Goal: Task Accomplishment & Management: Complete application form

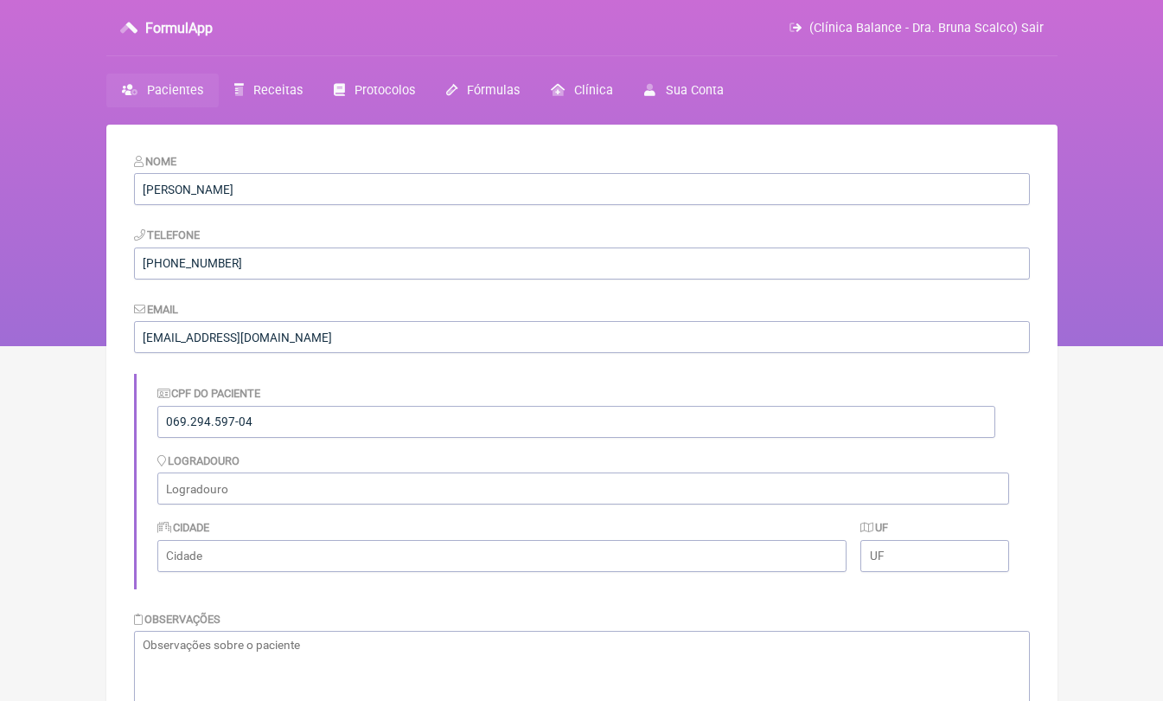
click at [185, 95] on span "Pacientes" at bounding box center [175, 90] width 56 height 15
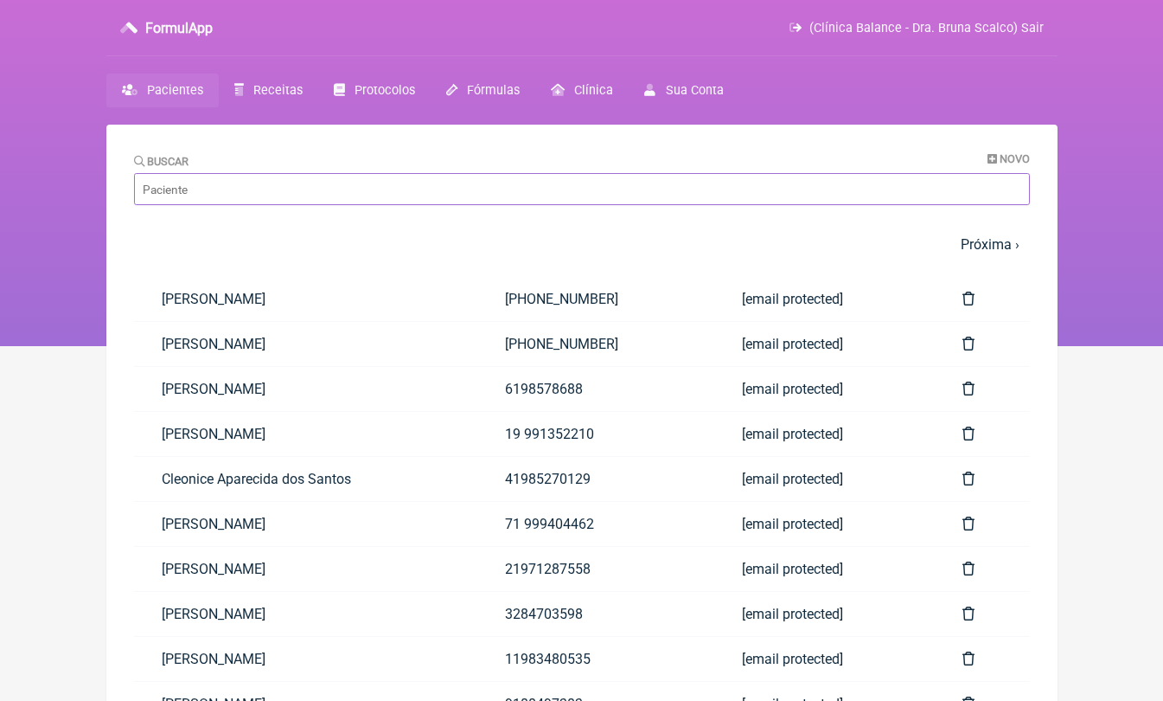
click at [228, 187] on input "Buscar" at bounding box center [582, 189] width 896 height 32
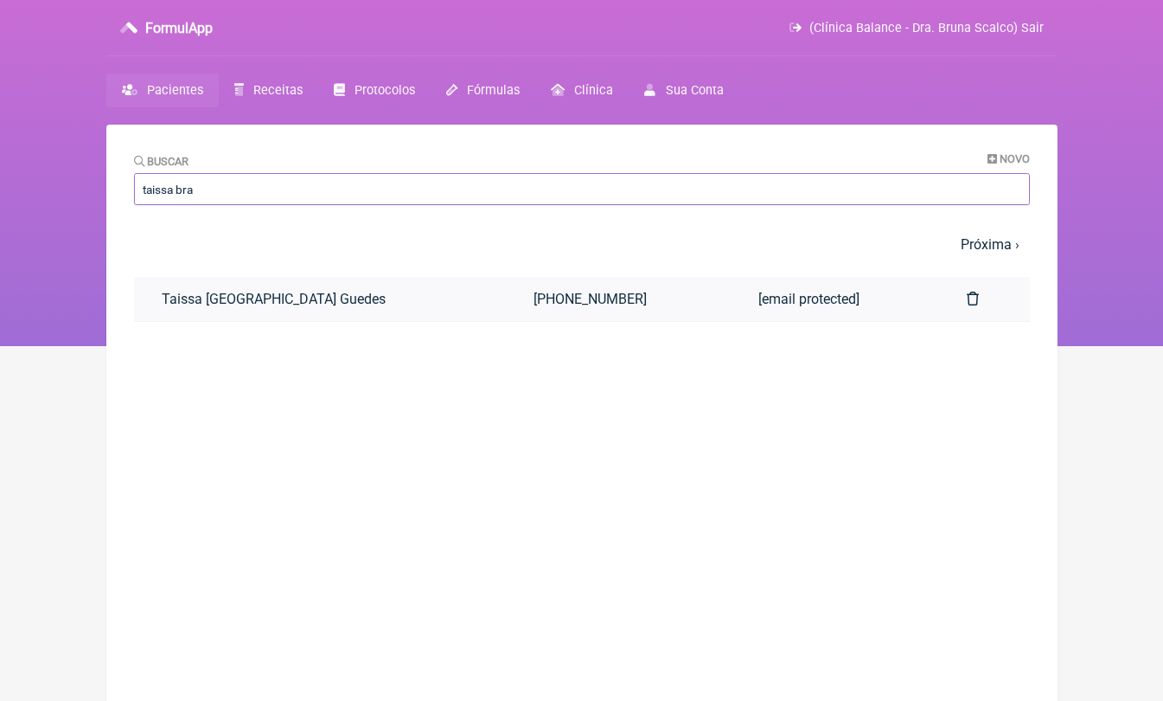
type input "taissa bra"
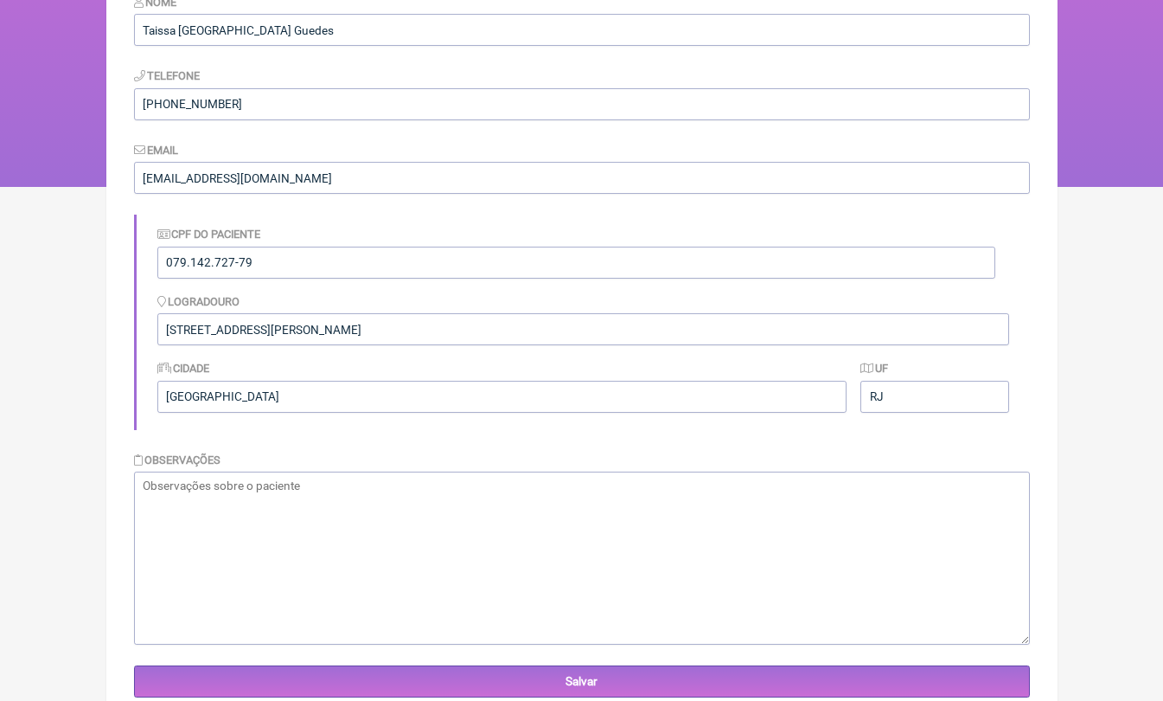
scroll to position [444, 0]
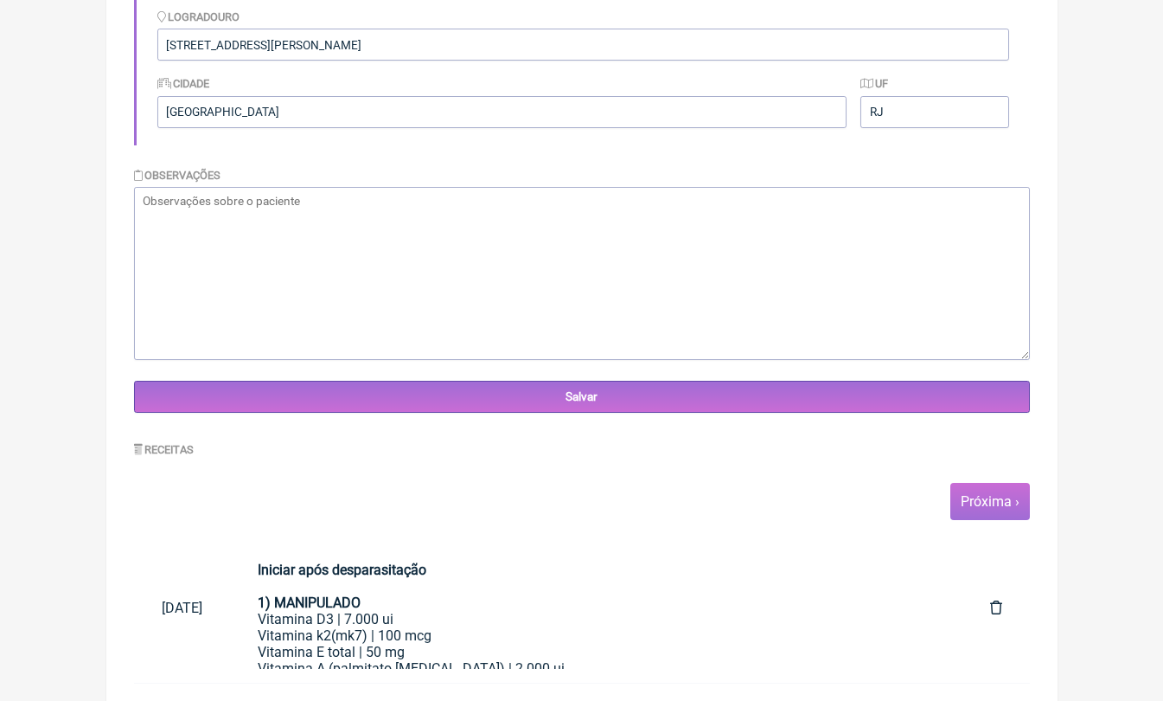
click at [1003, 501] on link "Próxima ›" at bounding box center [990, 501] width 59 height 16
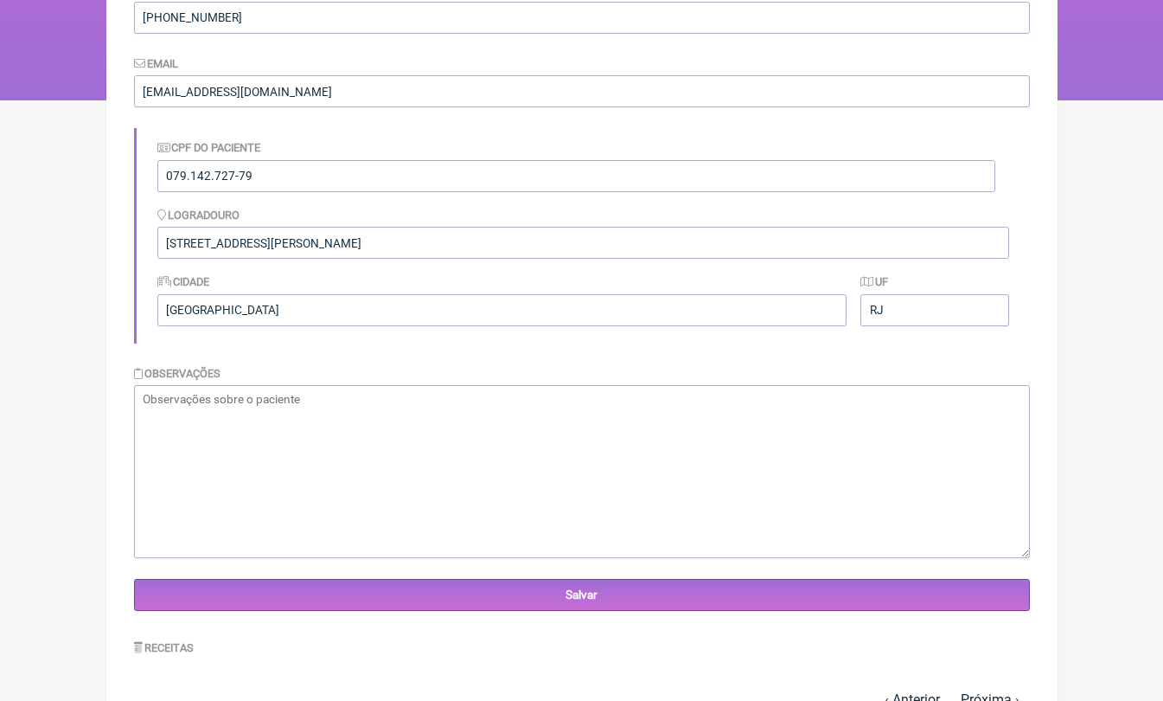
scroll to position [443, 0]
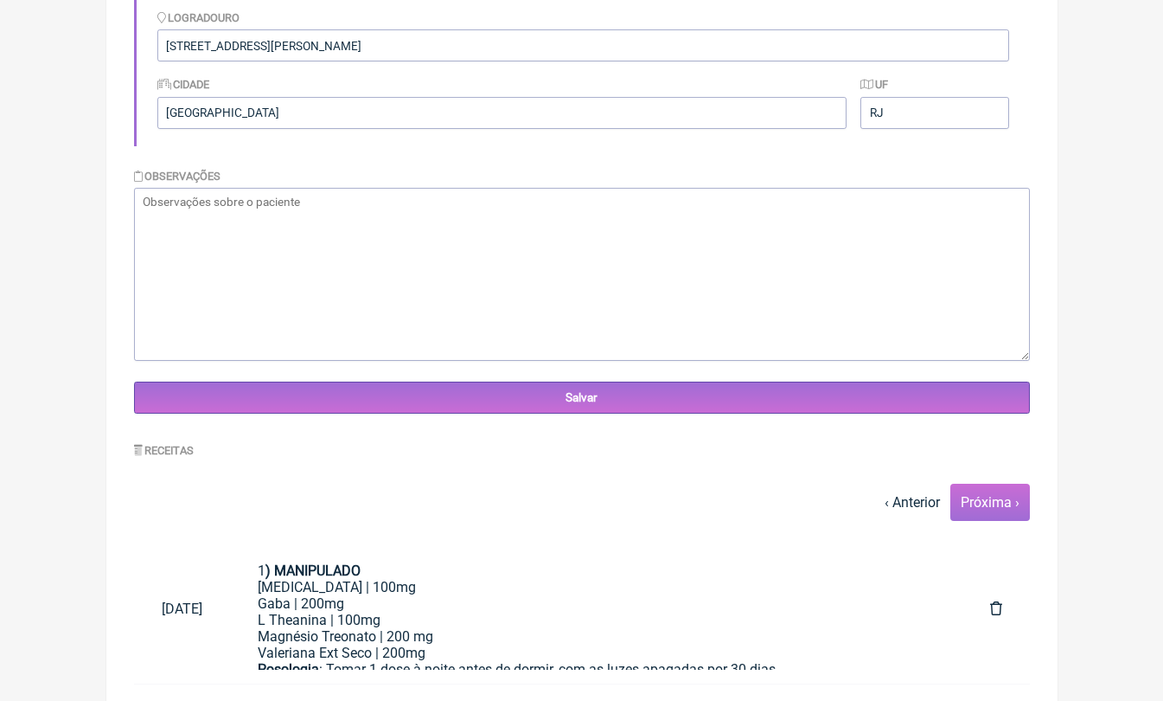
click at [1002, 503] on link "Próxima ›" at bounding box center [990, 502] width 59 height 16
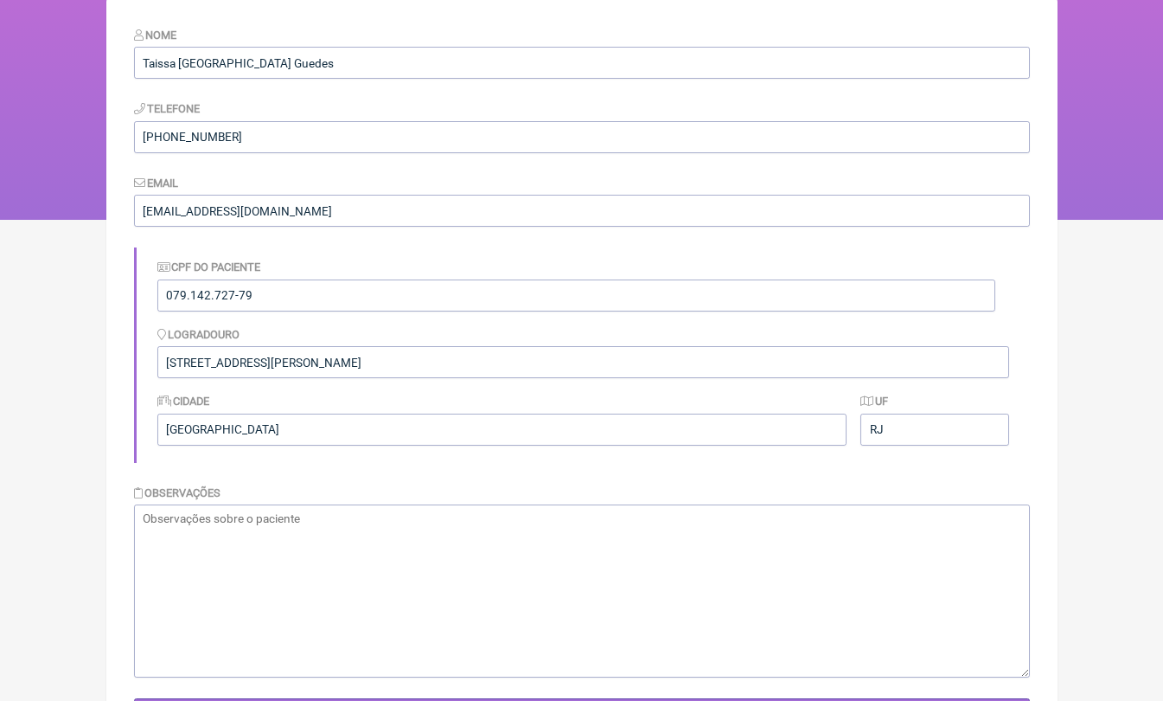
scroll to position [458, 0]
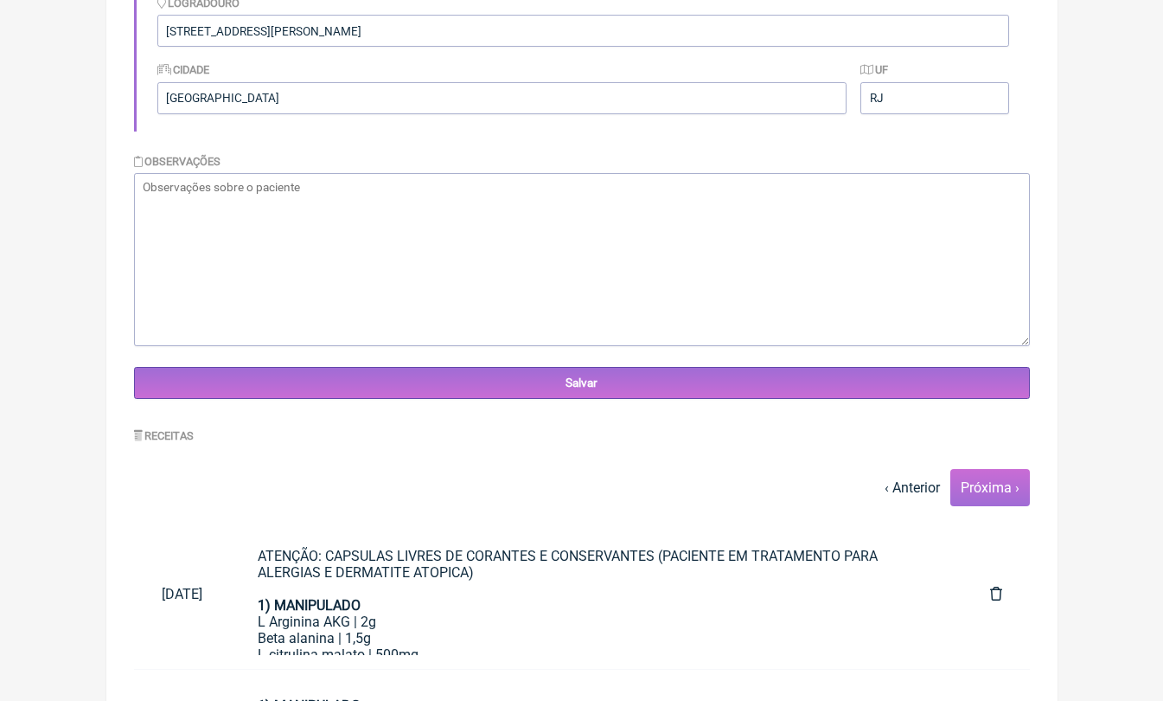
click at [995, 490] on link "Próxima ›" at bounding box center [990, 487] width 59 height 16
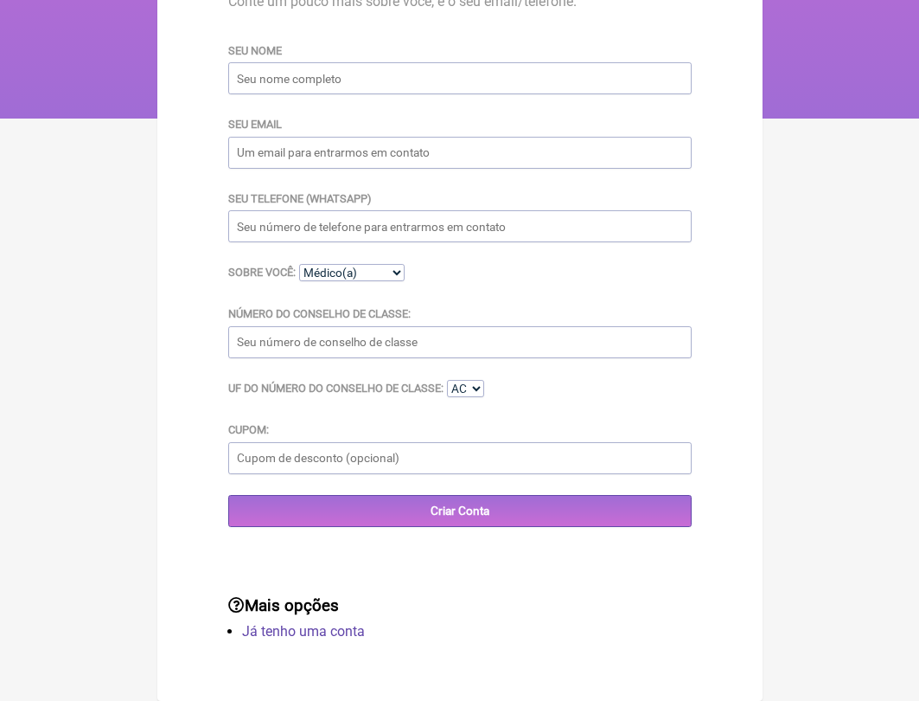
scroll to position [227, 0]
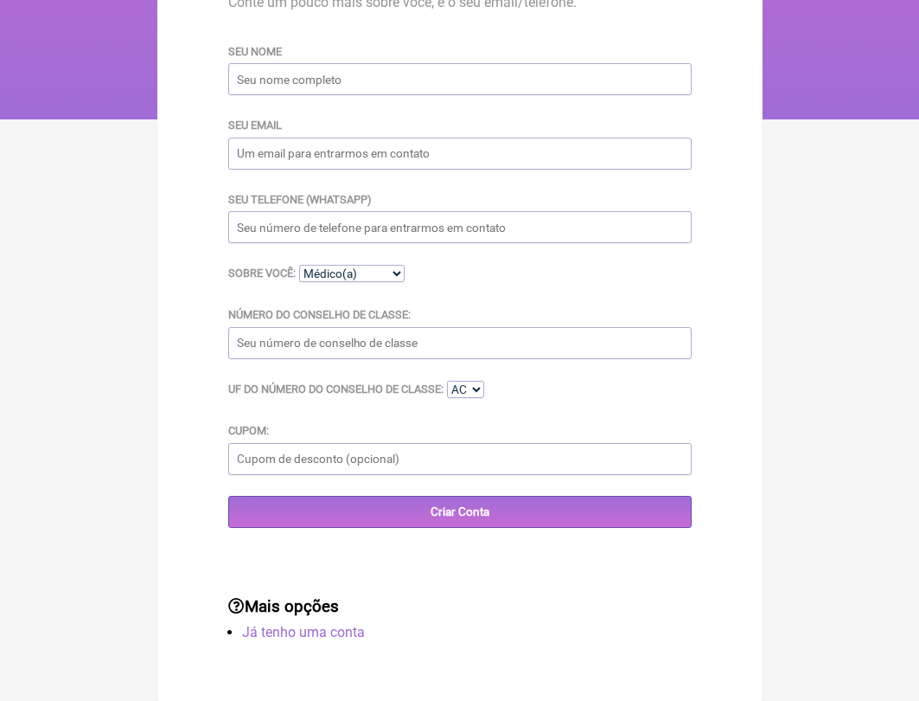
click at [310, 631] on link "Já tenho uma conta" at bounding box center [303, 632] width 123 height 16
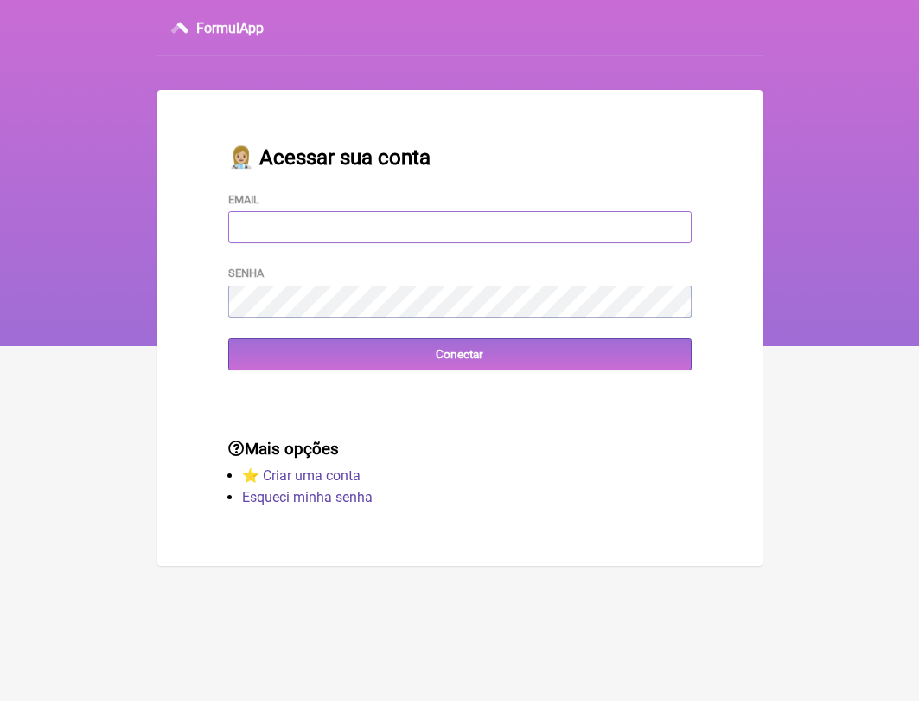
type input "adm.clinicabalance@gmail.com"
click at [459, 354] on input "Conectar" at bounding box center [460, 354] width 464 height 32
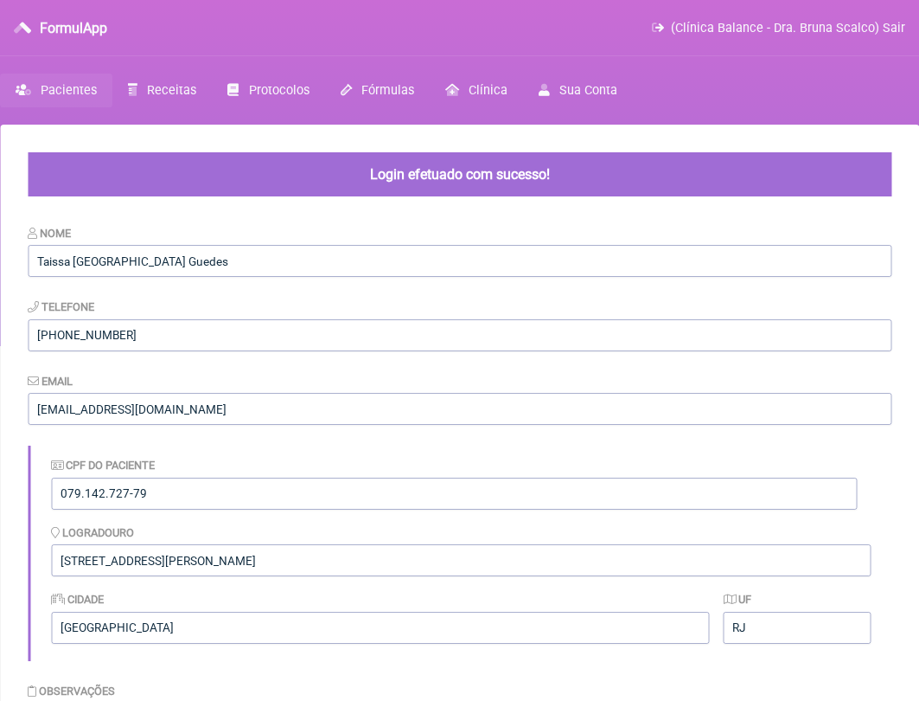
click at [457, 365] on form "Nome Taissa [GEOGRAPHIC_DATA] Guedes Telefone [PHONE_NUMBER] Email [EMAIL_ADDRE…" at bounding box center [460, 576] width 864 height 704
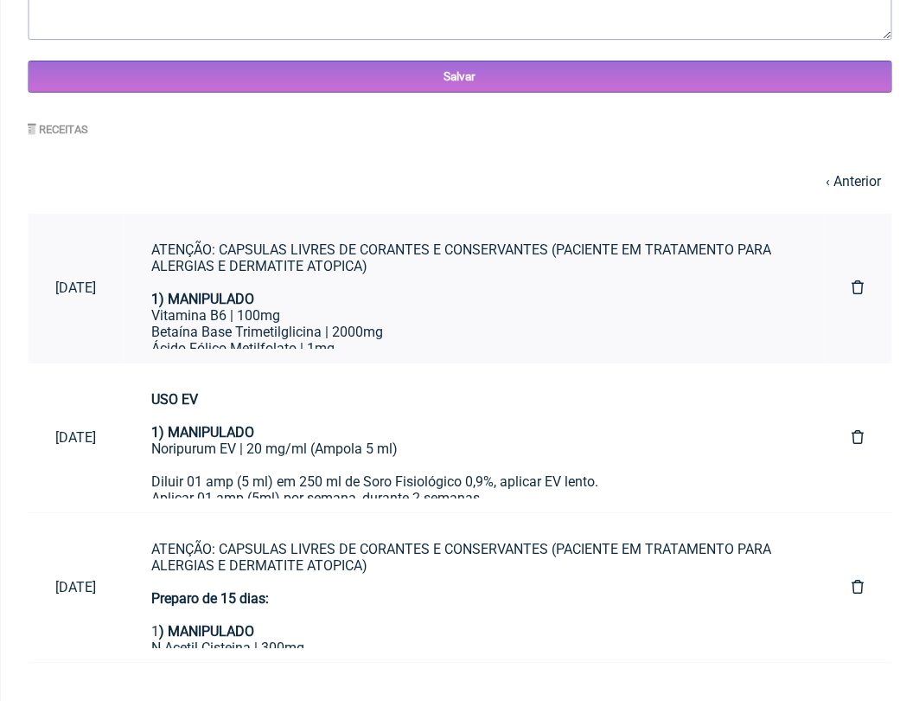
scroll to position [51, 0]
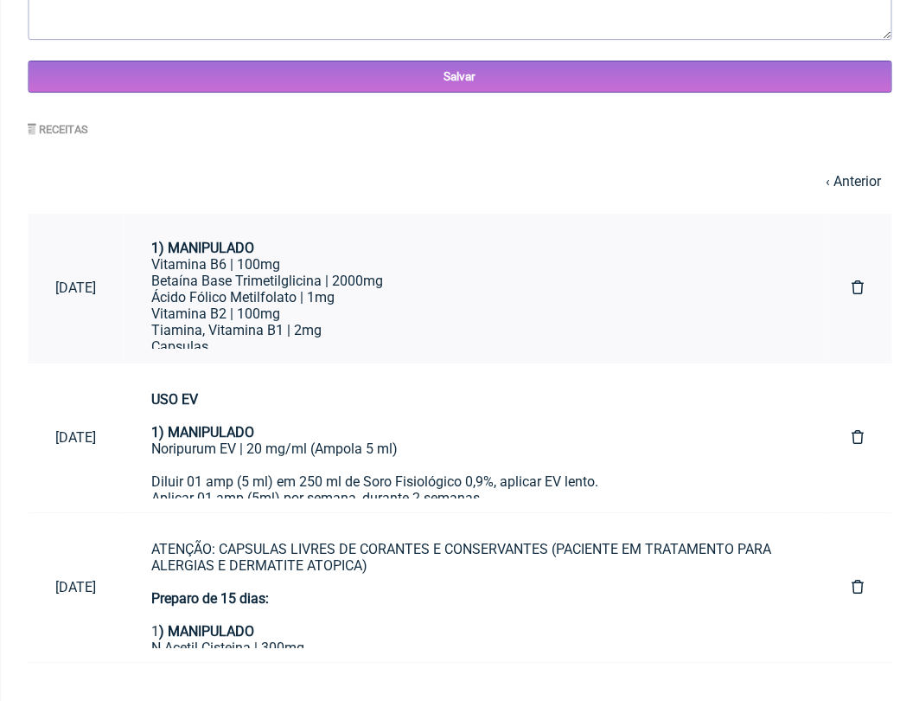
click at [307, 289] on div "Ácido Fólico Metilfolato | 1mg" at bounding box center [473, 297] width 645 height 16
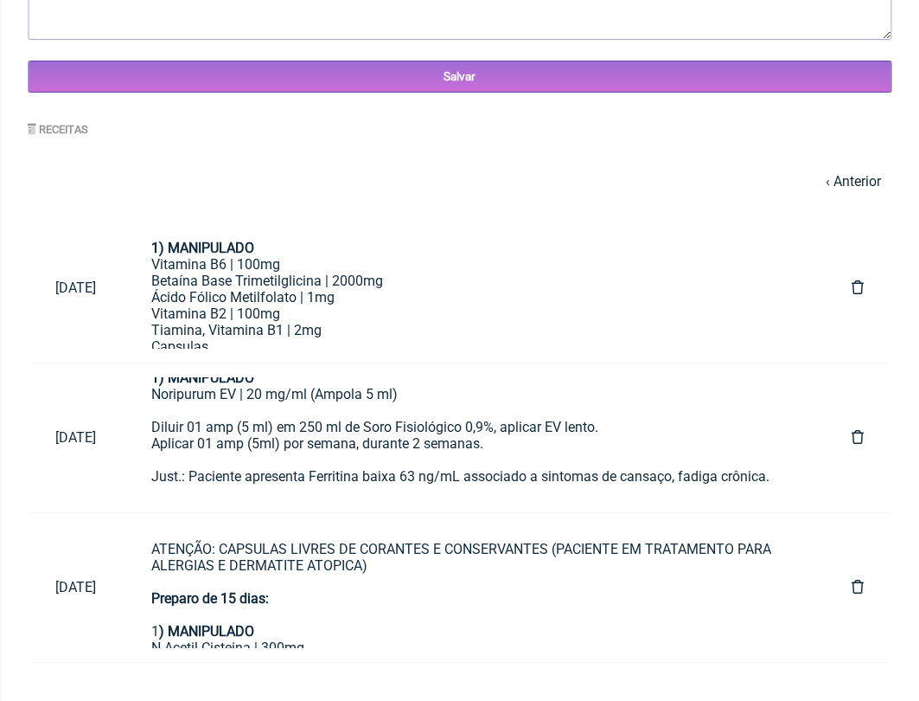
scroll to position [62, 0]
click at [866, 180] on link "‹ Anterior" at bounding box center [853, 181] width 55 height 16
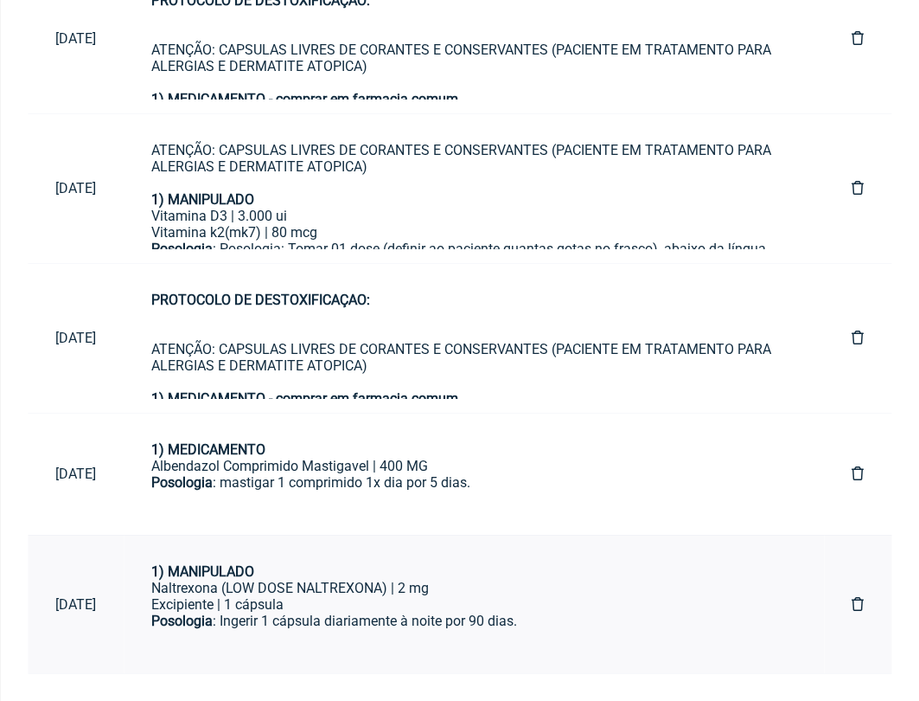
scroll to position [1450, 0]
click at [366, 597] on div "Excipiente | 1 cápsula" at bounding box center [473, 605] width 645 height 16
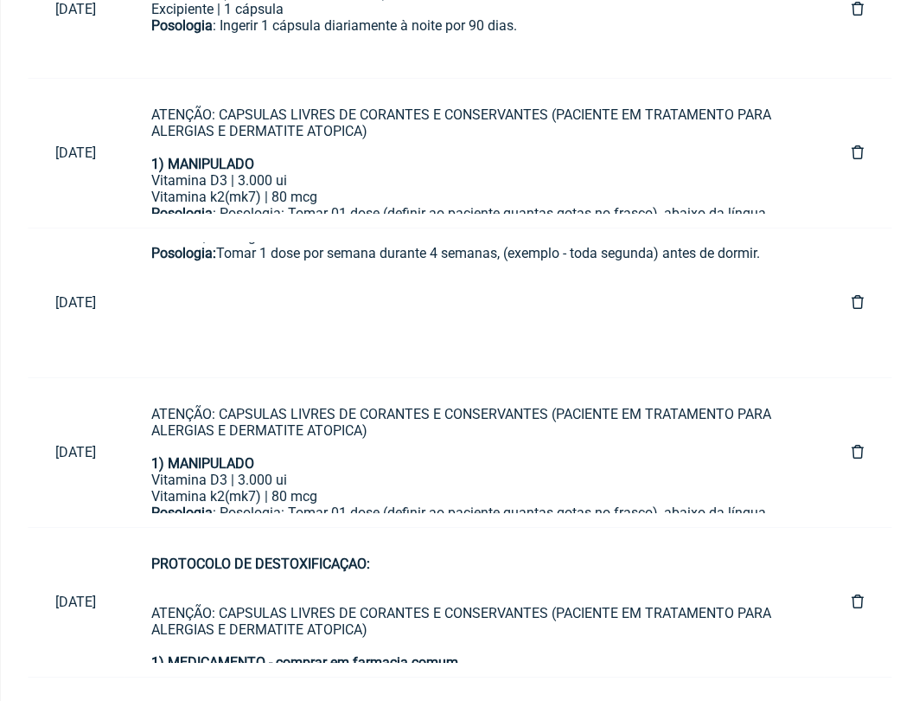
scroll to position [405, 0]
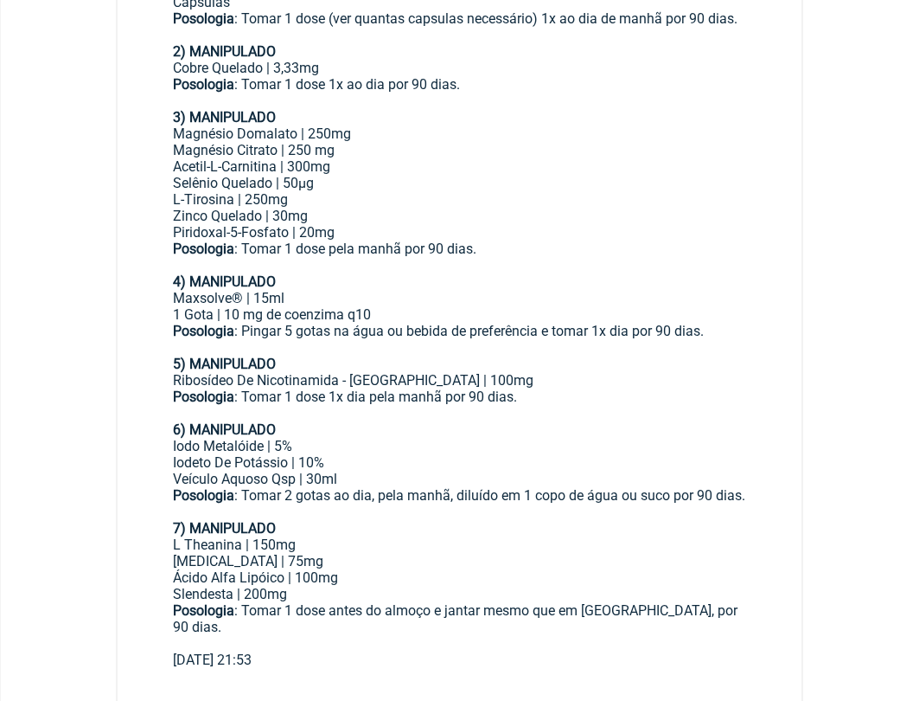
scroll to position [615, 0]
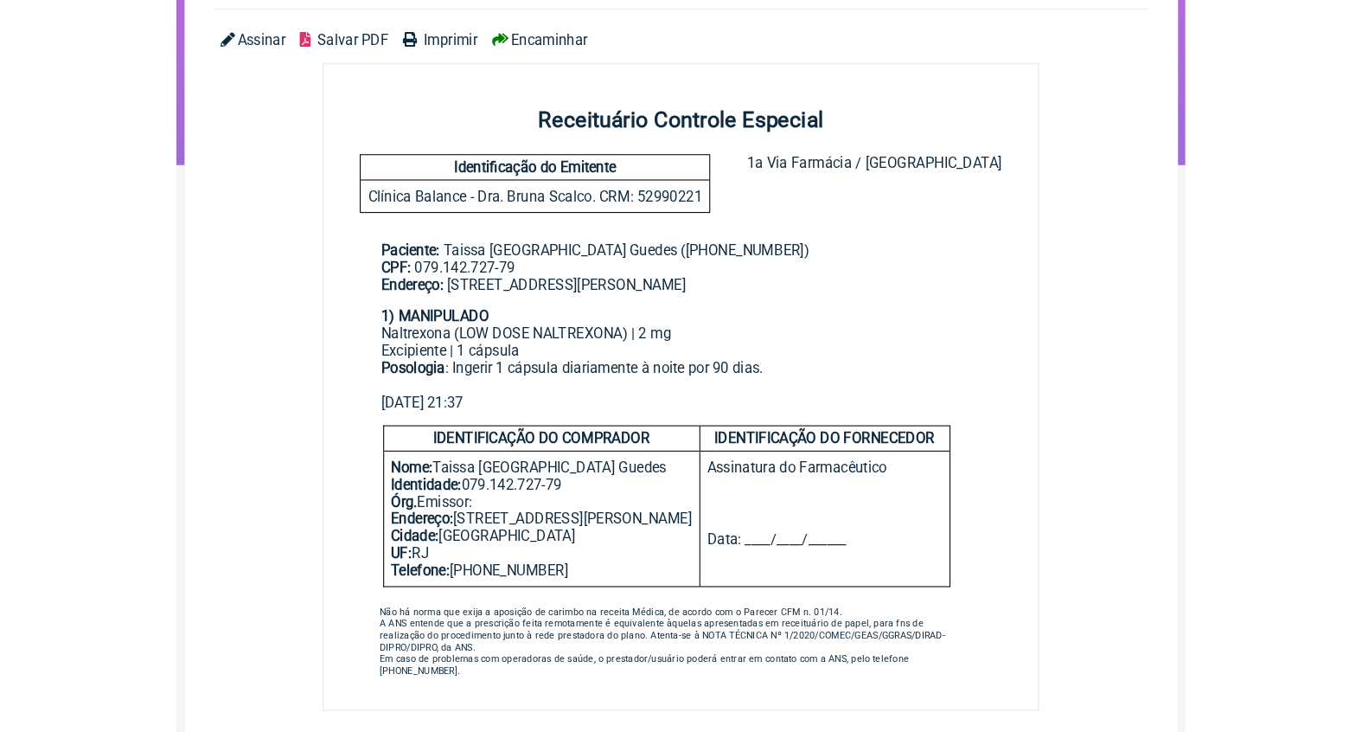
scroll to position [157, 0]
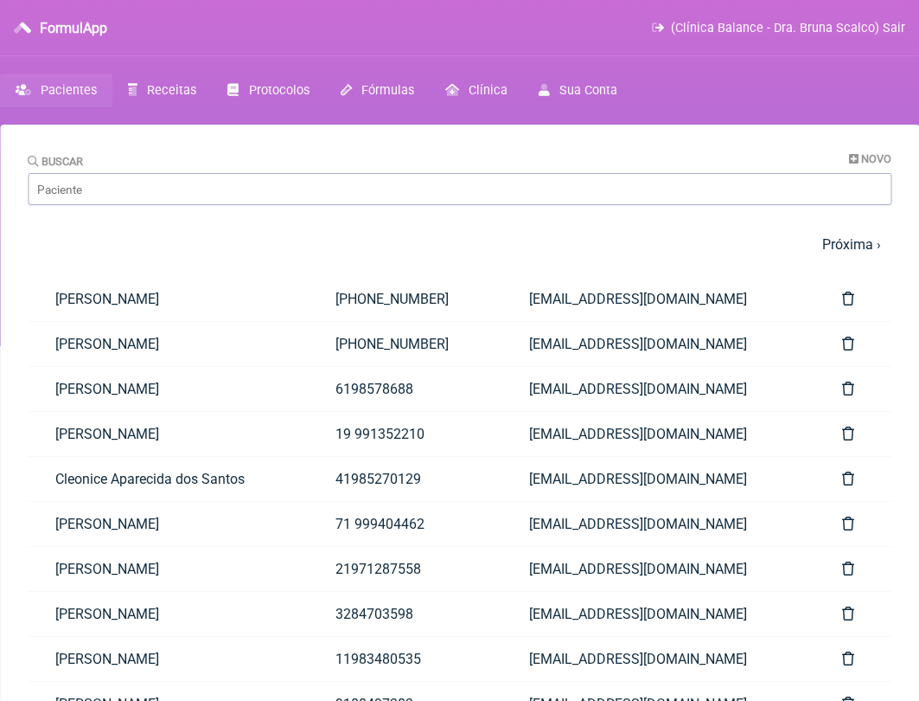
click at [86, 96] on span "Pacientes" at bounding box center [69, 90] width 56 height 15
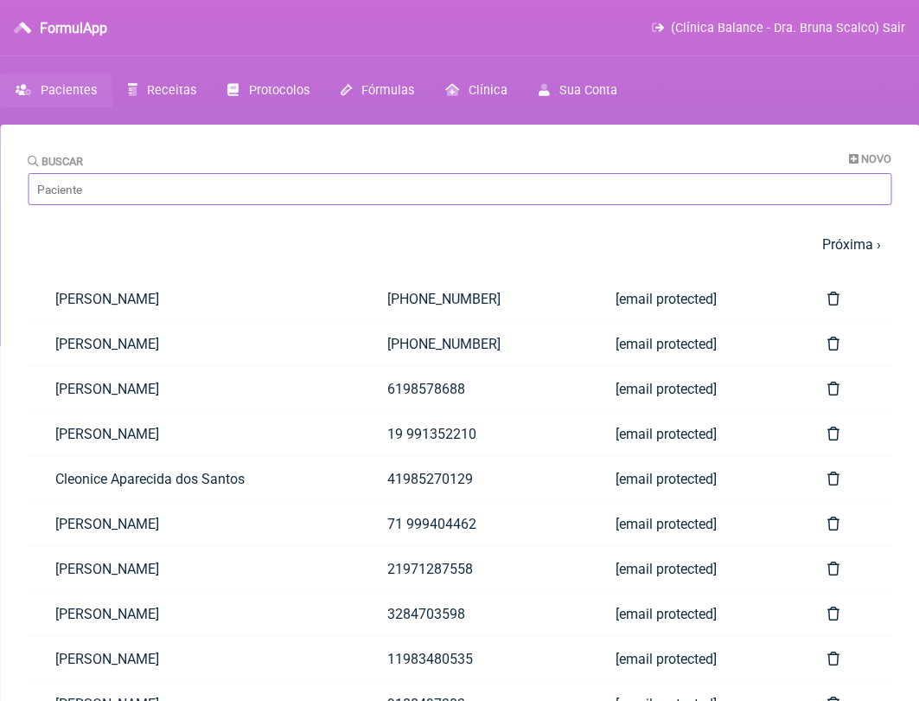
click at [109, 193] on input "Buscar" at bounding box center [460, 189] width 864 height 32
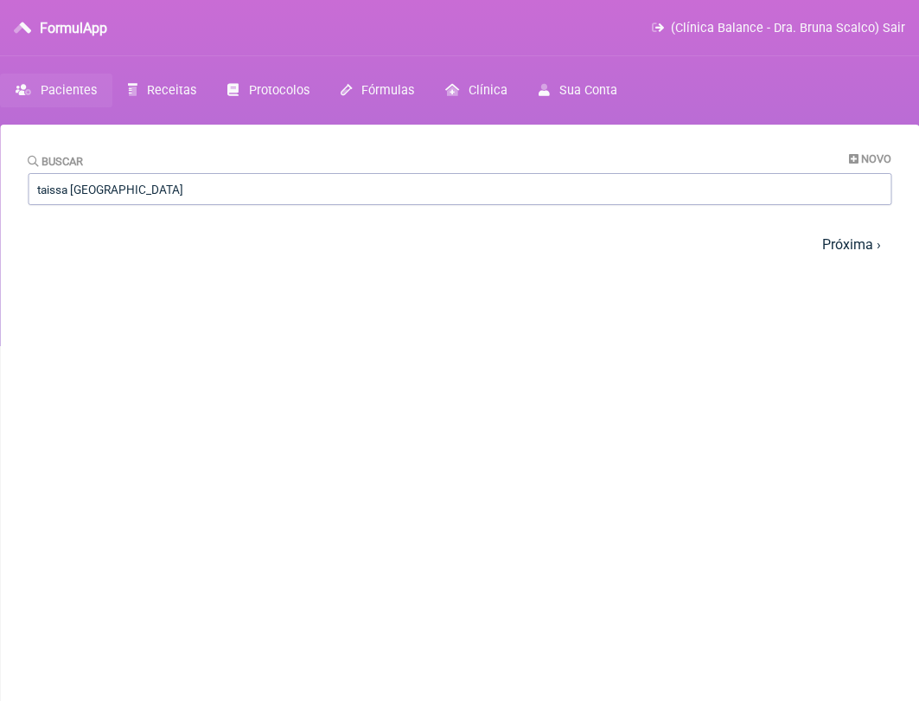
click at [139, 291] on main "Buscar Novo taissa brasil 1 2 3 4 5 … Próxima › Última » Paciente Telefone Email" at bounding box center [459, 475] width 919 height 701
click at [106, 198] on input "taissa brasil" at bounding box center [460, 189] width 864 height 32
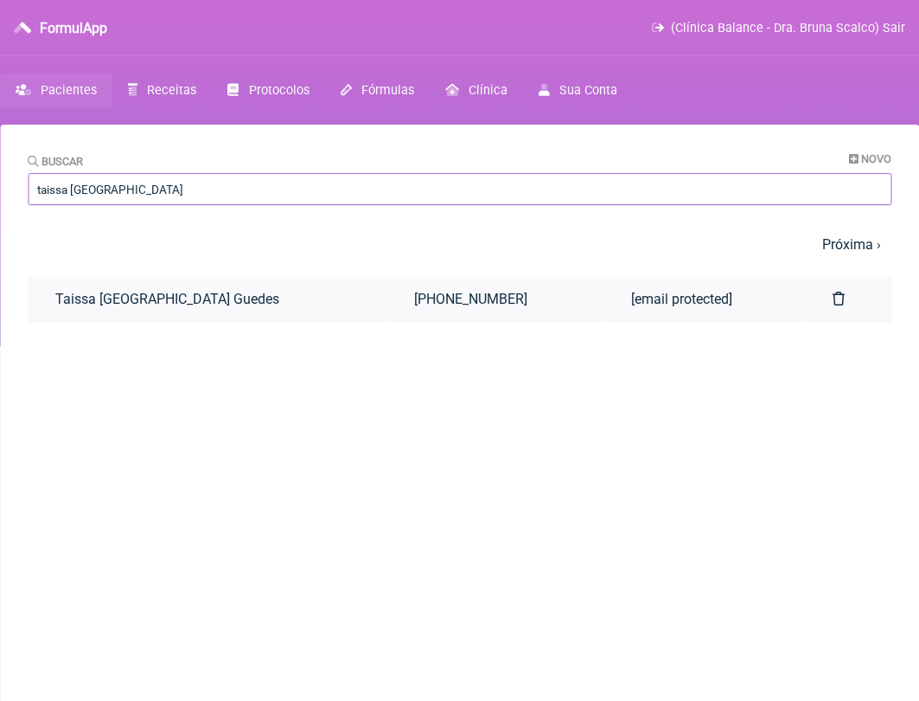
type input "taissa brazil"
click at [128, 295] on link "Taissa [GEOGRAPHIC_DATA] Guedes" at bounding box center [207, 299] width 359 height 44
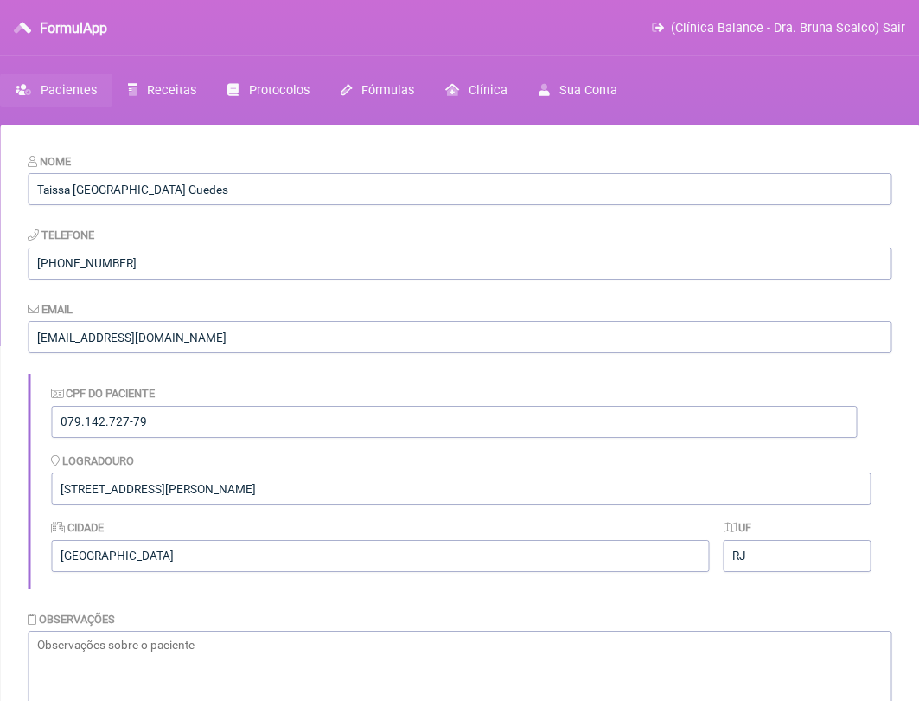
scroll to position [618, 0]
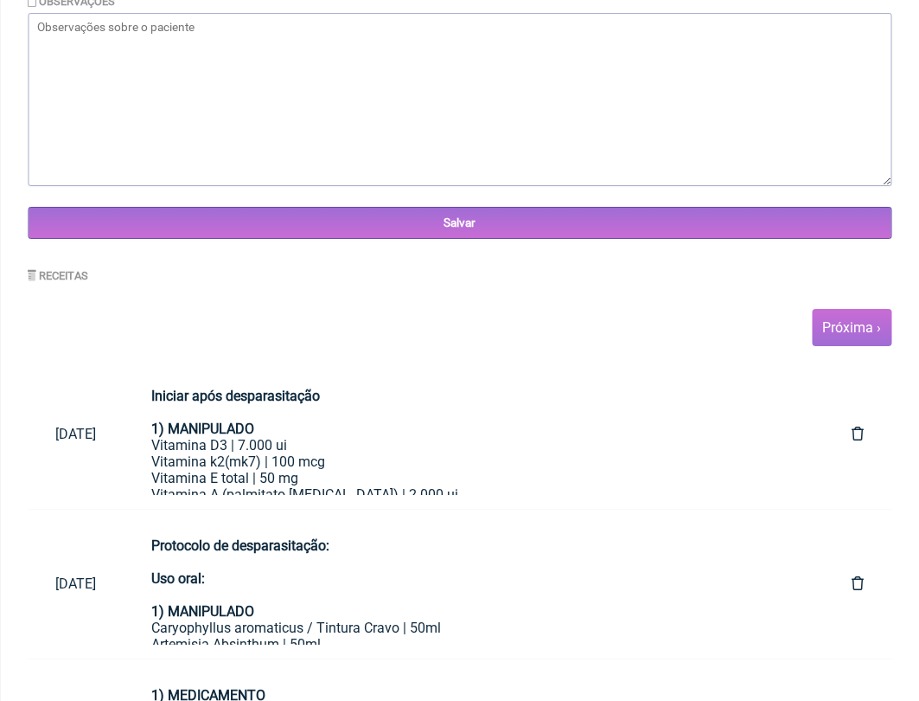
click at [865, 319] on link "Próxima ›" at bounding box center [852, 327] width 59 height 16
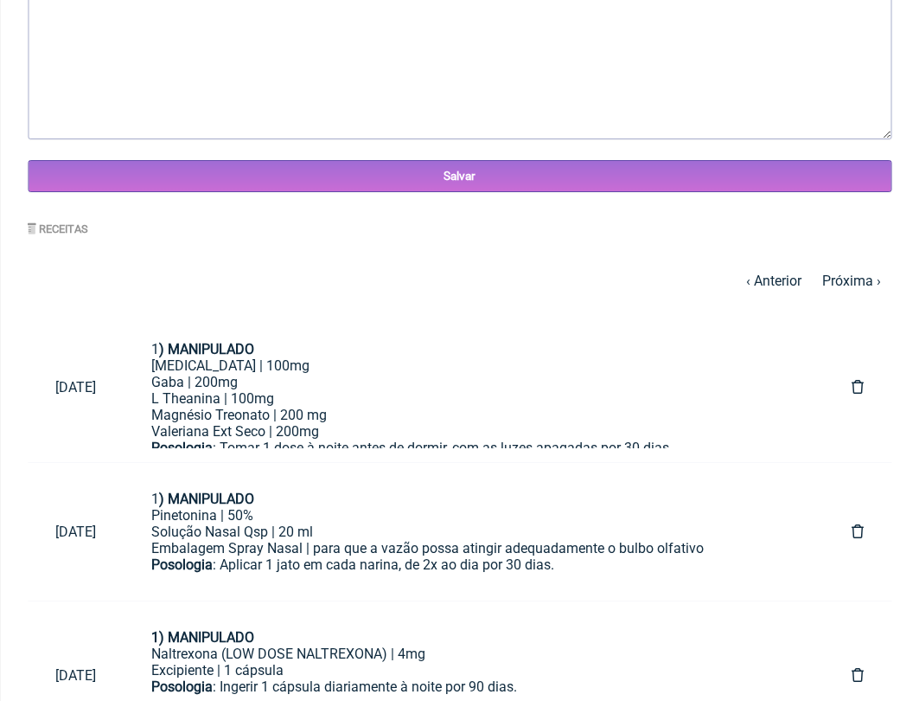
scroll to position [702, 0]
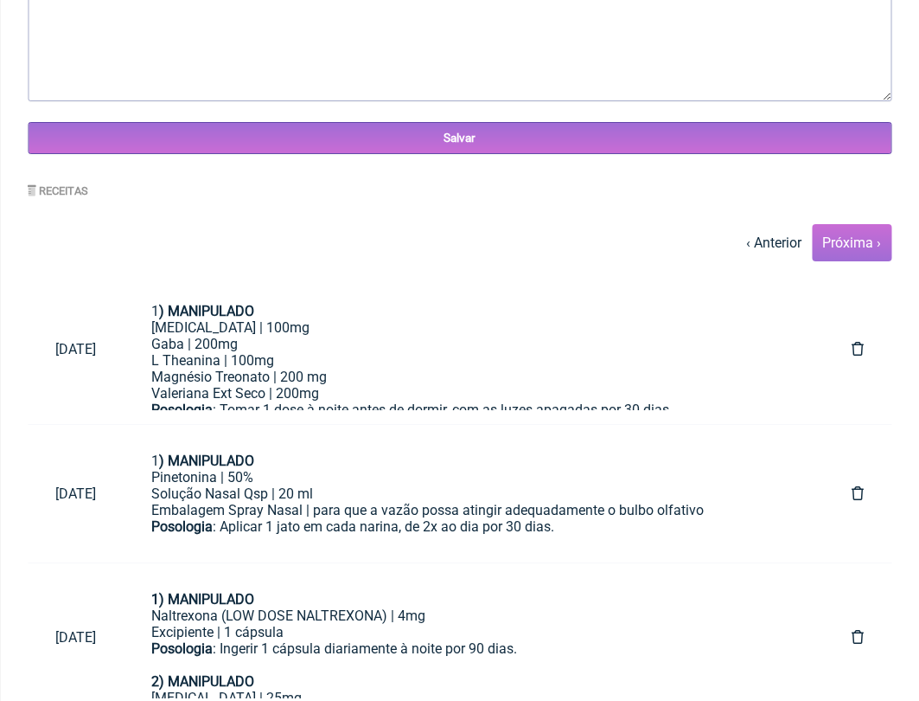
click at [863, 238] on link "Próxima ›" at bounding box center [852, 242] width 59 height 16
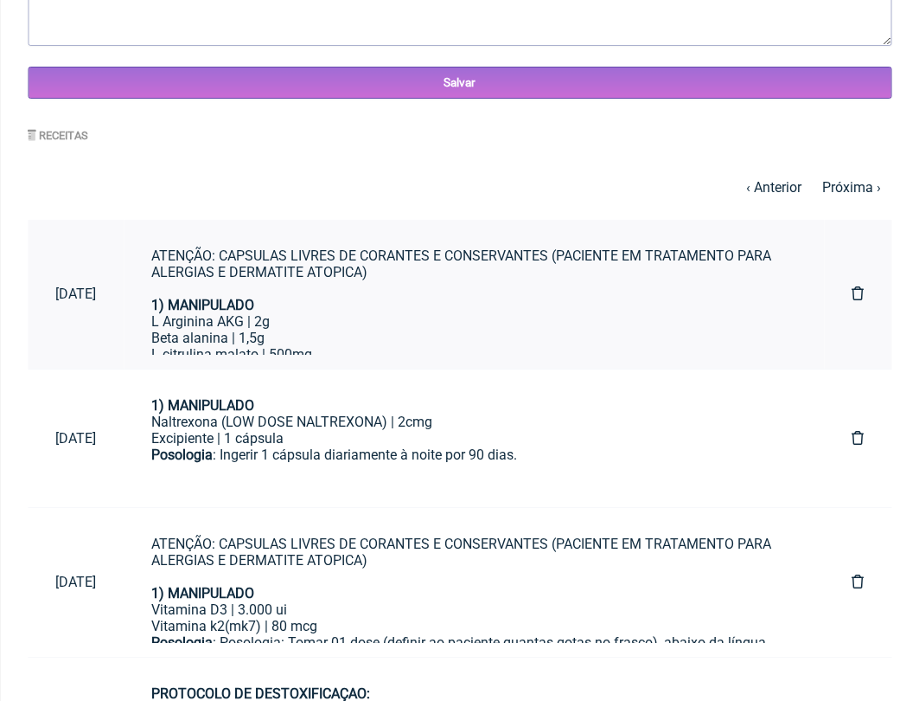
scroll to position [752, 0]
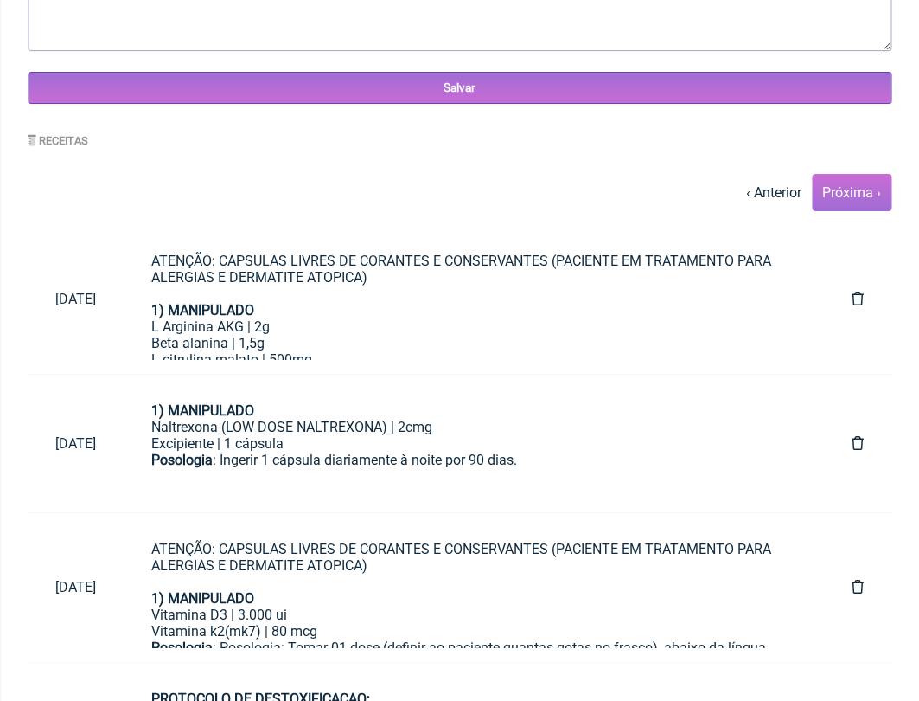
click at [862, 191] on link "Próxima ›" at bounding box center [852, 192] width 59 height 16
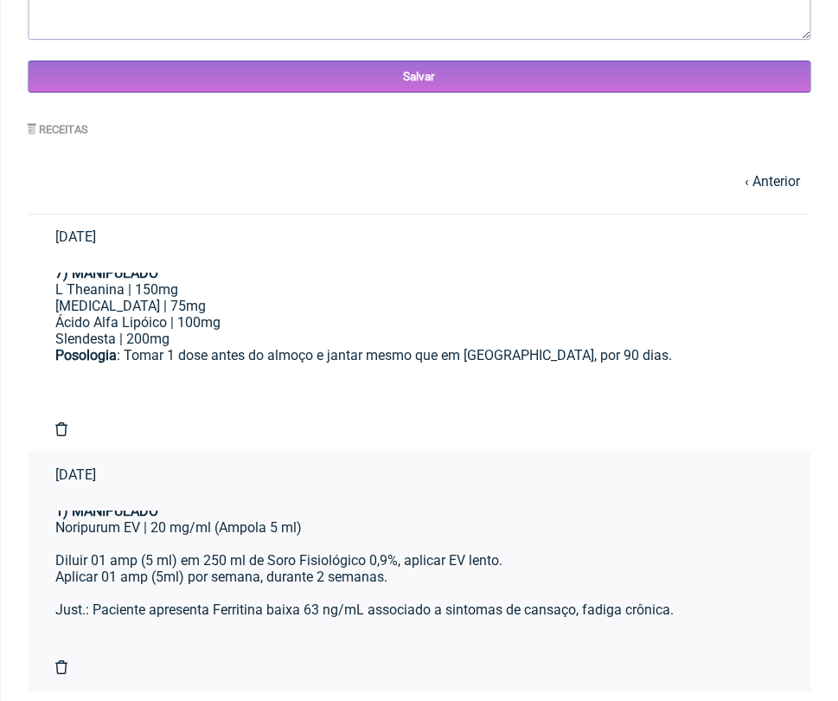
scroll to position [62, 0]
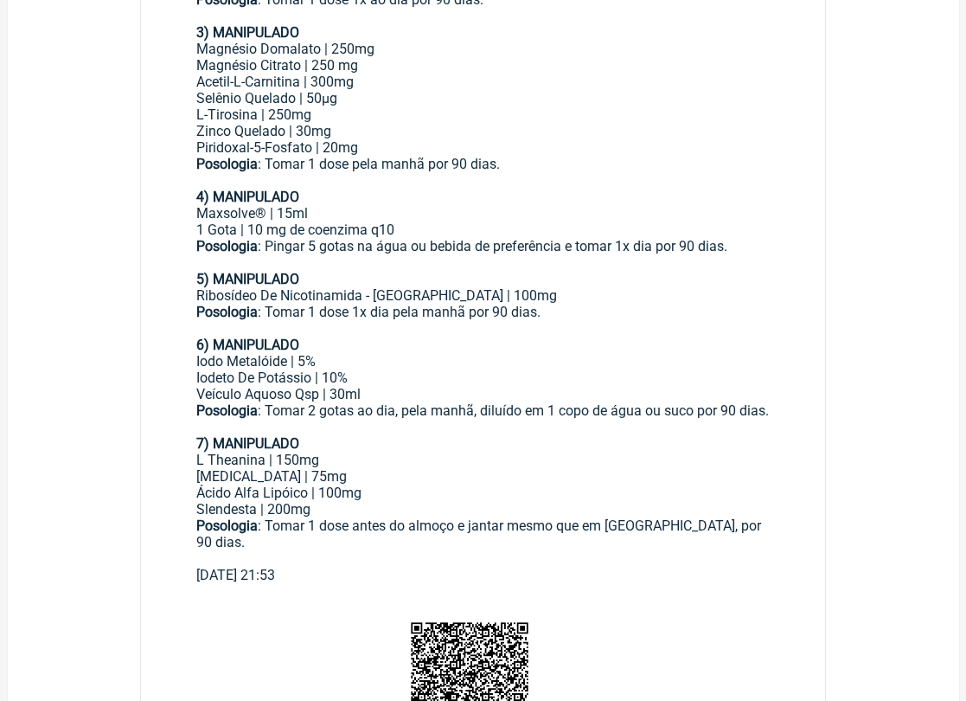
scroll to position [707, 0]
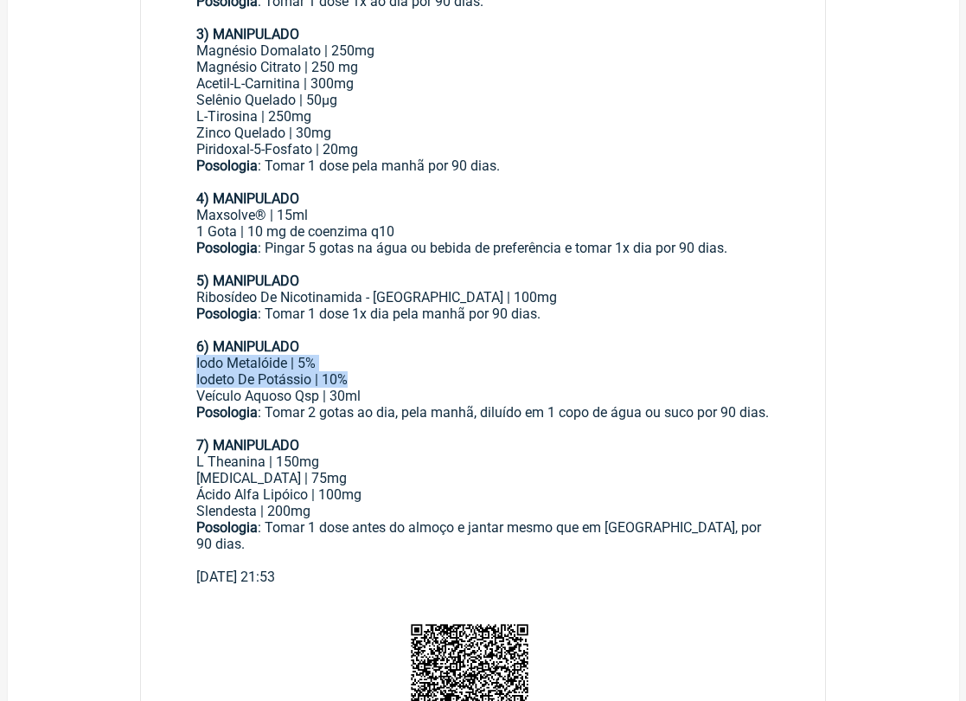
drag, startPoint x: 194, startPoint y: 341, endPoint x: 380, endPoint y: 361, distance: 187.0
click at [380, 361] on main "Paciente: Taissa Brazil Guedes ((21) 99306-0177) CPF: 079.142.727-79 Endereço: …" at bounding box center [483, 135] width 685 height 926
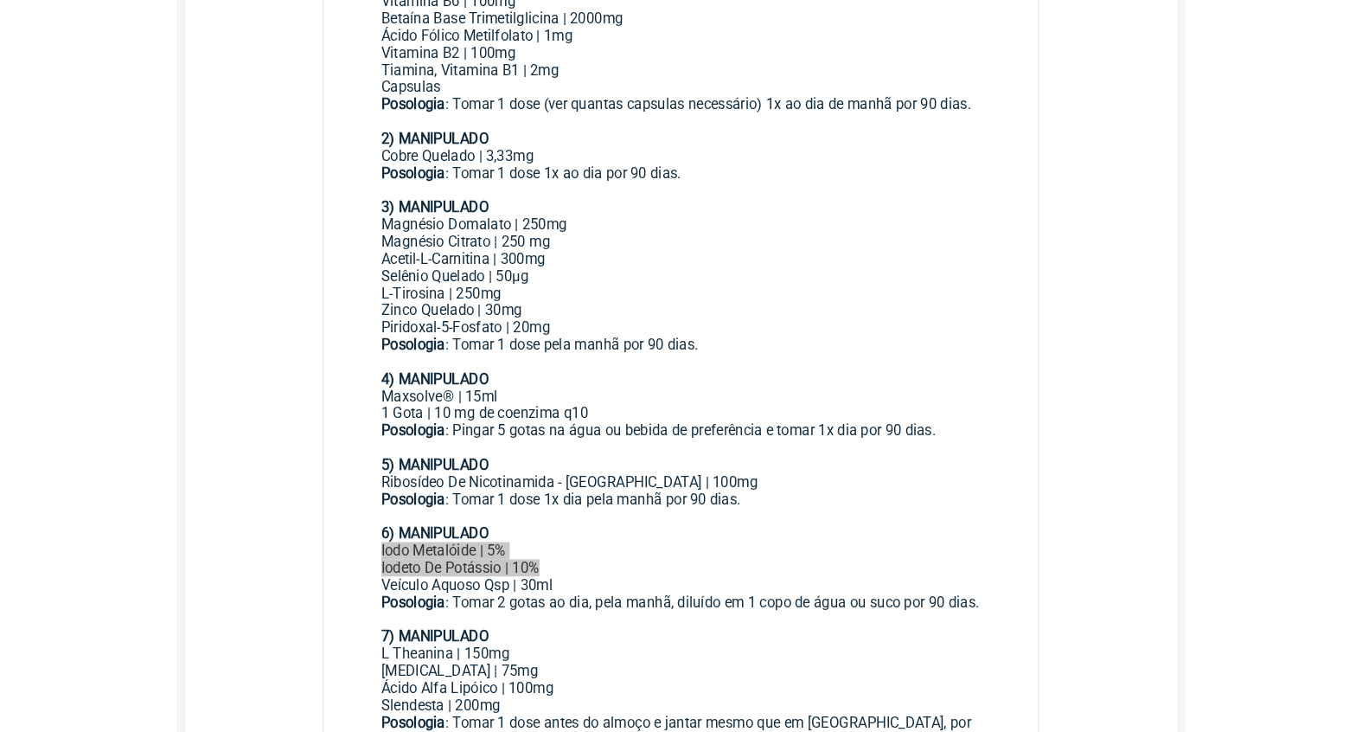
scroll to position [366, 0]
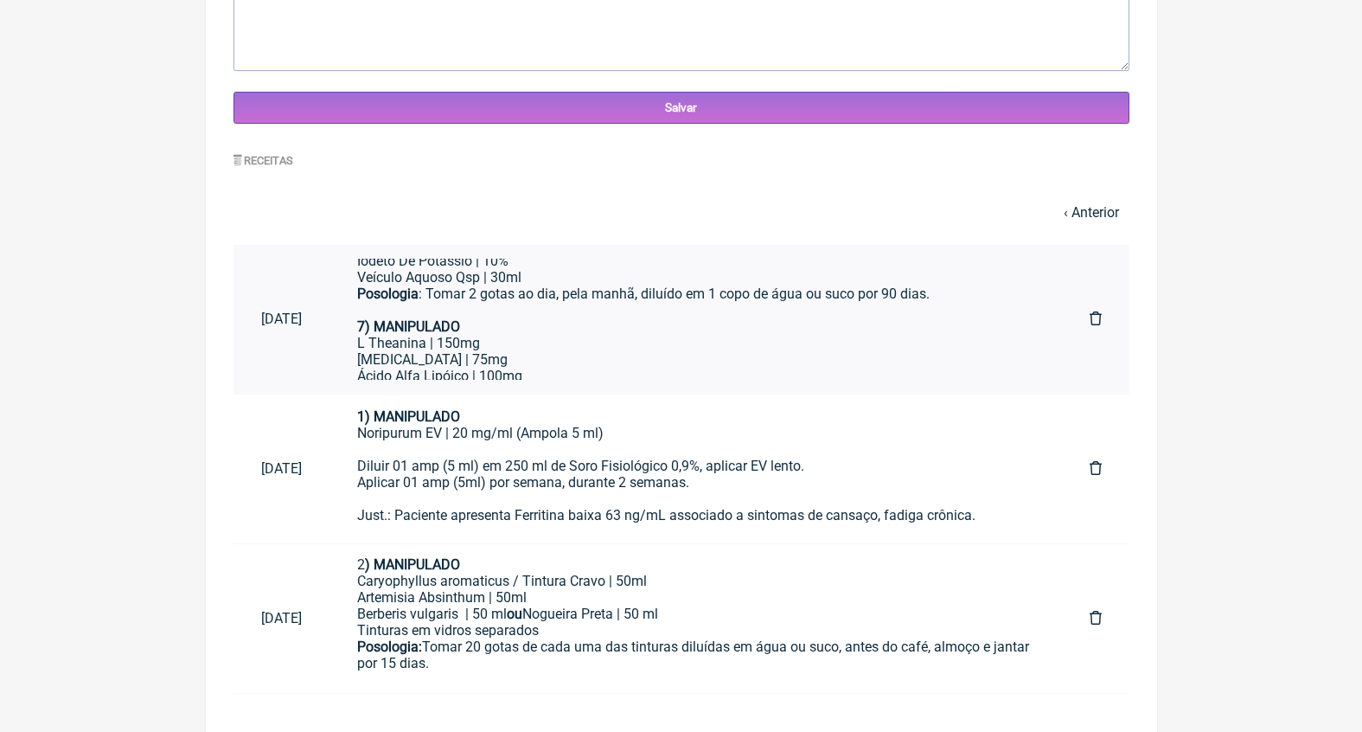
scroll to position [624, 0]
click at [659, 355] on div "5 HTP | 75mg Ácido Alfa Lipóico | 100mg" at bounding box center [695, 371] width 677 height 33
click at [735, 322] on div "7) MANIPULADO" at bounding box center [695, 330] width 677 height 16
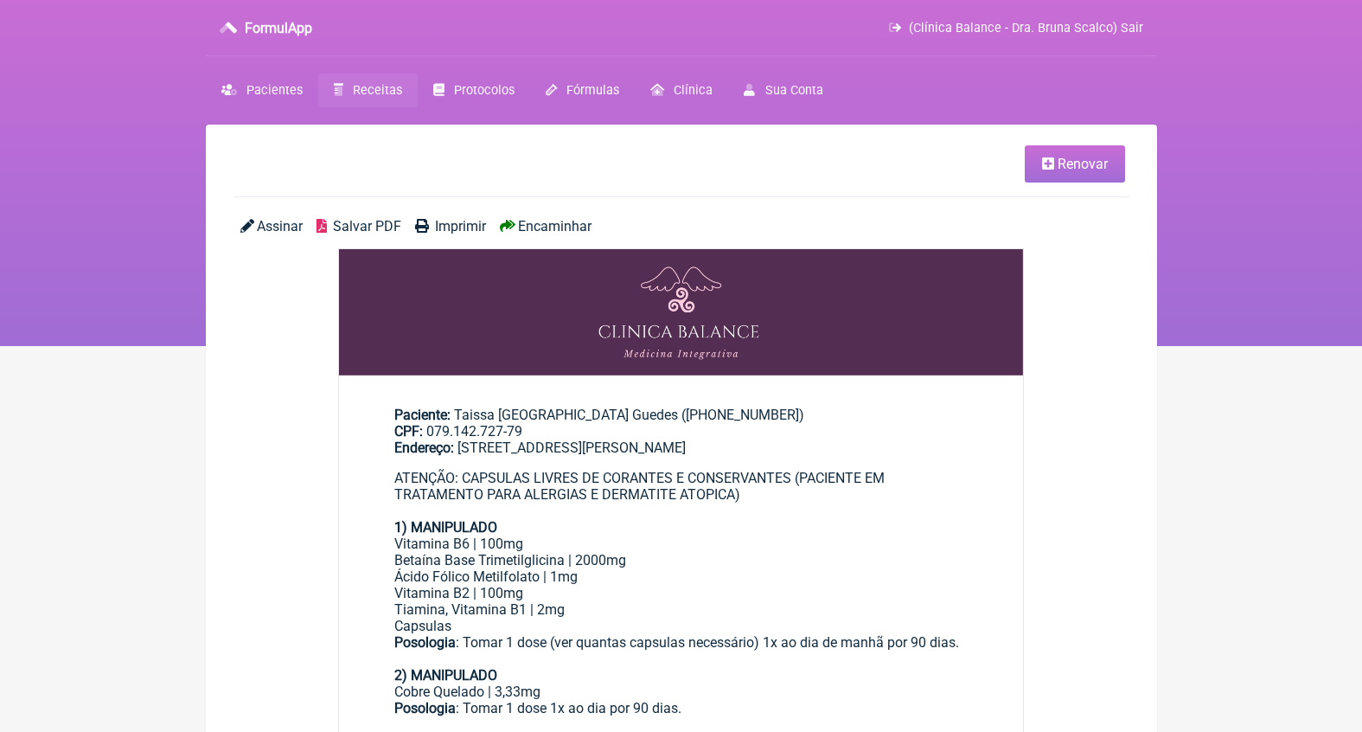
click at [1070, 163] on span "Renovar" at bounding box center [1083, 164] width 50 height 16
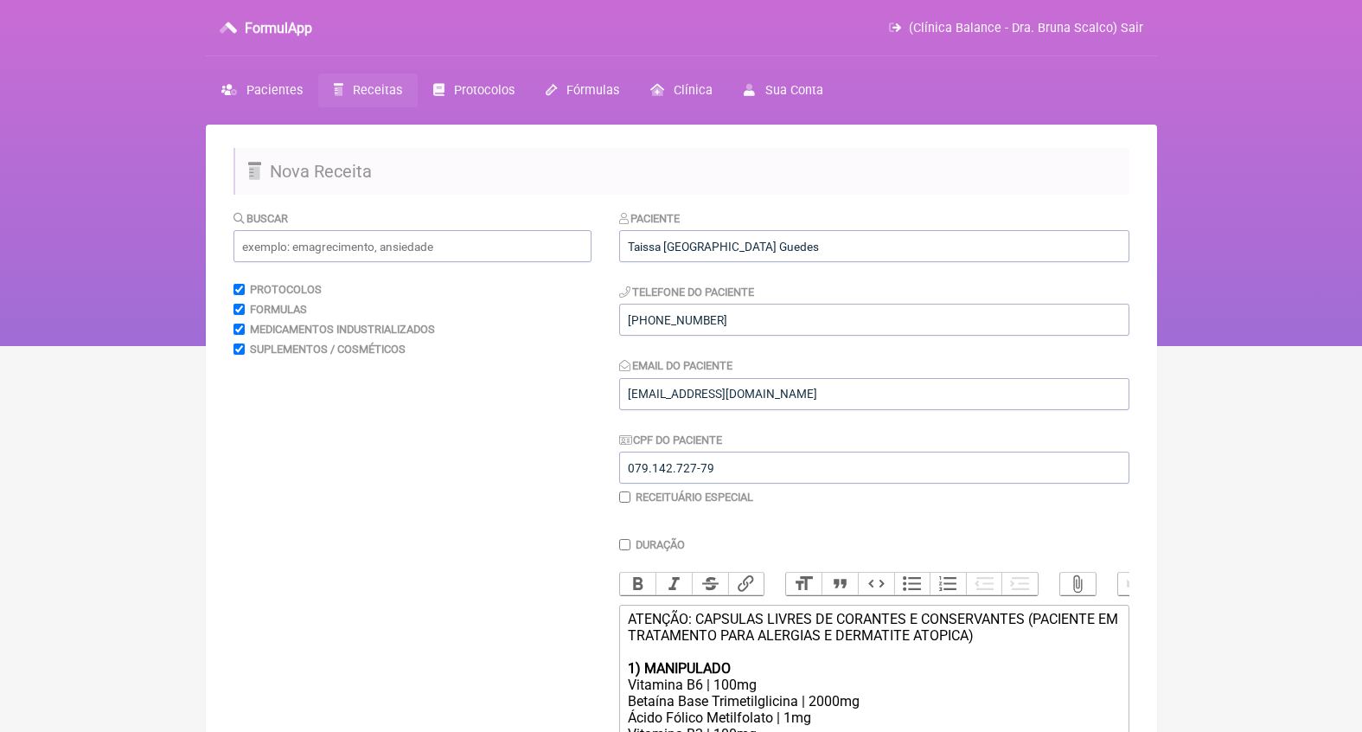
scroll to position [343, 0]
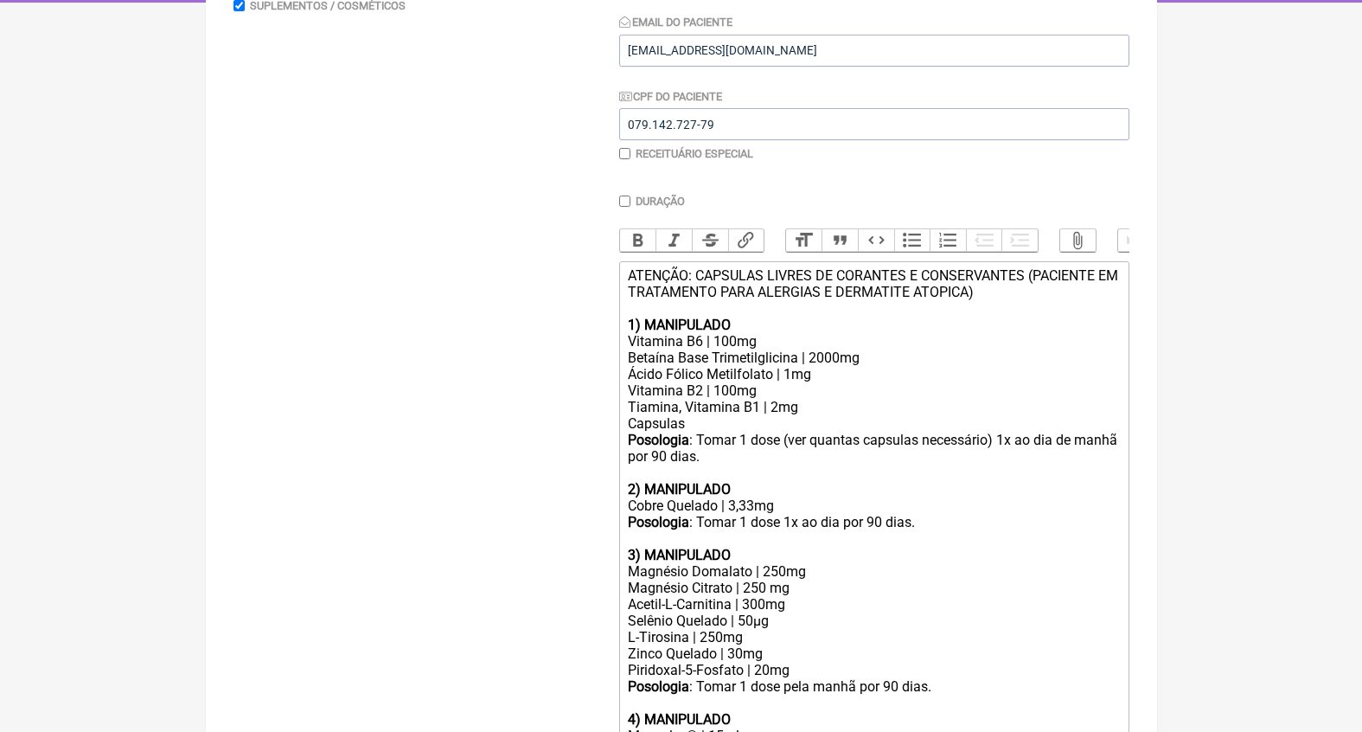
click at [782, 384] on div "Vitamina B2 | 100mg Tiamina, Vitamina B1 | 2mg" at bounding box center [873, 398] width 491 height 33
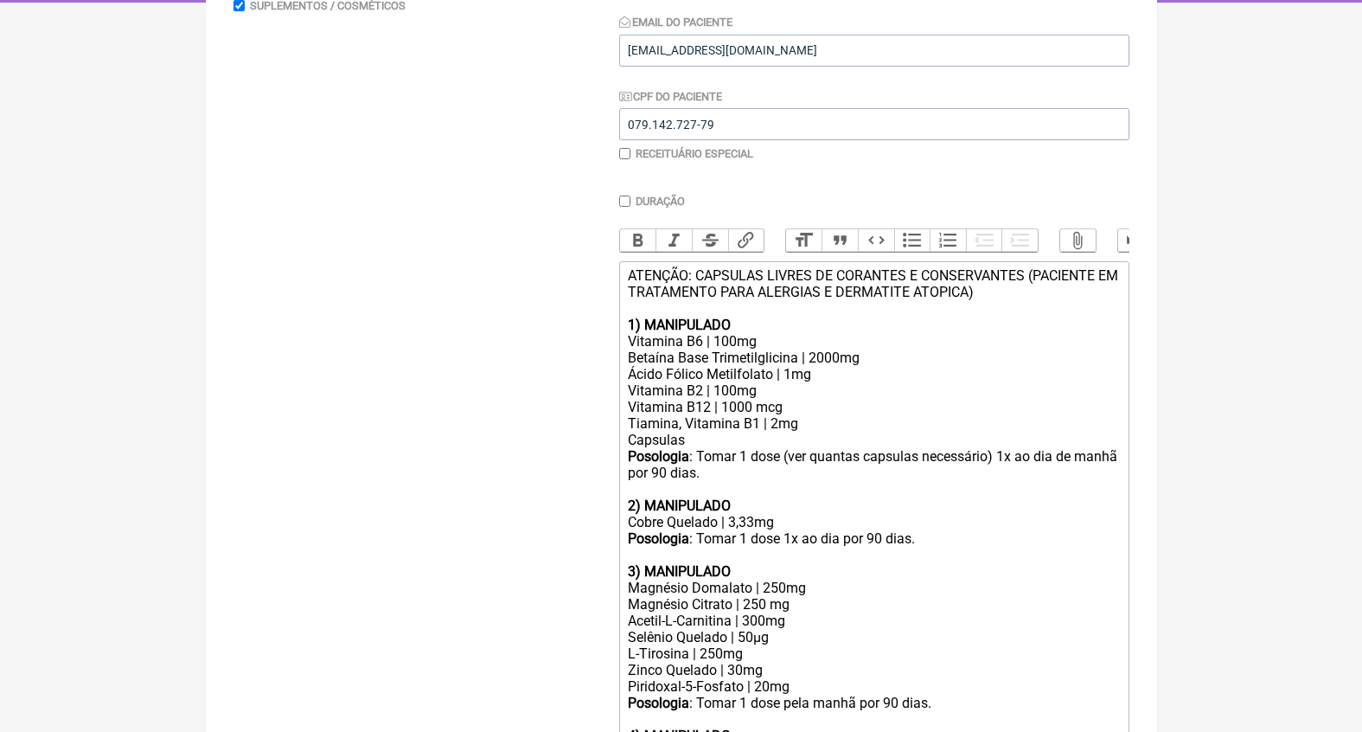
click at [791, 366] on div "Ácido Fólico Metilfolato | 1mg" at bounding box center [873, 374] width 491 height 16
click at [821, 349] on div "Betaína Base Trimetilglicina | 2000mg" at bounding box center [873, 357] width 491 height 16
click at [830, 350] on div "Betaína Base Trimetilglicina | 2000mg" at bounding box center [873, 357] width 491 height 16
type trix-editor "<div>ATENÇÃO: CAPSULAS LIVRES DE CORANTES E CONSERVANTES (PACIENTE EM TRATAMENT…"
click at [667, 382] on div "Vitamina B2 | 100mg Vitamina B12 | 1000 mcg Tiamina, Vitamina B1 | 2mg" at bounding box center [873, 406] width 491 height 49
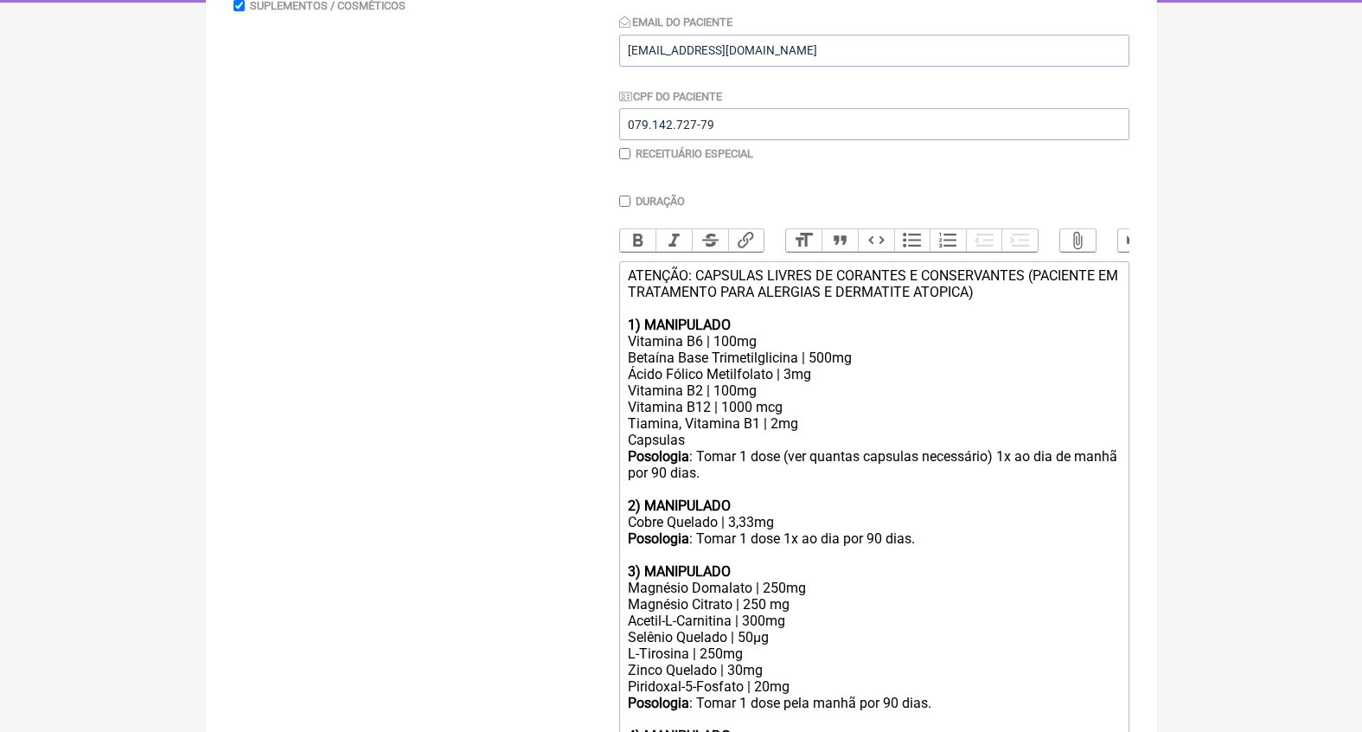
click at [699, 432] on div "Capsulas" at bounding box center [873, 440] width 491 height 16
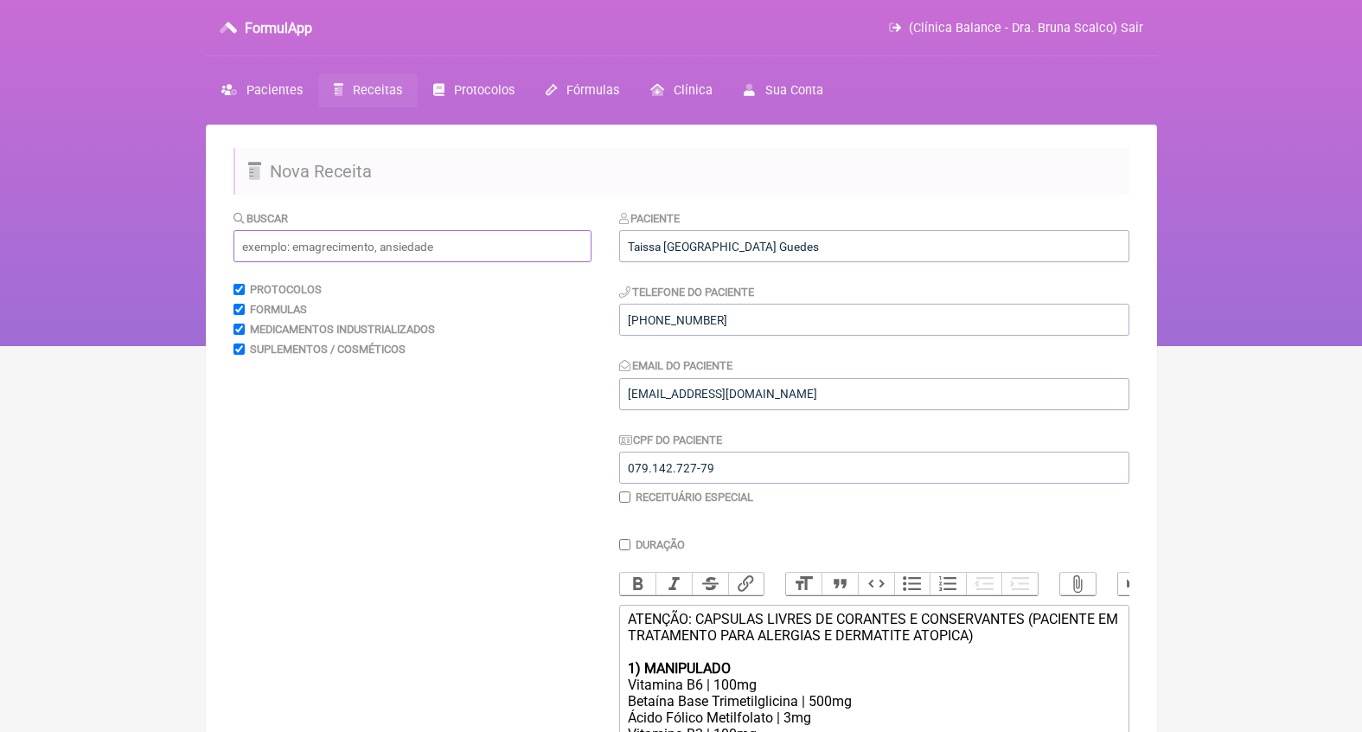
scroll to position [0, 0]
click at [371, 242] on input "text" at bounding box center [413, 246] width 358 height 32
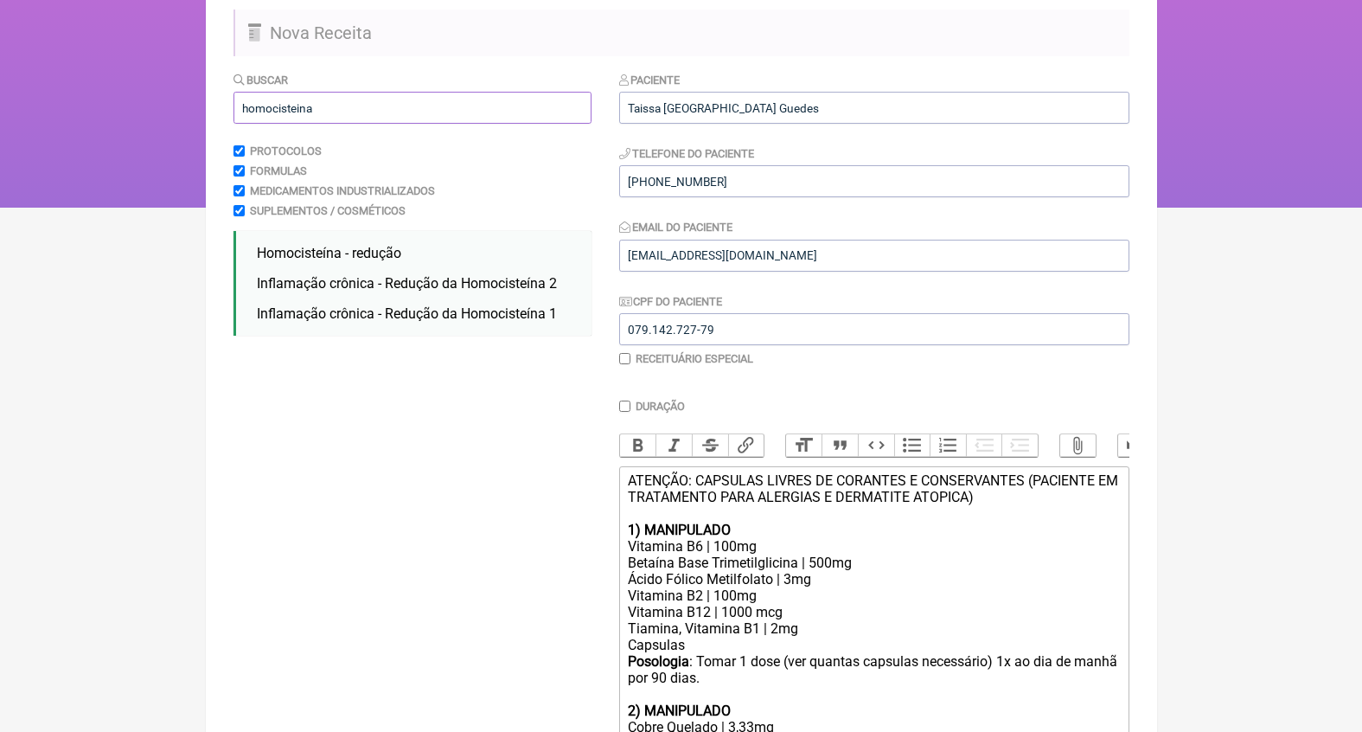
scroll to position [139, 0]
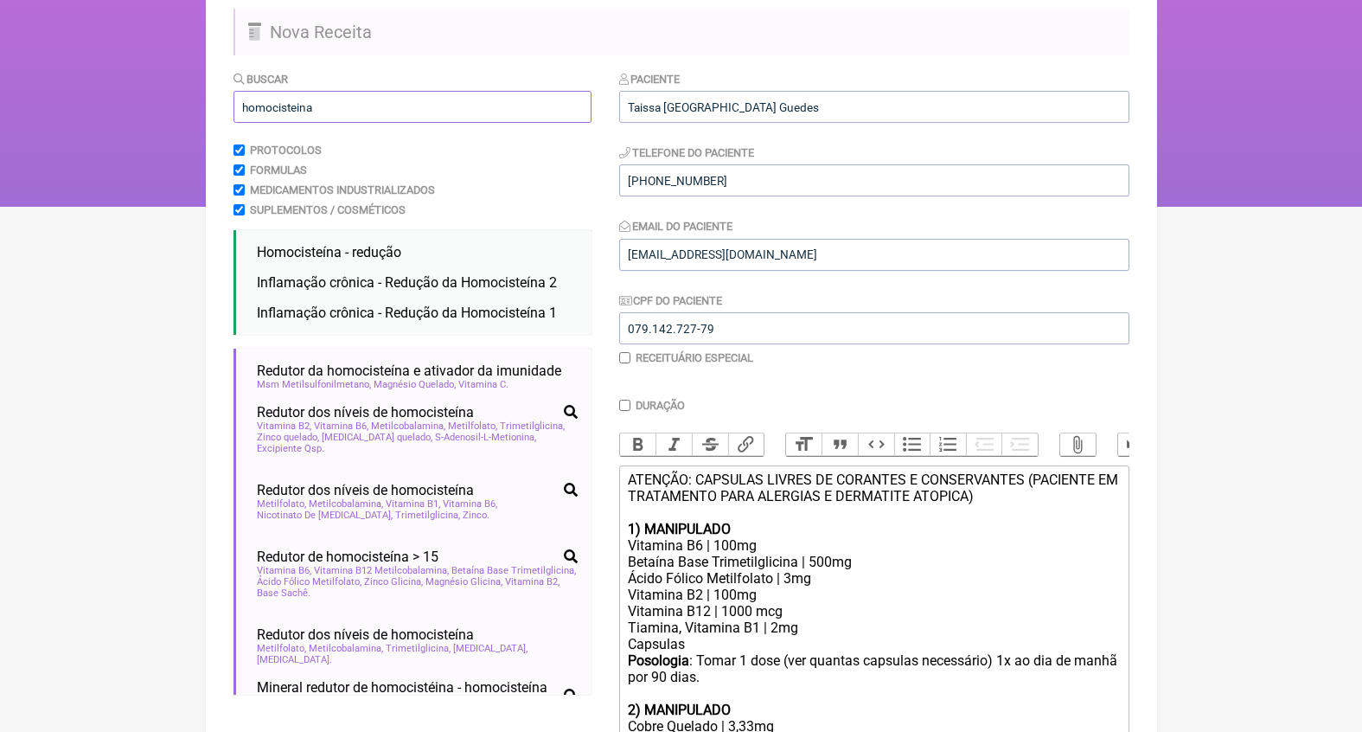
type input "homocisteina"
click at [656, 592] on div "Vitamina B2 | 100mg Vitamina B12 | 1000 mcg Tiamina, Vitamina B1 | 2mg" at bounding box center [873, 610] width 491 height 49
click at [714, 604] on div "Vitamina B2 | 100mg Vitamina B12 | 1000 mcg Tiamina, Vitamina B1 | 2mg" at bounding box center [873, 610] width 491 height 49
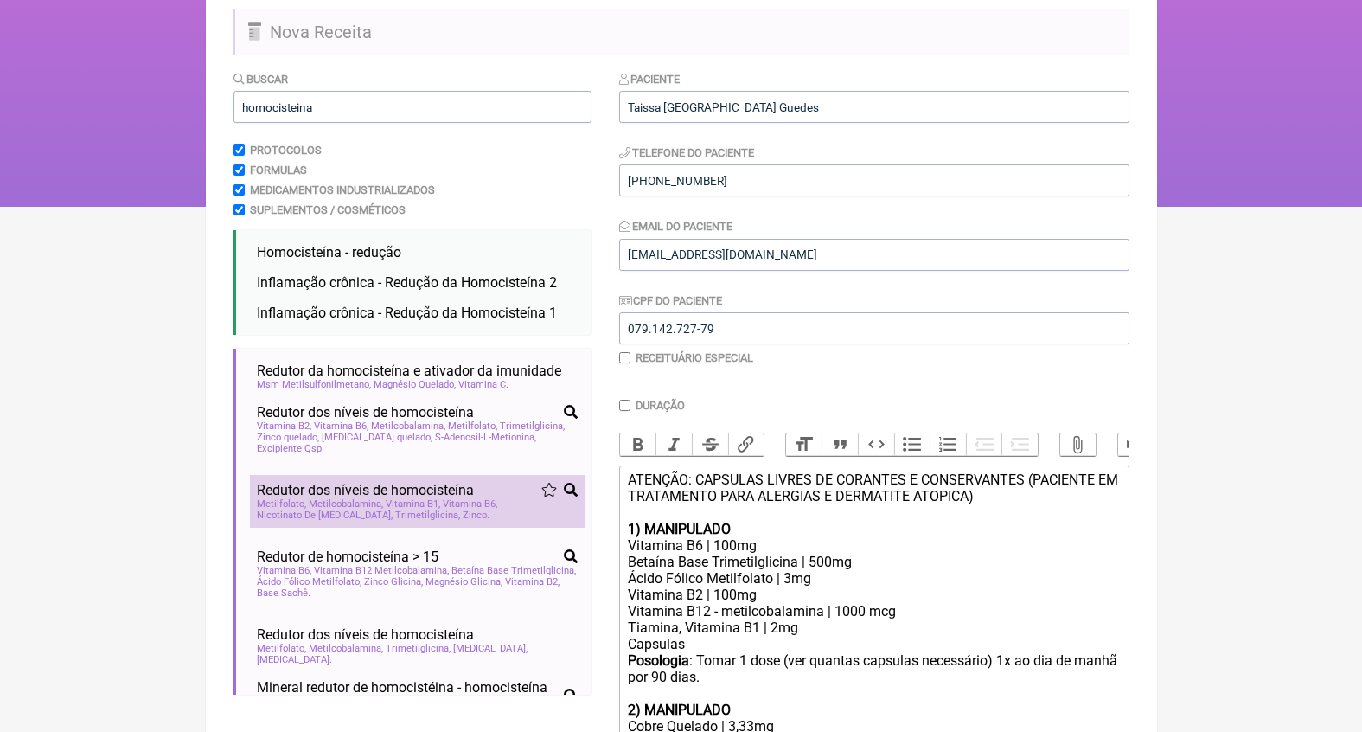
click at [395, 509] on span "Trimetilglicina" at bounding box center [427, 514] width 65 height 11
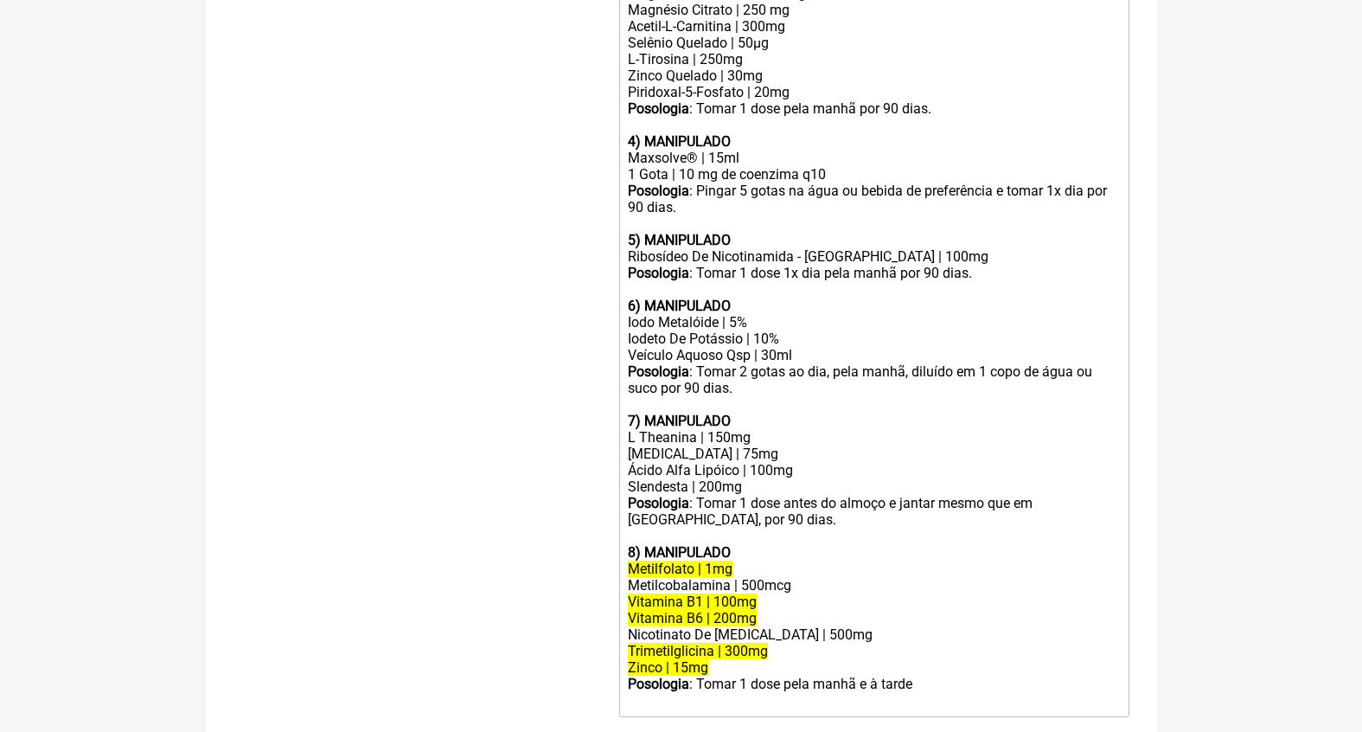
scroll to position [935, 0]
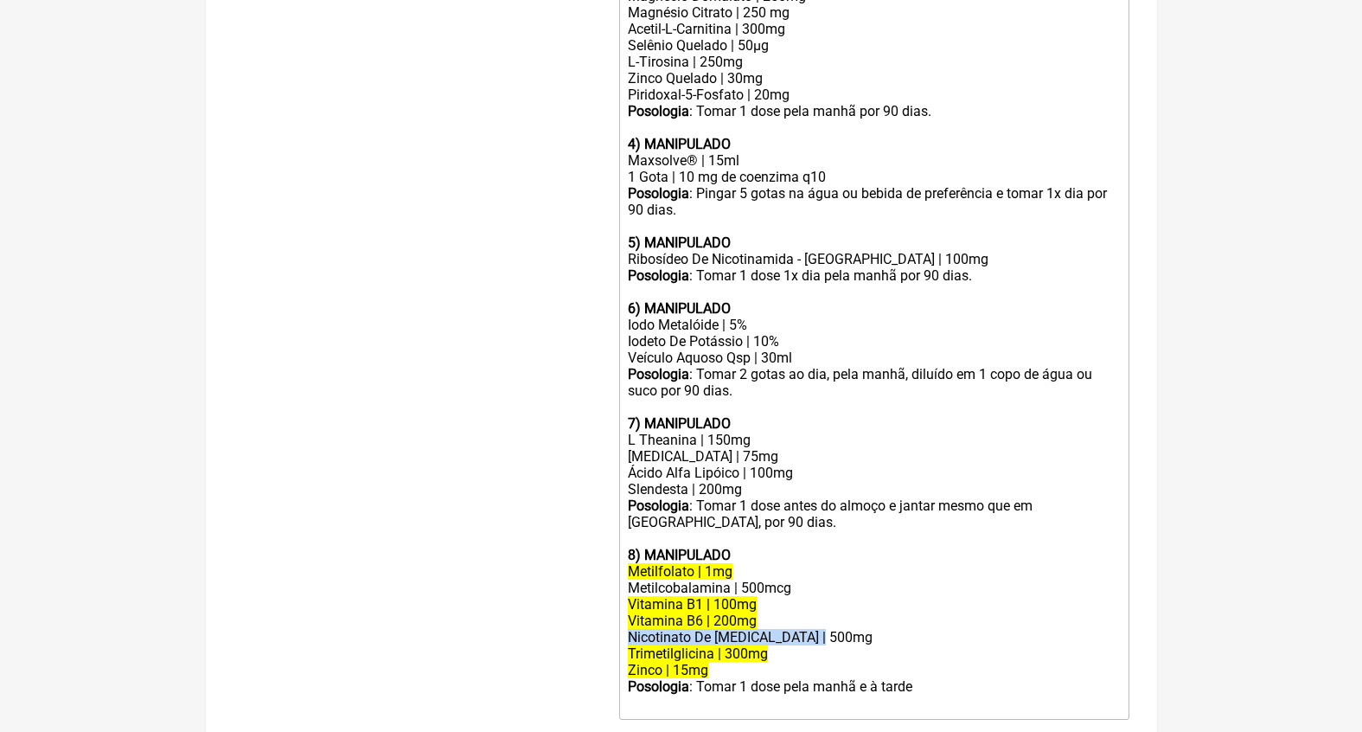
drag, startPoint x: 834, startPoint y: 586, endPoint x: 577, endPoint y: 584, distance: 256.9
click at [577, 584] on form "Buscar homocisteina Protocolos Formulas Medicamentos Industrializados Suplement…" at bounding box center [682, 43] width 896 height 1539
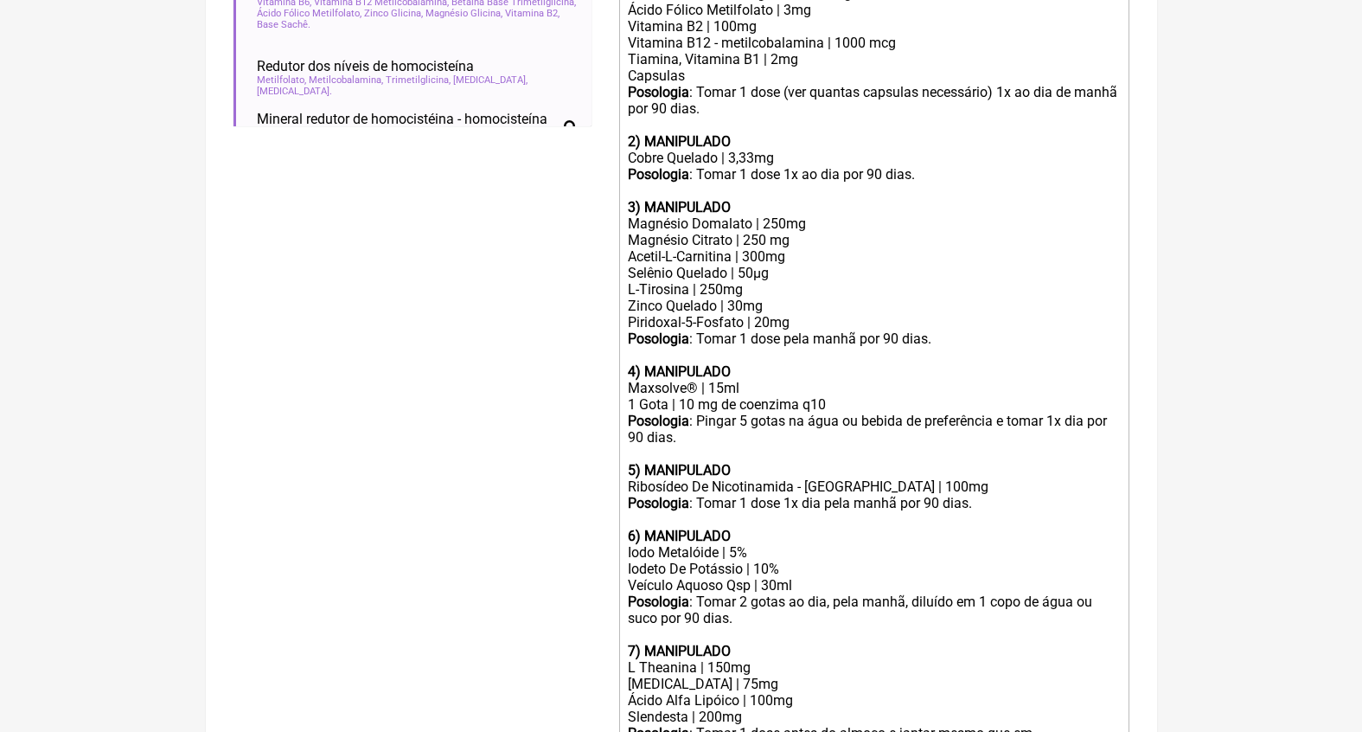
scroll to position [335, 0]
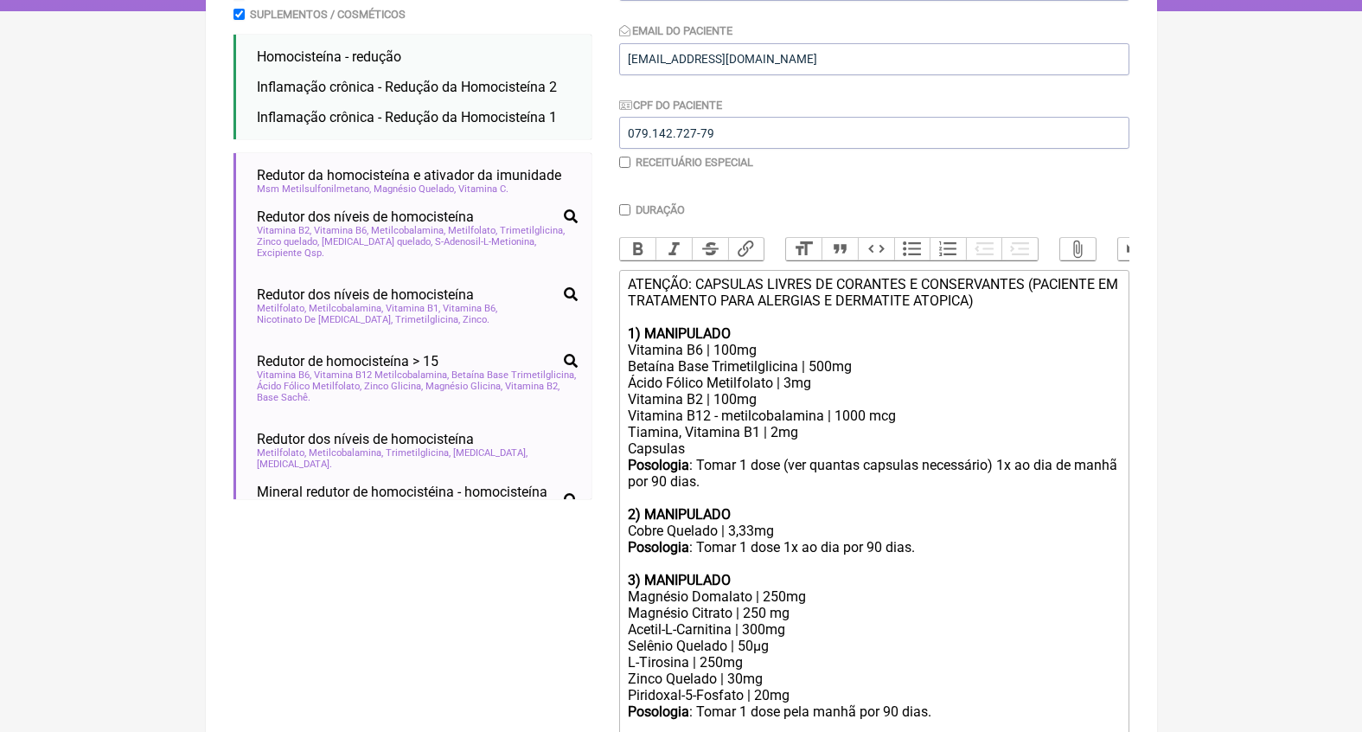
click at [820, 423] on div "Vitamina B2 | 100mg Vitamina B12 - metilcobalamina | 1000 mcg Tiamina, Vitamina…" at bounding box center [873, 415] width 491 height 49
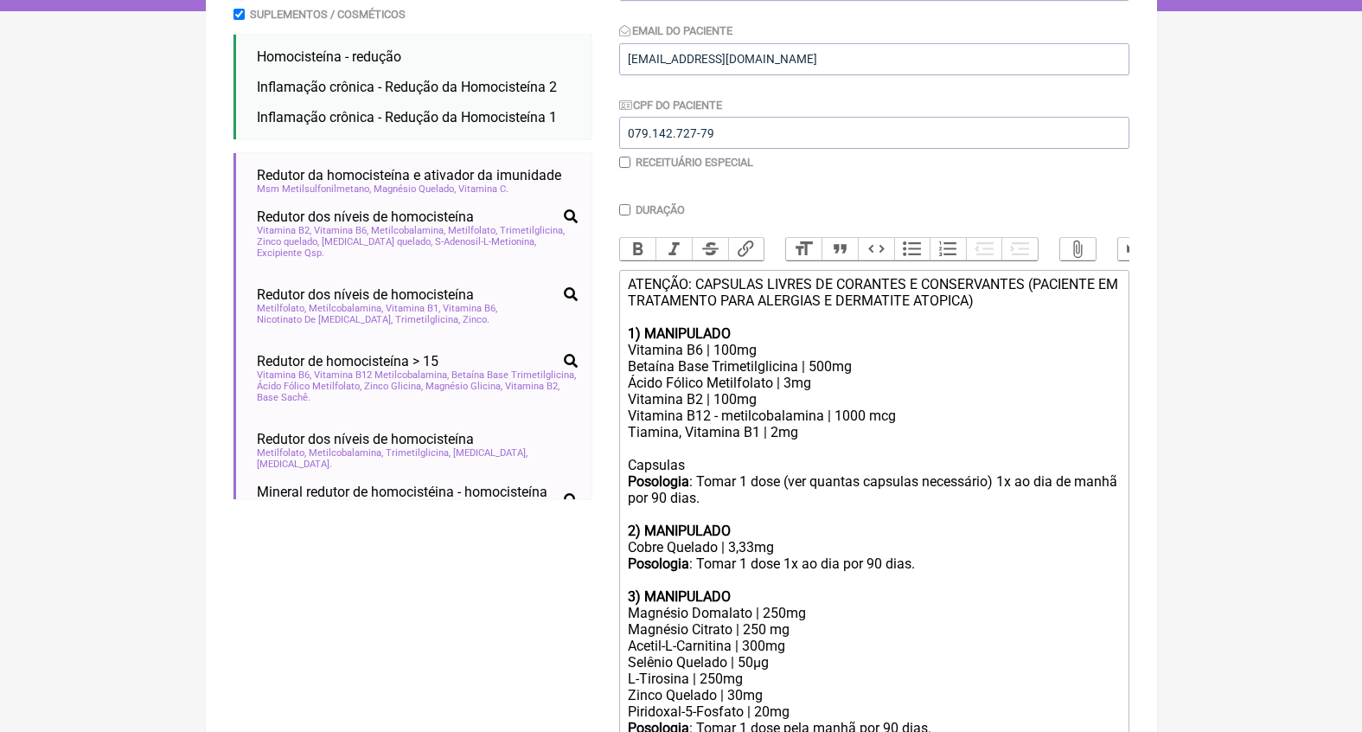
paste trix-editor "Nicotinato De Inositol | 500mg"
click at [783, 438] on div "Vitamina B2 | 100mg Vitamina B12 - metilcobalamina | 1000 mcg Tiamina, Vitamina…" at bounding box center [873, 424] width 491 height 66
click at [802, 588] on div "3) MANIPULADO" at bounding box center [873, 596] width 491 height 16
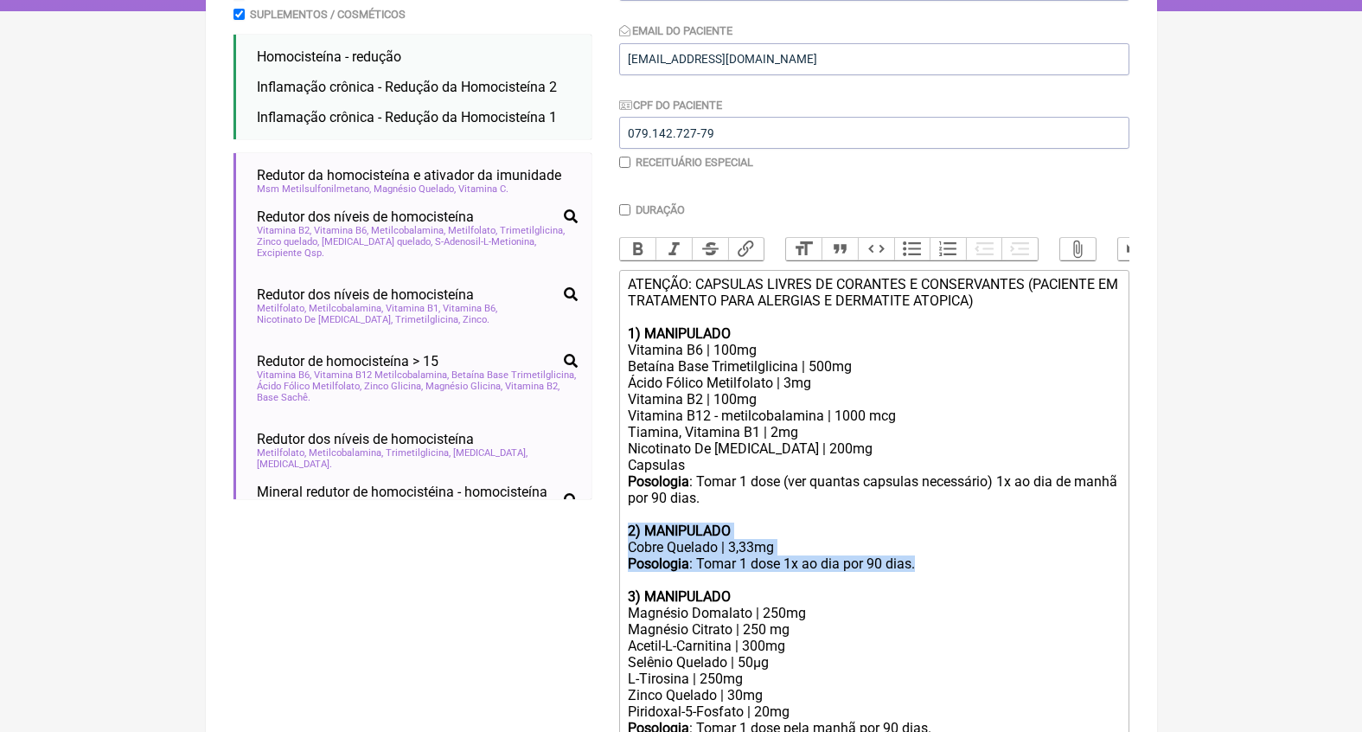
drag, startPoint x: 633, startPoint y: 514, endPoint x: 966, endPoint y: 554, distance: 335.4
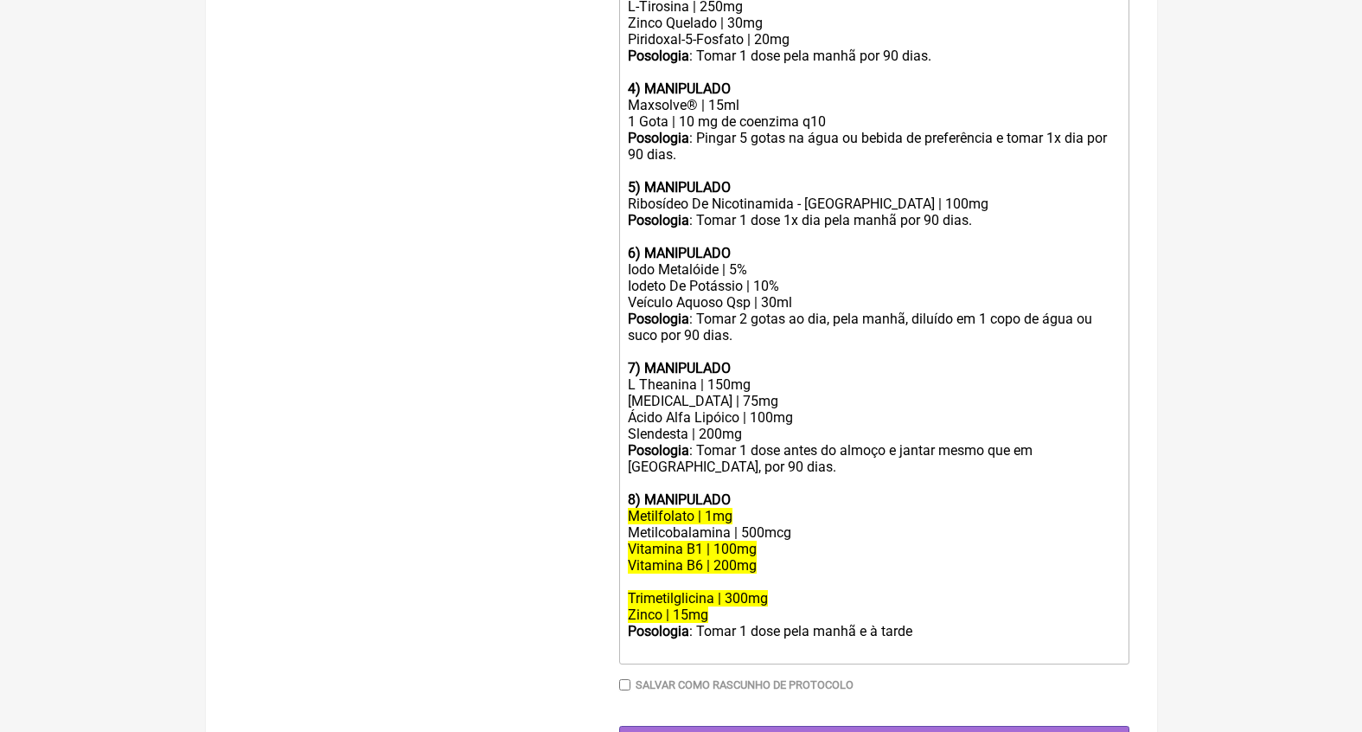
scroll to position [939, 0]
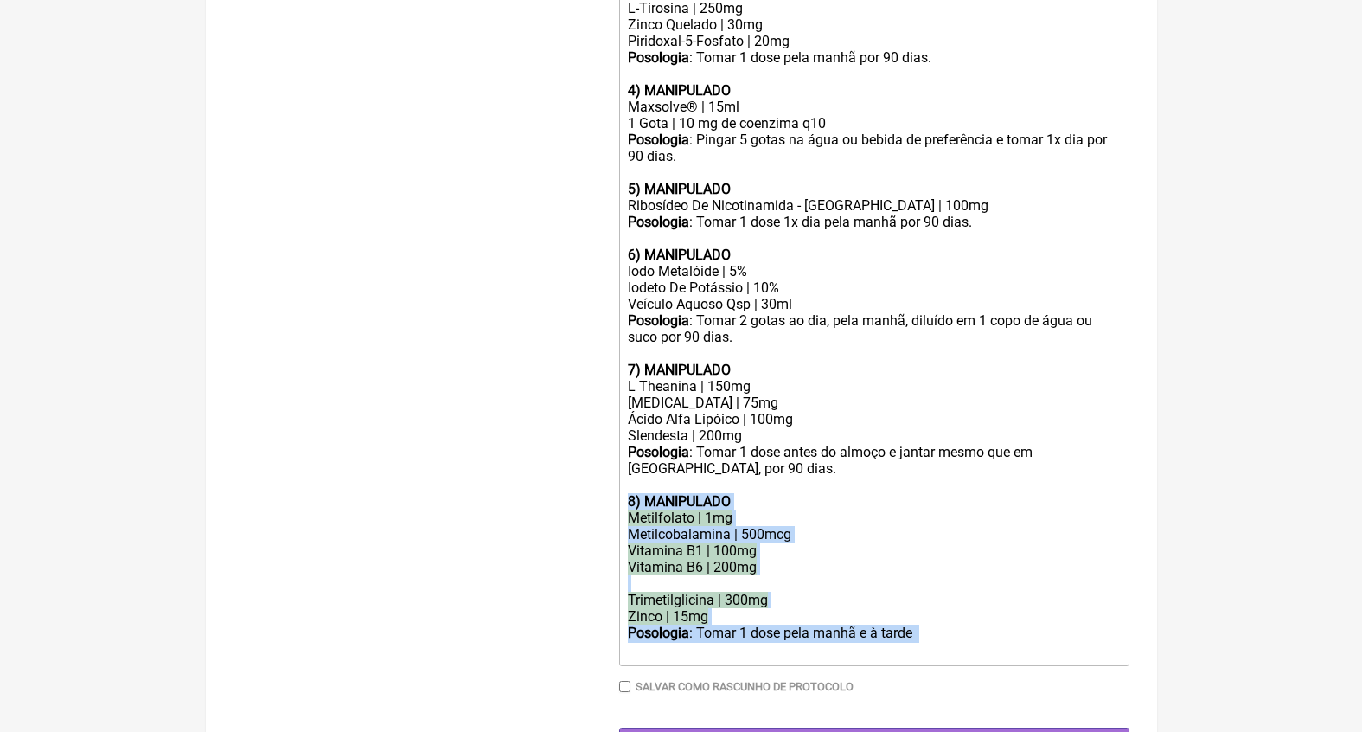
drag, startPoint x: 706, startPoint y: 600, endPoint x: 624, endPoint y: 453, distance: 168.0
click at [625, 454] on trix-editor "ATENÇÃO: CAPSULAS LIVRES DE CORANTES E CONSERVANTES (PACIENTE EM TRATAMENTO PAR…" at bounding box center [874, 165] width 510 height 1001
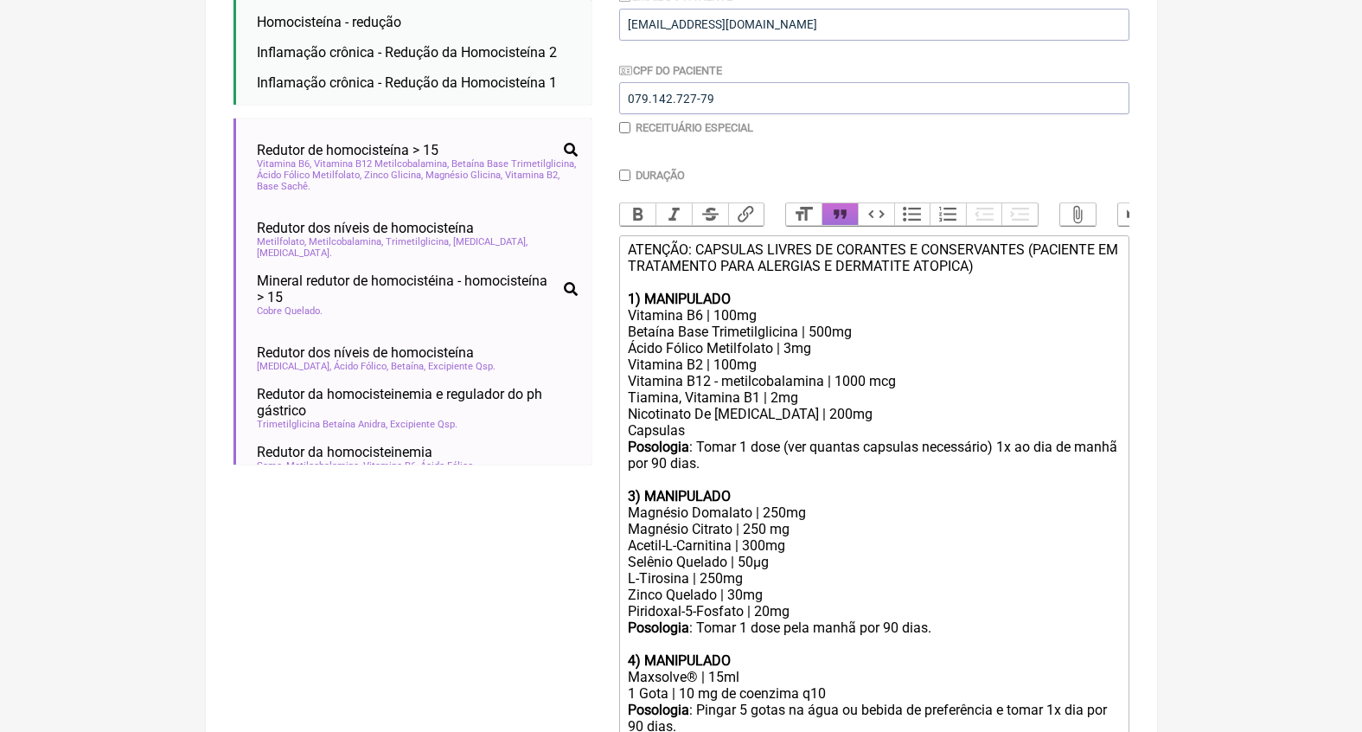
scroll to position [370, 0]
click at [774, 553] on div "Selênio Quelado | 50µg" at bounding box center [873, 561] width 491 height 16
click at [751, 553] on div "Selênio Quelado | 50mcg" at bounding box center [873, 561] width 491 height 16
click at [739, 586] on div "Zinco Quelado | 30mg" at bounding box center [873, 594] width 491 height 16
click at [816, 602] on div "Piridoxal-5-Fosfato | 20mg" at bounding box center [873, 610] width 491 height 16
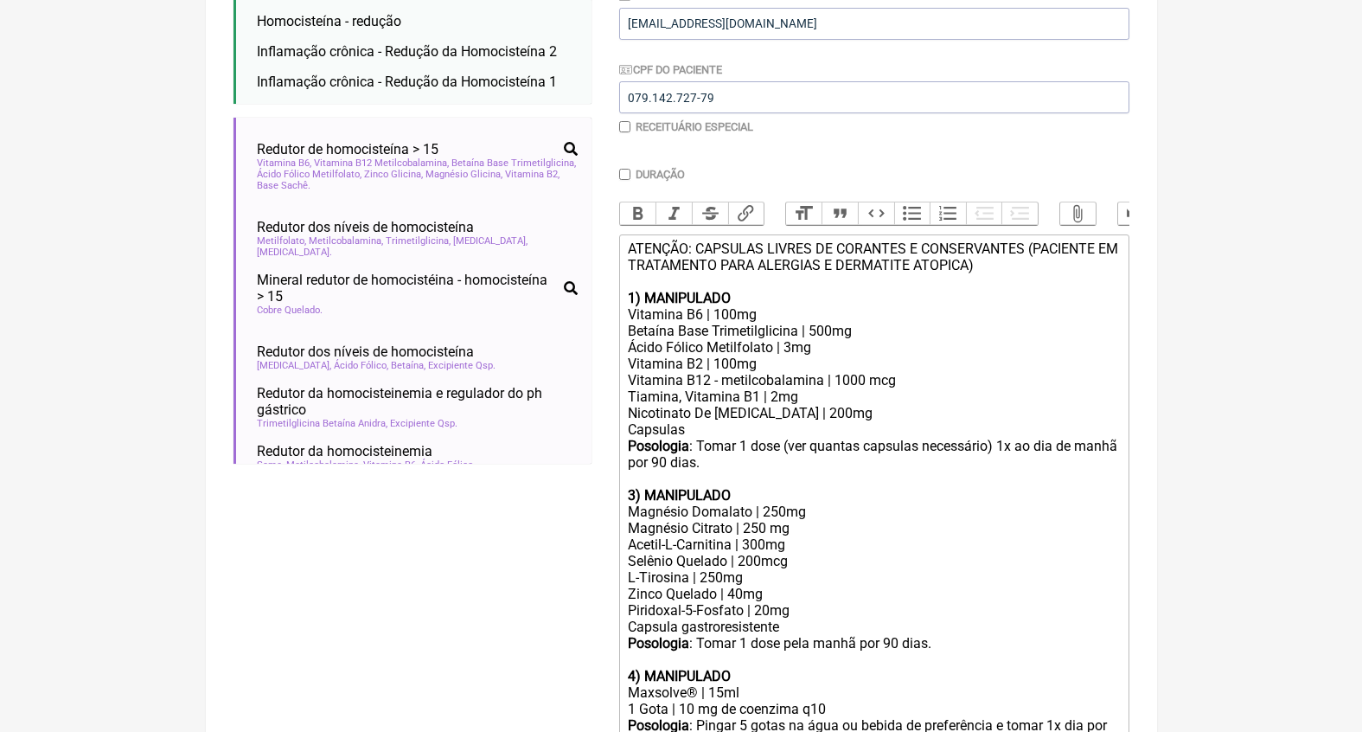
click at [727, 503] on div "Magnésio Domalato | 250mg Magnésio Citrato | 250 mg" at bounding box center [873, 519] width 491 height 33
click at [780, 503] on div "Magnésio Dimalato | 250mg Magnésio Citrato | 250 mg" at bounding box center [873, 519] width 491 height 33
click at [712, 508] on div "Magnésio Dimalato | 200mg Magnésio Citrato | 250 mg" at bounding box center [873, 519] width 491 height 33
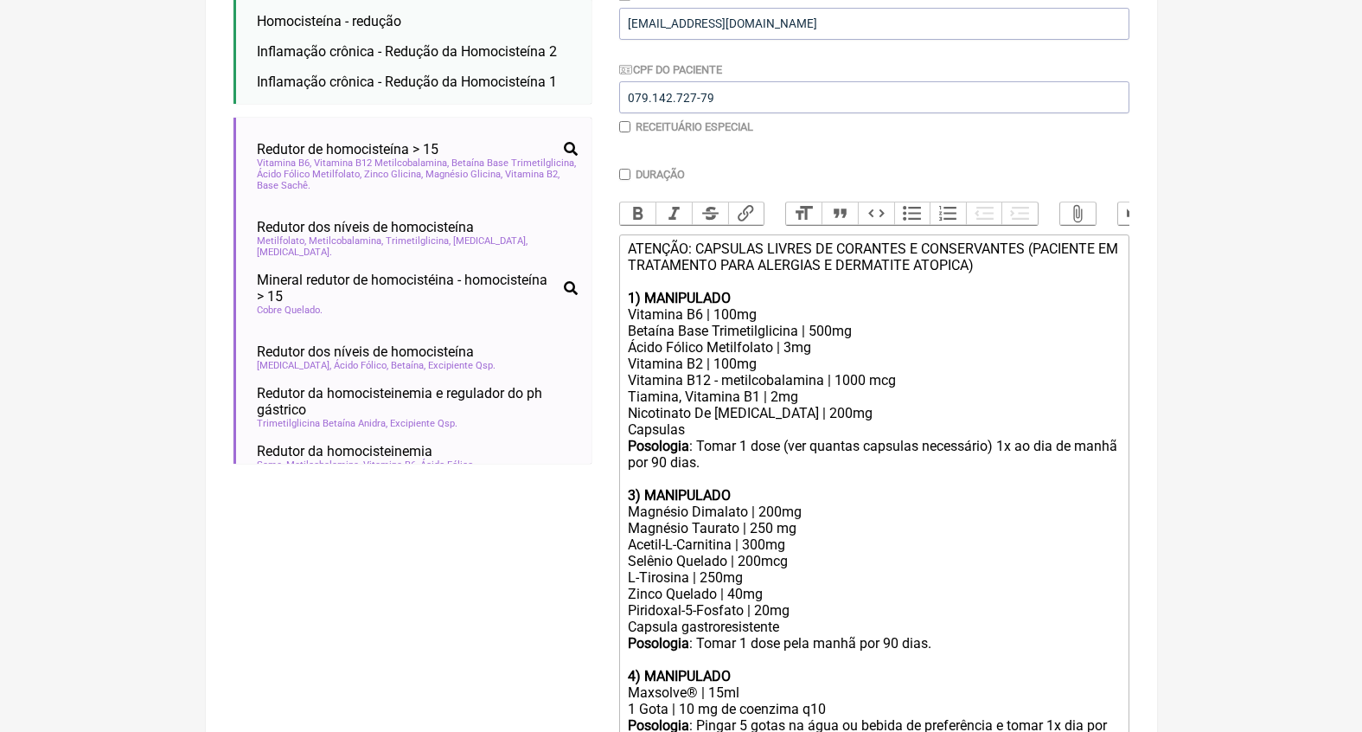
click at [765, 509] on div "Magnésio Dimalato | 200mg Magnésio Taurato | 250 mg" at bounding box center [873, 519] width 491 height 33
drag, startPoint x: 801, startPoint y: 530, endPoint x: 556, endPoint y: 525, distance: 244.8
click at [570, 530] on form "Buscar homocisteina Protocolos Formulas Medicamentos Industrializados Suplement…" at bounding box center [682, 517] width 896 height 1356
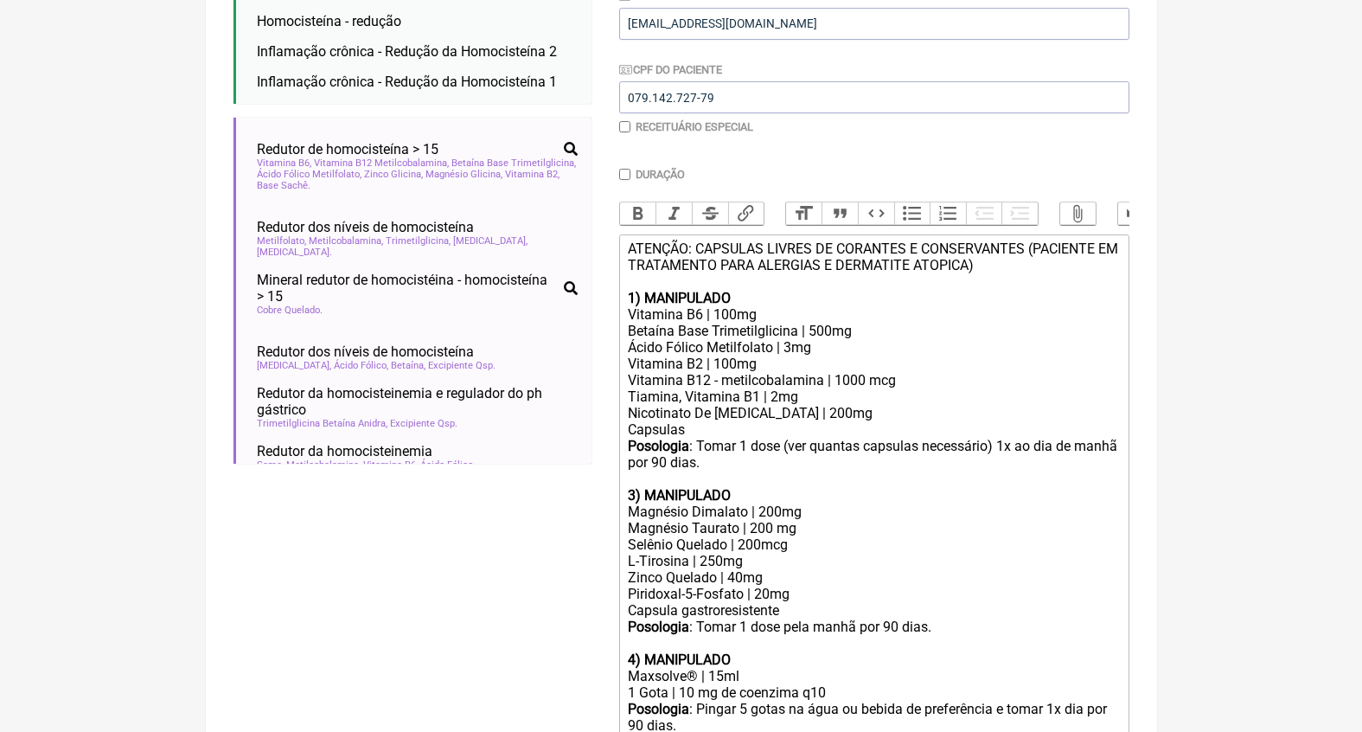
type trix-editor "<div>ATENÇÃO: CAPSULAS LIVRES DE CORANTES E CONSERVANTES (PACIENTE EM TRATAMENT…"
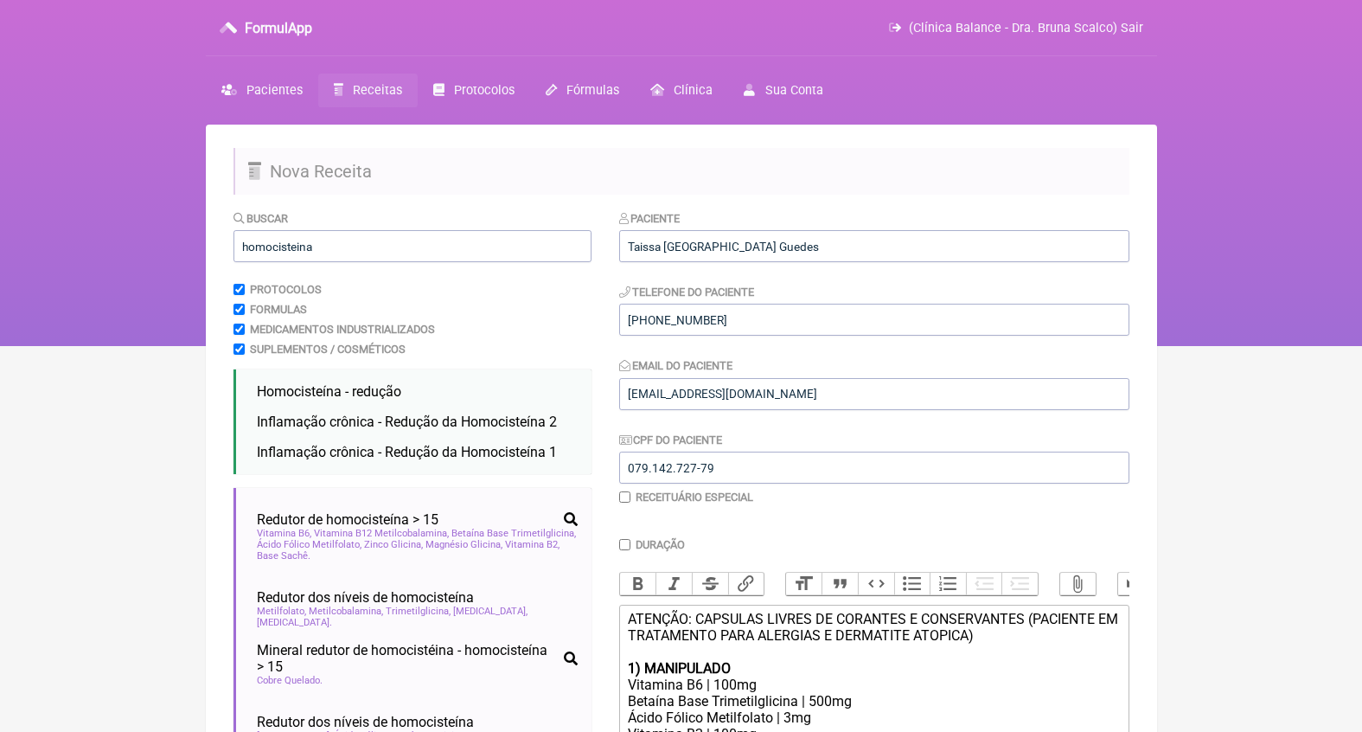
scroll to position [0, 0]
click at [318, 253] on input "homocisteina" at bounding box center [413, 246] width 358 height 32
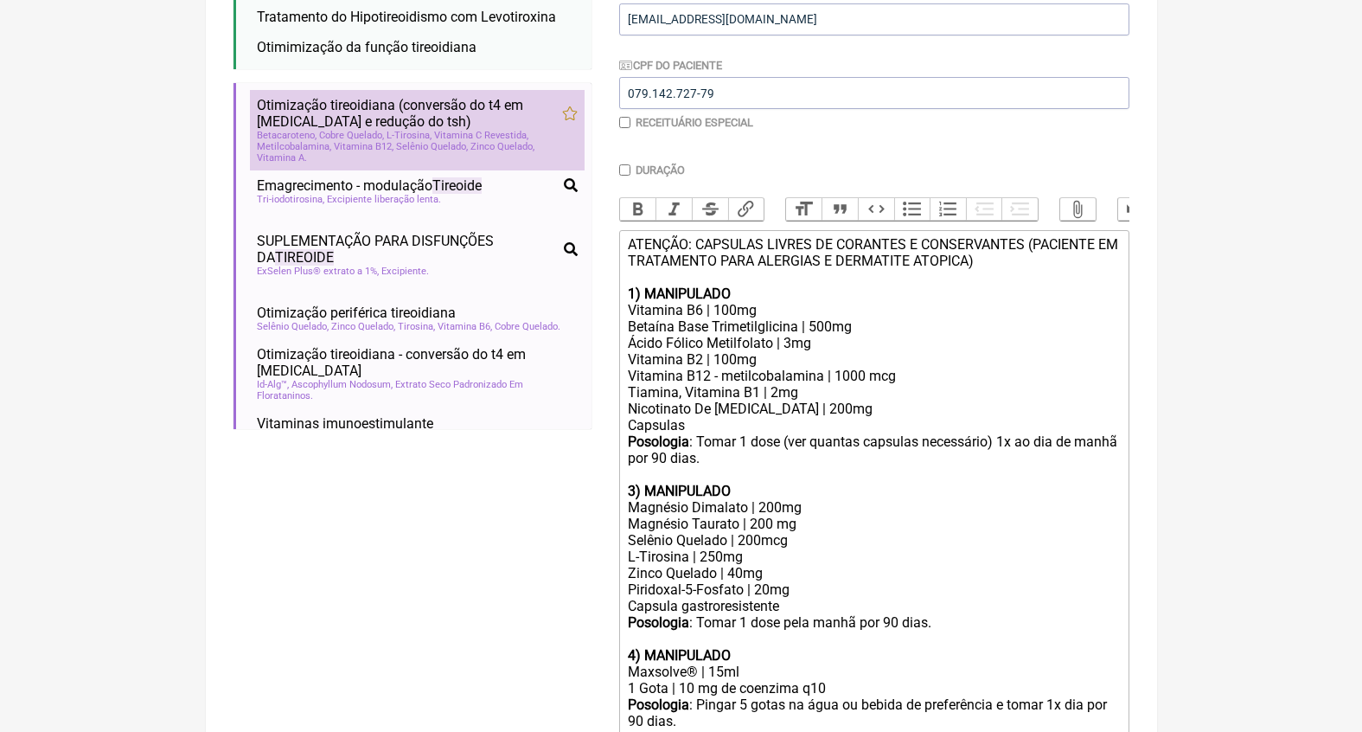
type input "tireoide"
click at [516, 141] on span "Zinco Quelado" at bounding box center [503, 146] width 64 height 11
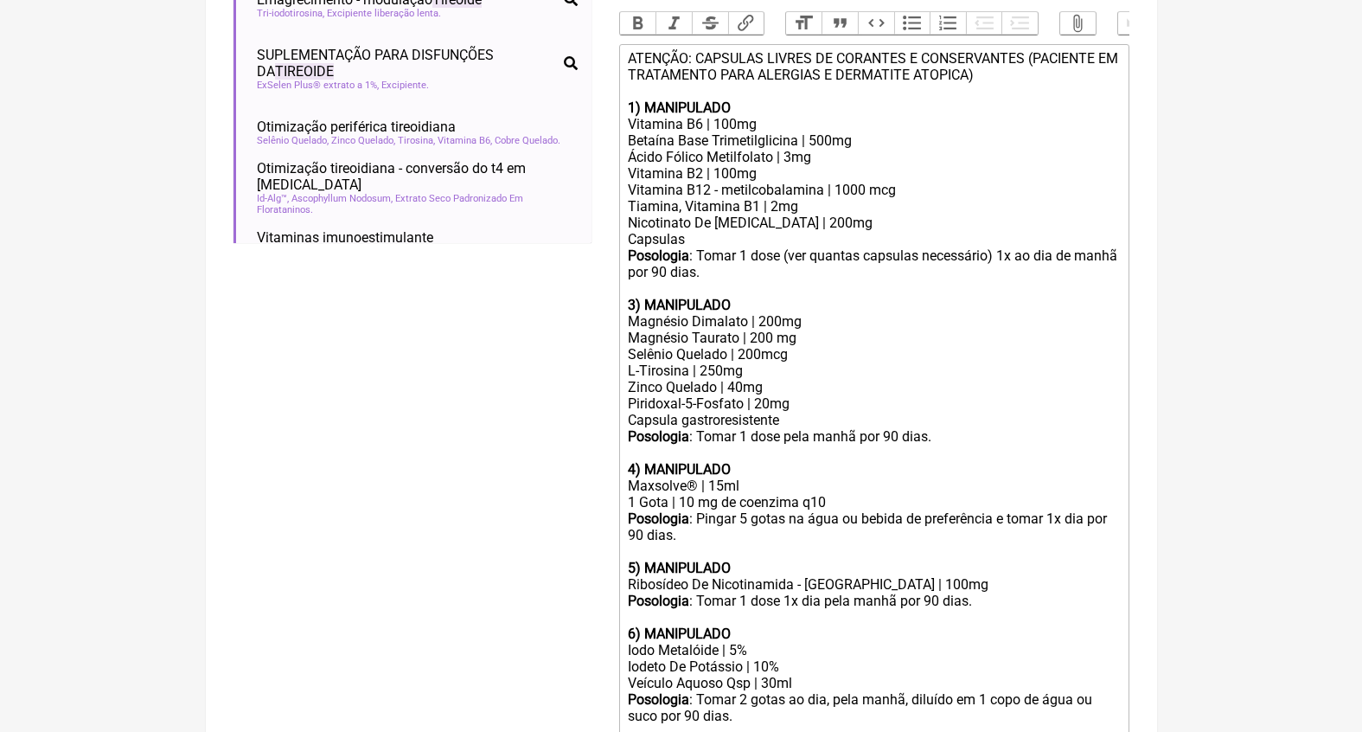
scroll to position [867, 0]
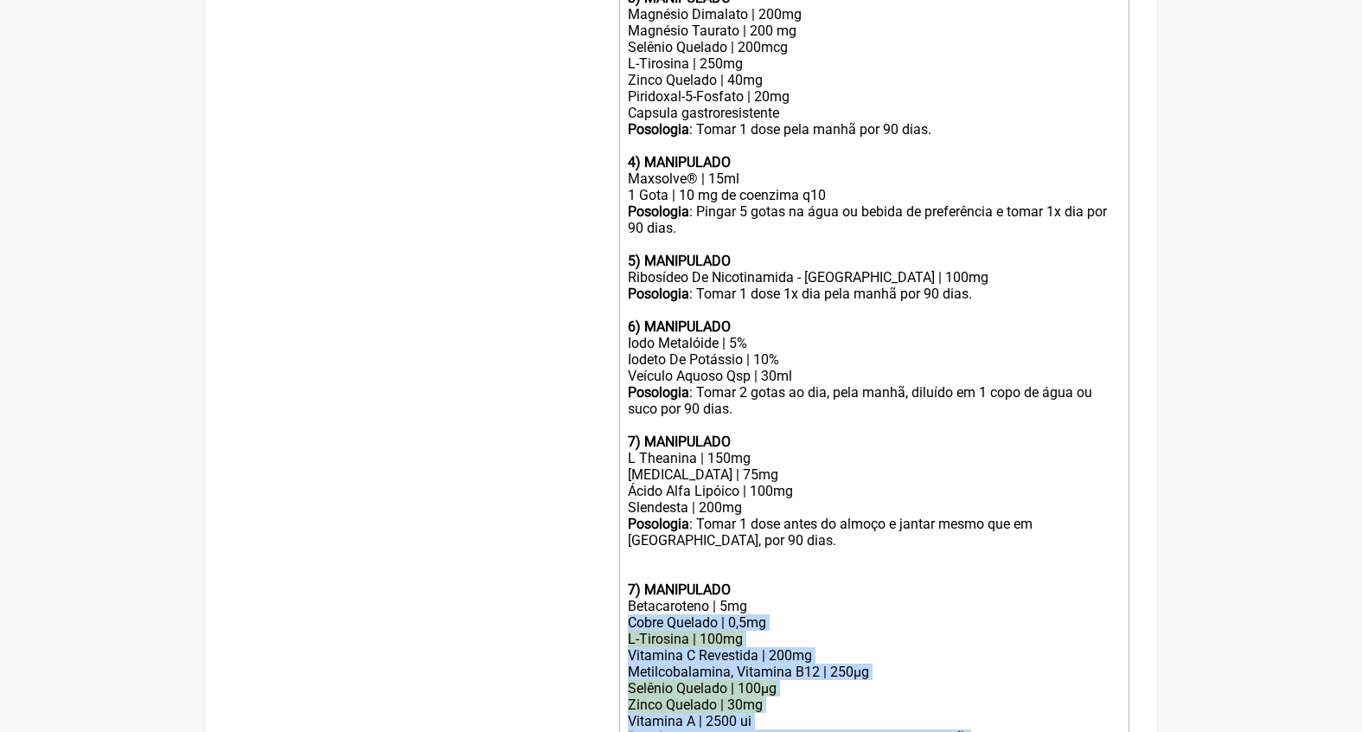
drag, startPoint x: 746, startPoint y: 700, endPoint x: 613, endPoint y: 567, distance: 188.4
click at [613, 567] on form "Buscar tireoide Protocolos Formulas Medicamentos Industrializados Suplementos /…" at bounding box center [682, 103] width 896 height 1522
click at [765, 614] on div "Cobre Quelado | 0,5mg" at bounding box center [873, 622] width 491 height 16
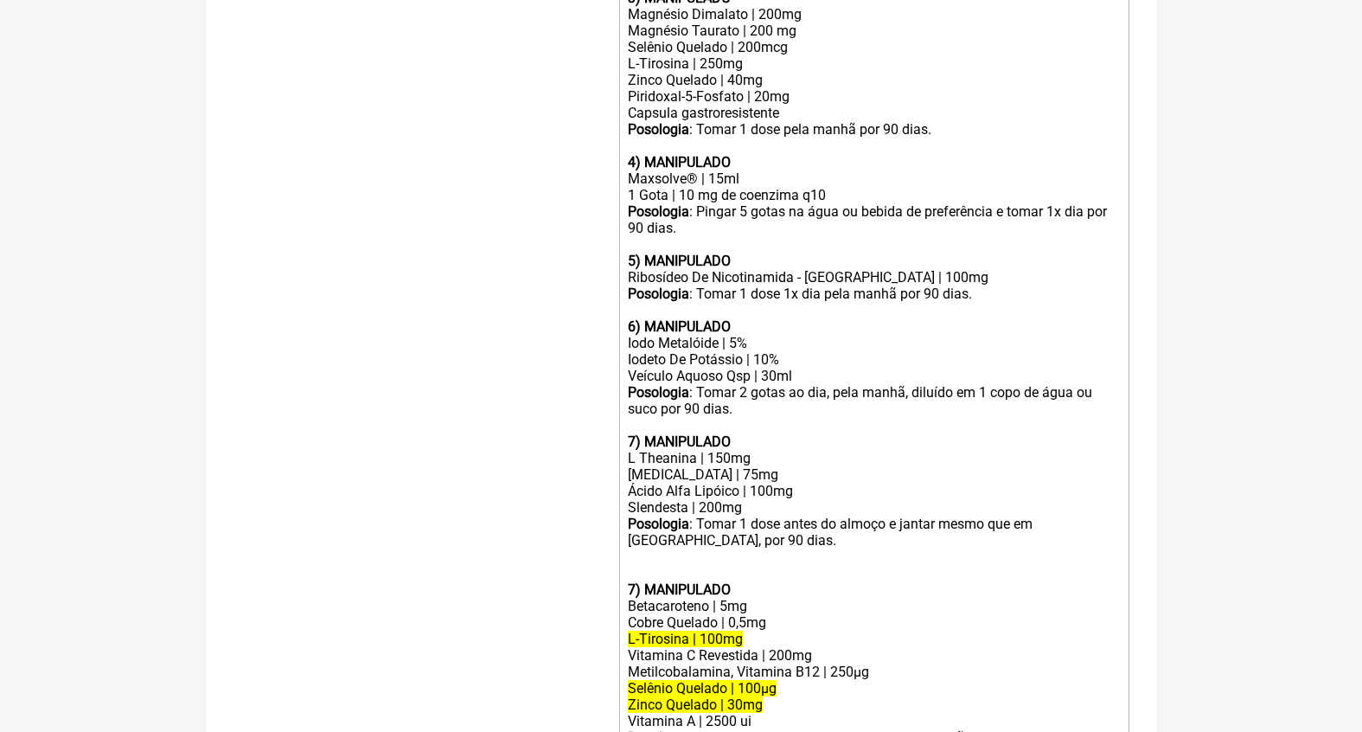
drag, startPoint x: 536, startPoint y: 693, endPoint x: 523, endPoint y: 693, distance: 13.0
click at [523, 693] on div "Buscar tireoide Protocolos Formulas Medicamentos Industrializados Suplementos /…" at bounding box center [413, 103] width 358 height 1522
drag, startPoint x: 789, startPoint y: 664, endPoint x: 610, endPoint y: 667, distance: 179.1
click at [610, 667] on form "Buscar tireoide Protocolos Formulas Medicamentos Industrializados Suplementos /…" at bounding box center [682, 103] width 896 height 1522
copy div "Vitamina A | 2500 ui"
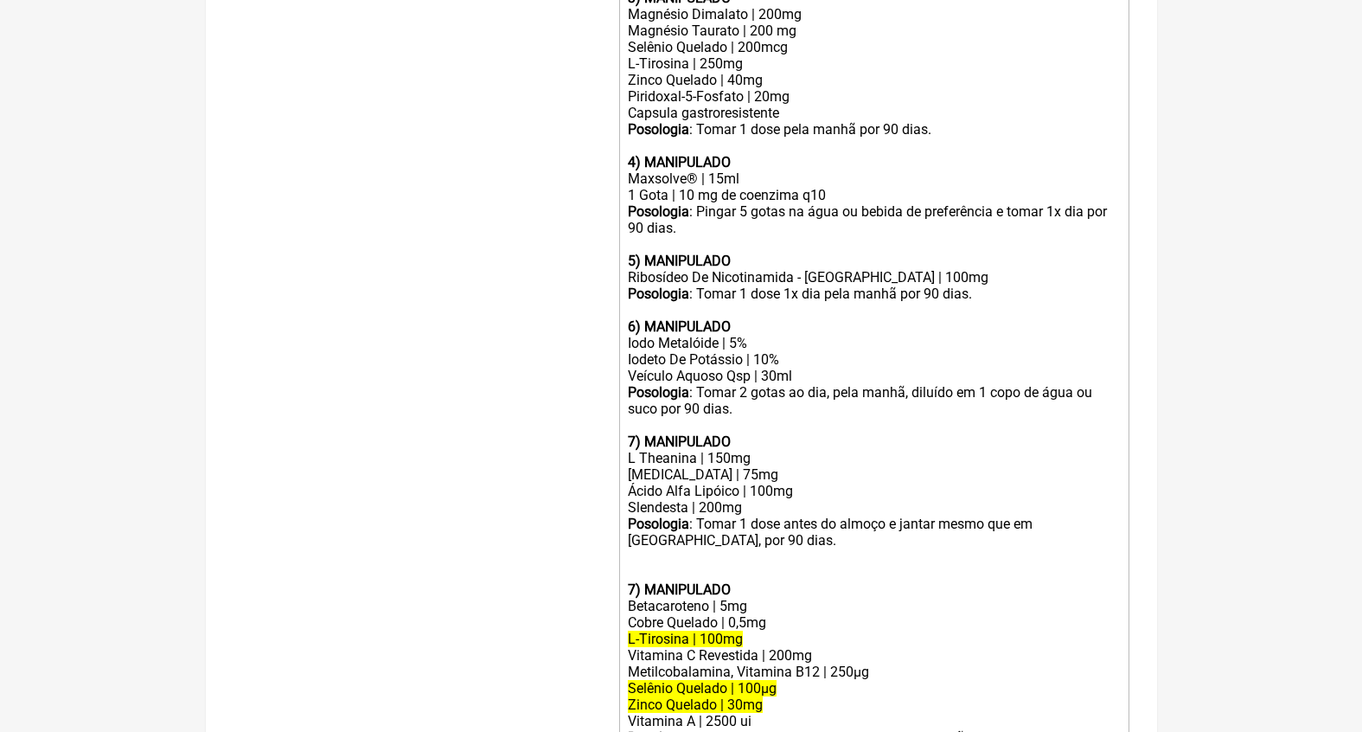
click at [774, 713] on div "Vitamina A | 2500 ui" at bounding box center [873, 721] width 491 height 16
drag, startPoint x: 832, startPoint y: 605, endPoint x: 584, endPoint y: 605, distance: 248.2
click at [584, 605] on form "Buscar tireoide Protocolos Formulas Medicamentos Industrializados Suplementos /…" at bounding box center [682, 103] width 896 height 1522
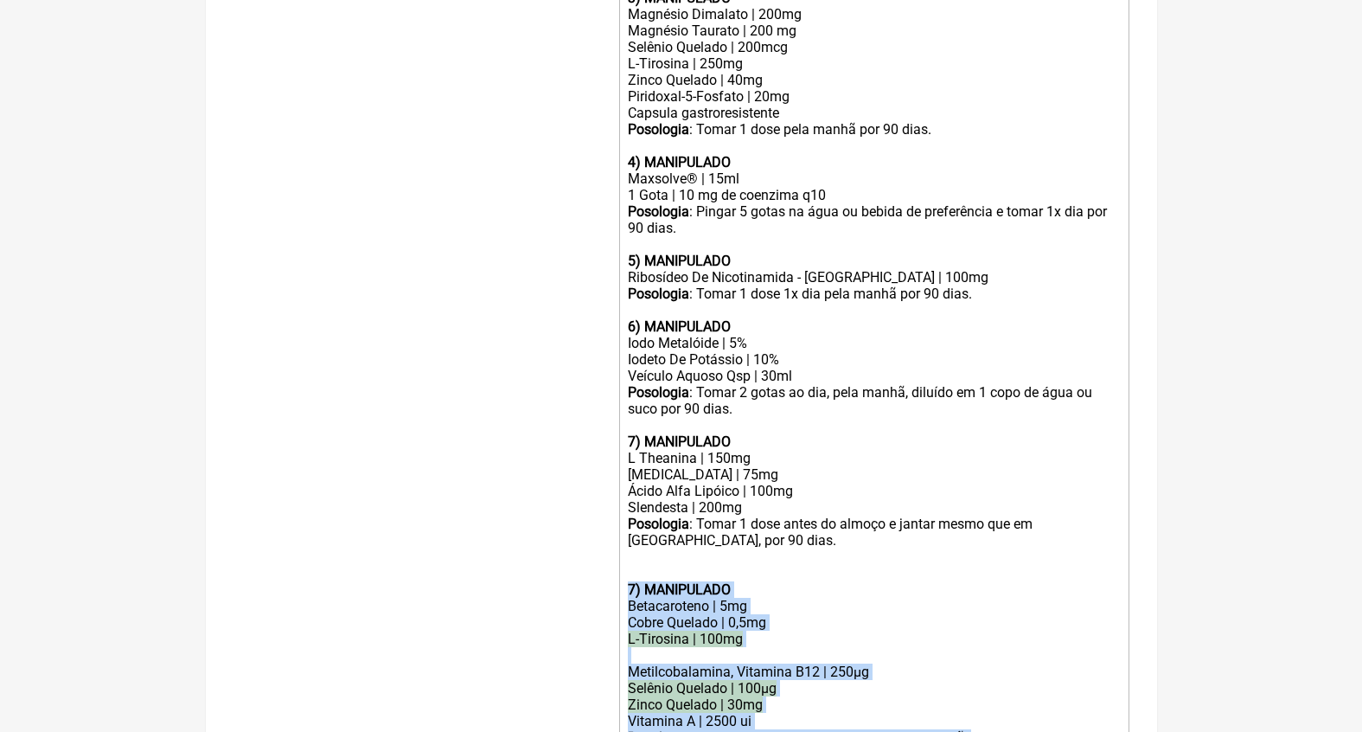
drag, startPoint x: 656, startPoint y: 708, endPoint x: 625, endPoint y: 541, distance: 169.8
click at [625, 541] on trix-editor "ATENÇÃO: CAPSULAS LIVRES DE CORANTES E CONSERVANTES (PACIENTE EM TRATAMENTO PAR…" at bounding box center [874, 254] width 510 height 1034
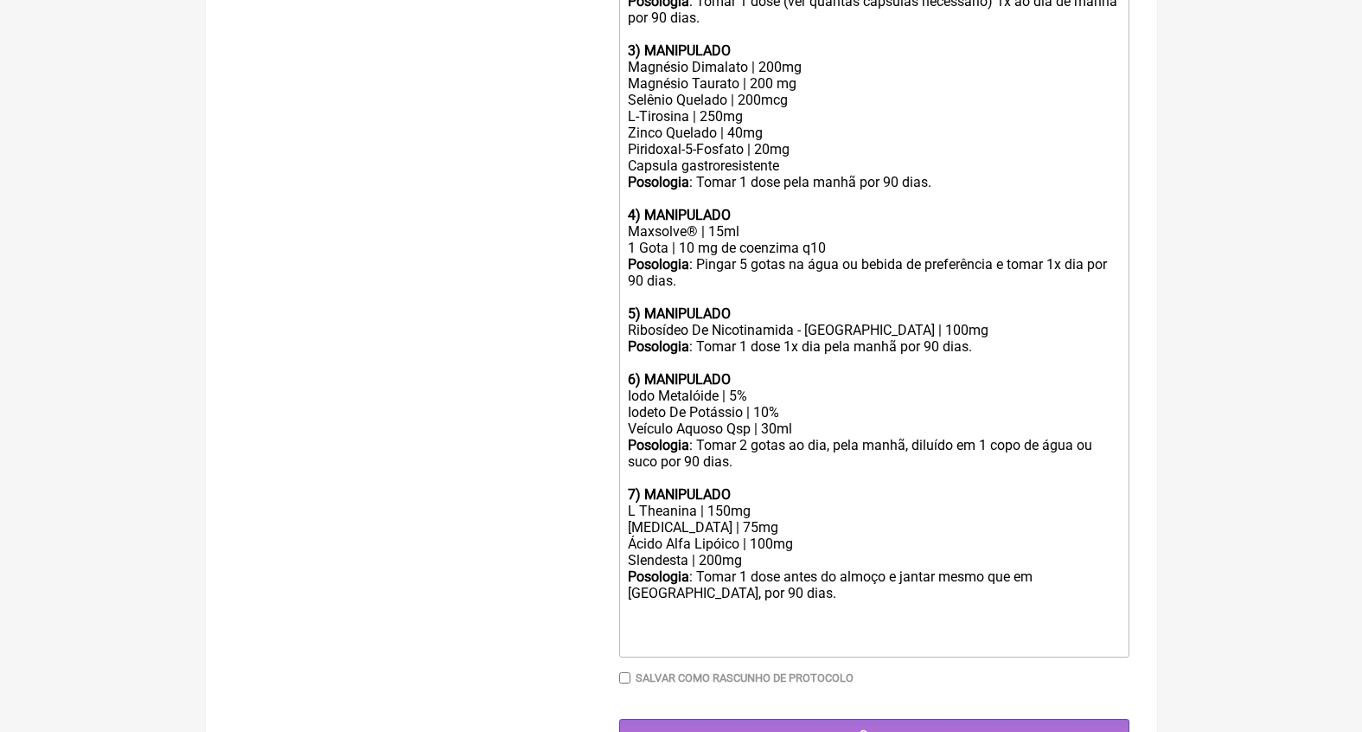
scroll to position [700, 0]
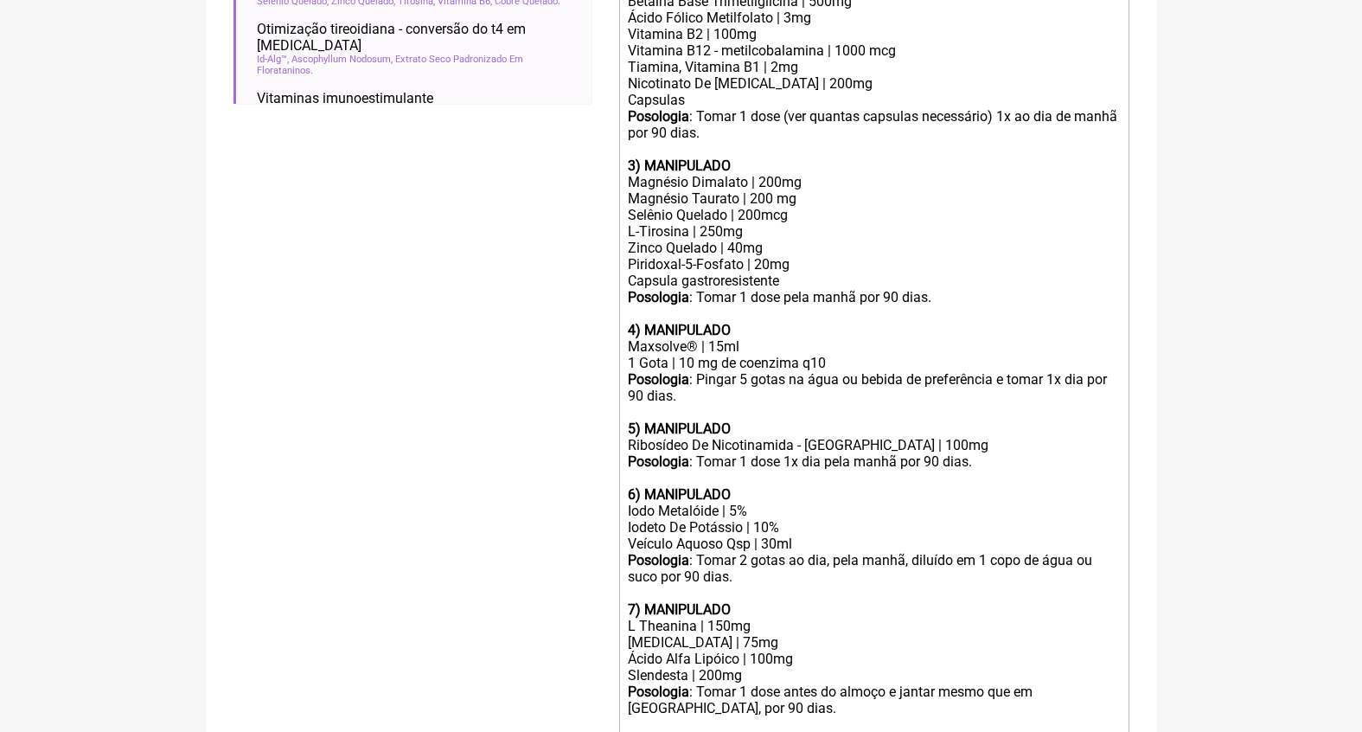
click at [803, 257] on div "Piridoxal-5-Fosfato | 20mg Capsula gastroresistente" at bounding box center [873, 272] width 491 height 33
click at [814, 256] on div "Piridoxal-5-Fosfato | 20mg Capsula gastroresistente" at bounding box center [873, 272] width 491 height 33
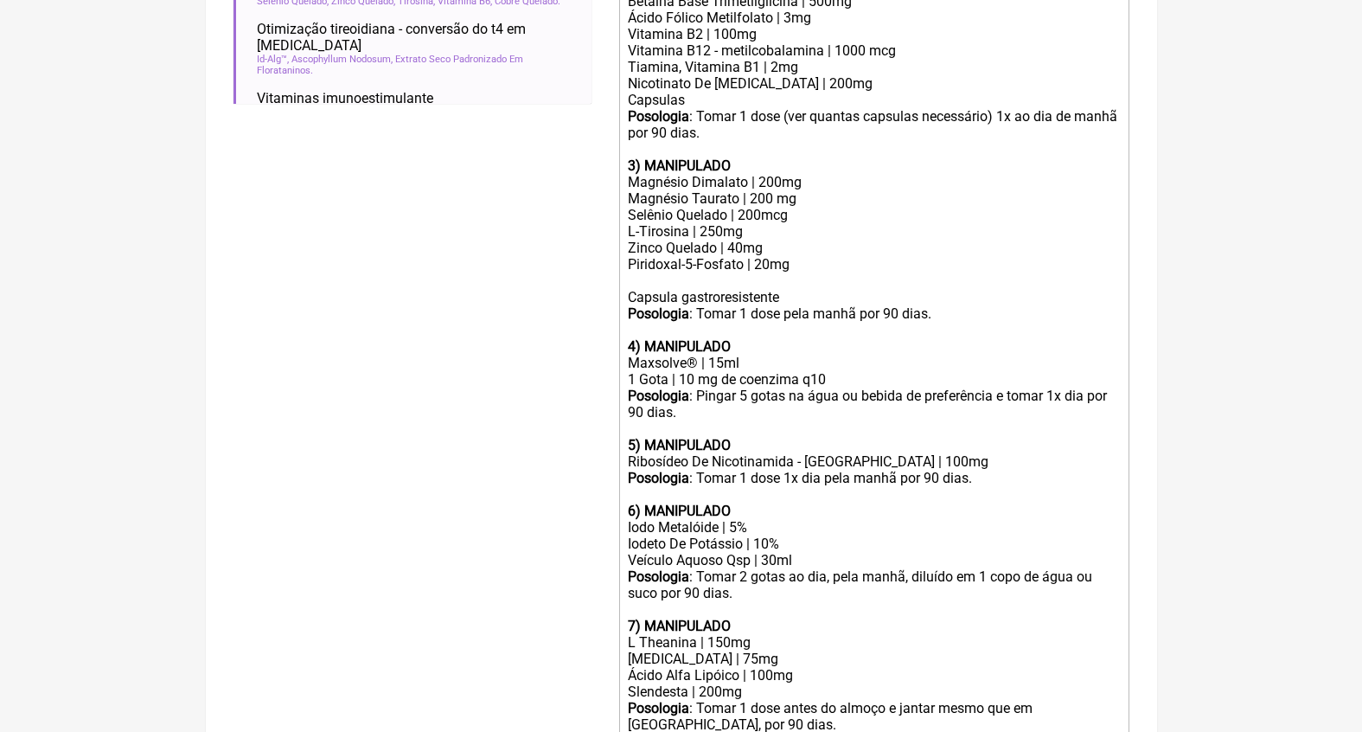
paste trix-editor "Vitamina C Revestida | 200mg"
click at [774, 263] on div "Piridoxal-5-Fosfato | 20mg Vitamina C Revestida | 200mg Capsula gastroresistente" at bounding box center [873, 280] width 491 height 49
drag, startPoint x: 830, startPoint y: 261, endPoint x: 569, endPoint y: 254, distance: 261.3
click at [595, 261] on form "Buscar tireoide Protocolos Formulas Medicamentos Industrializados Suplementos /…" at bounding box center [682, 196] width 896 height 1373
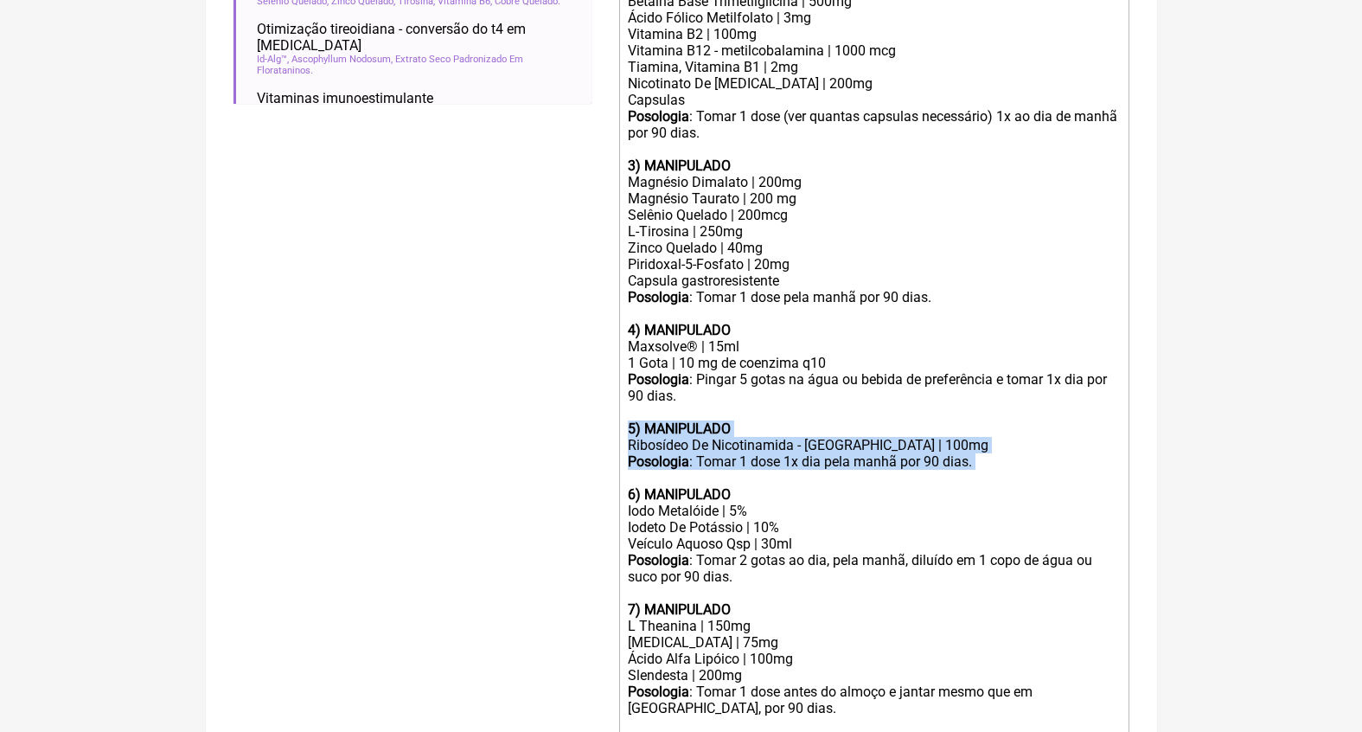
drag, startPoint x: 629, startPoint y: 400, endPoint x: 1070, endPoint y: 445, distance: 443.4
click at [1070, 445] on trix-editor "ATENÇÃO: CAPSULAS LIVRES DE CORANTES E CONSERVANTES (PACIENTE EM TRATAMENTO PAR…" at bounding box center [874, 338] width 510 height 867
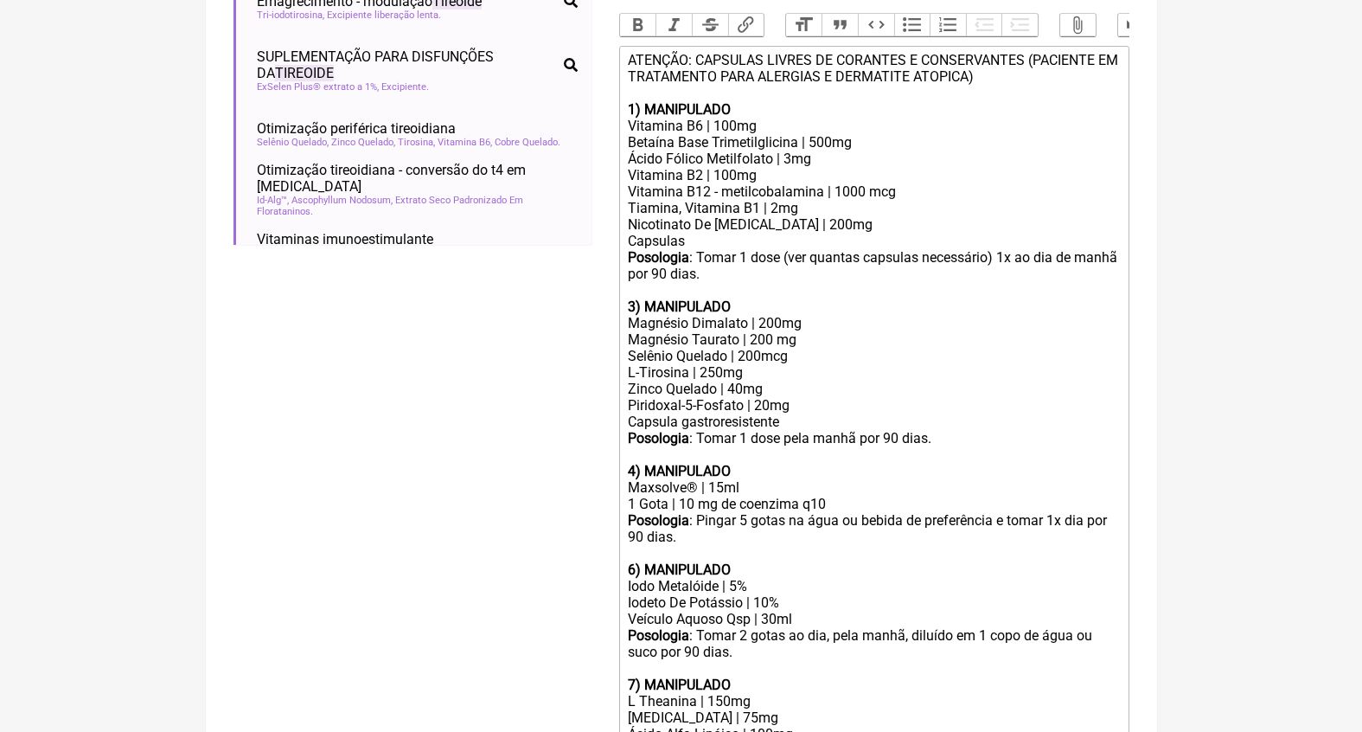
scroll to position [559, 0]
click at [637, 298] on strong "3) MANIPULADO" at bounding box center [679, 306] width 103 height 16
click at [639, 463] on strong "4) MANIPULADO" at bounding box center [679, 471] width 103 height 16
click at [641, 561] on strong "6) MANIPULADO" at bounding box center [679, 569] width 103 height 16
click at [752, 627] on div "Posologia : Tomar 2 gotas ao dia, pela manhã, diluído em 1 copo de água ou suco…" at bounding box center [873, 651] width 491 height 49
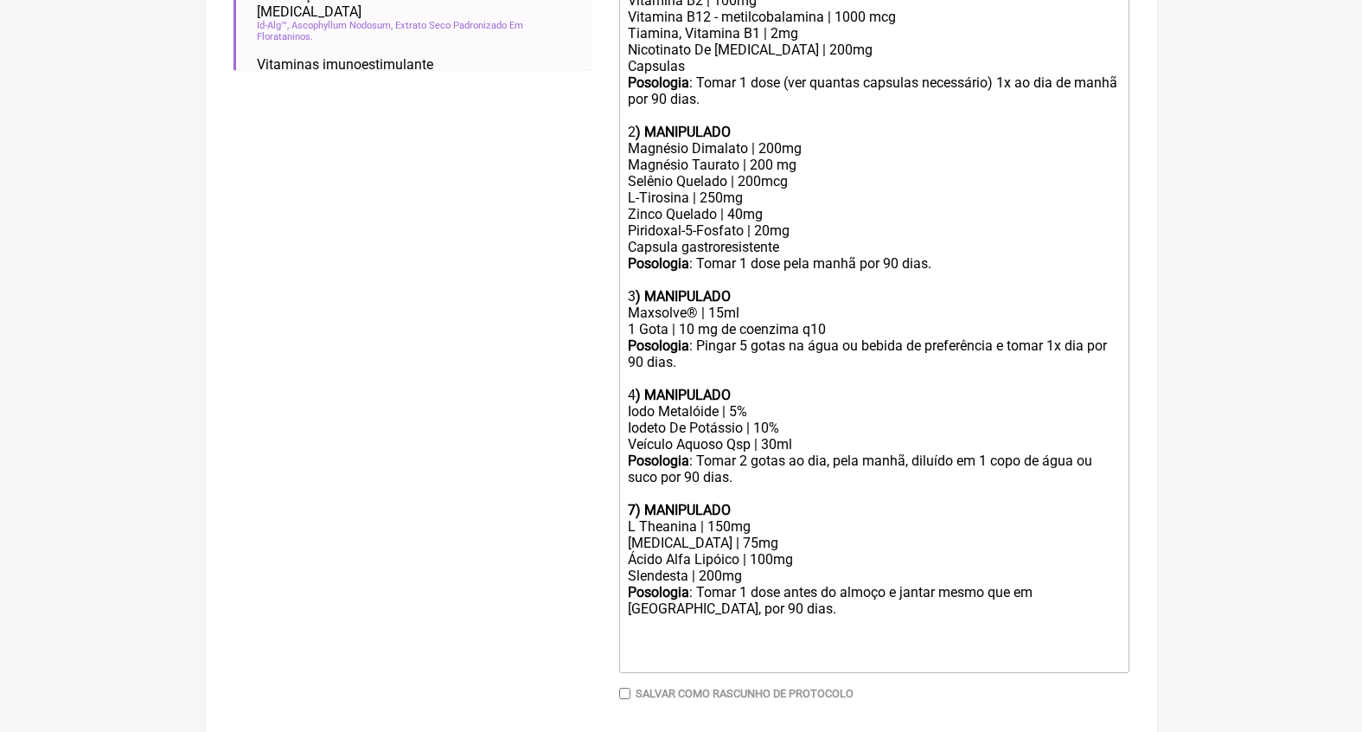
scroll to position [738, 0]
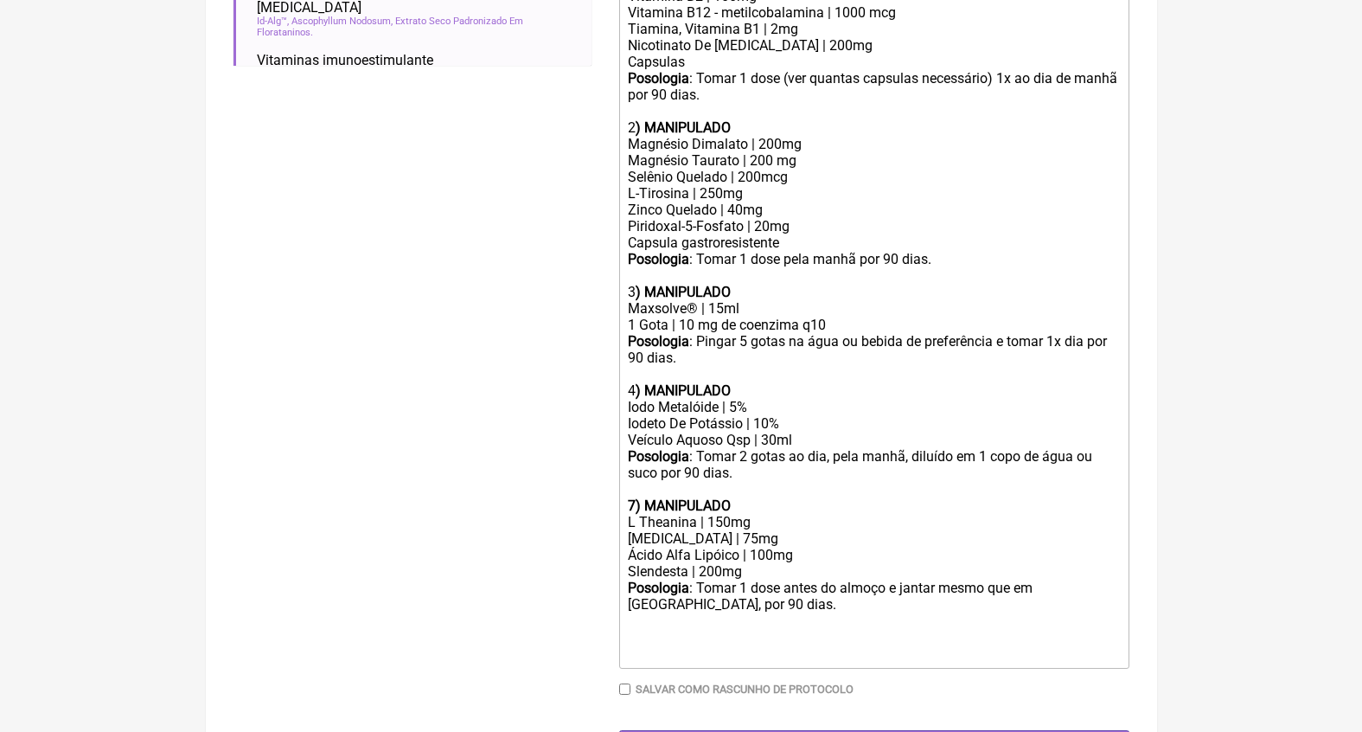
click at [634, 497] on strong "7) MANIPULADO" at bounding box center [679, 505] width 103 height 16
type trix-editor "<div>ATENÇÃO: CAPSULAS LIVRES DE CORANTES E CONSERVANTES (PACIENTE EM TRATAMENT…"
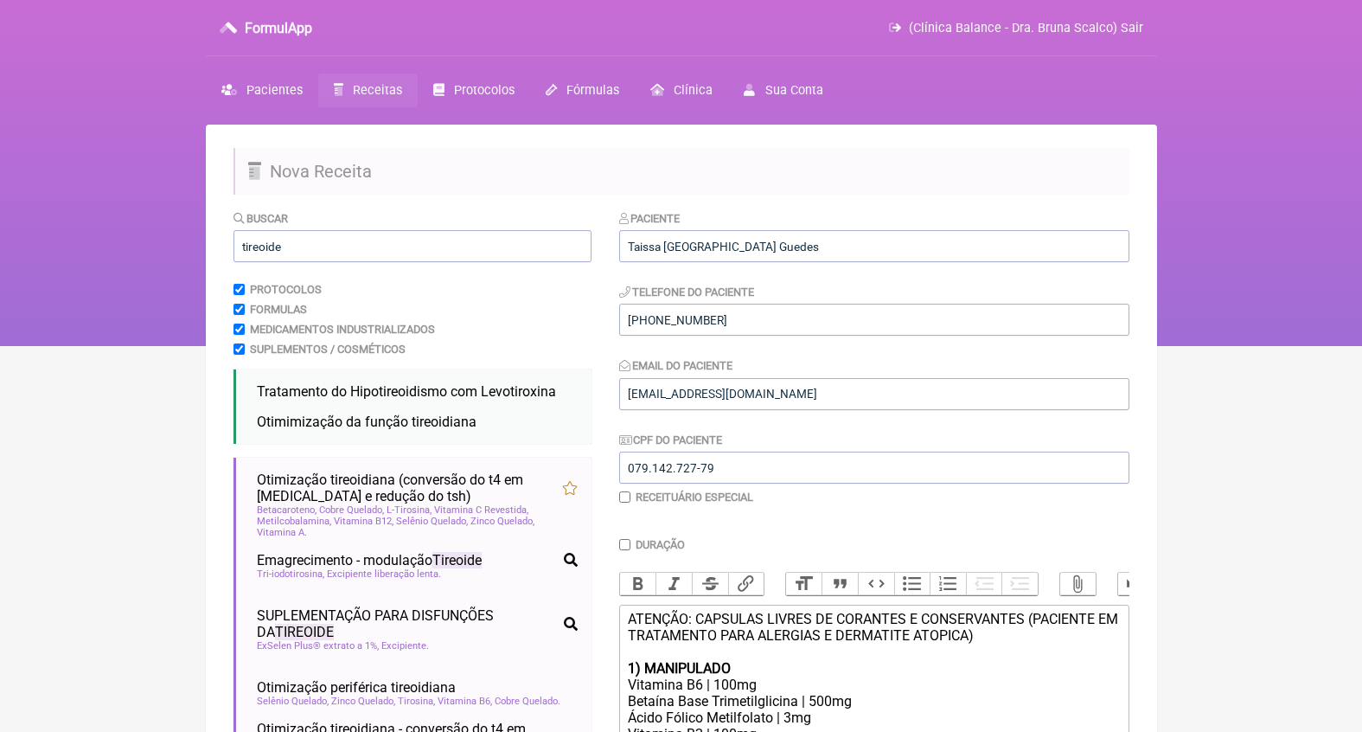
scroll to position [0, 0]
click at [422, 246] on input "tireoide" at bounding box center [413, 246] width 358 height 32
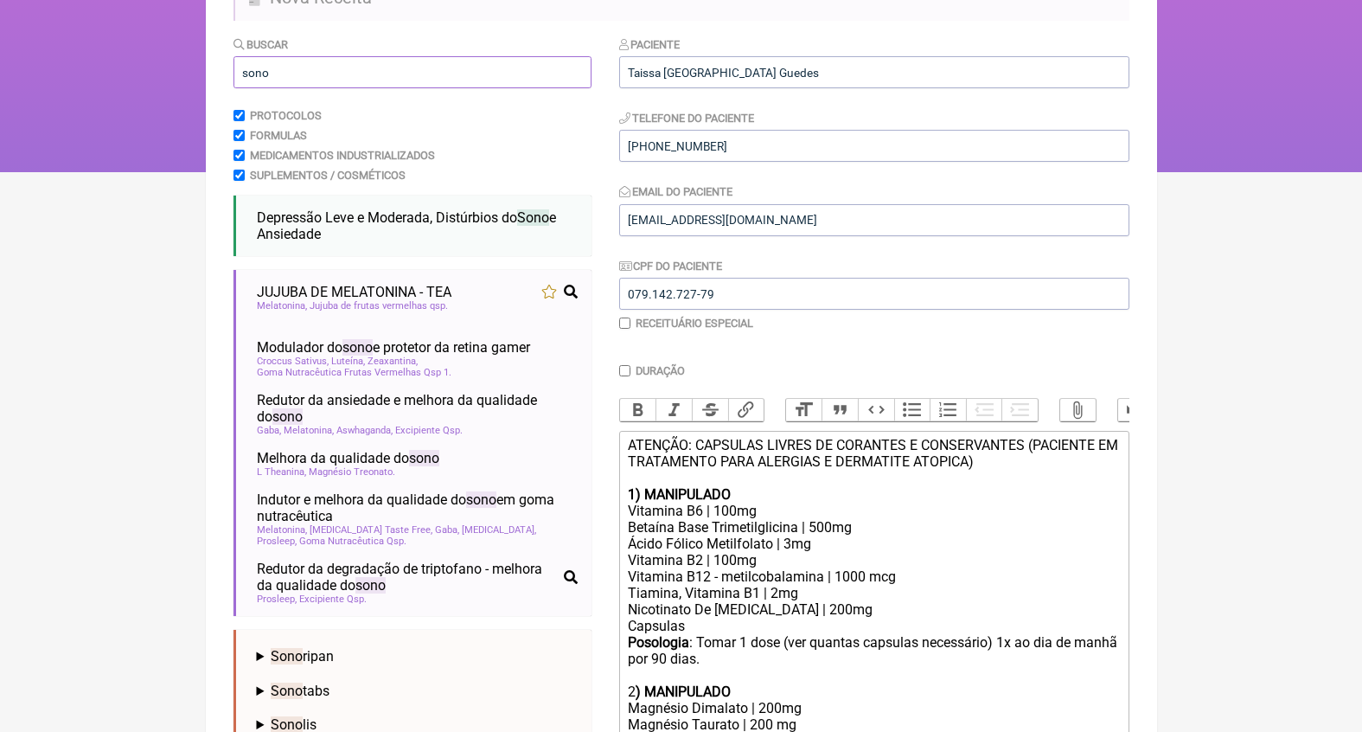
scroll to position [164, 0]
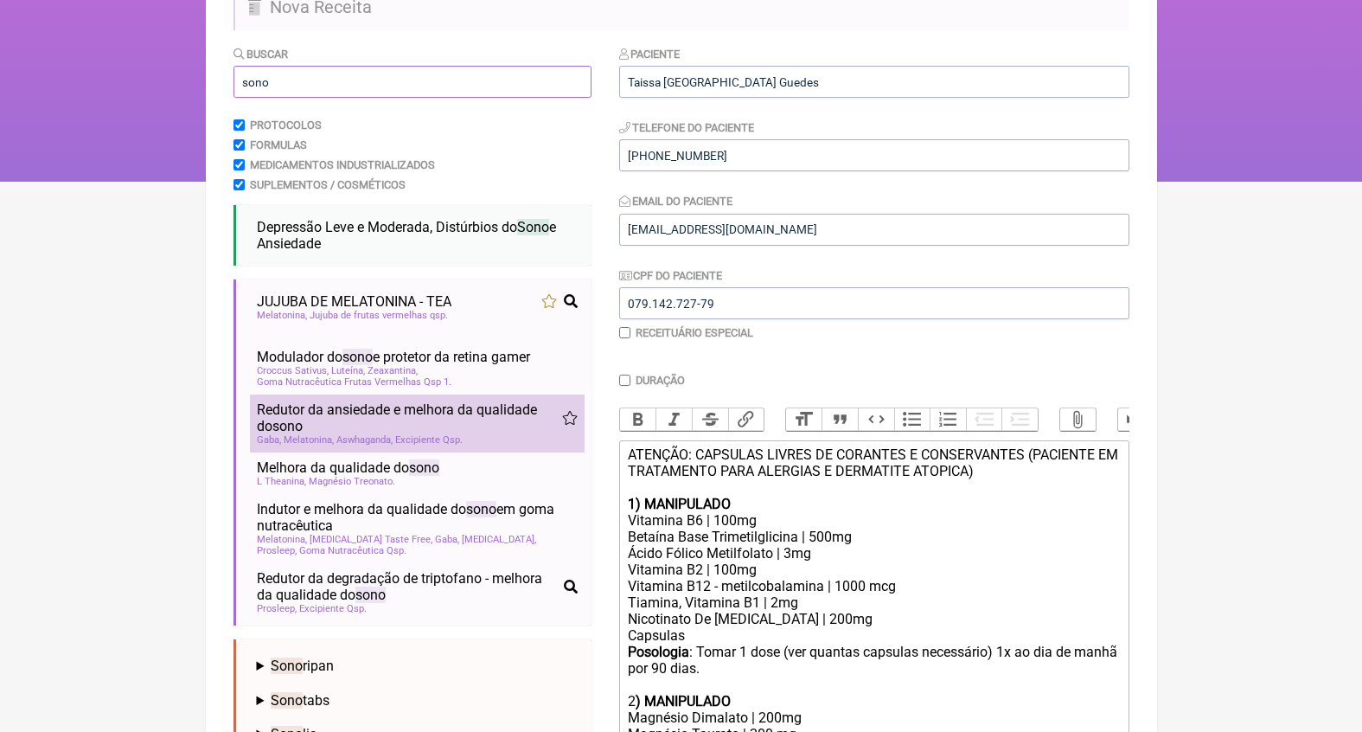
type input "sono"
click at [441, 422] on span "Redutor da ansiedade e melhora da qualidade do sono" at bounding box center [409, 417] width 305 height 33
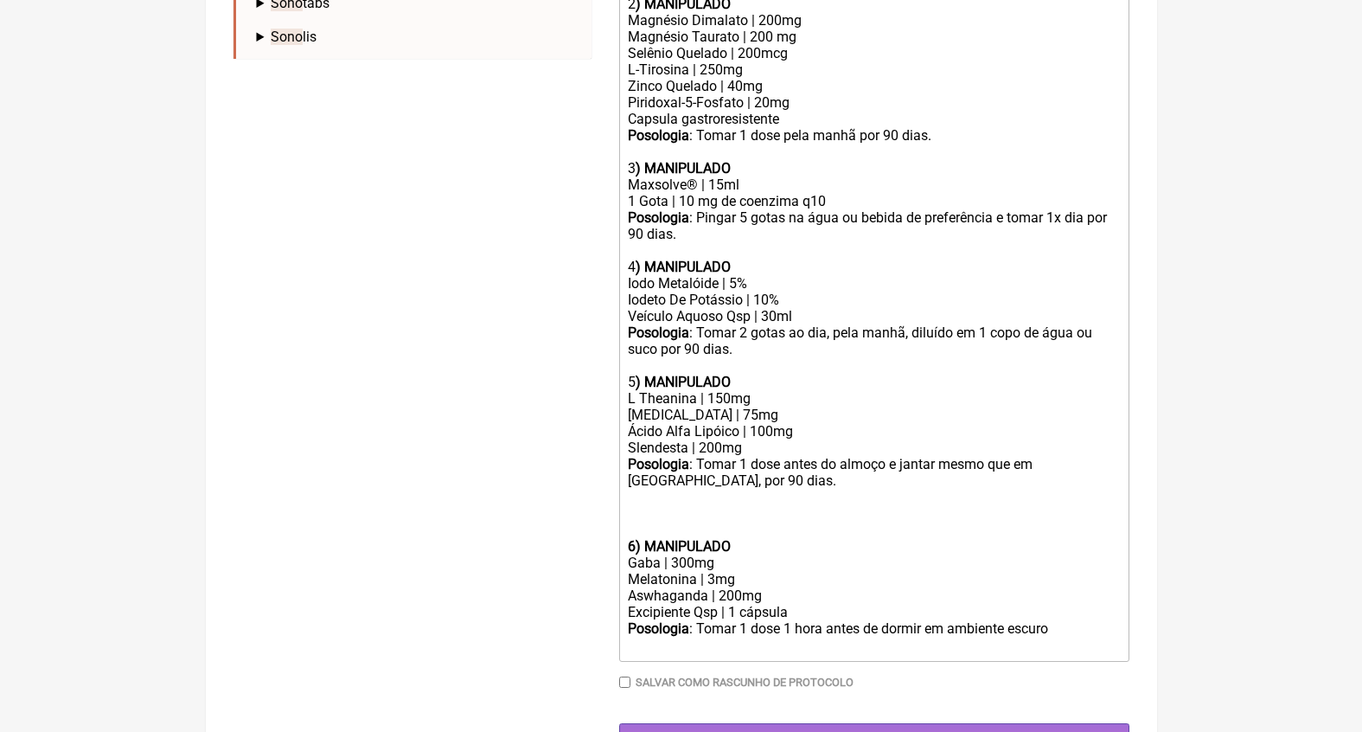
click at [709, 522] on div at bounding box center [873, 530] width 491 height 16
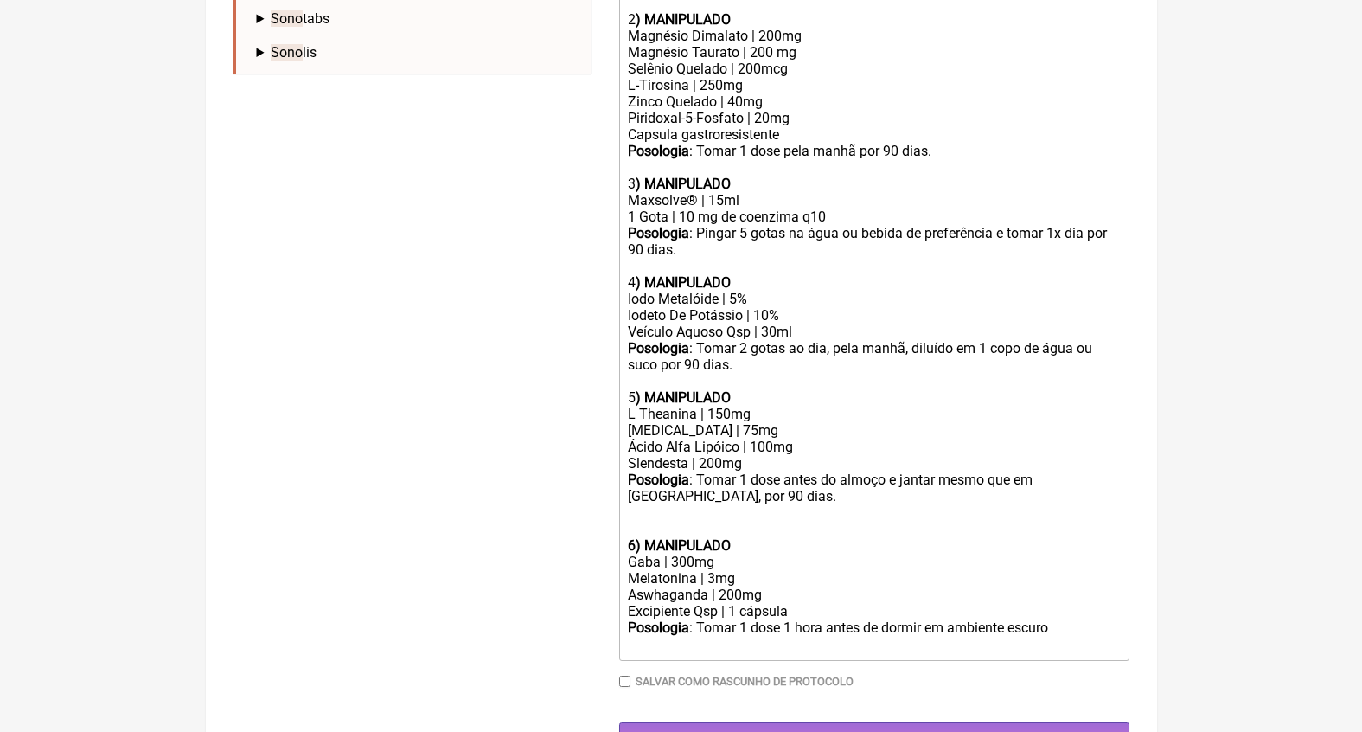
scroll to position [830, 0]
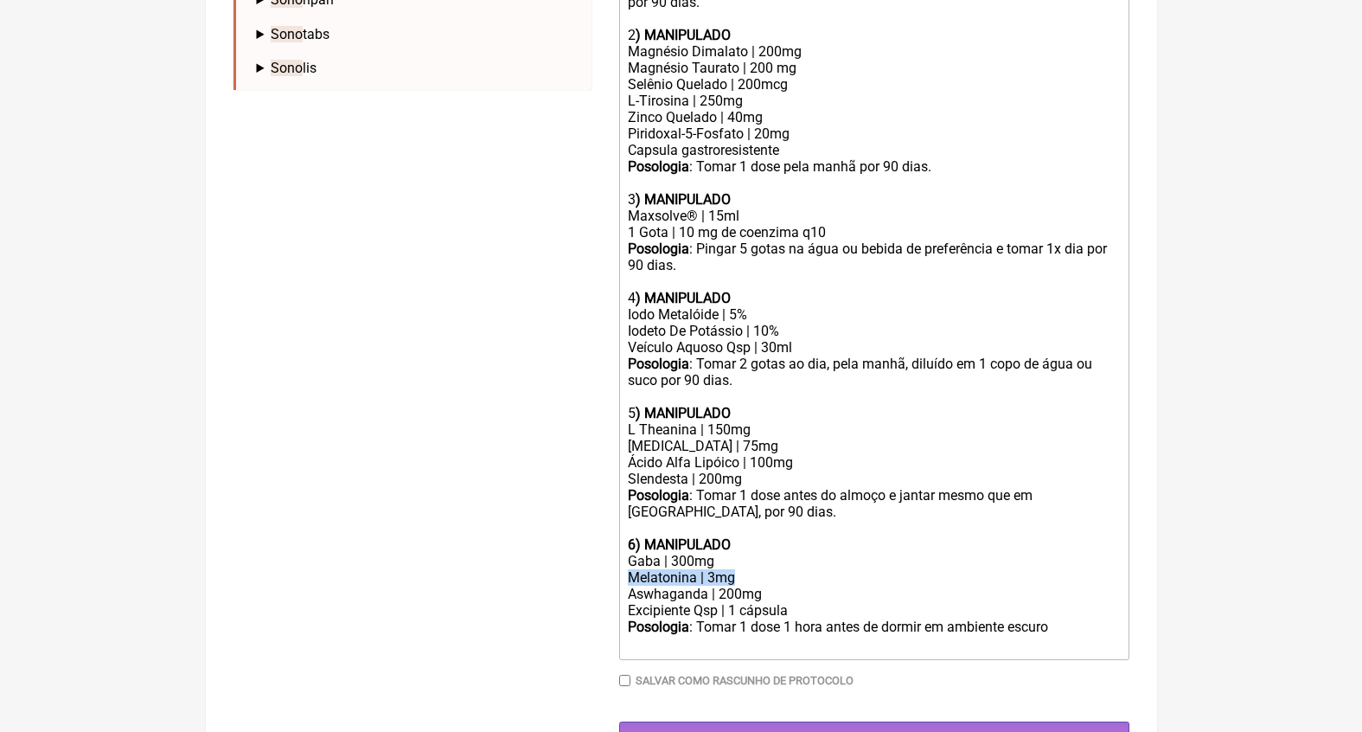
drag, startPoint x: 752, startPoint y: 531, endPoint x: 560, endPoint y: 531, distance: 191.1
click at [560, 531] on form "Buscar sono Protocolos Formulas Medicamentos Industrializados Suplementos / Cos…" at bounding box center [682, 66] width 896 height 1374
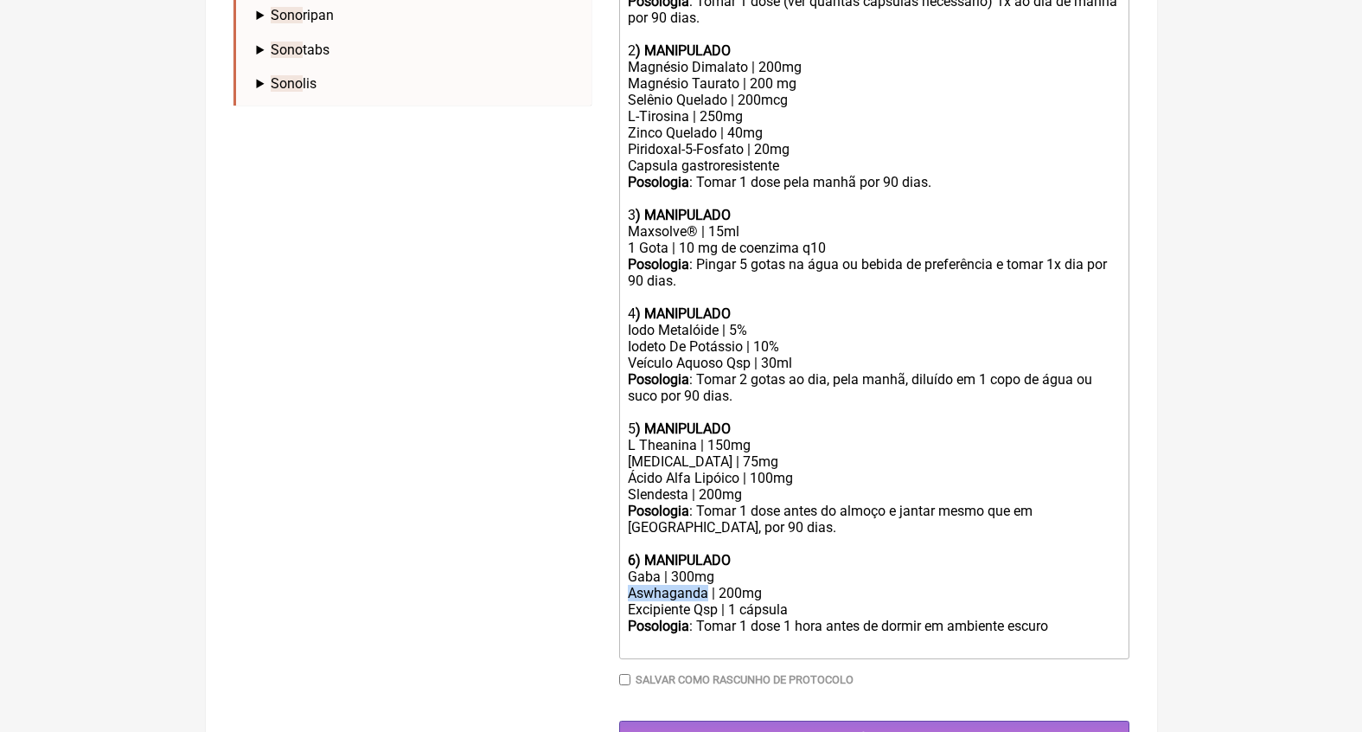
drag, startPoint x: 709, startPoint y: 549, endPoint x: 507, endPoint y: 544, distance: 202.5
click at [528, 549] on form "Buscar sono Protocolos Formulas Medicamentos Industrializados Suplementos / Cos…" at bounding box center [682, 74] width 896 height 1358
click at [823, 585] on div "Magnesio Treonato | 200mg" at bounding box center [873, 593] width 491 height 16
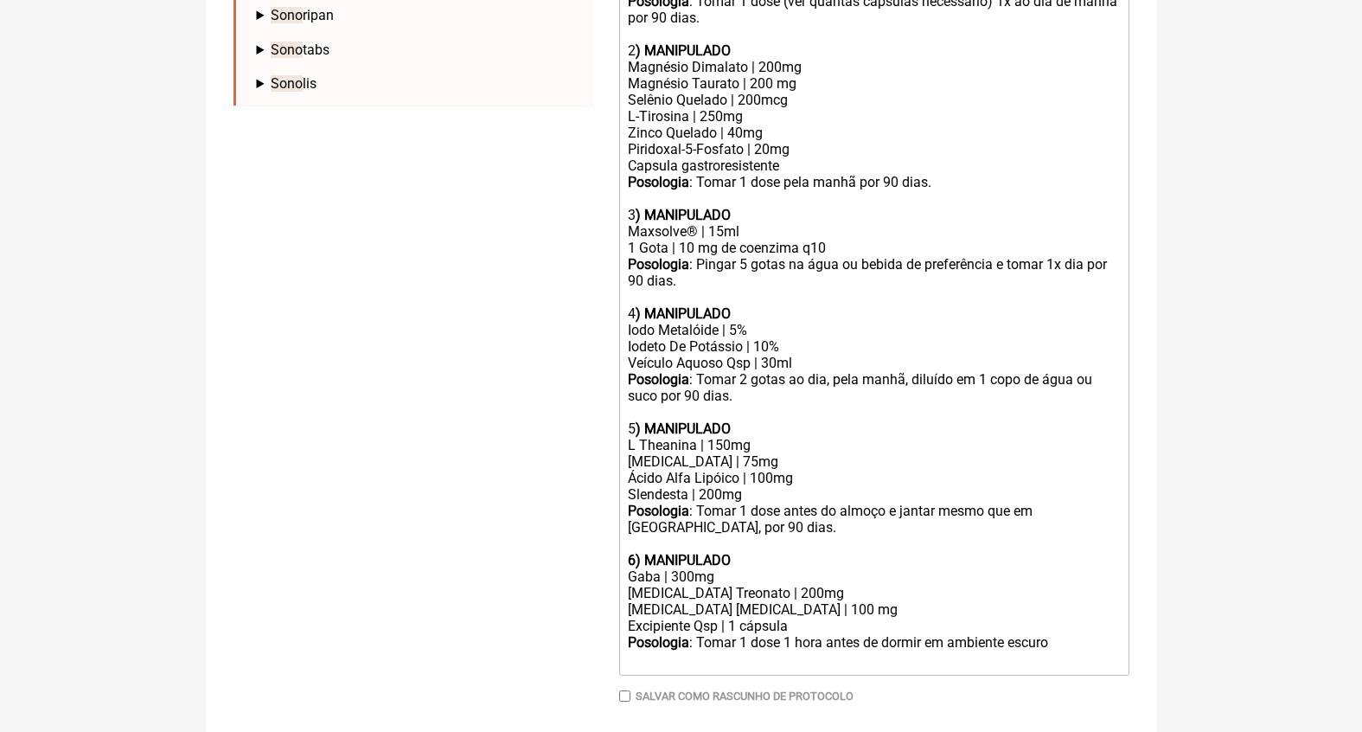
click at [678, 568] on div "Gaba | 300mg" at bounding box center [873, 576] width 491 height 16
drag, startPoint x: 1066, startPoint y: 591, endPoint x: 927, endPoint y: 592, distance: 138.4
click at [927, 634] on div "Posologia : Tomar 1 dose 1 hora antes de dormir em ambiente escuro ㅤ" at bounding box center [873, 651] width 491 height 35
type trix-editor "<div>ATENÇÃO: CAPSULAS LIVRES DE CORANTES E CONSERVANTES (PACIENTE EM TRATAMENT…"
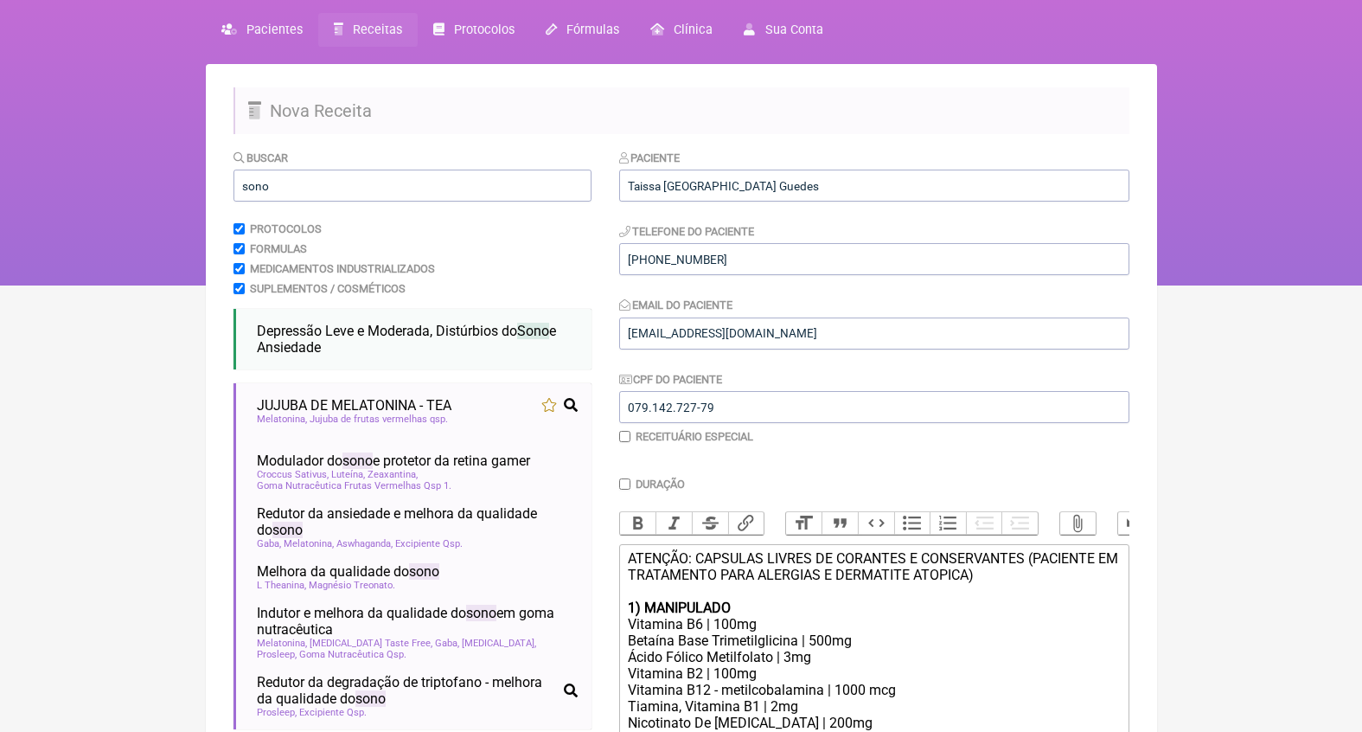
scroll to position [2, 0]
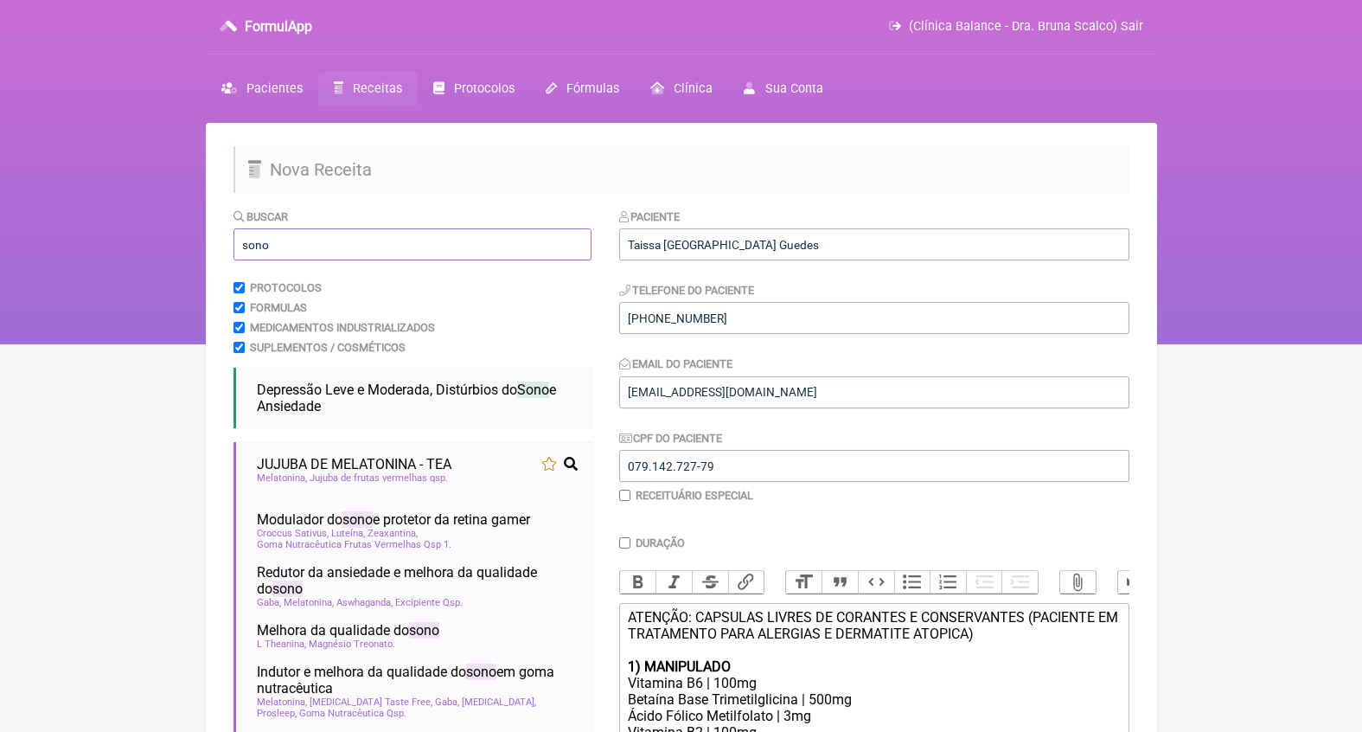
click at [312, 240] on input "sono" at bounding box center [413, 244] width 358 height 32
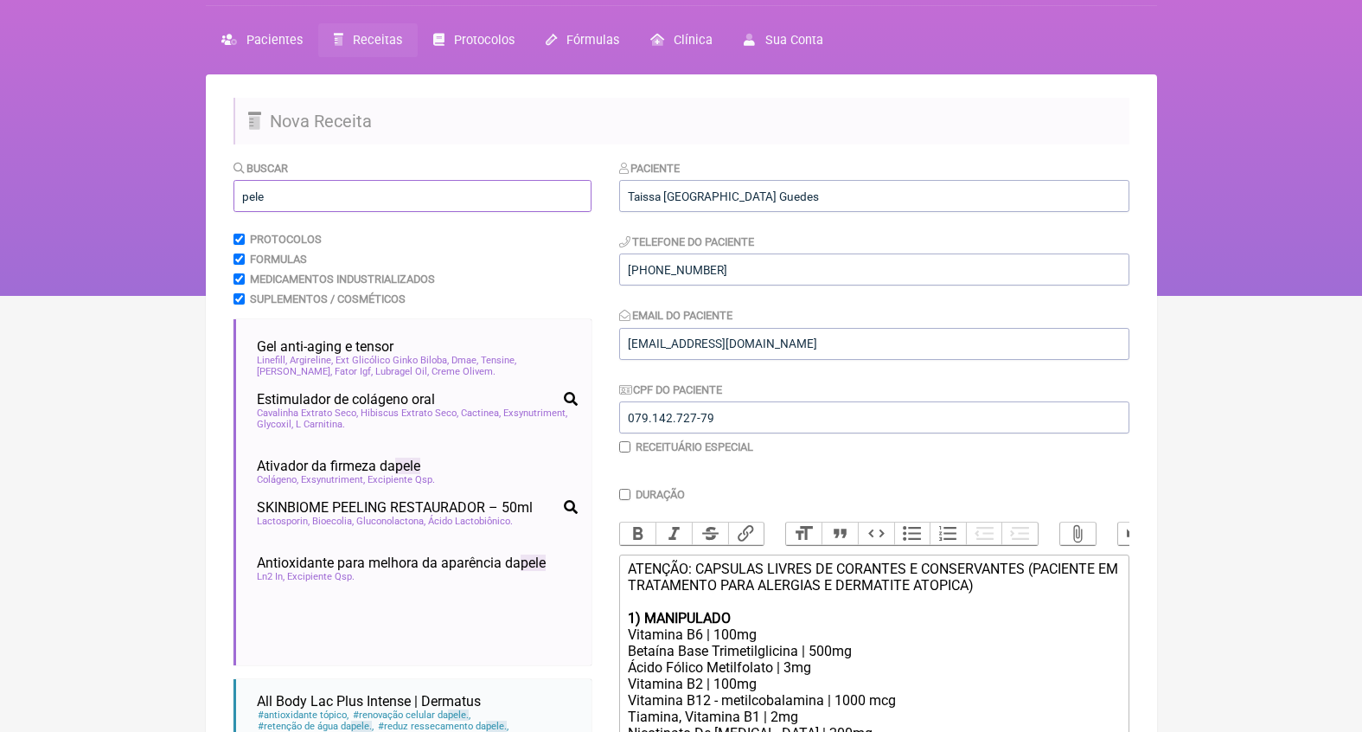
scroll to position [1450, 0]
click at [397, 195] on input "pele" at bounding box center [413, 196] width 358 height 32
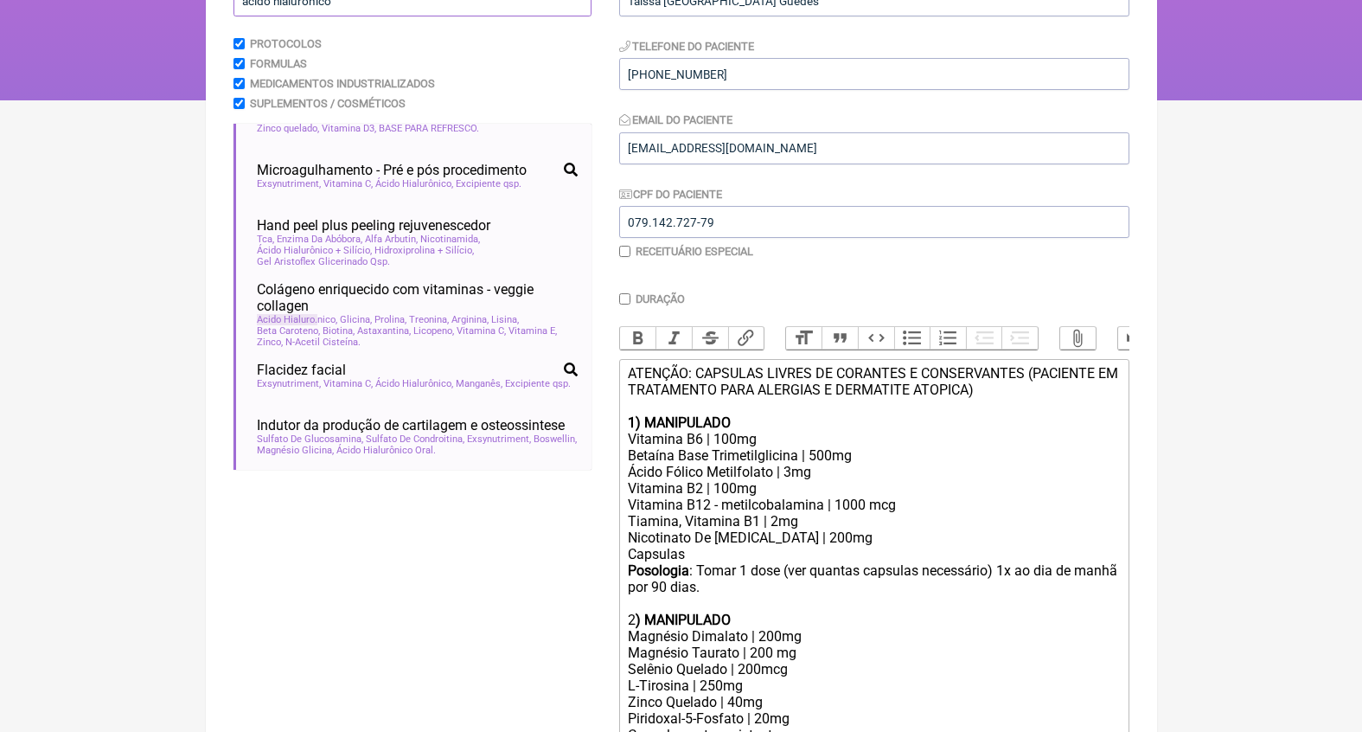
scroll to position [1448, 0]
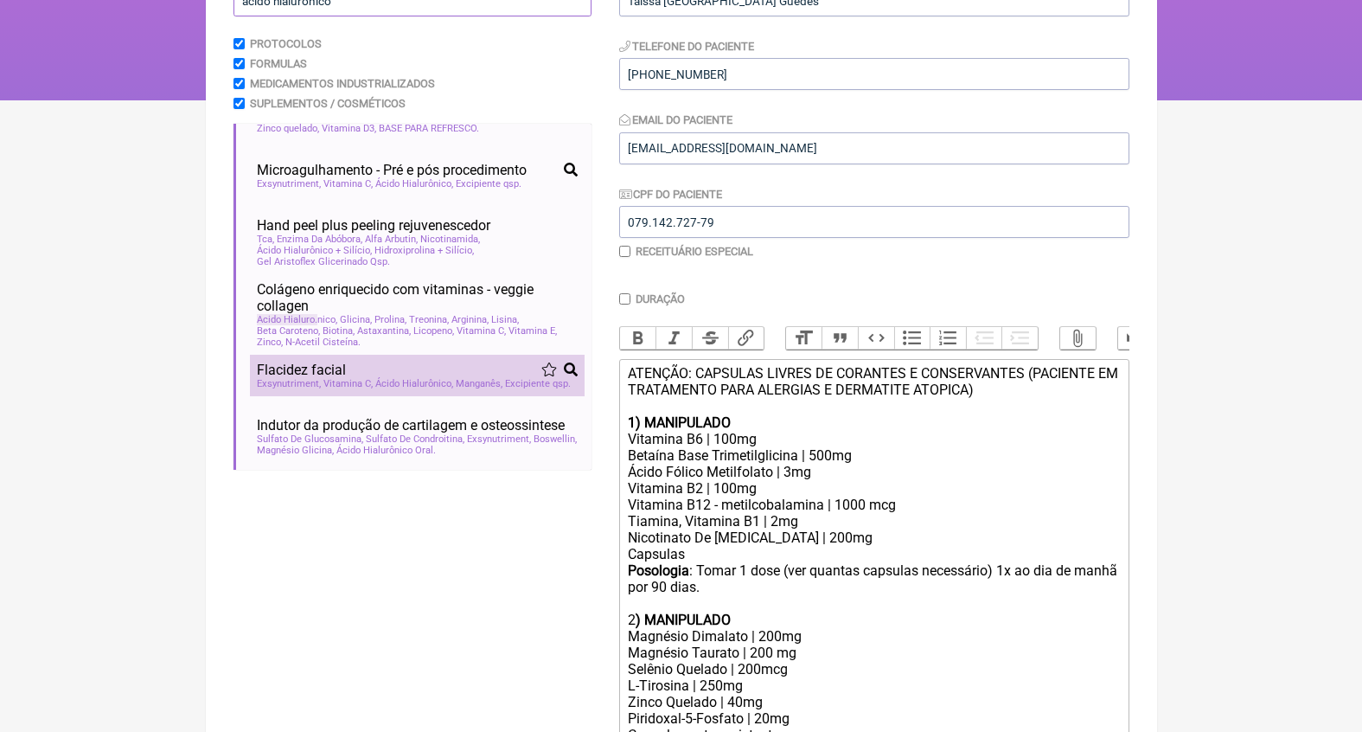
type input "acido hialurônico"
click at [475, 378] on span "Manganês" at bounding box center [479, 383] width 47 height 11
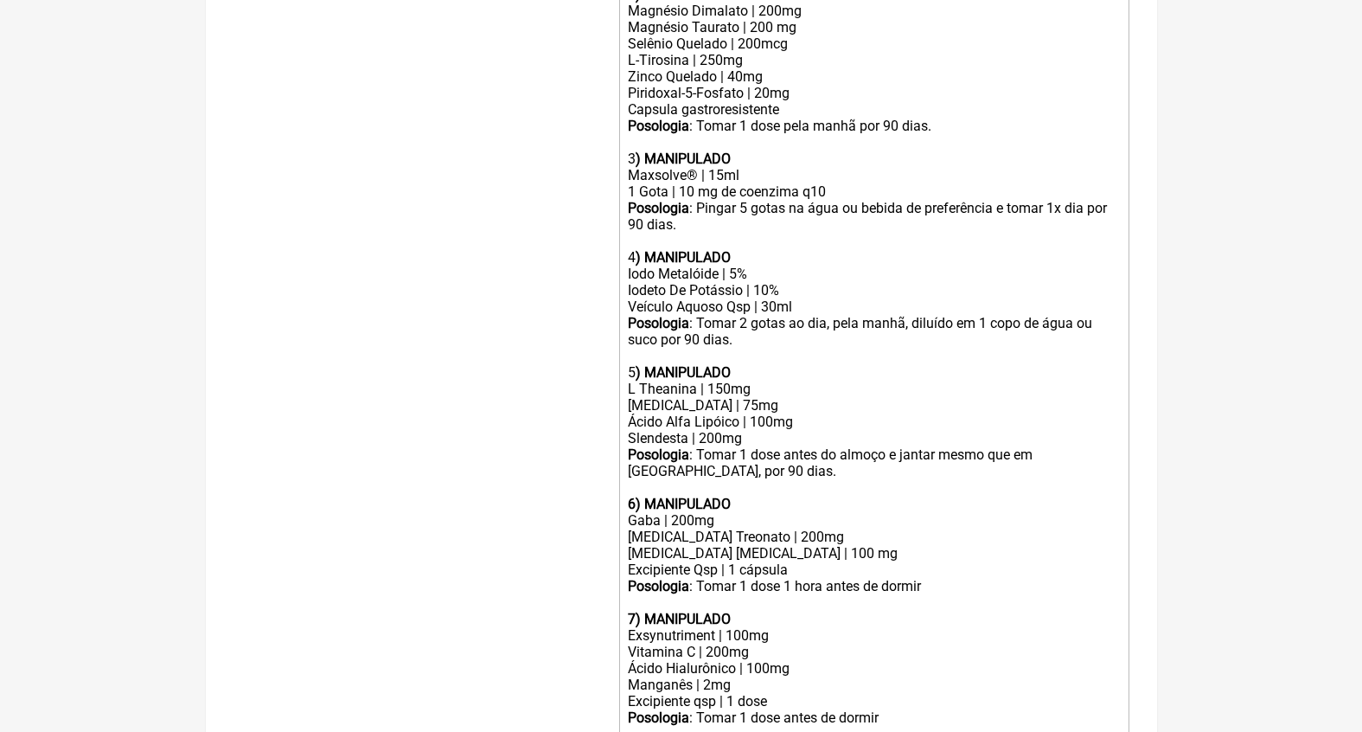
scroll to position [937, 0]
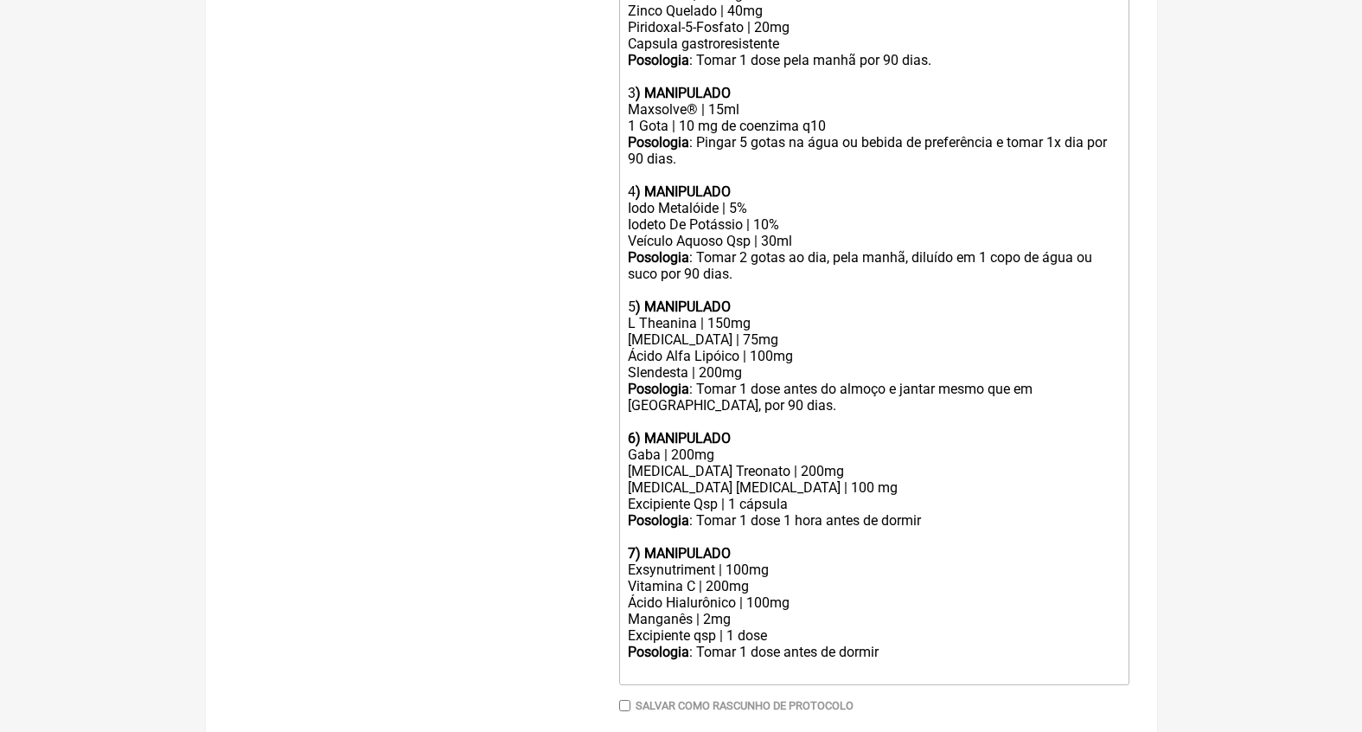
click at [713, 578] on div "Vitamina C | 200mg" at bounding box center [873, 586] width 491 height 16
drag, startPoint x: 762, startPoint y: 567, endPoint x: 549, endPoint y: 567, distance: 212.8
click at [549, 567] on form "Buscar acido hialurônico Protocolos Formulas Medicamentos Industrializados Supl…" at bounding box center [682, 26] width 896 height 1506
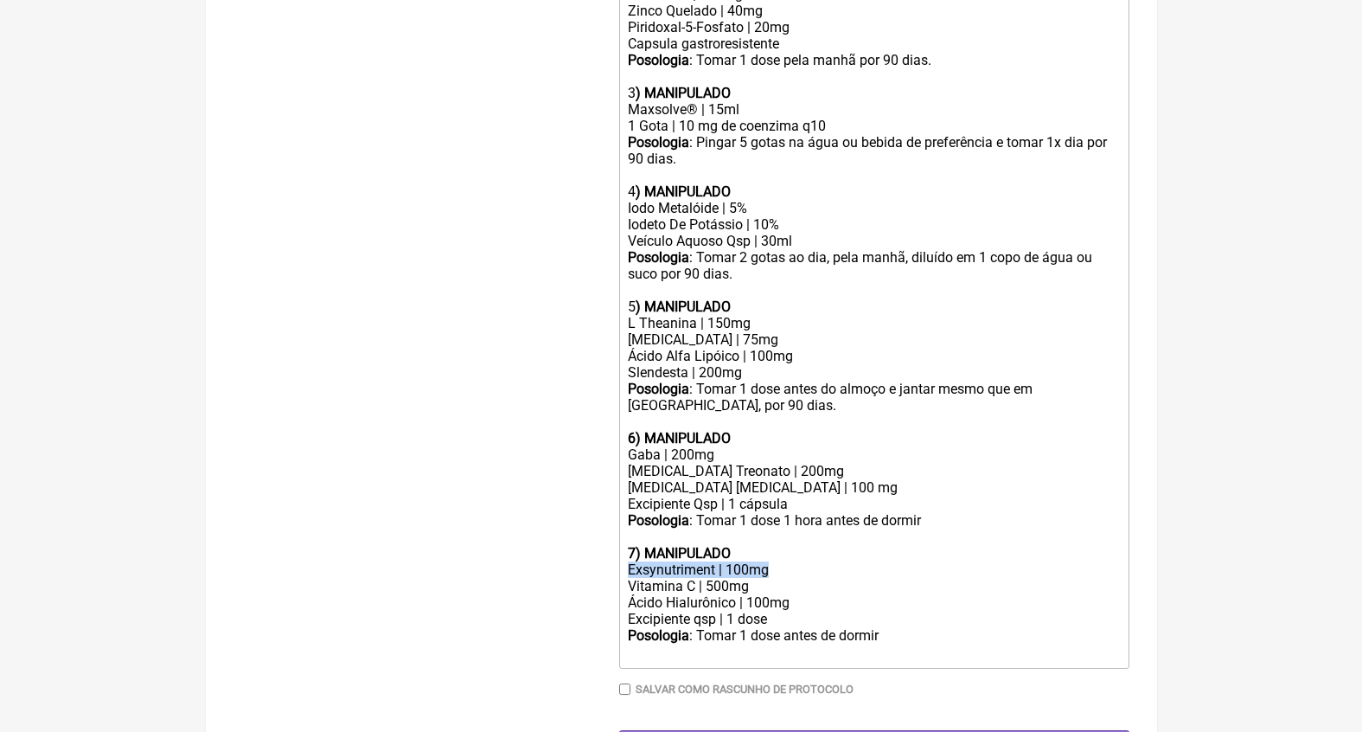
drag, startPoint x: 803, startPoint y: 521, endPoint x: 517, endPoint y: 521, distance: 285.4
click at [522, 521] on form "Buscar acido hialurônico Protocolos Formulas Medicamentos Industrializados Supl…" at bounding box center [682, 17] width 896 height 1489
drag, startPoint x: 765, startPoint y: 540, endPoint x: 502, endPoint y: 532, distance: 263.0
click at [515, 537] on form "Buscar acido hialurônico Protocolos Formulas Medicamentos Industrializados Supl…" at bounding box center [682, 17] width 896 height 1489
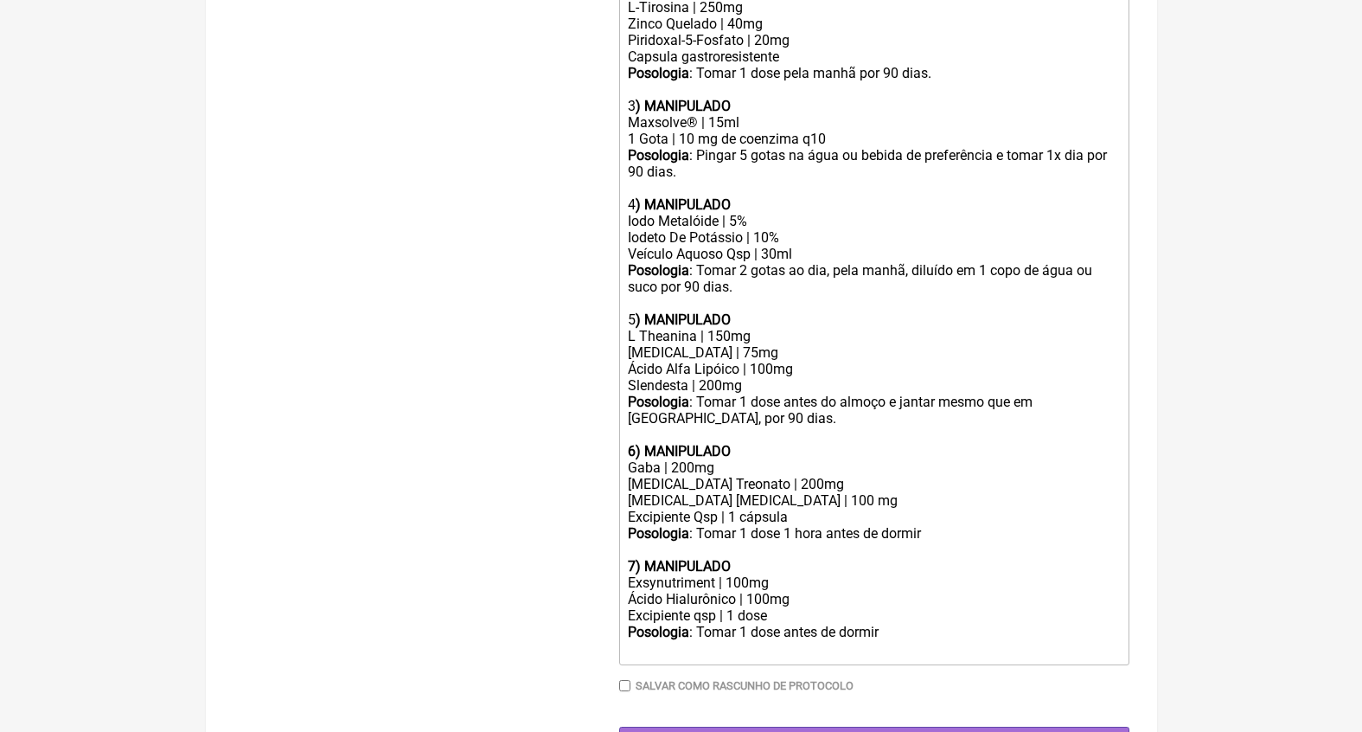
click at [747, 558] on div "7) MANIPULADO" at bounding box center [873, 566] width 491 height 16
click at [784, 443] on div "6) MANIPULADO" at bounding box center [873, 451] width 491 height 16
type trix-editor "<div>ATENÇÃO: CAPSULAS LIVRES DE CORANTES E CONSERVANTES (PACIENTE EM TRATAMENT…"
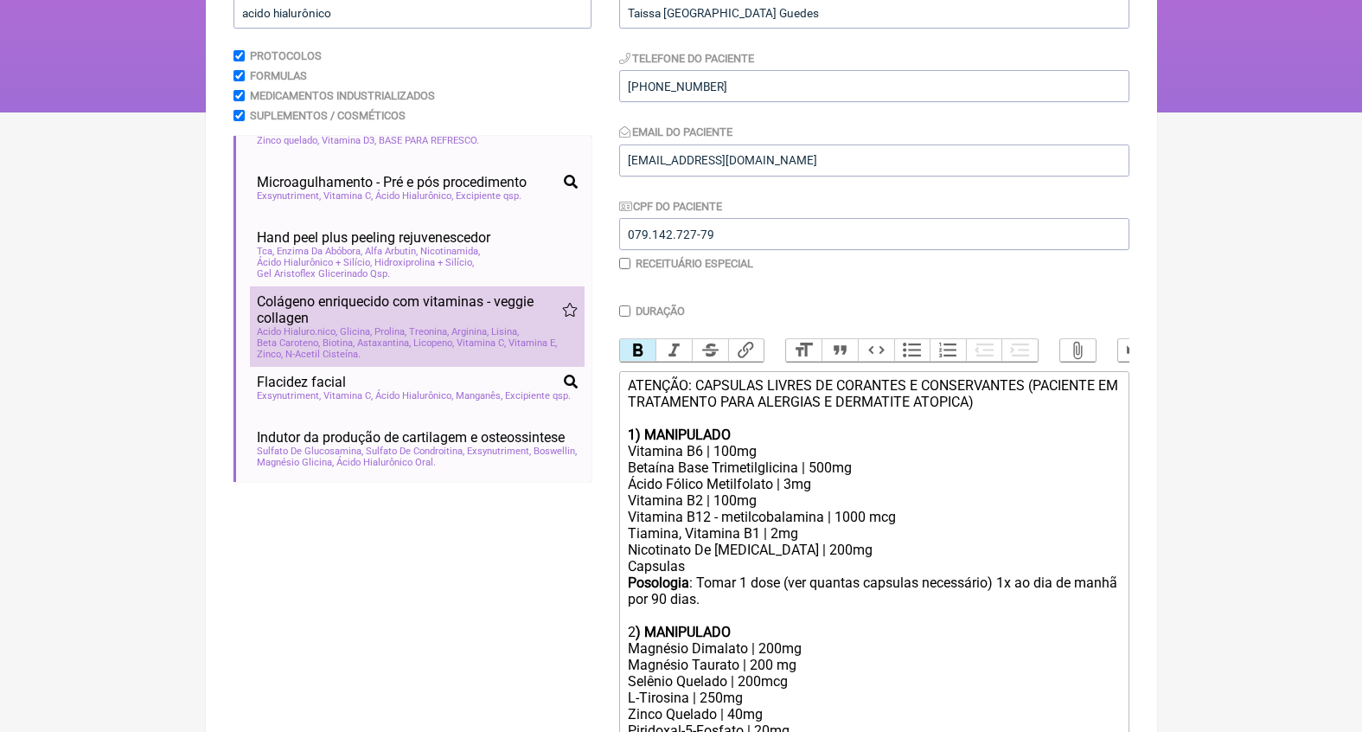
scroll to position [151, 0]
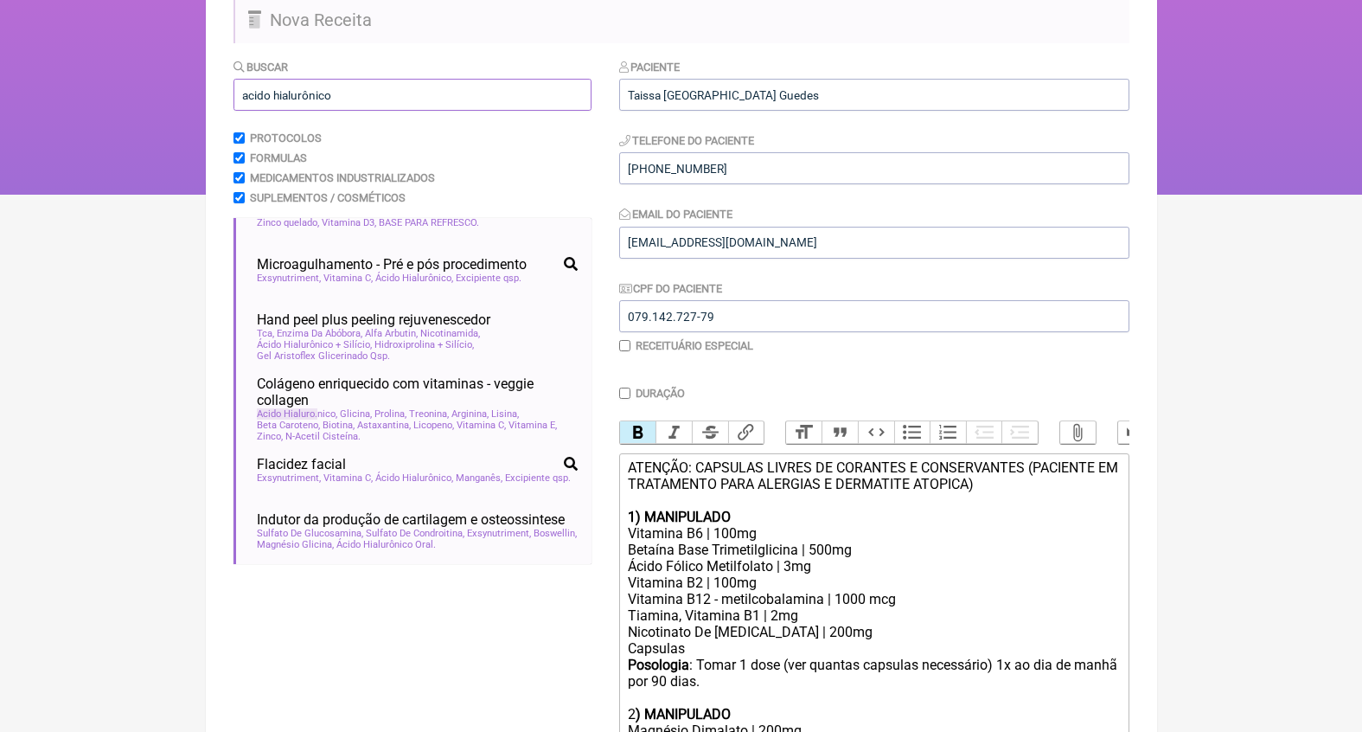
click at [318, 96] on input "acido hialurônico" at bounding box center [413, 95] width 358 height 32
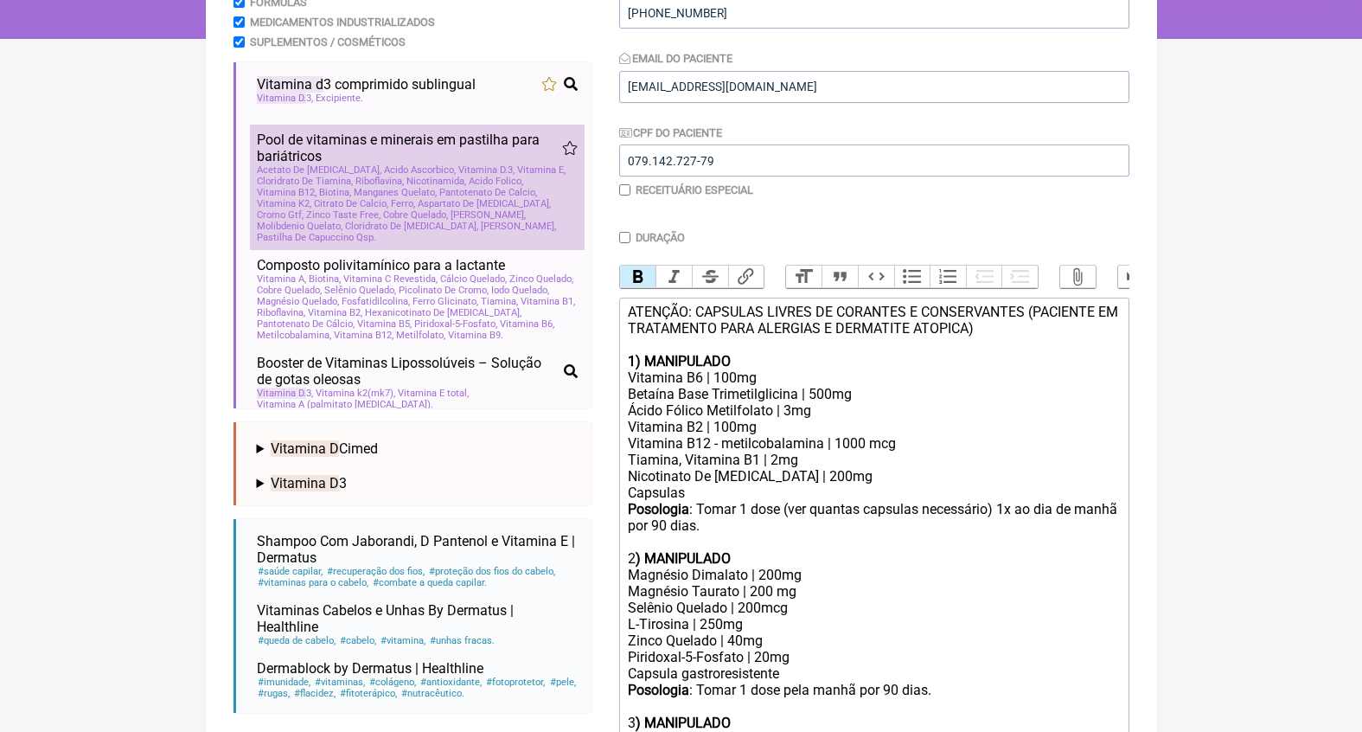
scroll to position [0, 0]
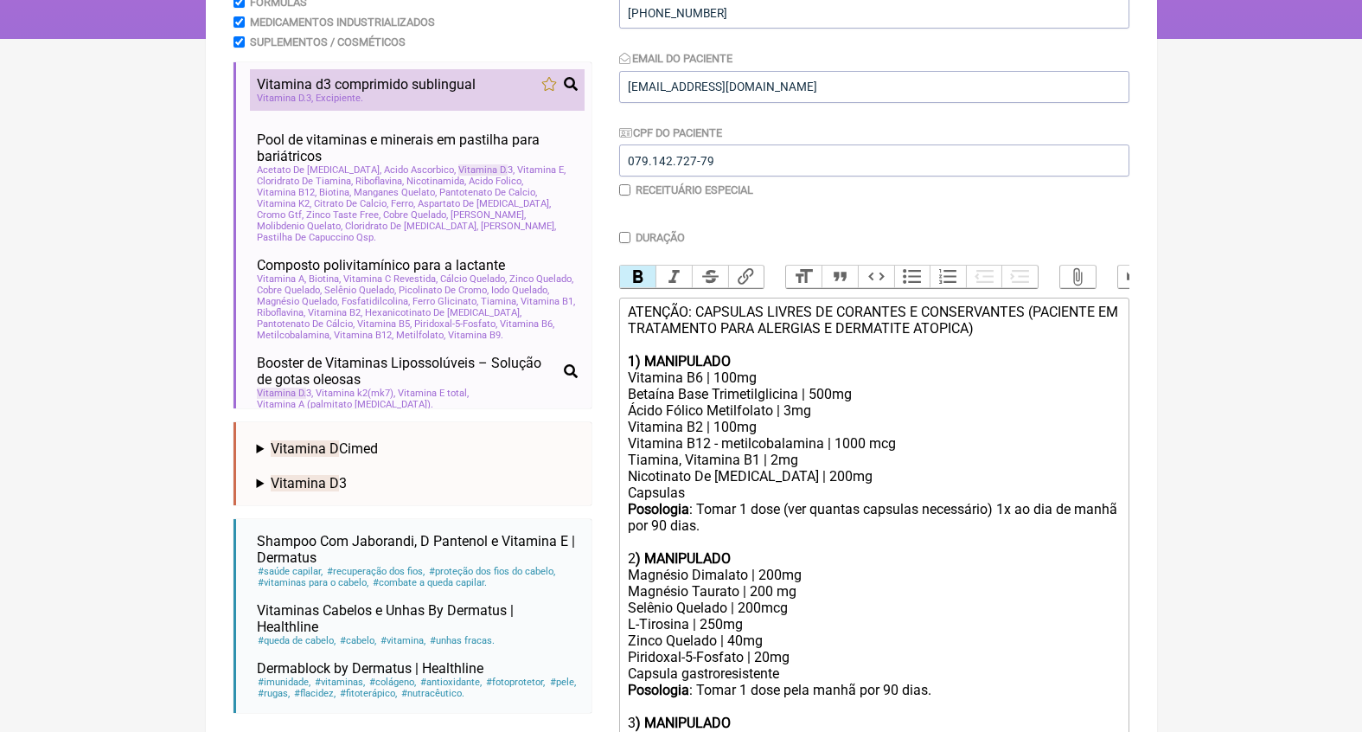
type input "vitamina d"
click at [408, 80] on span "Vitamina d 3 comprimido sublingual" at bounding box center [366, 84] width 219 height 16
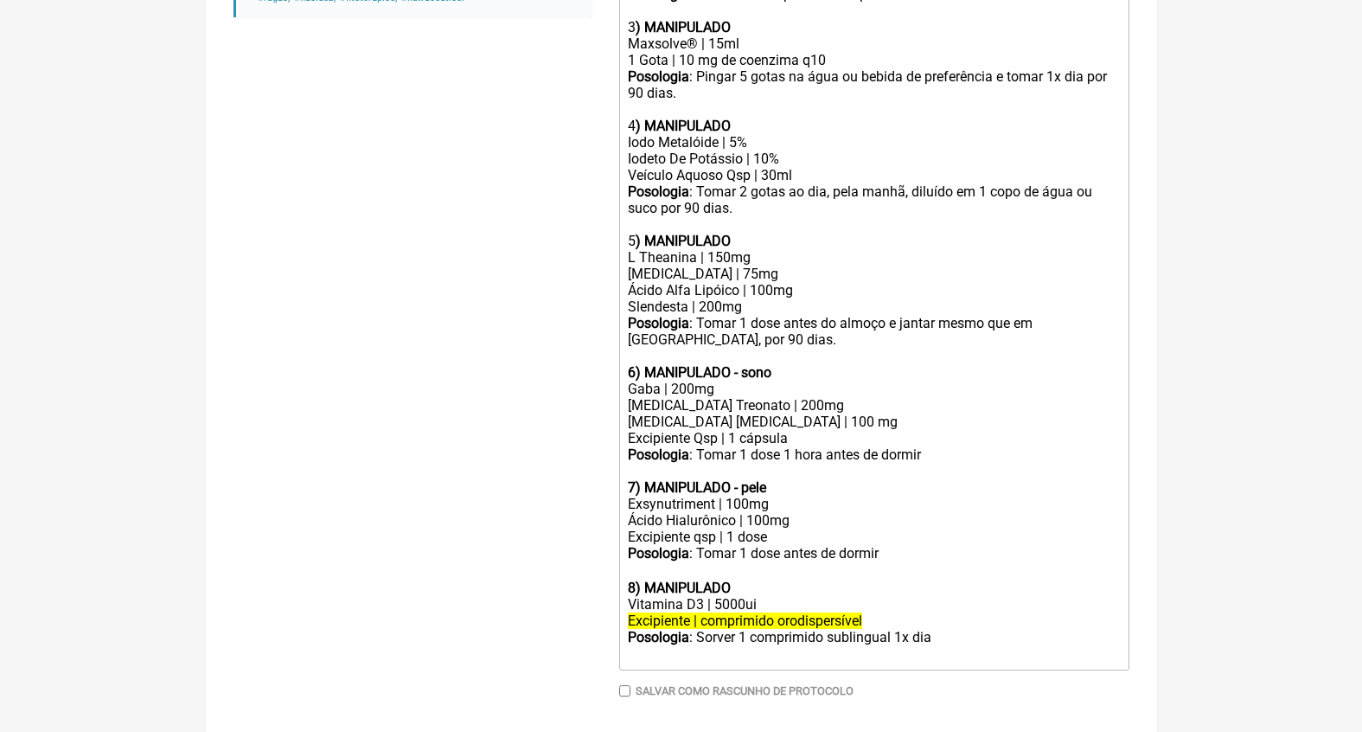
scroll to position [1002, 0]
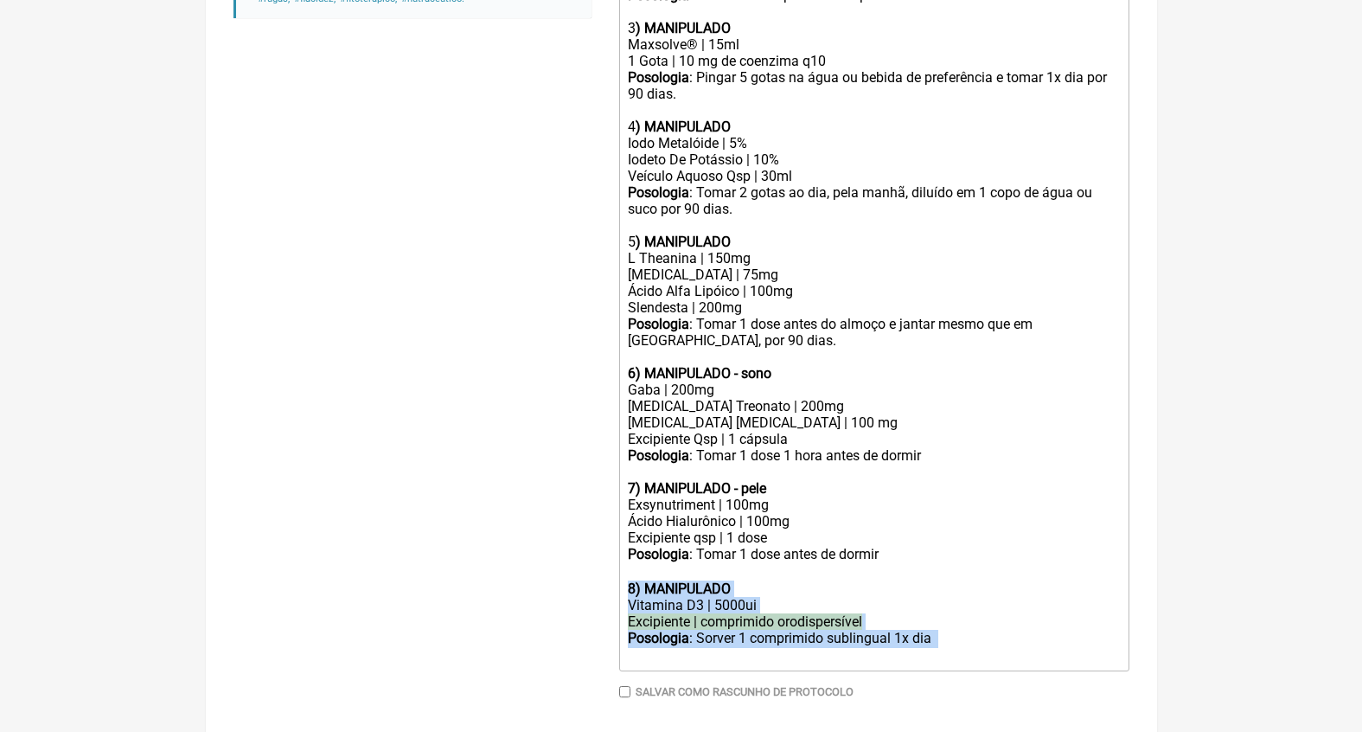
drag, startPoint x: 774, startPoint y: 599, endPoint x: 608, endPoint y: 537, distance: 177.1
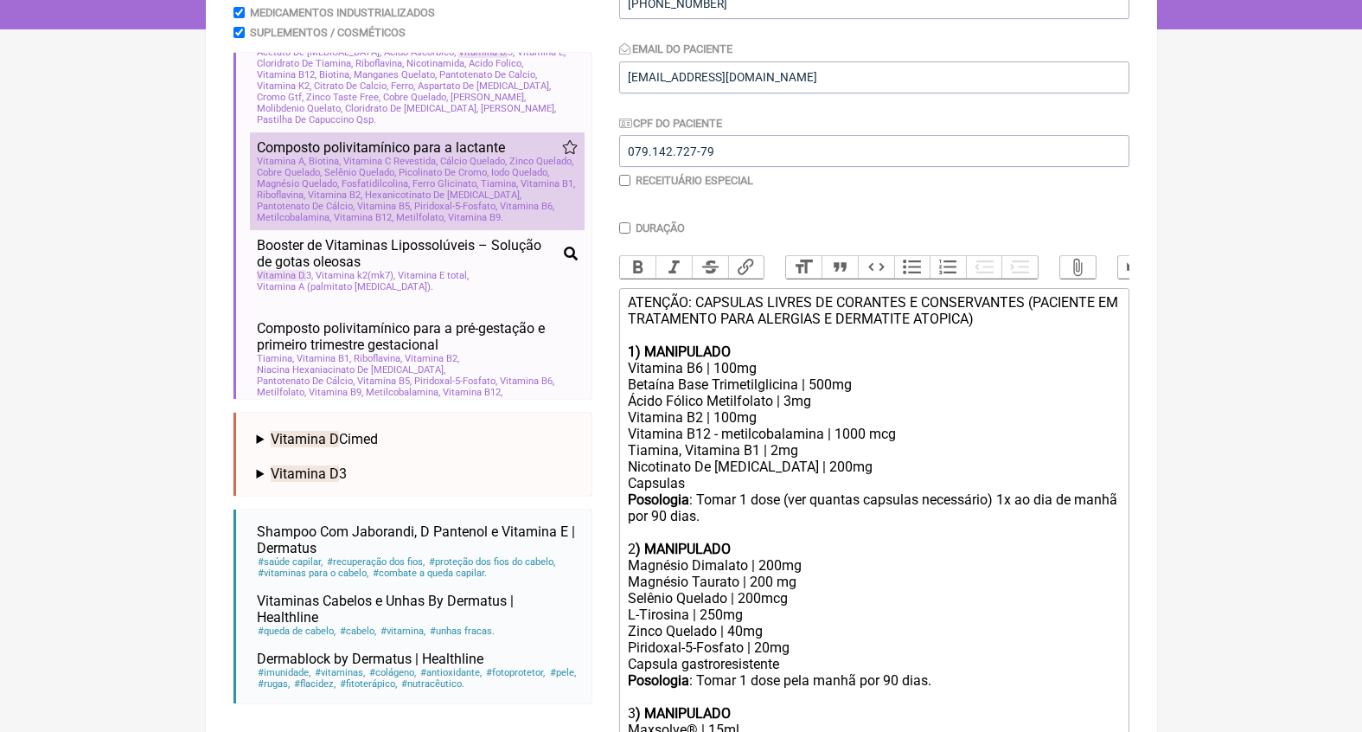
scroll to position [109, 0]
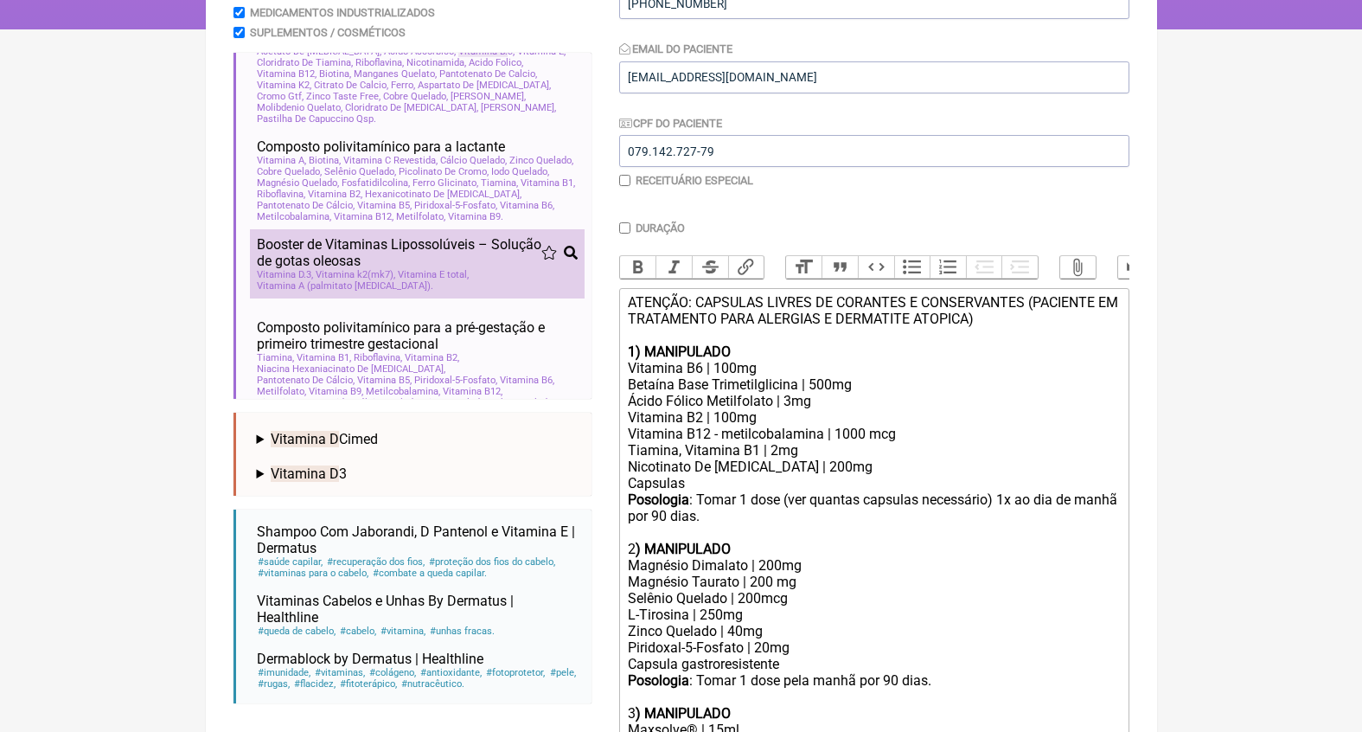
click at [437, 280] on span "Vitamina E total" at bounding box center [433, 274] width 71 height 11
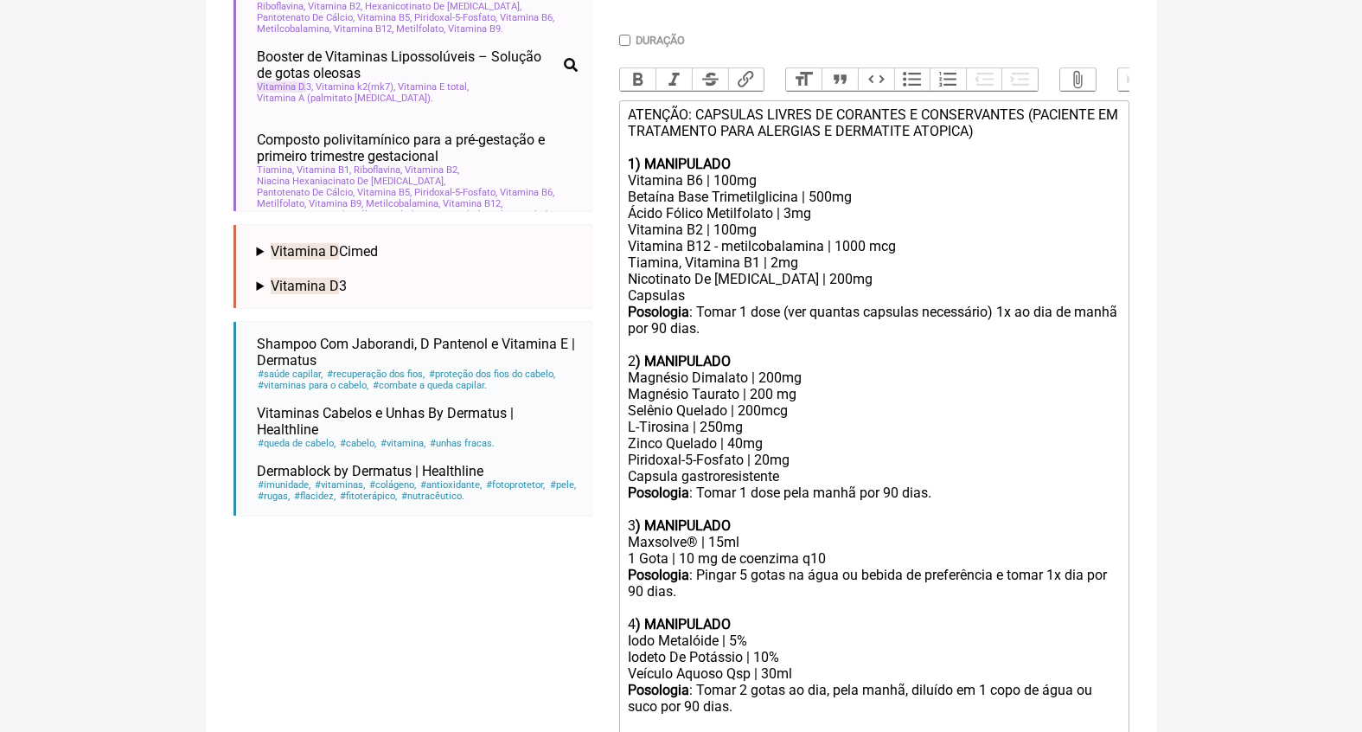
scroll to position [974, 0]
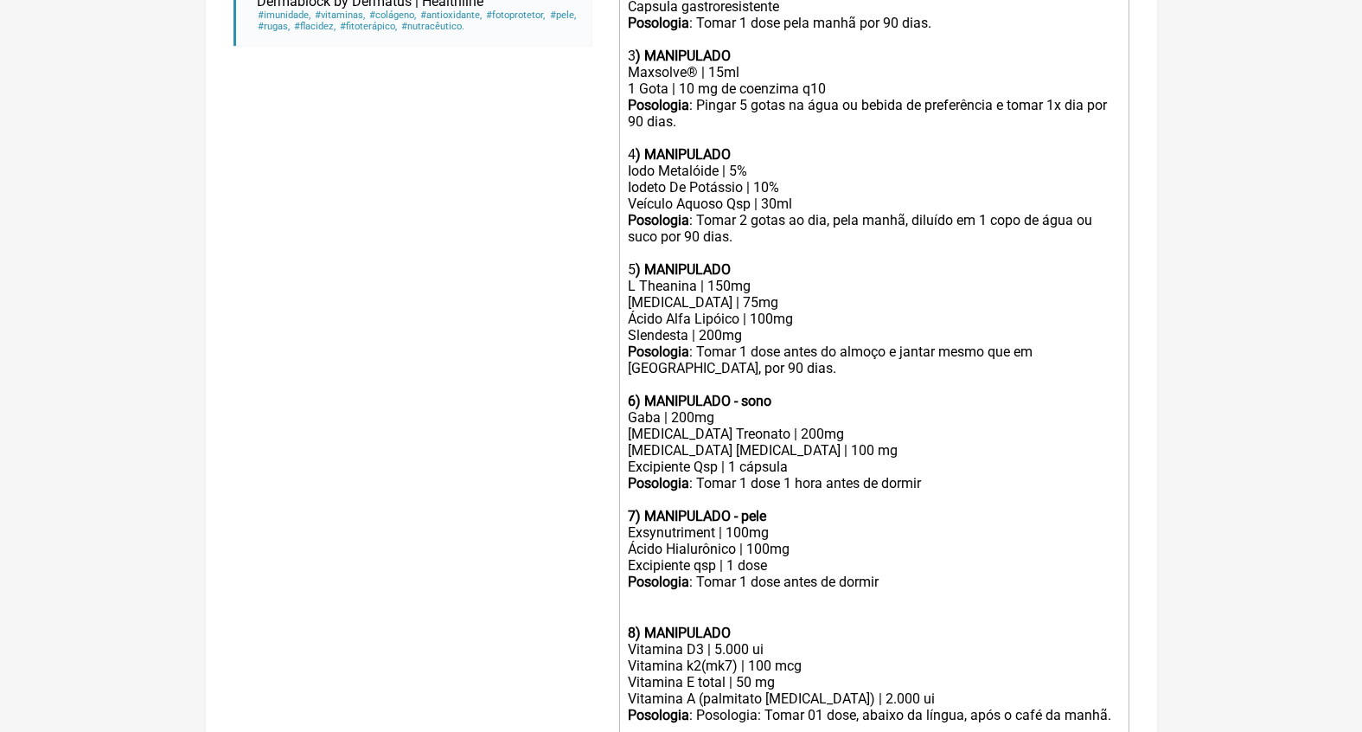
click at [750, 608] on div at bounding box center [873, 616] width 491 height 16
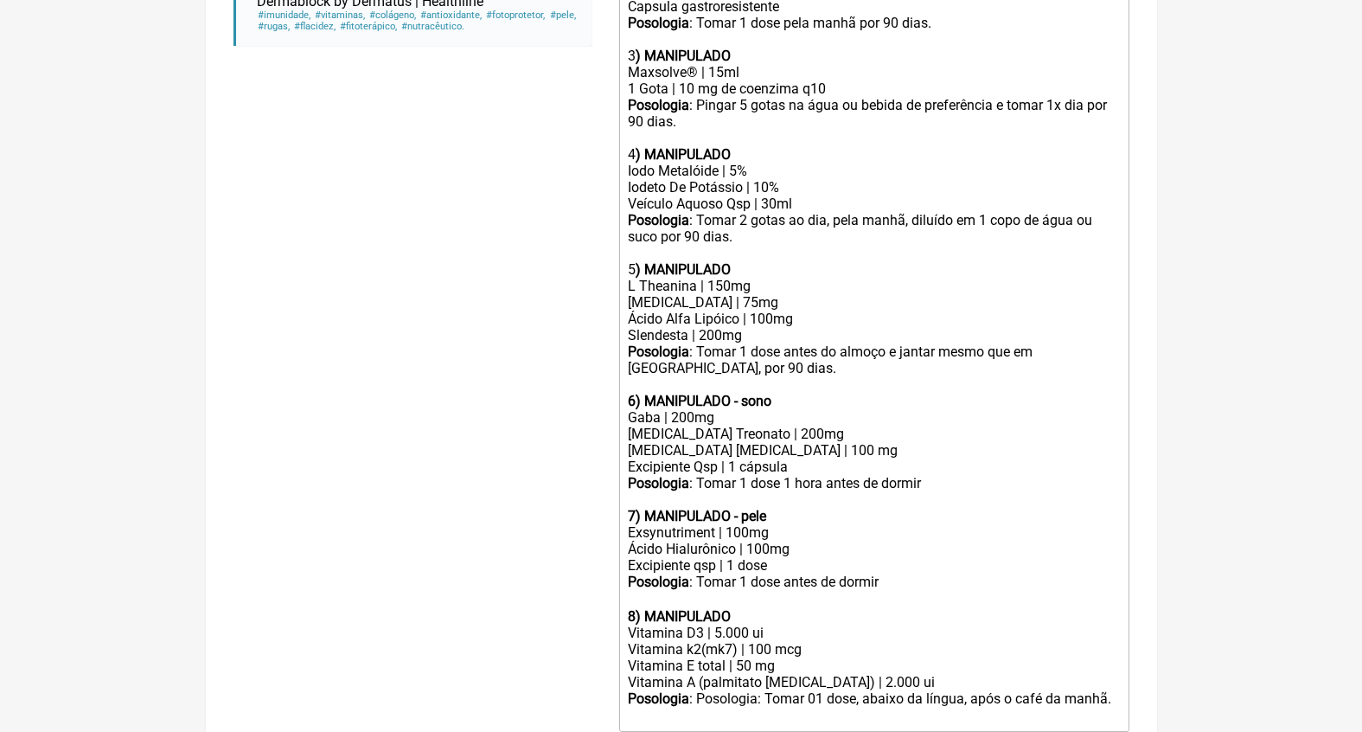
click at [722, 624] on div "Vitamina D3 | 5.000 ui" at bounding box center [873, 632] width 491 height 16
drag, startPoint x: 800, startPoint y: 610, endPoint x: 570, endPoint y: 600, distance: 230.3
click at [570, 600] on form "Buscar vitamina d Protocolos Formulas Medicamentos Industrializados Suplementos…" at bounding box center [682, 30] width 896 height 1590
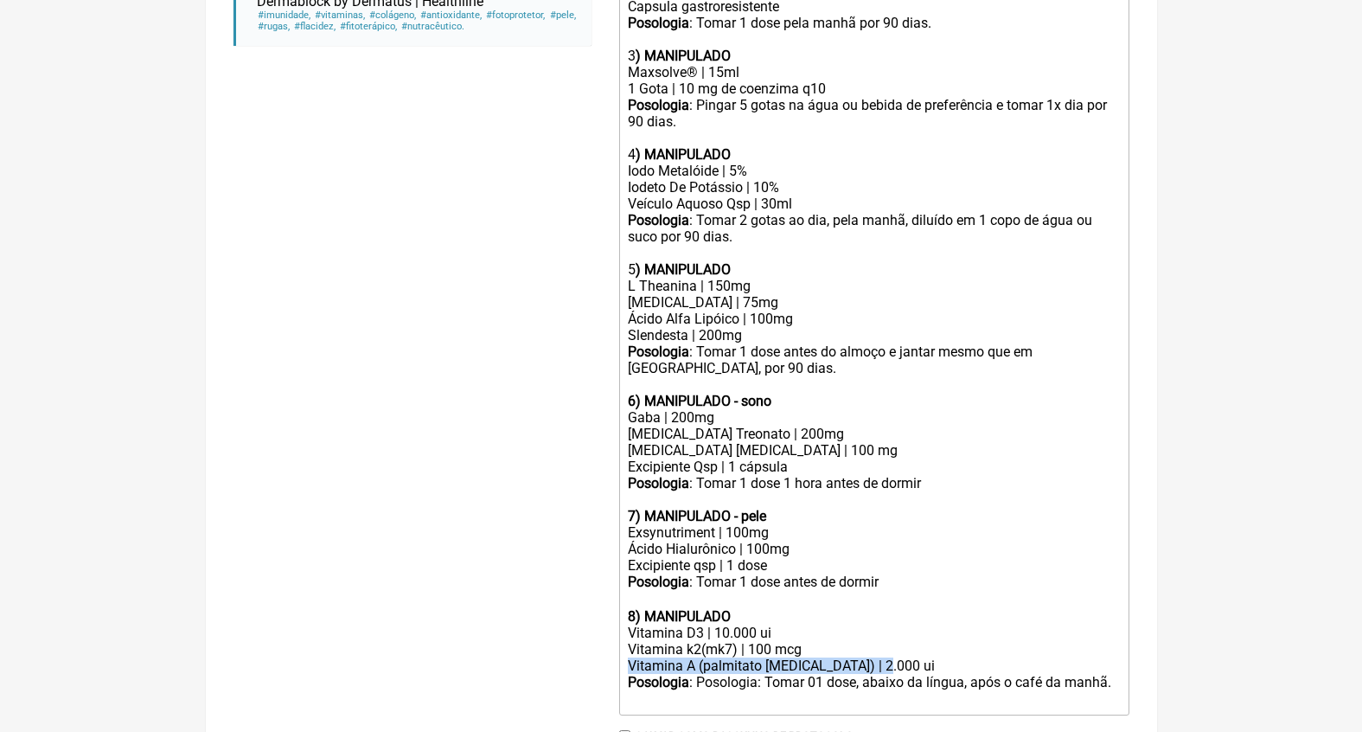
drag, startPoint x: 893, startPoint y: 605, endPoint x: 517, endPoint y: 586, distance: 376.7
click at [531, 595] on form "Buscar vitamina d Protocolos Formulas Medicamentos Industrializados Suplementos…" at bounding box center [682, 21] width 896 height 1573
click at [832, 641] on div "Vitamina k2(mk7) | 100 mcg" at bounding box center [873, 649] width 491 height 16
drag, startPoint x: 906, startPoint y: 603, endPoint x: 600, endPoint y: 603, distance: 306.2
click at [619, 605] on trix-editor "ATENÇÃO: CAPSULAS LIVRES DE CORANTES E CONSERVANTES (PACIENTE EM TRATAMENTO PAR…" at bounding box center [874, 173] width 510 height 1085
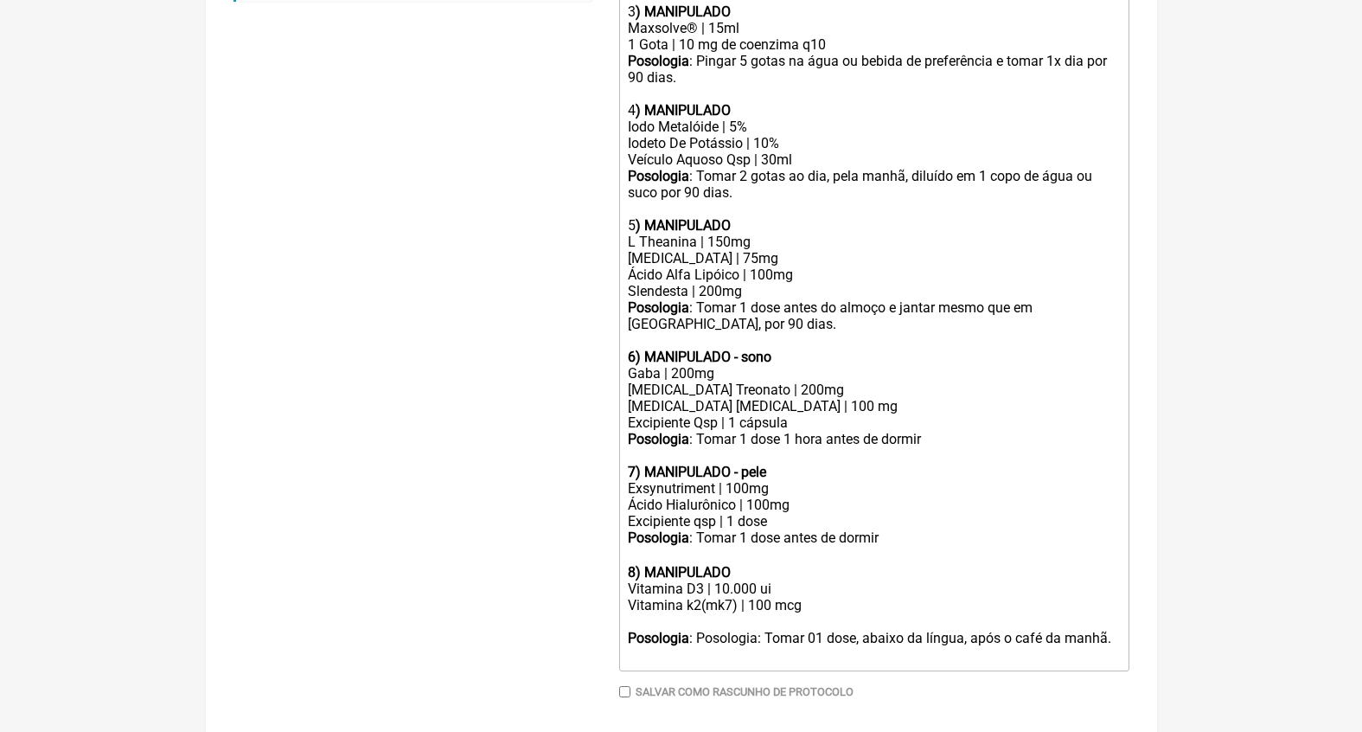
scroll to position [1019, 0]
type trix-editor "<div>ATENÇÃO: CAPSULAS LIVRES DE CORANTES E CONSERVANTES (PACIENTE EM TRATAMENT…"
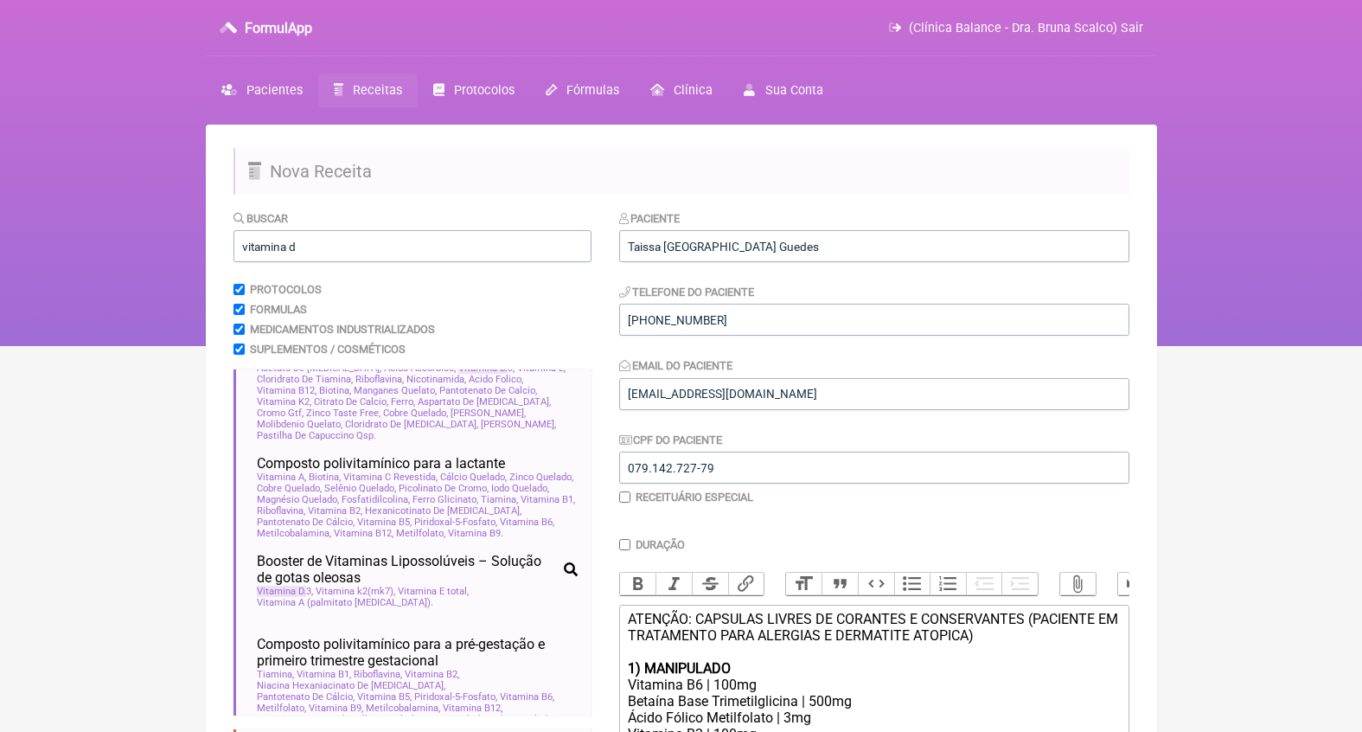
scroll to position [-2, 0]
click at [315, 255] on input "vitamina d" at bounding box center [413, 246] width 358 height 32
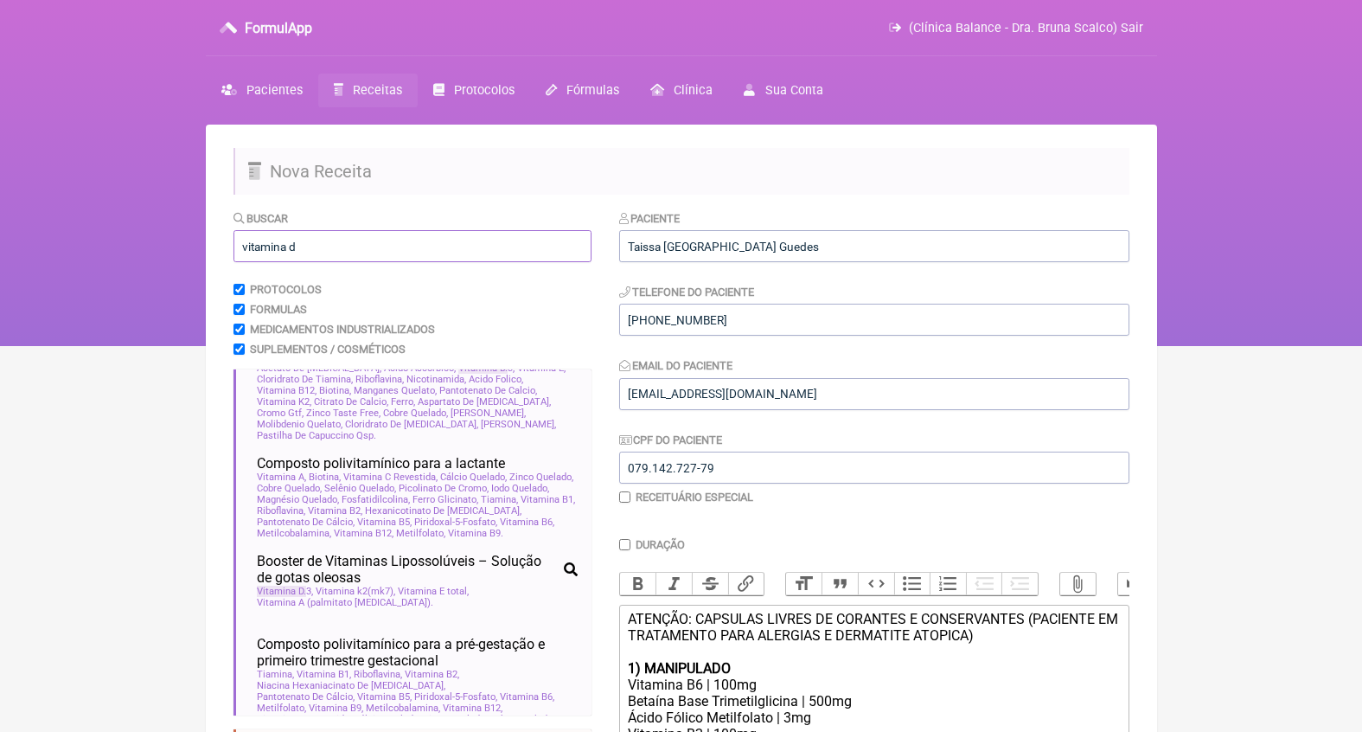
click at [315, 255] on input "vitamina d" at bounding box center [413, 246] width 358 height 32
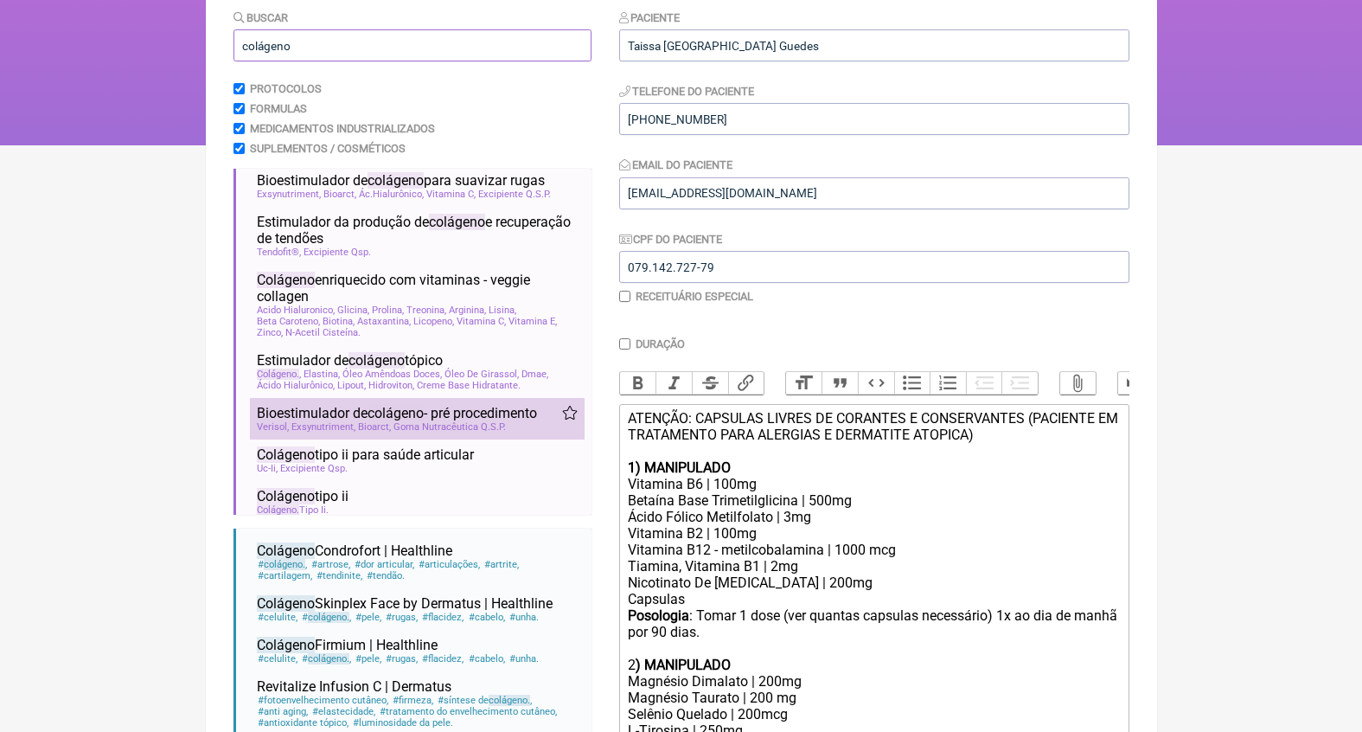
scroll to position [23, 0]
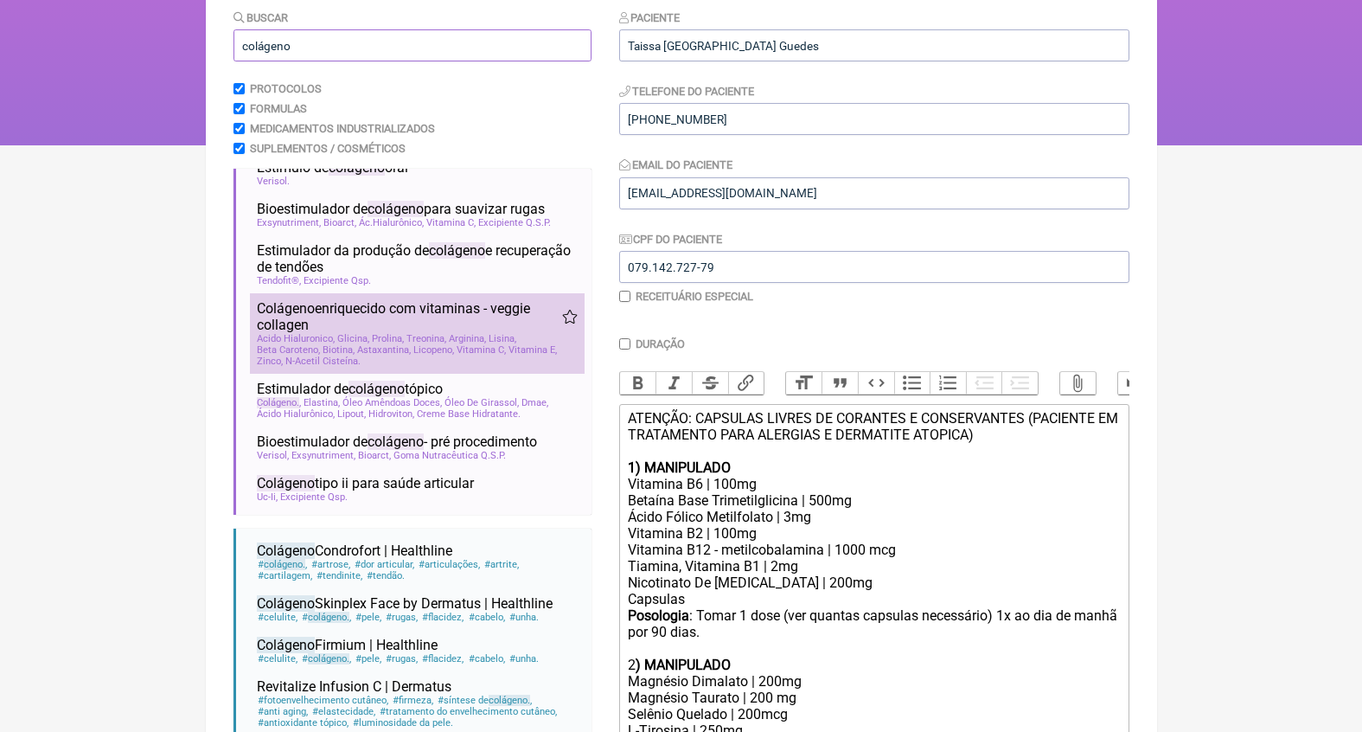
type input "colágeno"
click at [419, 323] on span "Colágeno enriquecido com vitaminas - veggie collagen" at bounding box center [409, 316] width 305 height 33
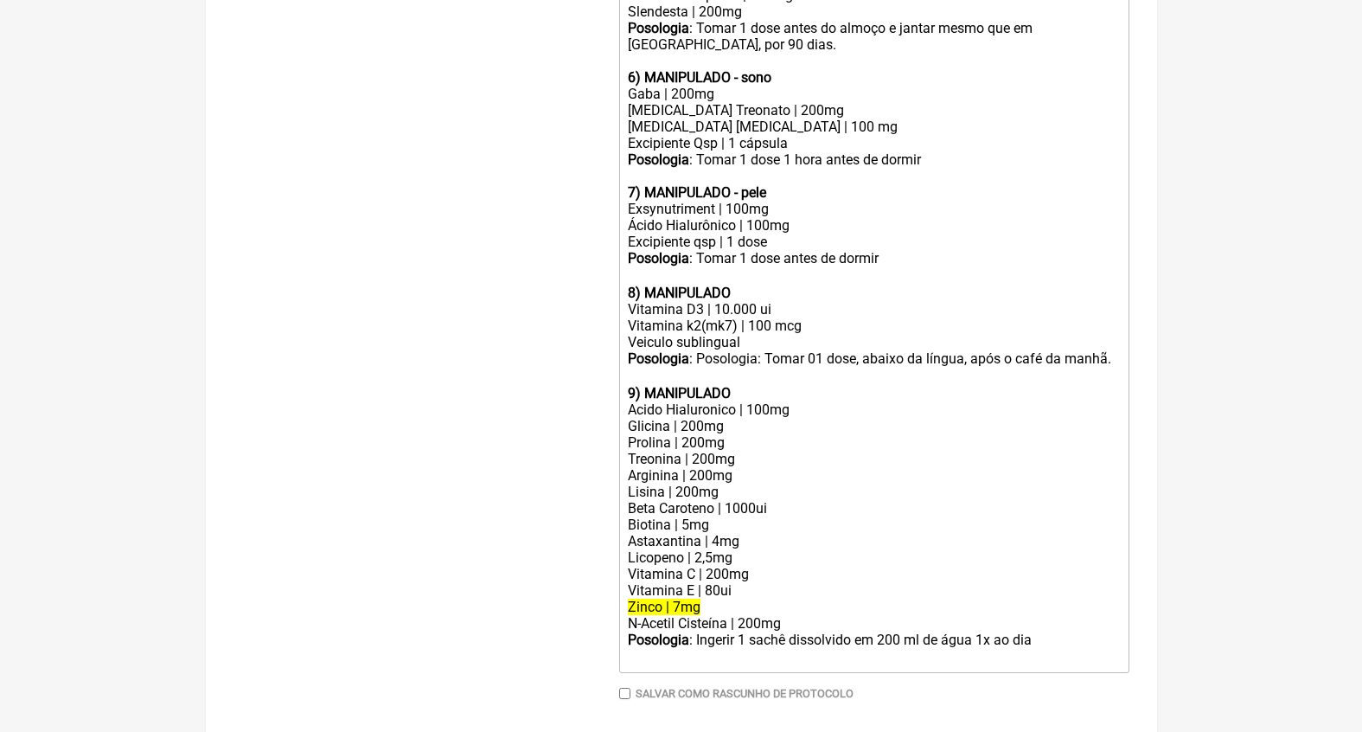
click at [679, 350] on div "Posologia : Posologia: Tomar 01 dose, abaixo da língua, após o café da manhã. ㅤ" at bounding box center [873, 367] width 491 height 35
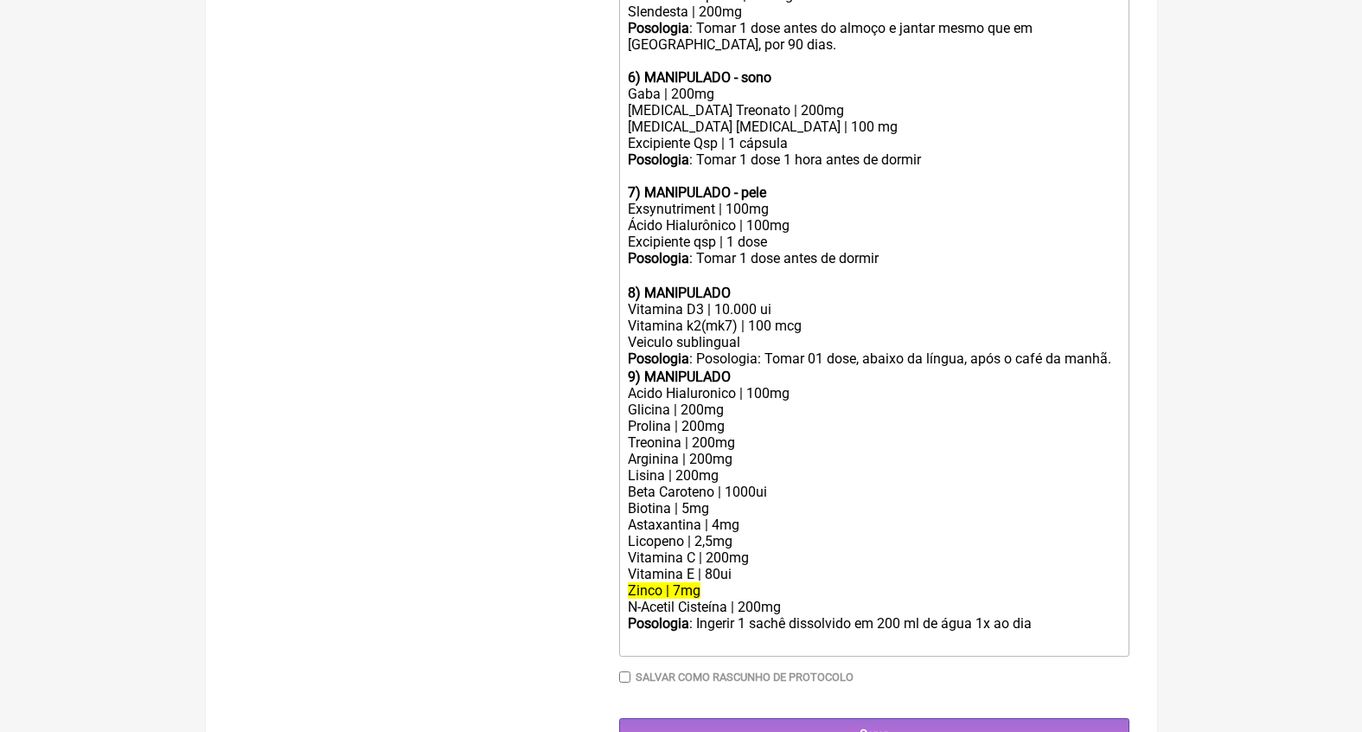
scroll to position [1282, 0]
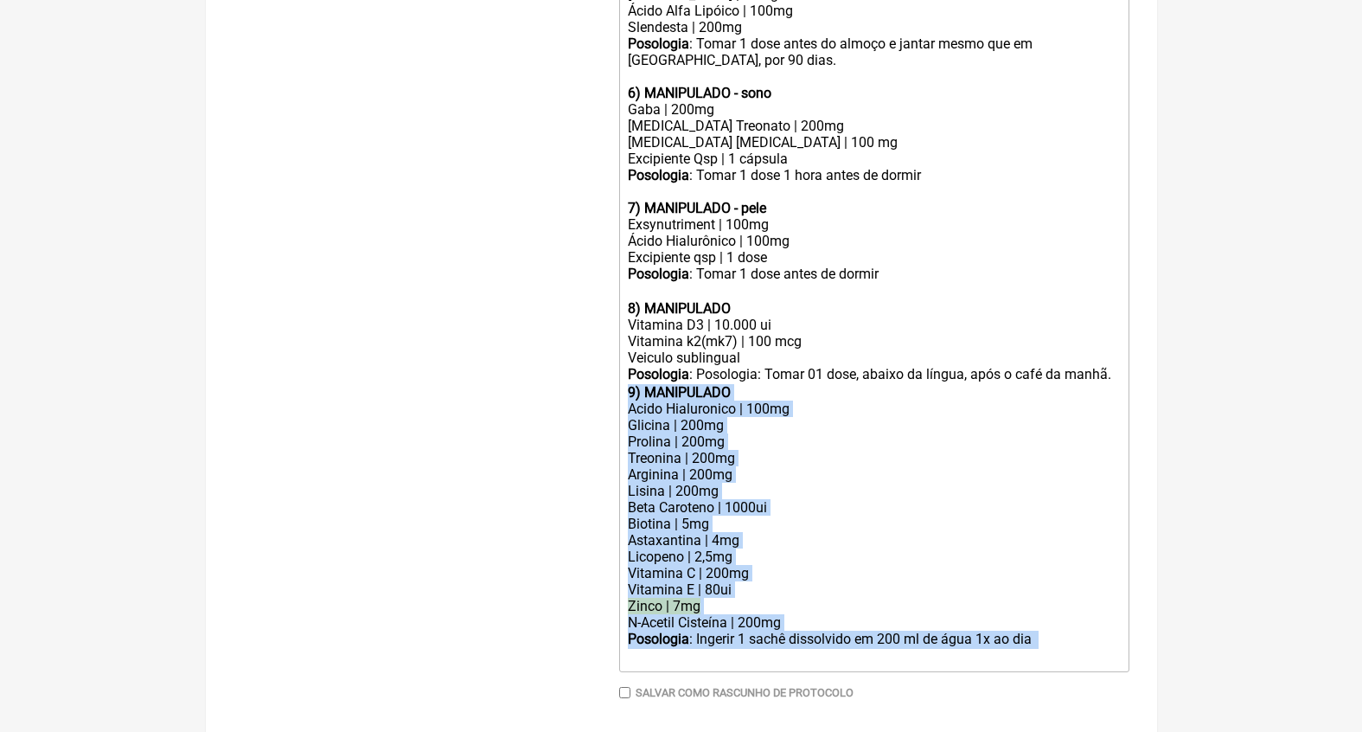
drag, startPoint x: 708, startPoint y: 598, endPoint x: 613, endPoint y: 350, distance: 265.0
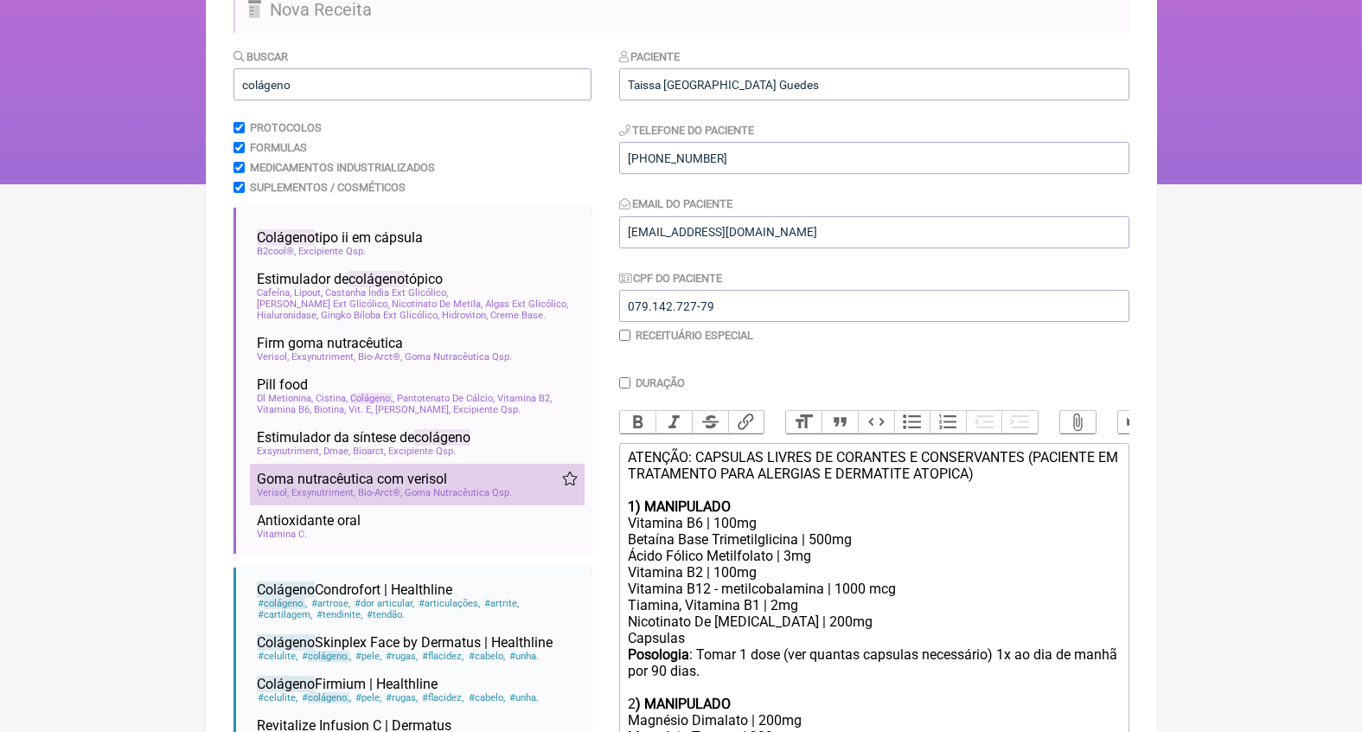
scroll to position [1186, 0]
click at [451, 490] on span "Goma Nutracêutica Qsp" at bounding box center [458, 492] width 107 height 11
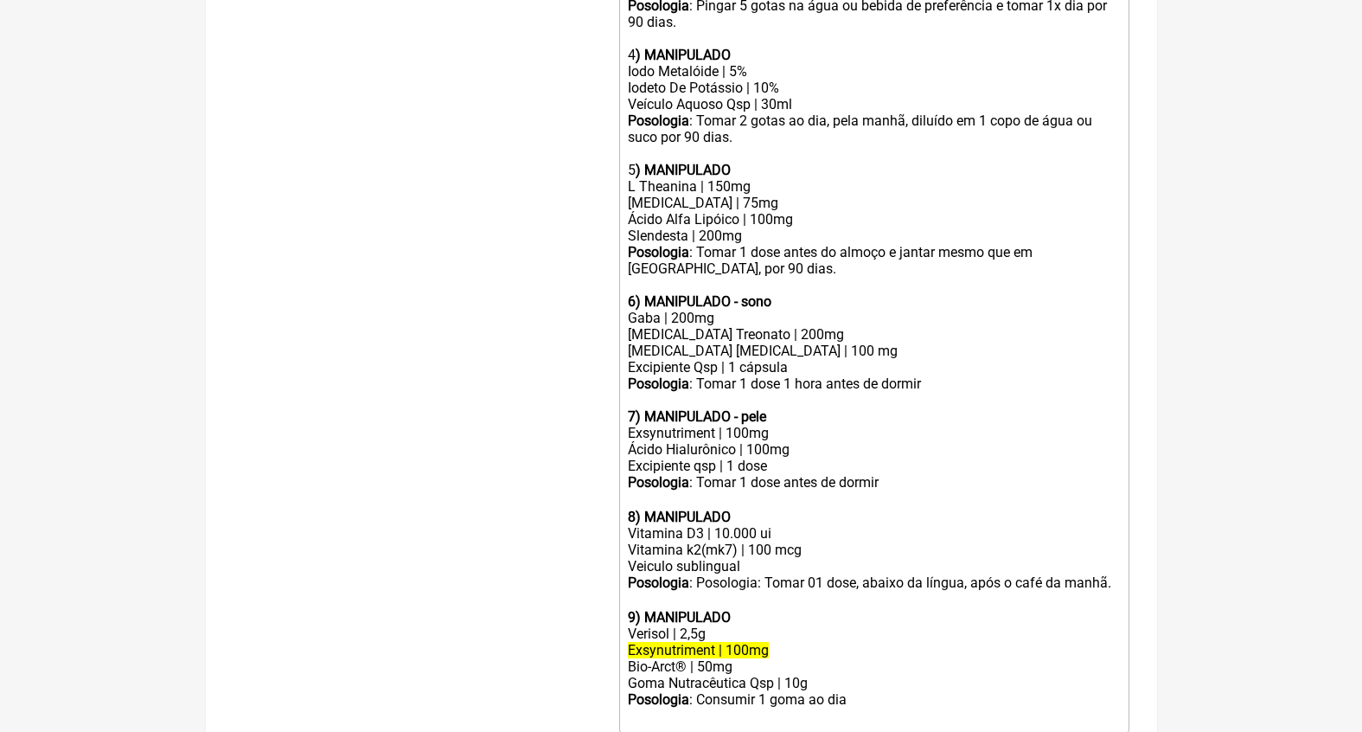
scroll to position [1142, 0]
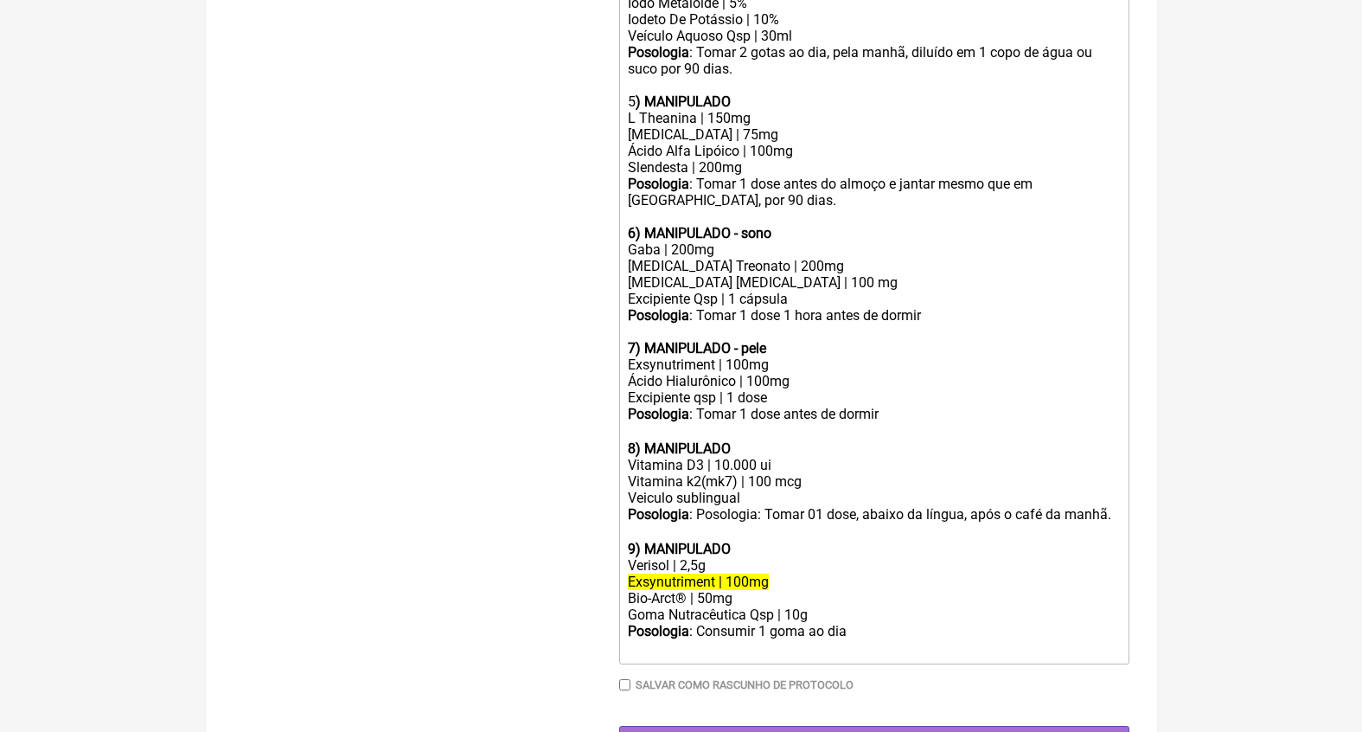
click at [715, 524] on div at bounding box center [873, 532] width 491 height 16
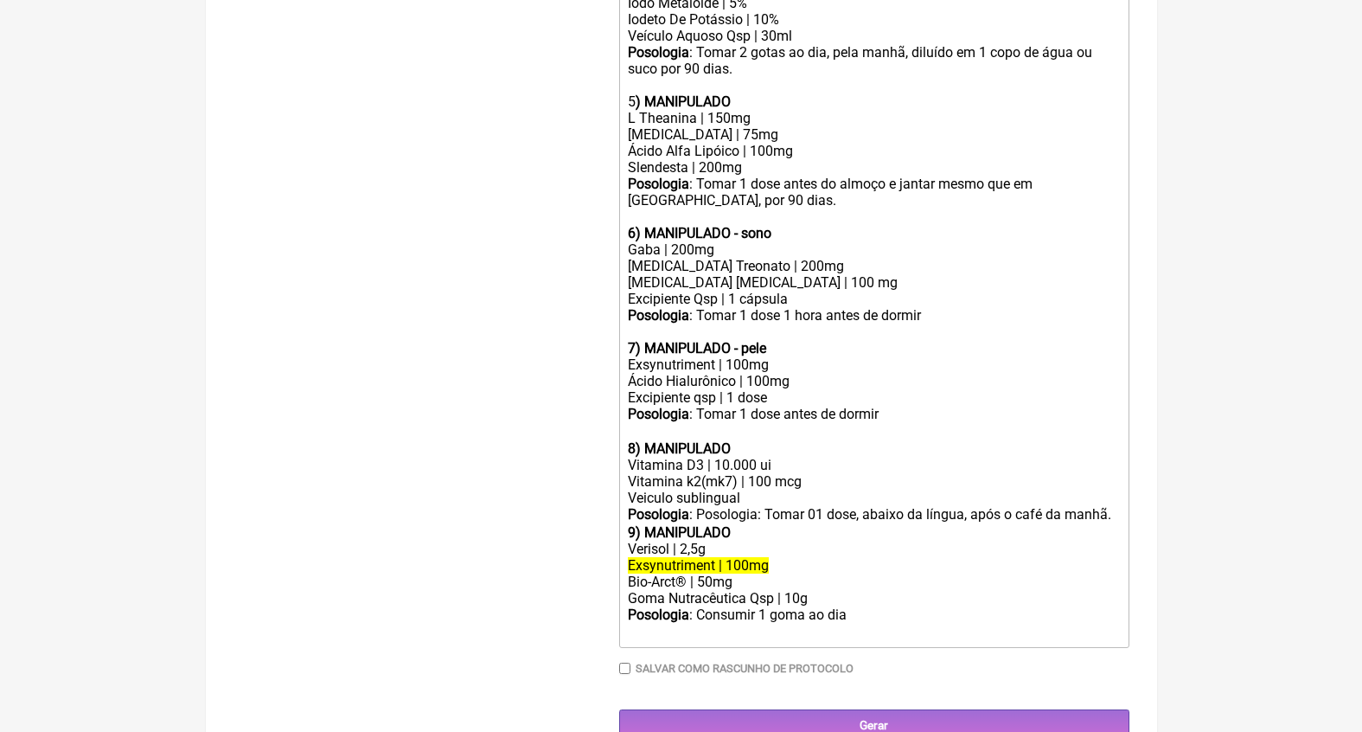
scroll to position [1126, 0]
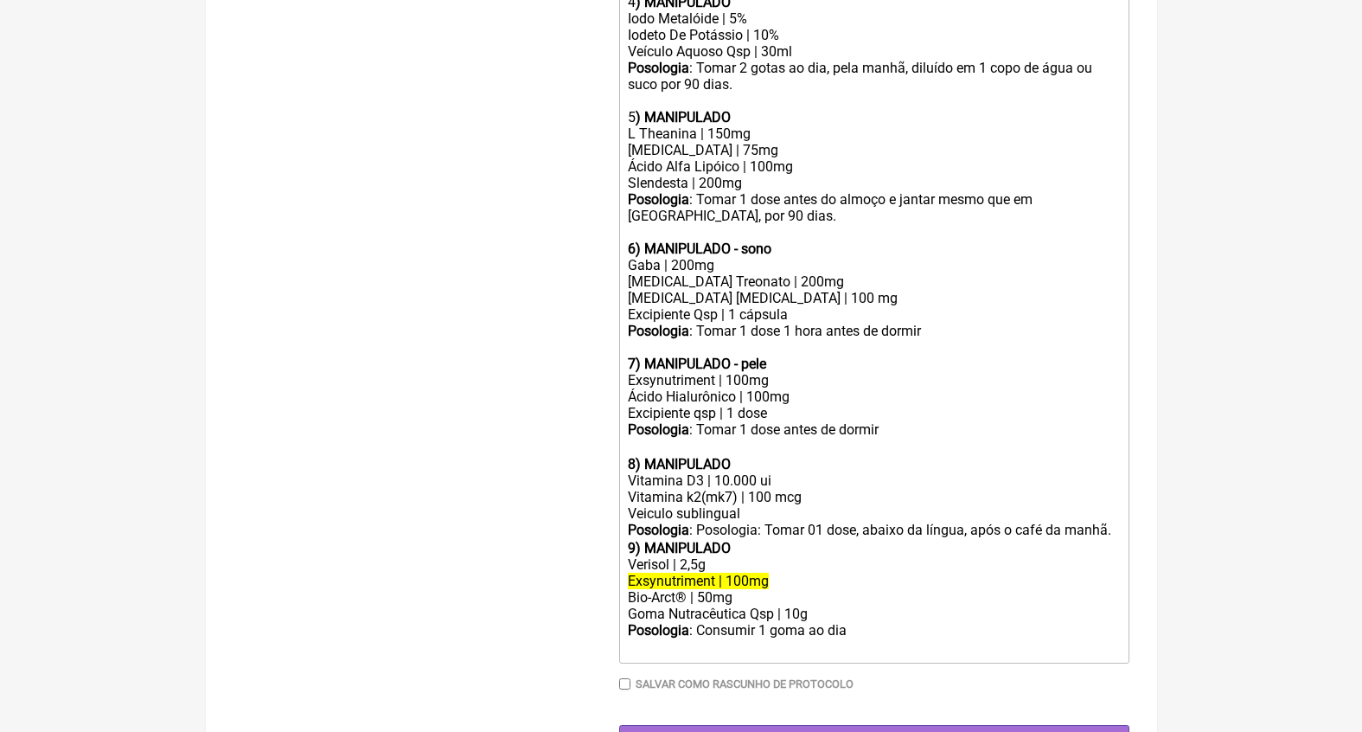
drag, startPoint x: 607, startPoint y: 536, endPoint x: 592, endPoint y: 536, distance: 15.6
drag, startPoint x: 768, startPoint y: 552, endPoint x: 606, endPoint y: 531, distance: 163.1
click at [786, 589] on div "Bio-Arct® | 50mg" at bounding box center [873, 597] width 491 height 16
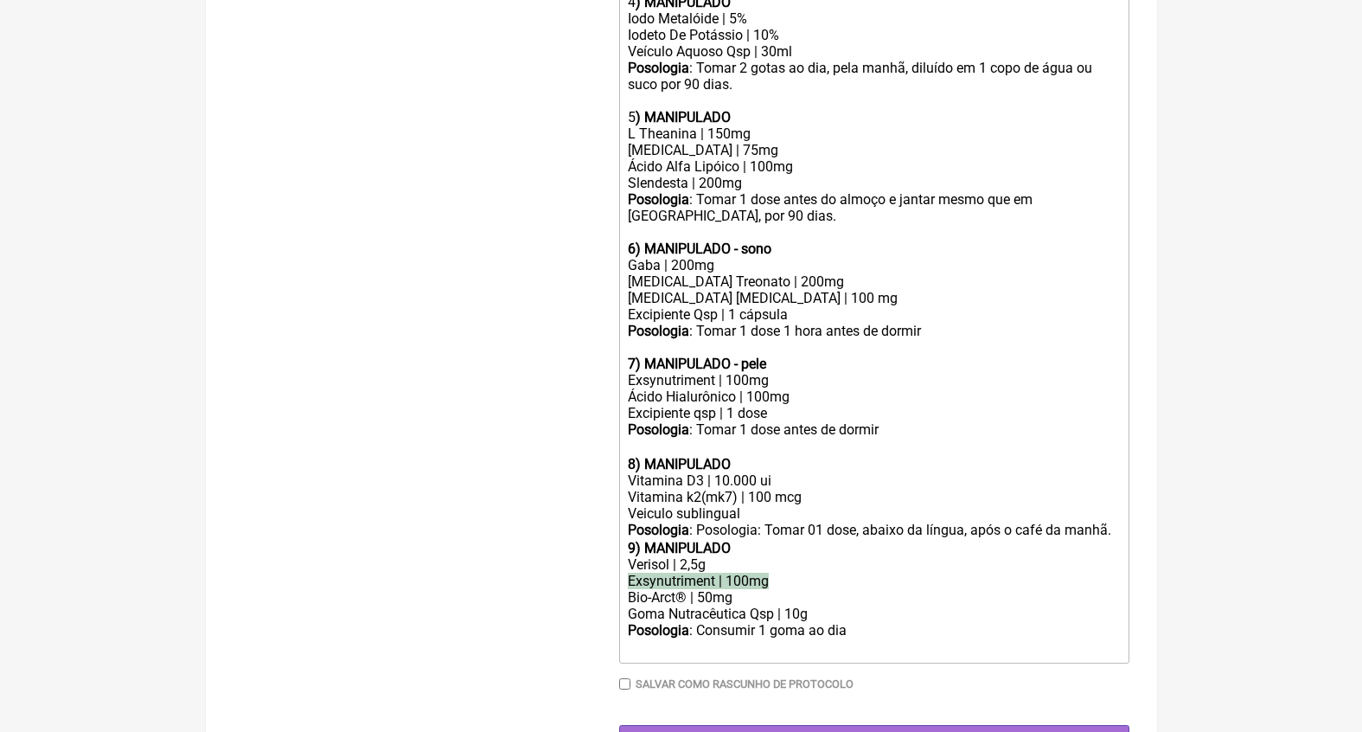
drag, startPoint x: 788, startPoint y: 528, endPoint x: 574, endPoint y: 524, distance: 213.7
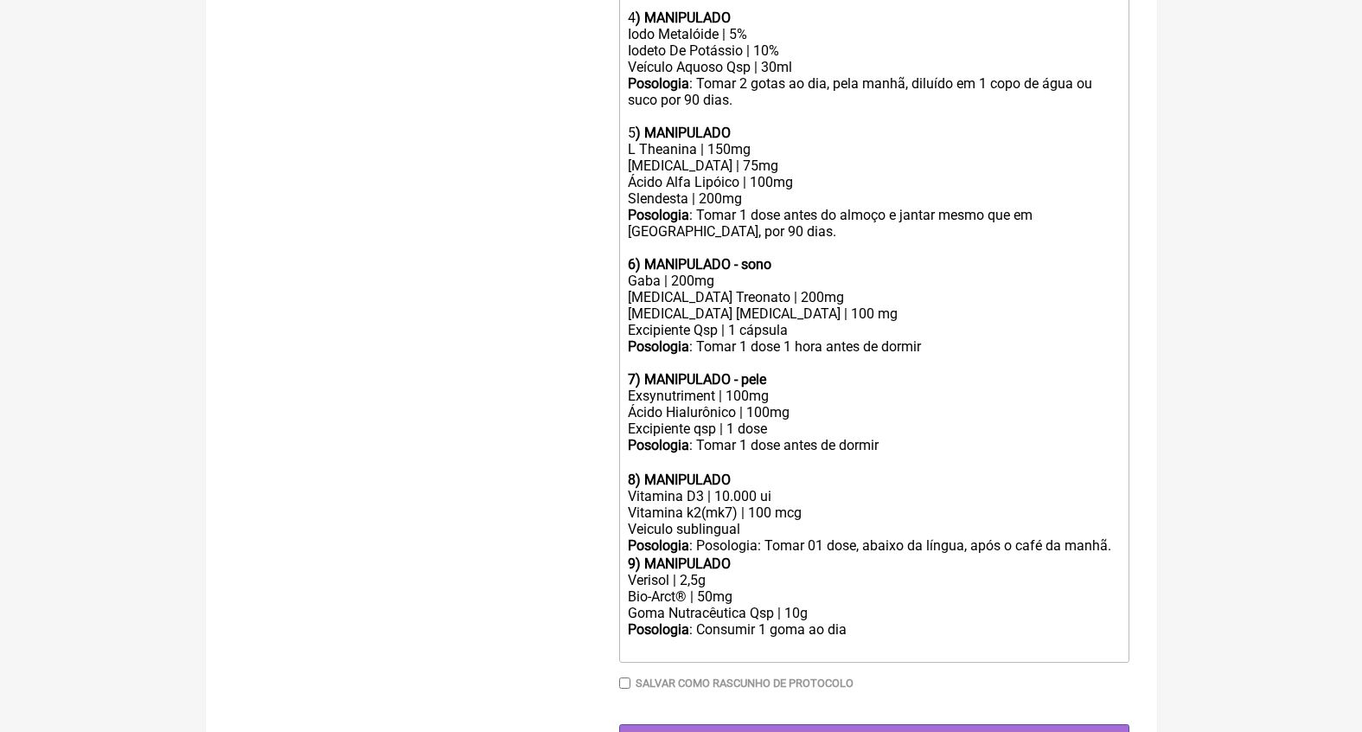
click at [625, 531] on trix-editor "ATENÇÃO: CAPSULAS LIVRES DE CORANTES E CONSERVANTES (PACIENTE EM TRATAMENTO PAR…" at bounding box center [874, 78] width 510 height 1168
click at [783, 605] on div "Goma Nutracêutica Qsp | 10g" at bounding box center [873, 613] width 491 height 16
click at [771, 621] on div "Posologia : Consumir 1 goma ao dia ㅤ" at bounding box center [873, 638] width 491 height 35
click at [811, 621] on div "Posologia : Consumir 2 goma ao dia ㅤ" at bounding box center [873, 638] width 491 height 35
type trix-editor "<div>ATENÇÃO: CAPSULAS LIVRES DE CORANTES E CONSERVANTES (PACIENTE EM TRATAMENT…"
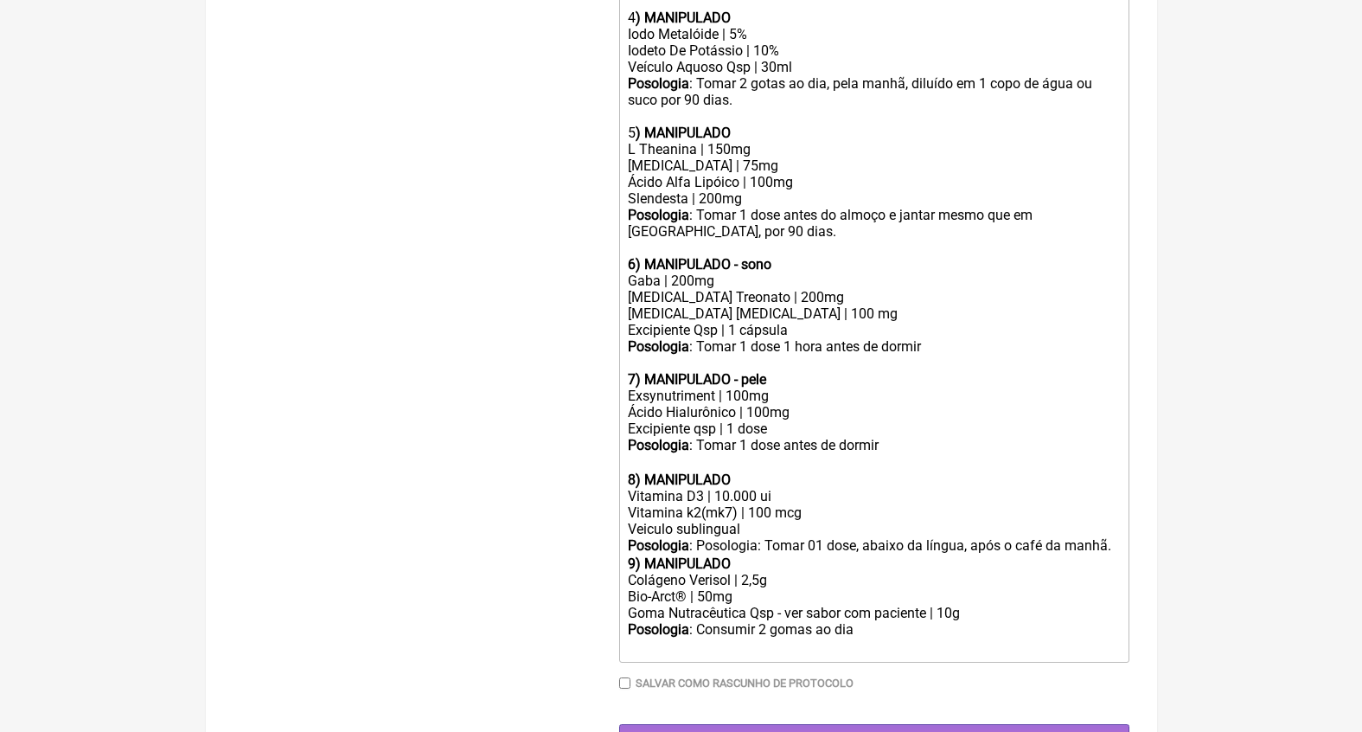
click at [900, 621] on div "Posologia : Consumir 2 gomas ao dia ㅤ" at bounding box center [873, 638] width 491 height 35
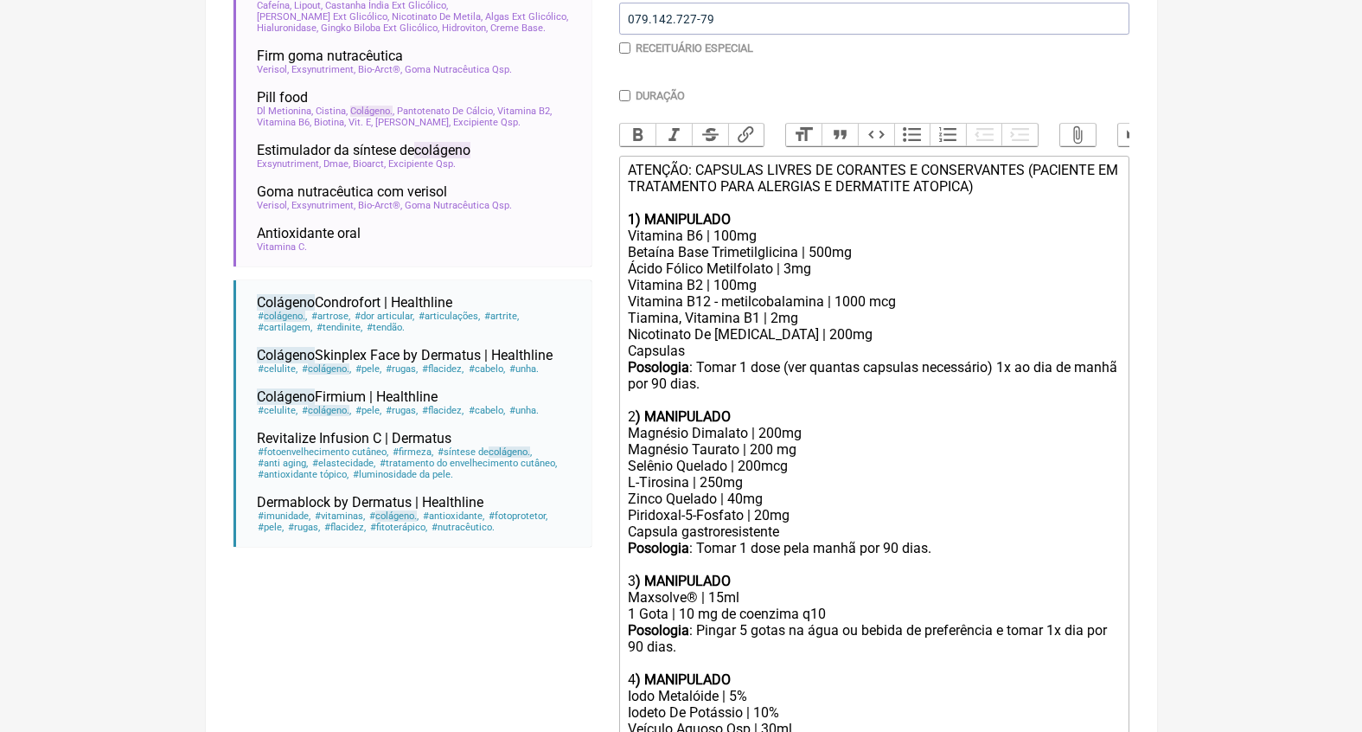
scroll to position [22, 0]
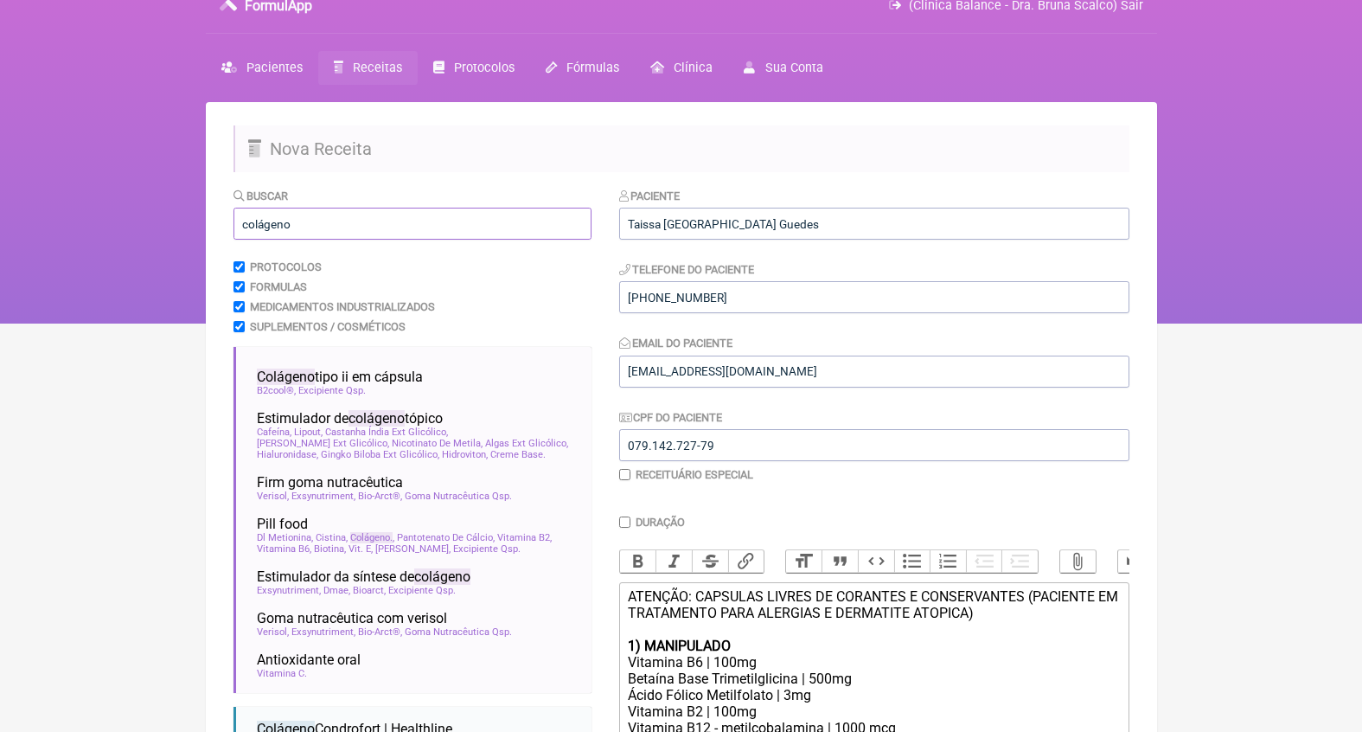
click at [500, 225] on input "colágeno" at bounding box center [413, 224] width 358 height 32
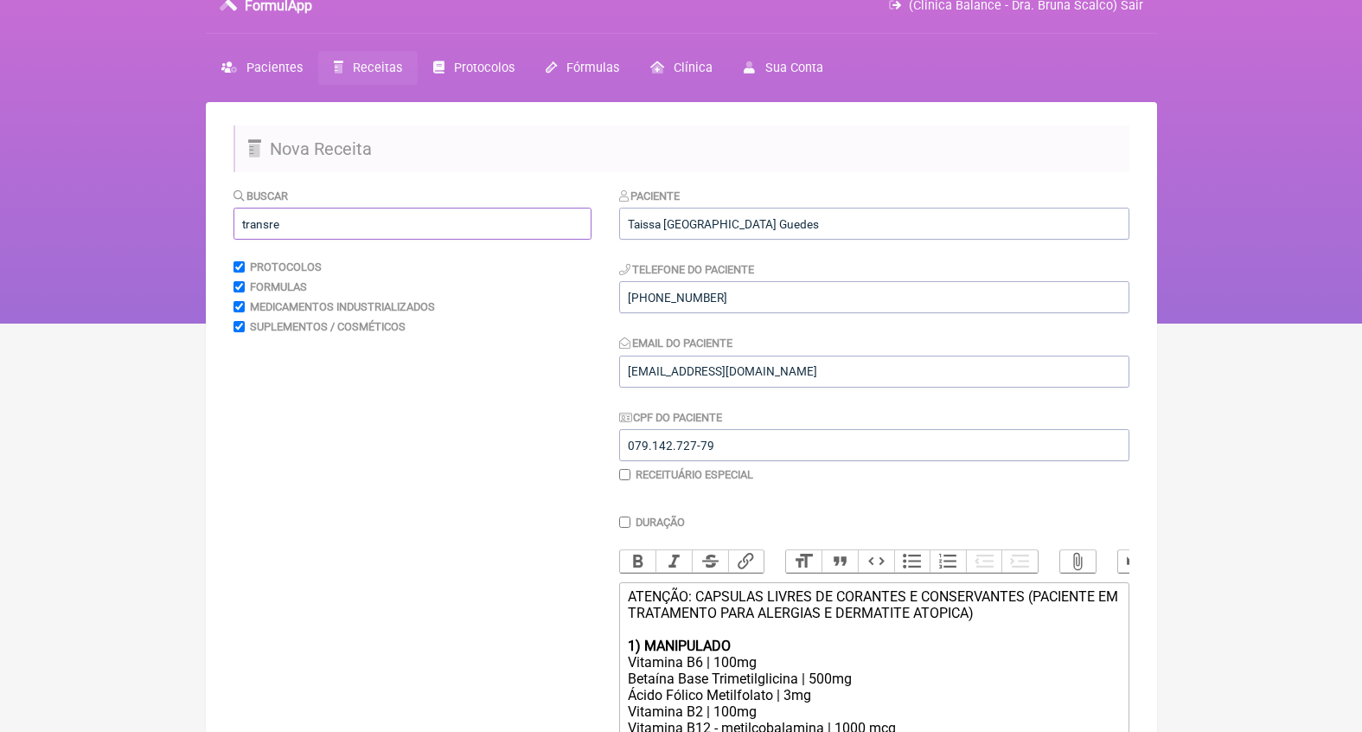
scroll to position [0, 0]
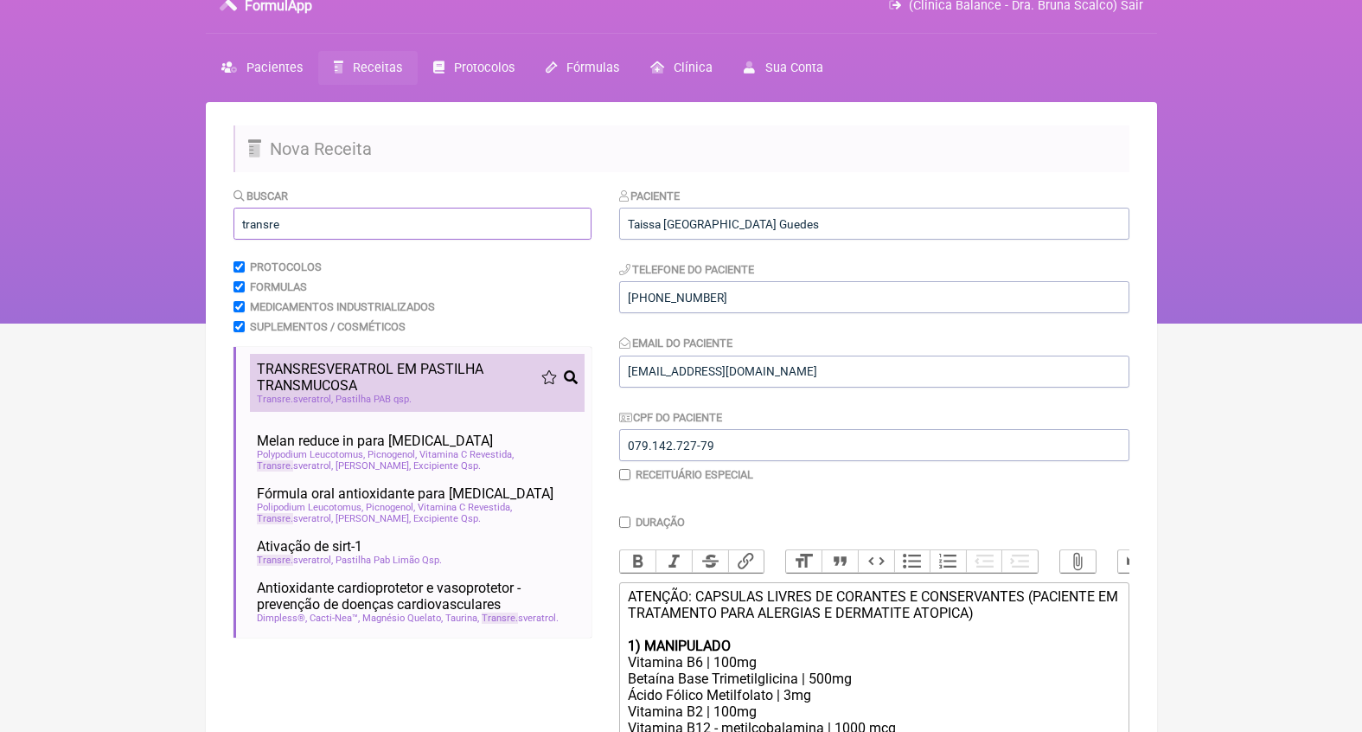
type input "transre"
click at [438, 389] on span "TRANSRE SVERATROL EM PASTILHA TRANSMUCOSA" at bounding box center [399, 377] width 285 height 33
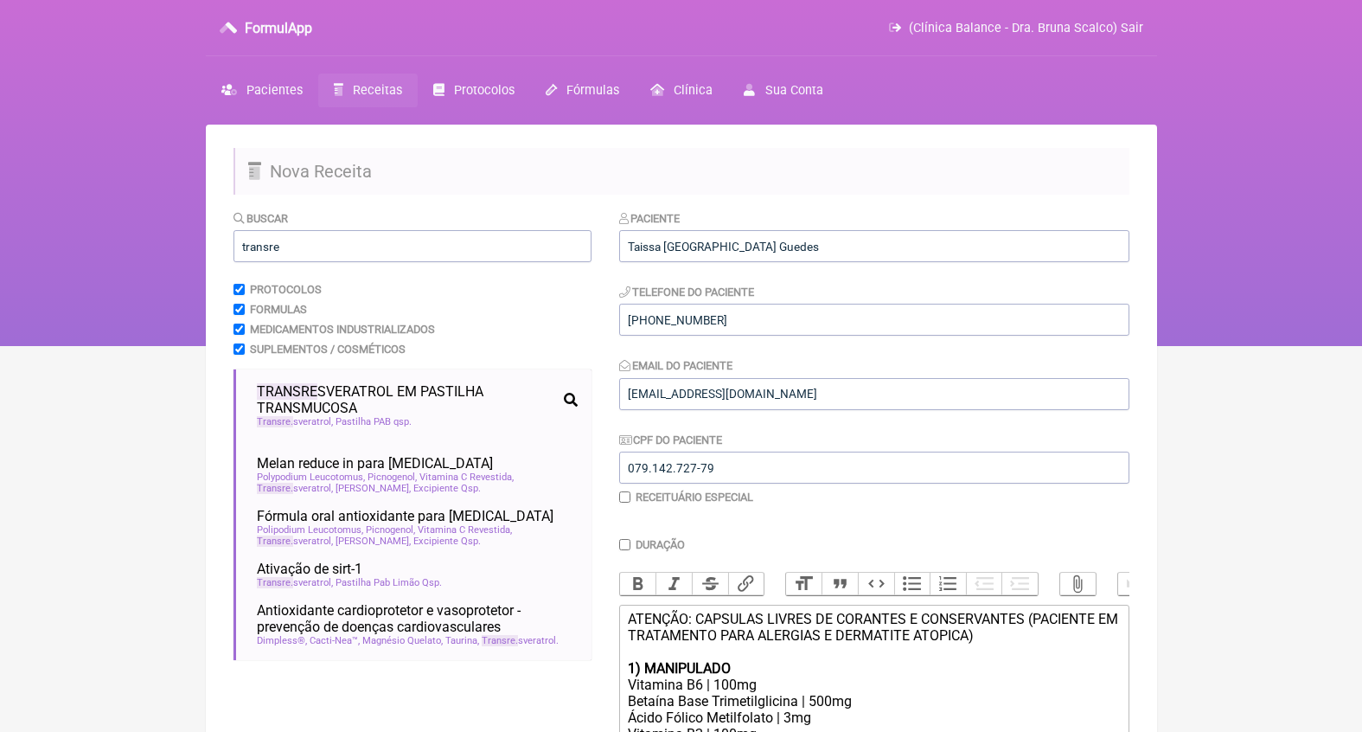
click at [622, 540] on input "Duração" at bounding box center [624, 544] width 11 height 11
checkbox input "true"
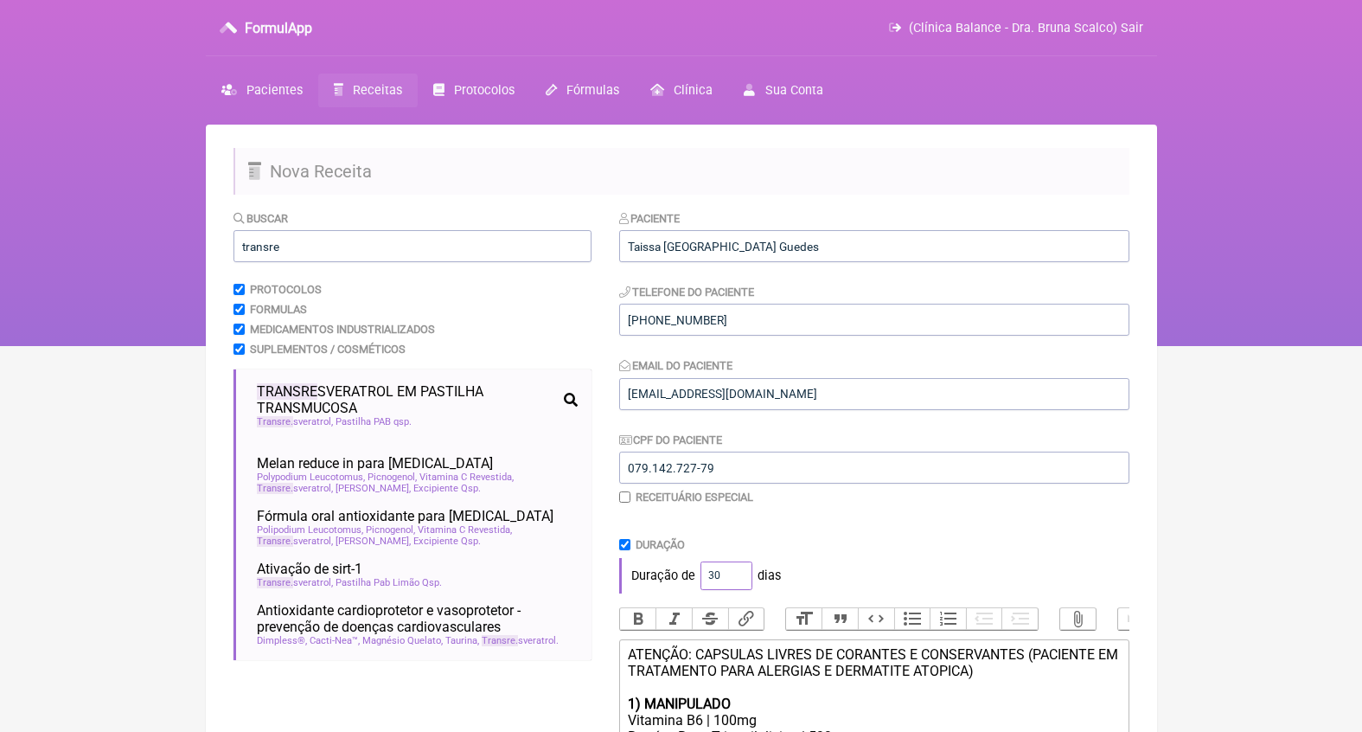
click at [723, 566] on input "30" at bounding box center [727, 575] width 52 height 29
type input "90"
click at [950, 538] on div "Duração" at bounding box center [874, 544] width 510 height 13
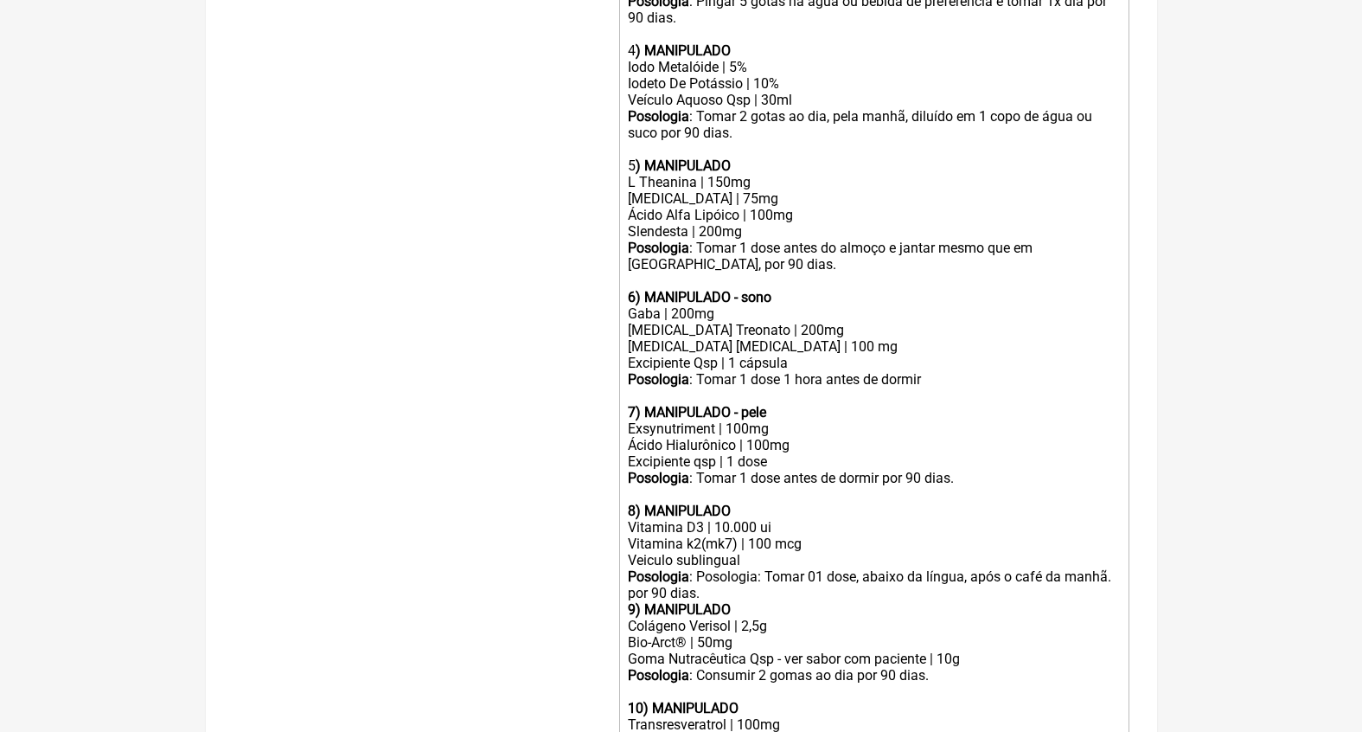
scroll to position [1114, 0]
click at [805, 567] on div "Posologia : Posologia: Tomar 01 dose, abaixo da língua, após o café da manhã. p…" at bounding box center [873, 583] width 491 height 33
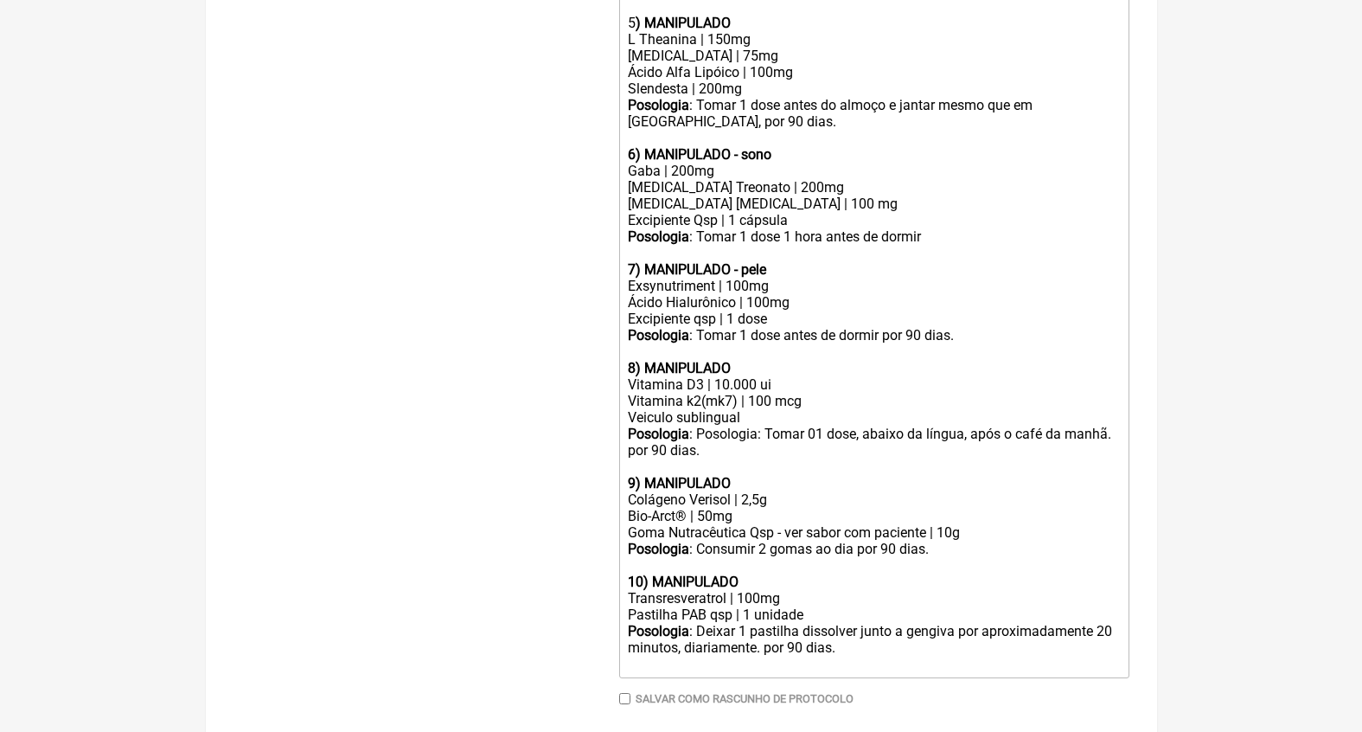
scroll to position [1255, 0]
click at [786, 624] on div "Posologia : Deixar 1 pastilha dissolver junto a gengiva por aproximadamente 20 …" at bounding box center [873, 648] width 491 height 49
type trix-editor "<div>ATENÇÃO: CAPSULAS LIVRES DE CORANTES E CONSERVANTES (PACIENTE EM TRATAMENT…"
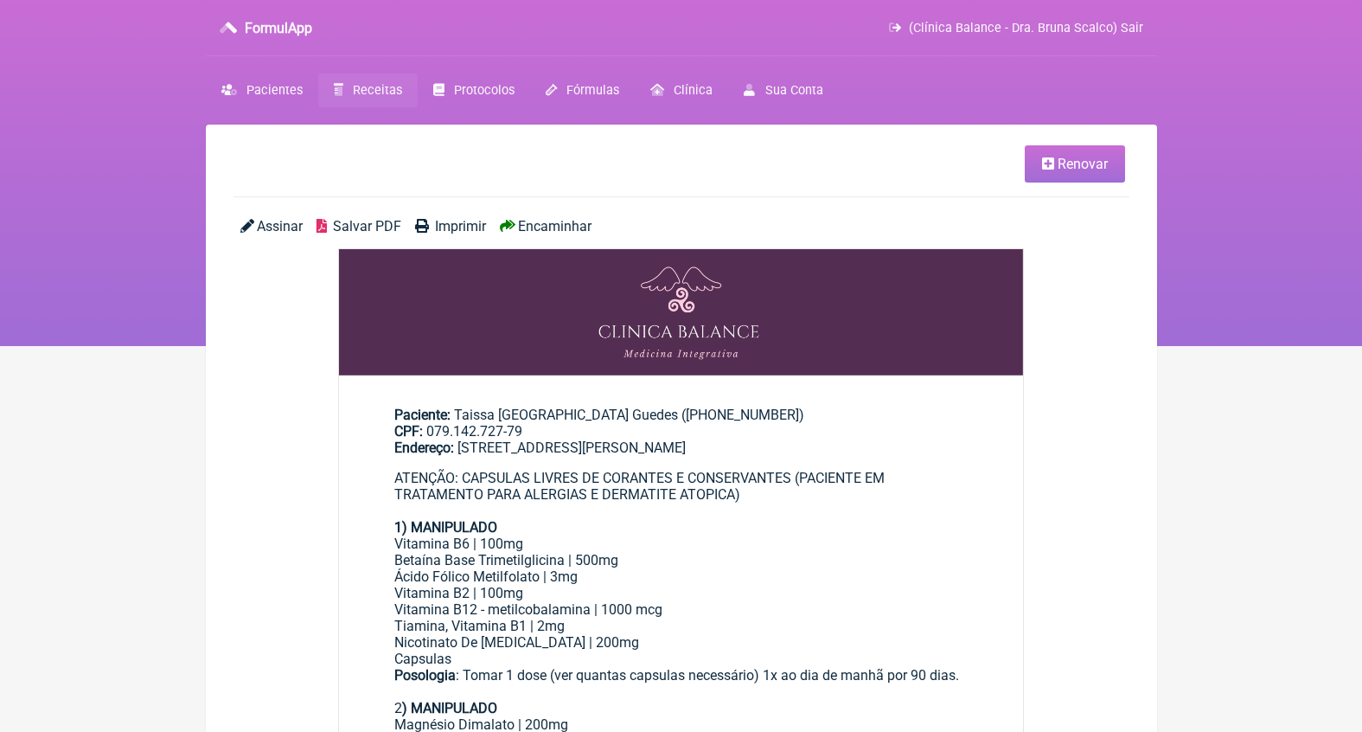
click at [556, 222] on span "Encaminhar" at bounding box center [555, 226] width 74 height 16
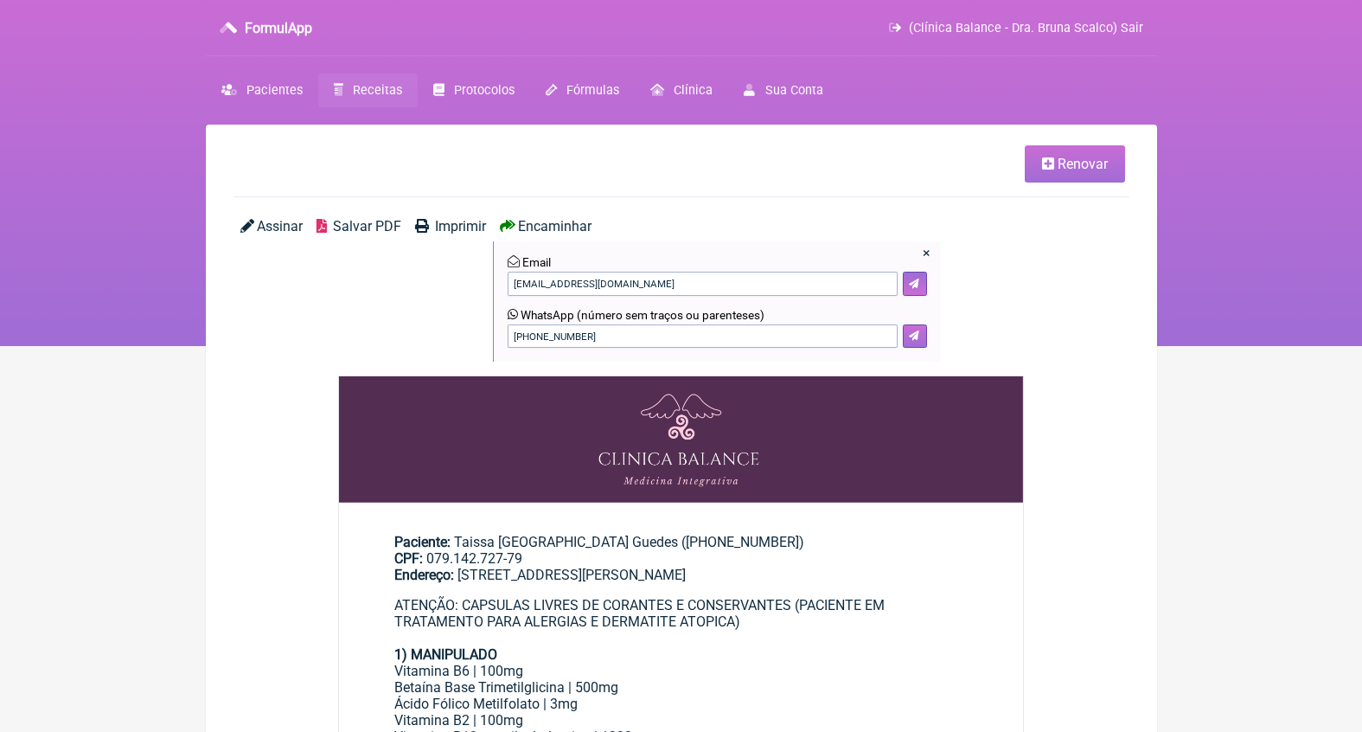
click at [922, 334] on button at bounding box center [915, 336] width 24 height 24
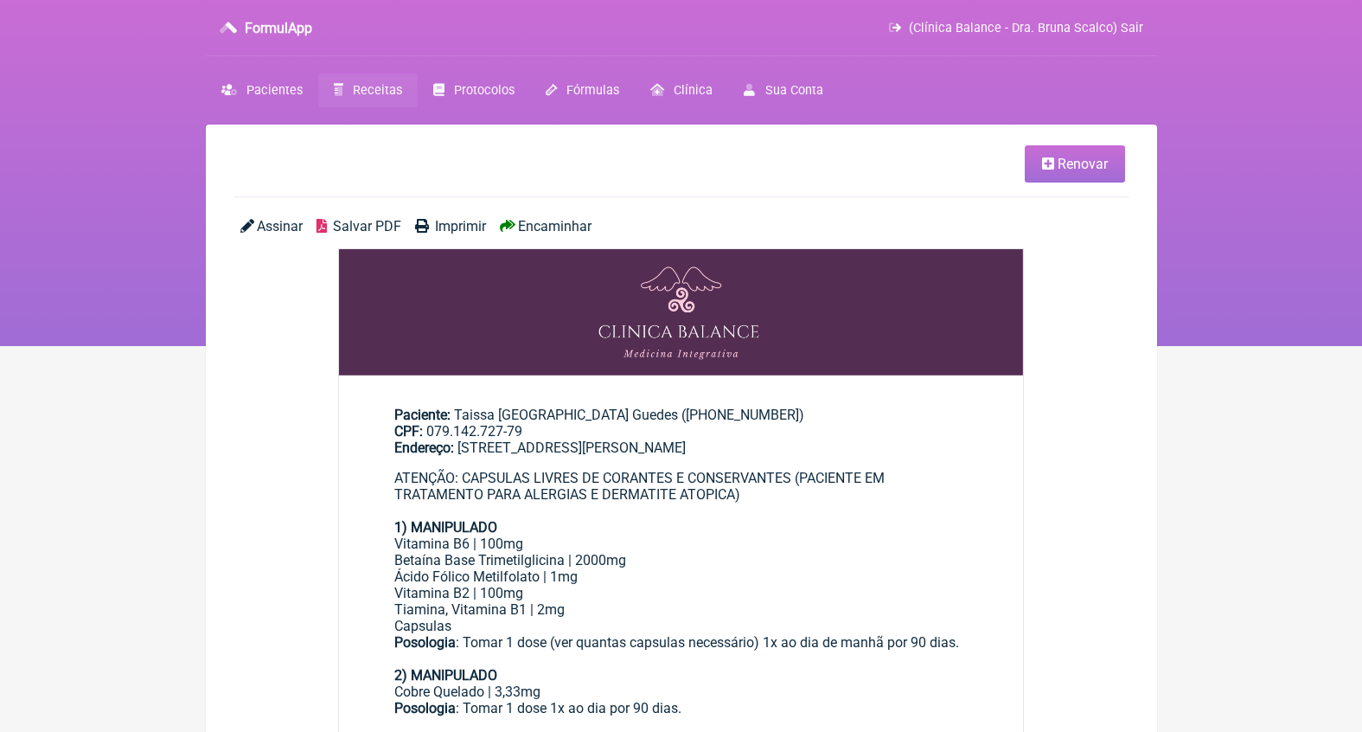
click at [1085, 171] on link "Renovar" at bounding box center [1075, 163] width 100 height 37
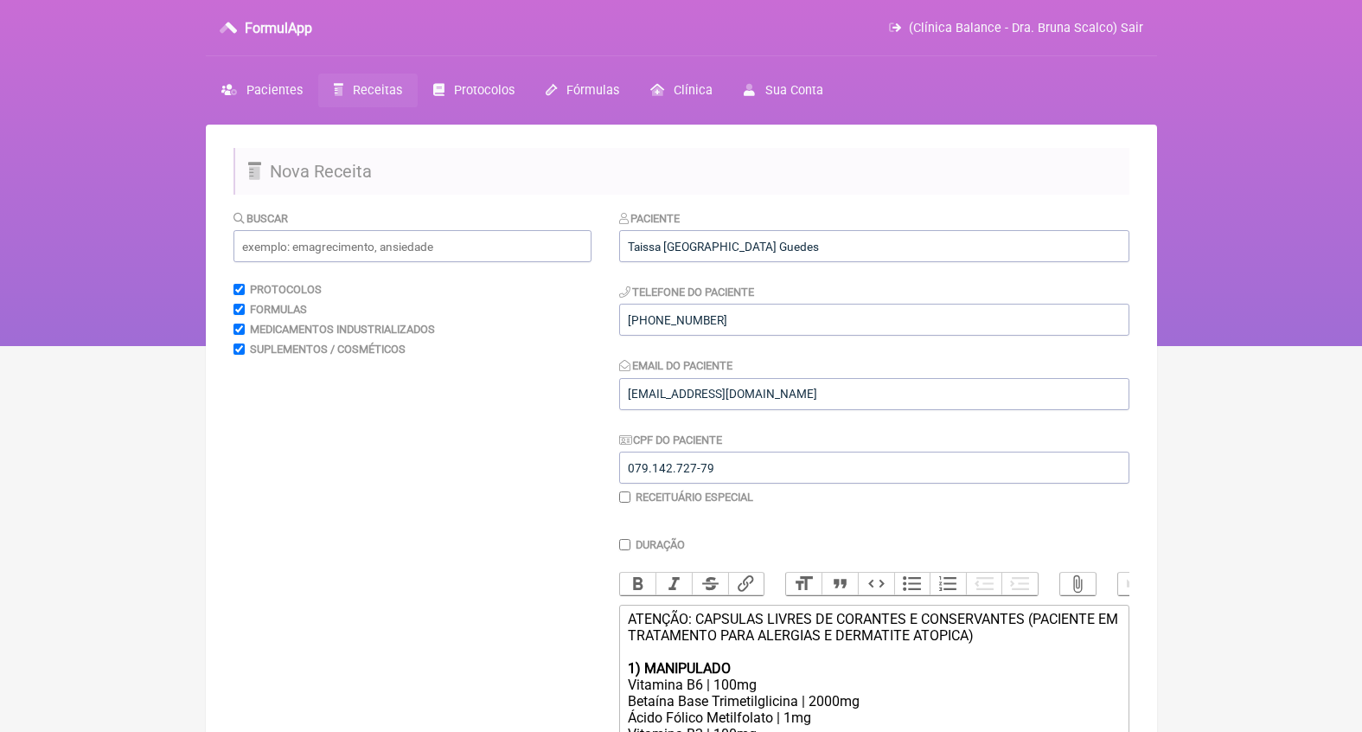
click at [724, 639] on div "ATENÇÃO: CAPSULAS LIVRES DE CORANTES E CONSERVANTES (PACIENTE EM TRATAMENTO PAR…" at bounding box center [873, 635] width 491 height 49
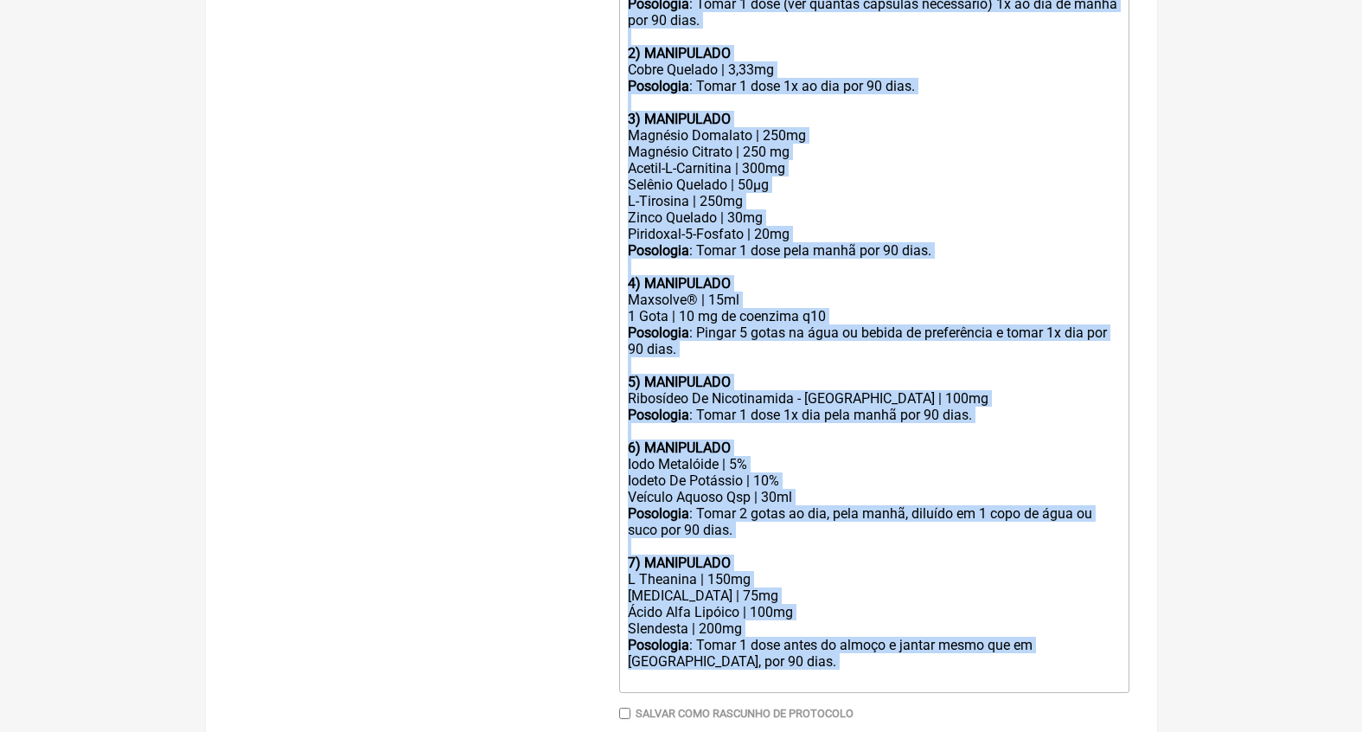
drag, startPoint x: 628, startPoint y: 665, endPoint x: 655, endPoint y: 813, distance: 150.3
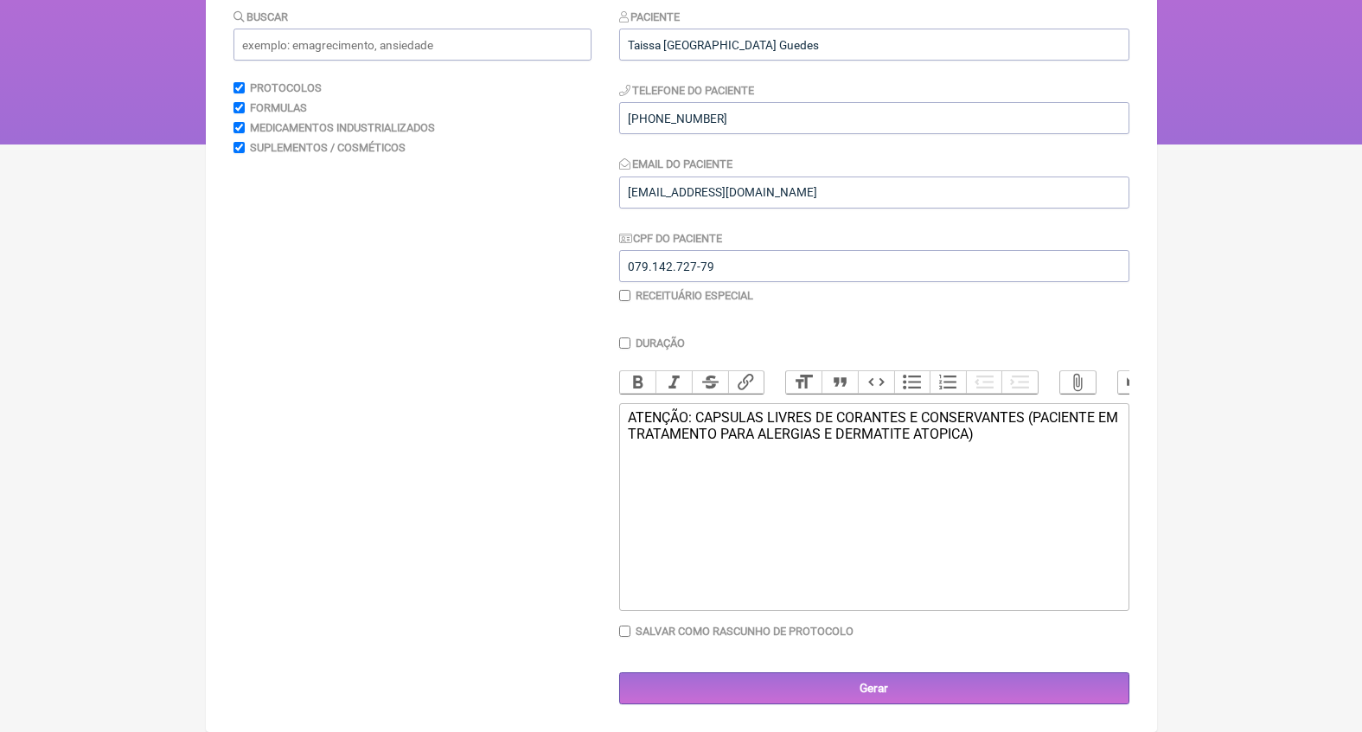
scroll to position [200, 0]
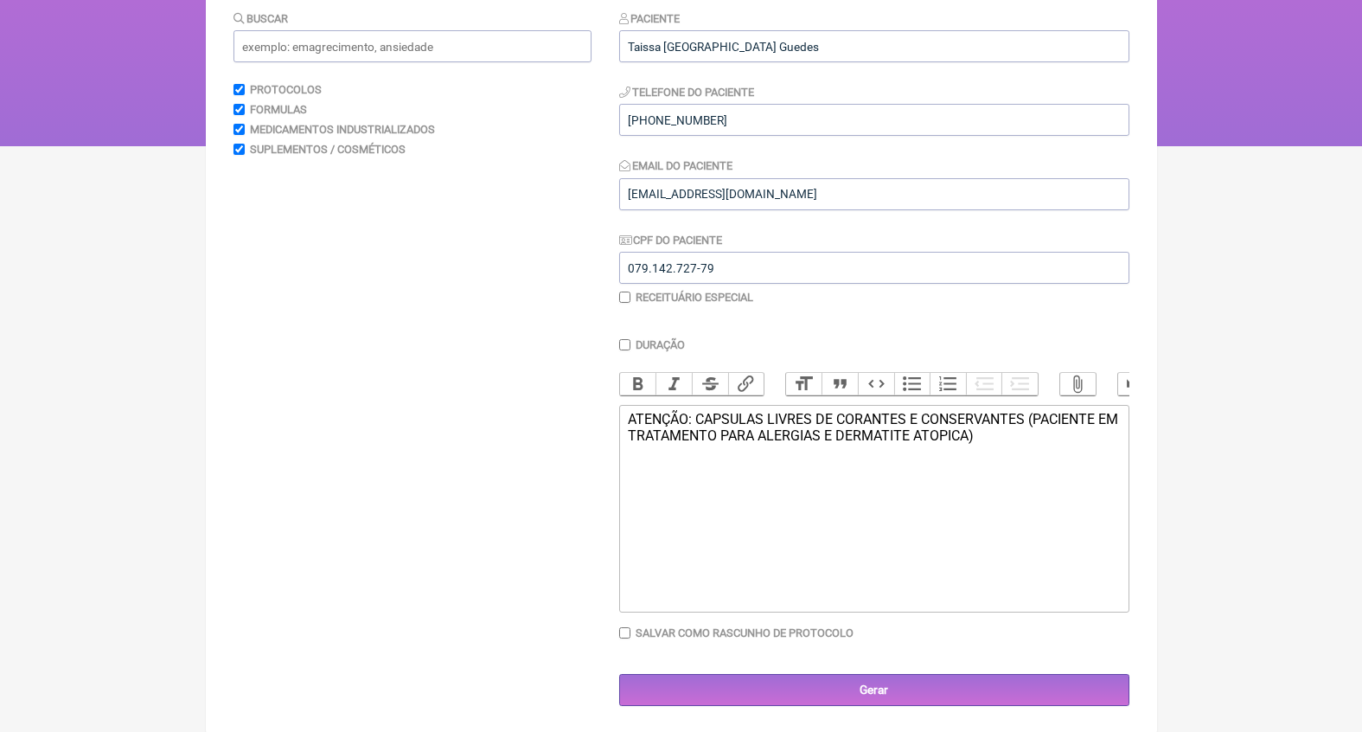
type trix-editor "<div>ATENÇÃO: CAPSULAS LIVRES DE CORANTES E CONSERVANTES (PACIENTE EM TRATAMENT…"
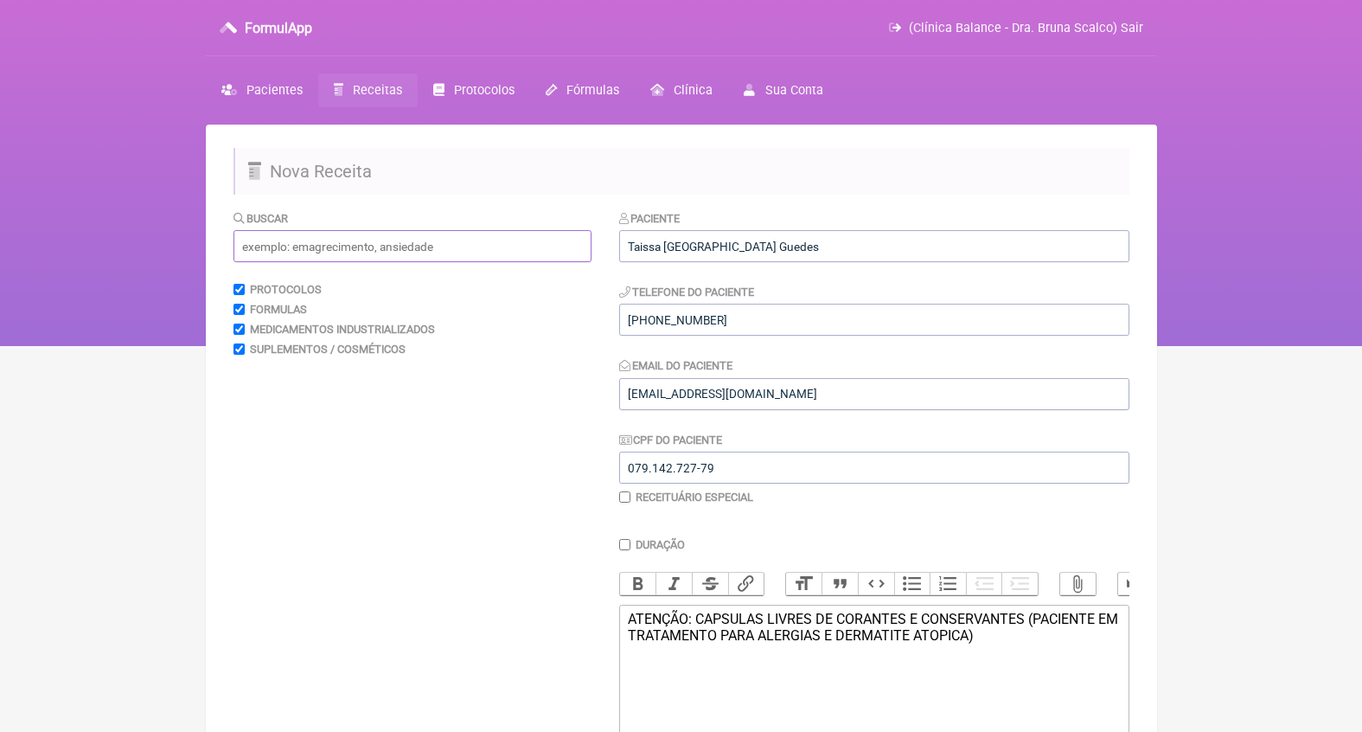
scroll to position [0, 0]
click at [368, 249] on input "text" at bounding box center [413, 246] width 358 height 32
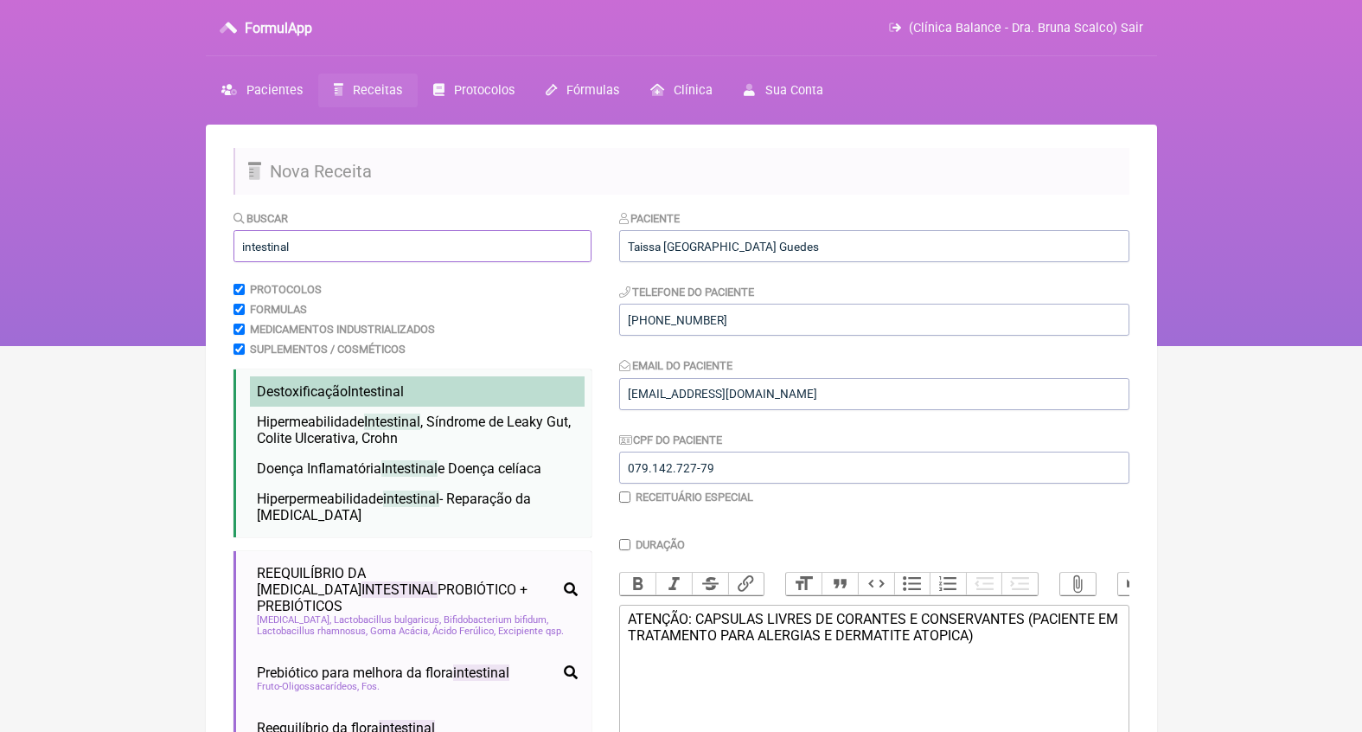
type input "intestinal"
click at [427, 383] on li "Destoxificação Intestinal detox intestinal constipação destoxificação intestina…" at bounding box center [417, 391] width 335 height 30
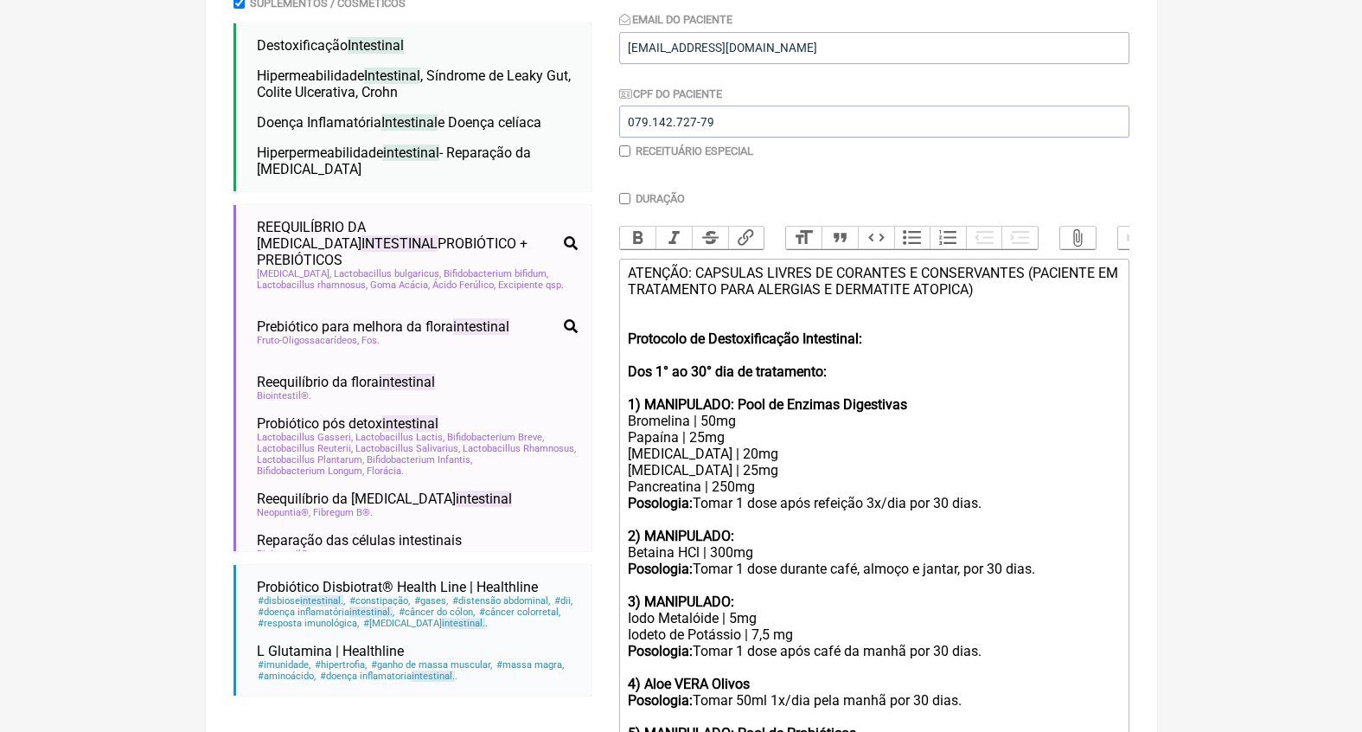
scroll to position [335, 0]
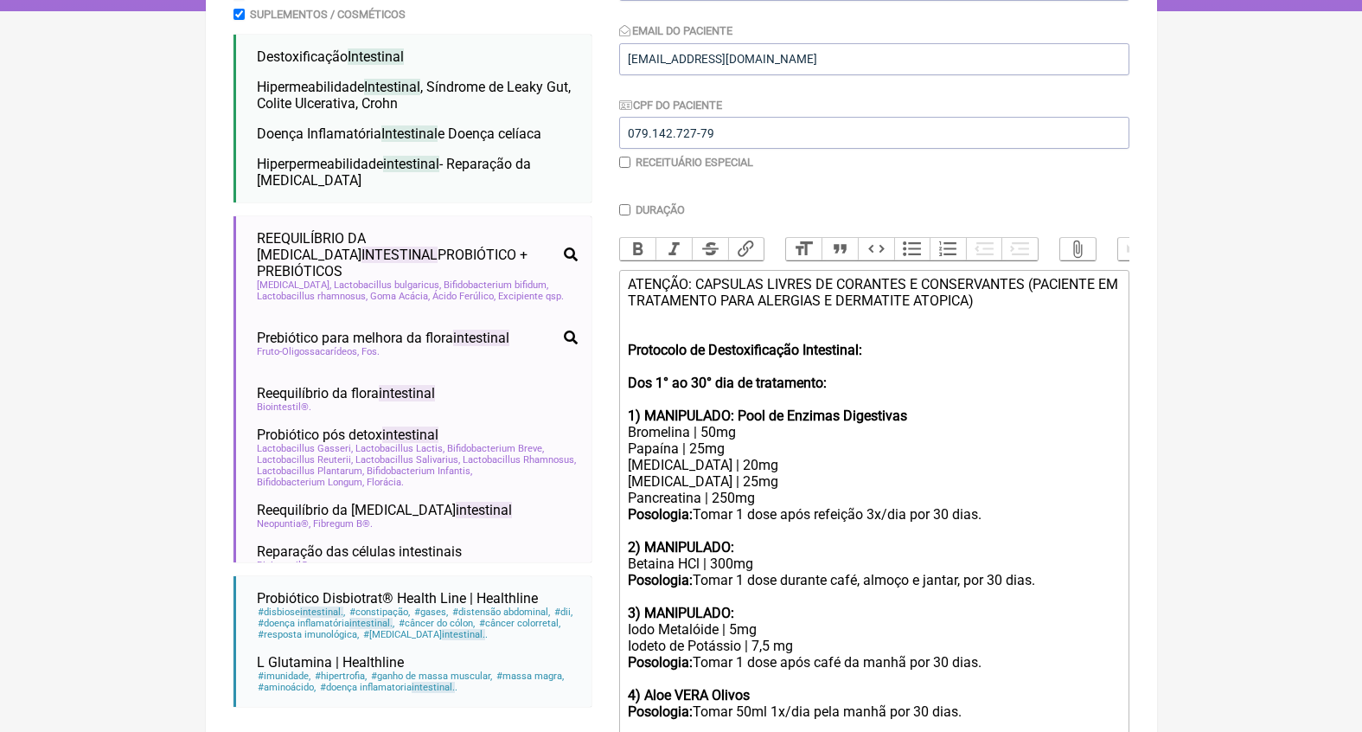
click at [711, 379] on strong "Dos 1° ao 30° dia de tratamento:" at bounding box center [727, 383] width 199 height 16
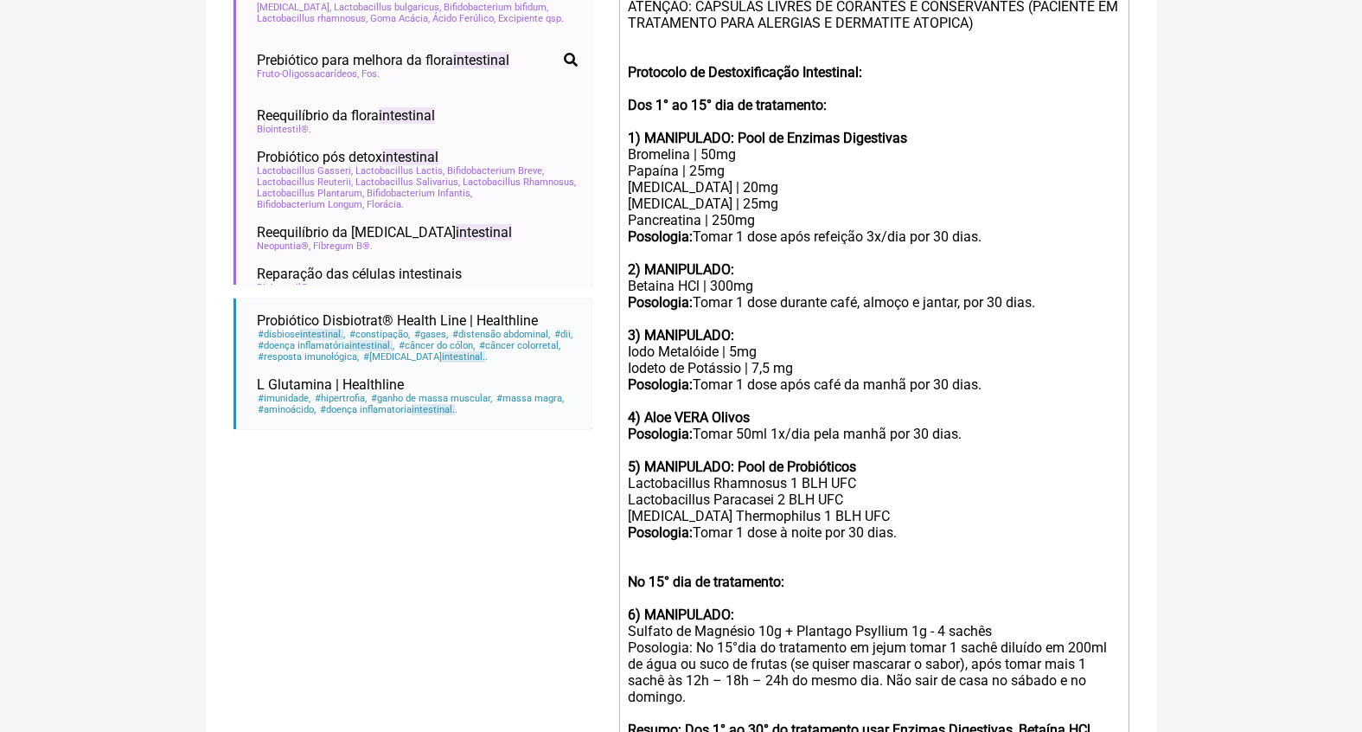
scroll to position [610, 0]
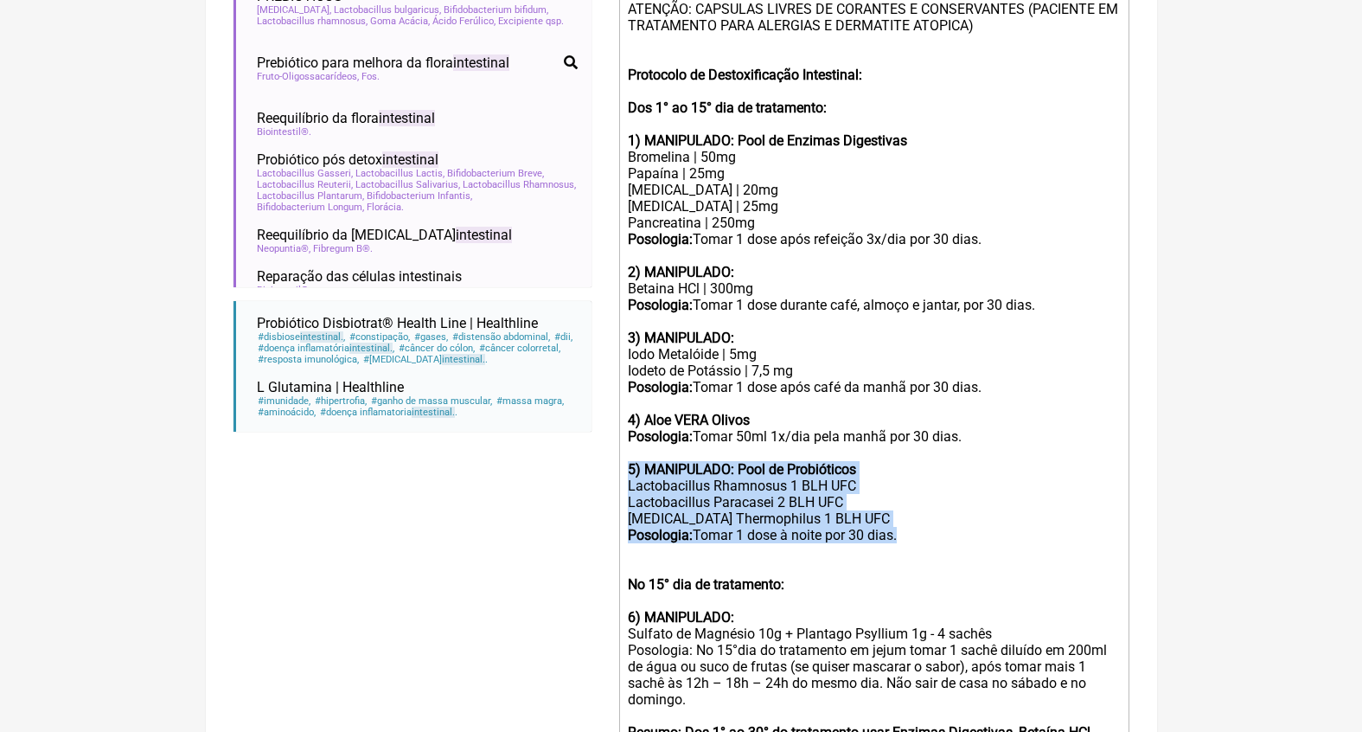
drag, startPoint x: 918, startPoint y: 501, endPoint x: 599, endPoint y: 442, distance: 323.7
click at [599, 442] on form "Buscar intestinal Protocolos Formulas Medicamentos Industrializados Suplementos…" at bounding box center [682, 270] width 896 height 1340
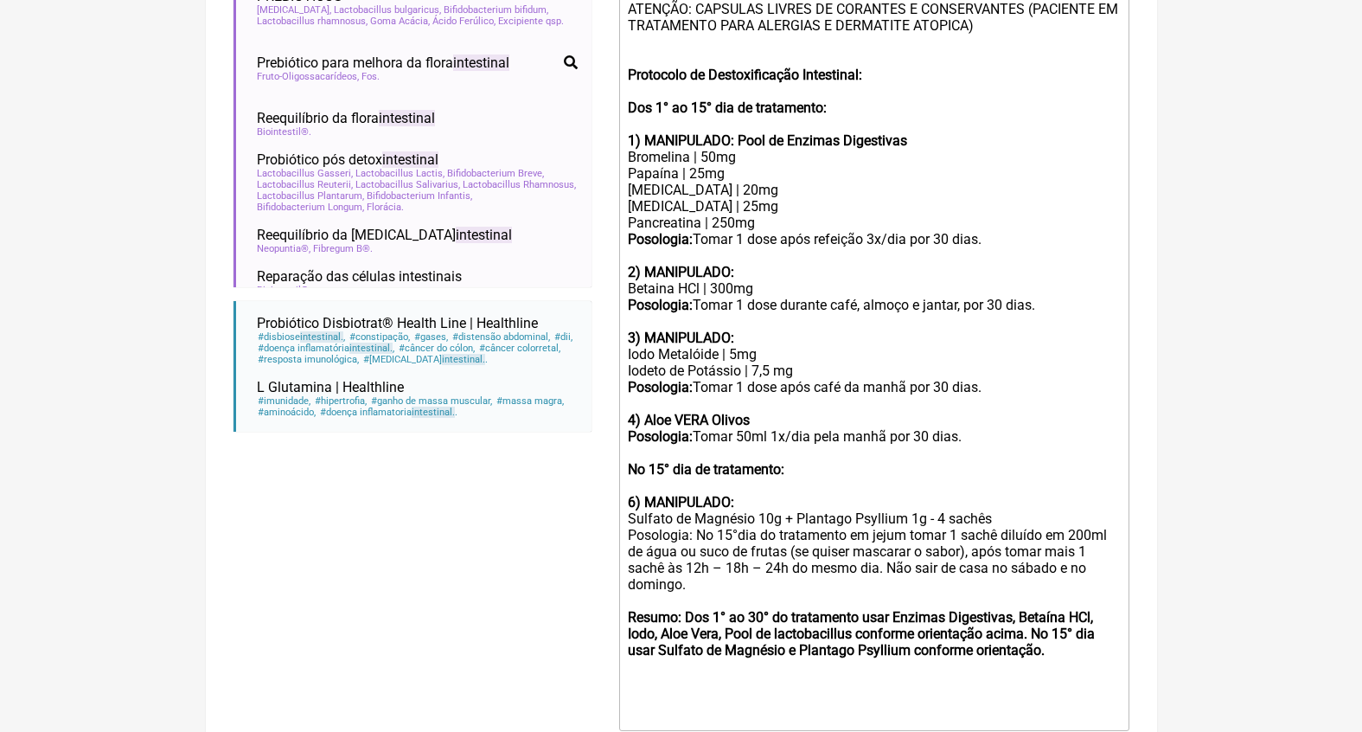
click at [754, 658] on div at bounding box center [873, 674] width 491 height 33
paste trix-editor "strong>5) MANIPULADO: Pool de Probióticos&nbsp;</strong></div><div>Lactobacillu…"
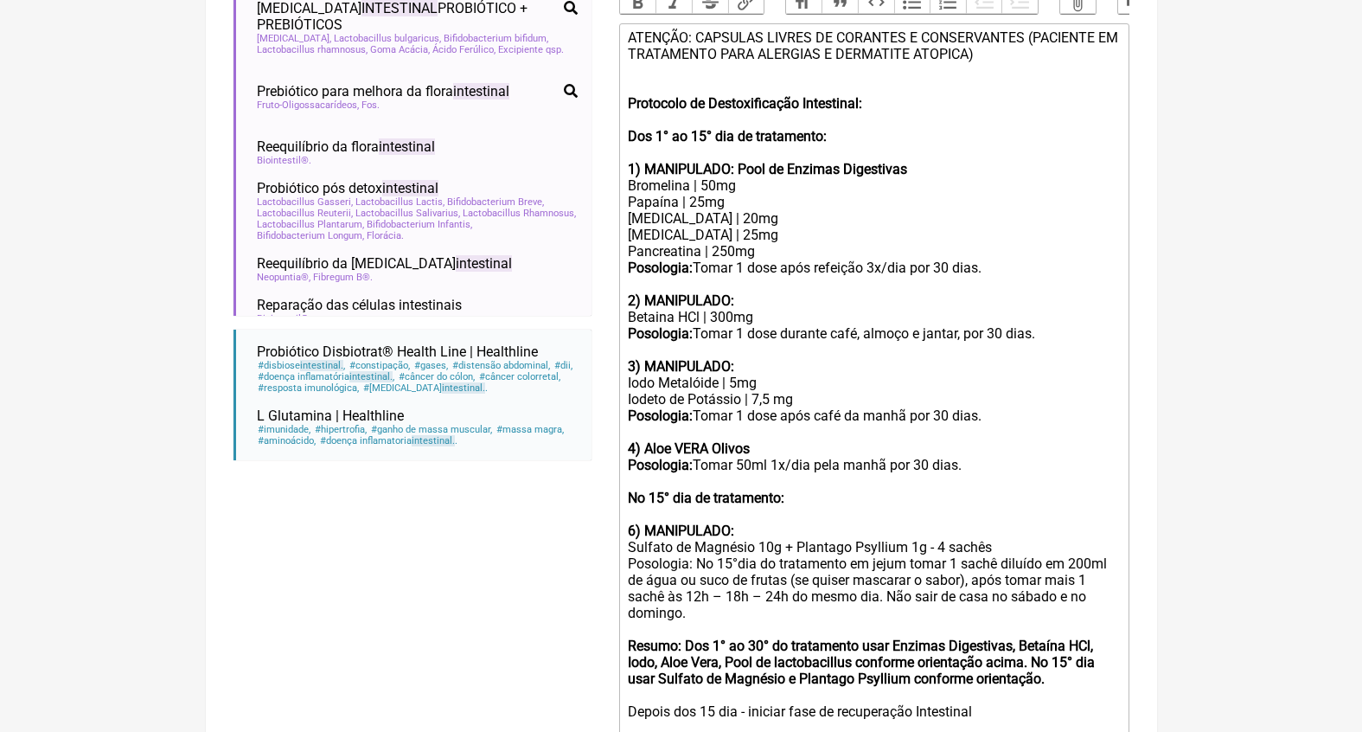
scroll to position [584, 0]
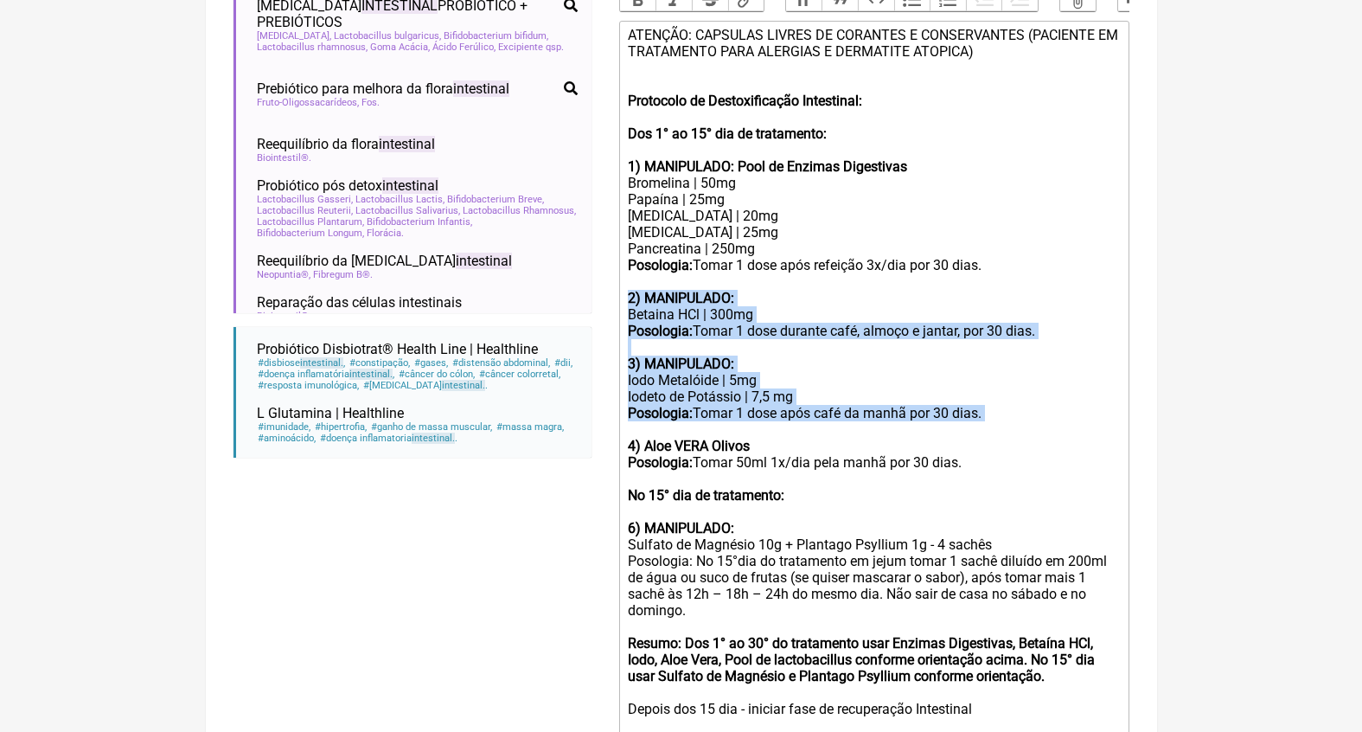
drag, startPoint x: 627, startPoint y: 280, endPoint x: 1002, endPoint y: 400, distance: 393.9
click at [1002, 400] on trix-editor "ATENÇÃO: CAPSULAS LIVRES DE CORANTES E CONSERVANTES (PACIENTE EM TRATAMENTO PAR…" at bounding box center [874, 438] width 510 height 835
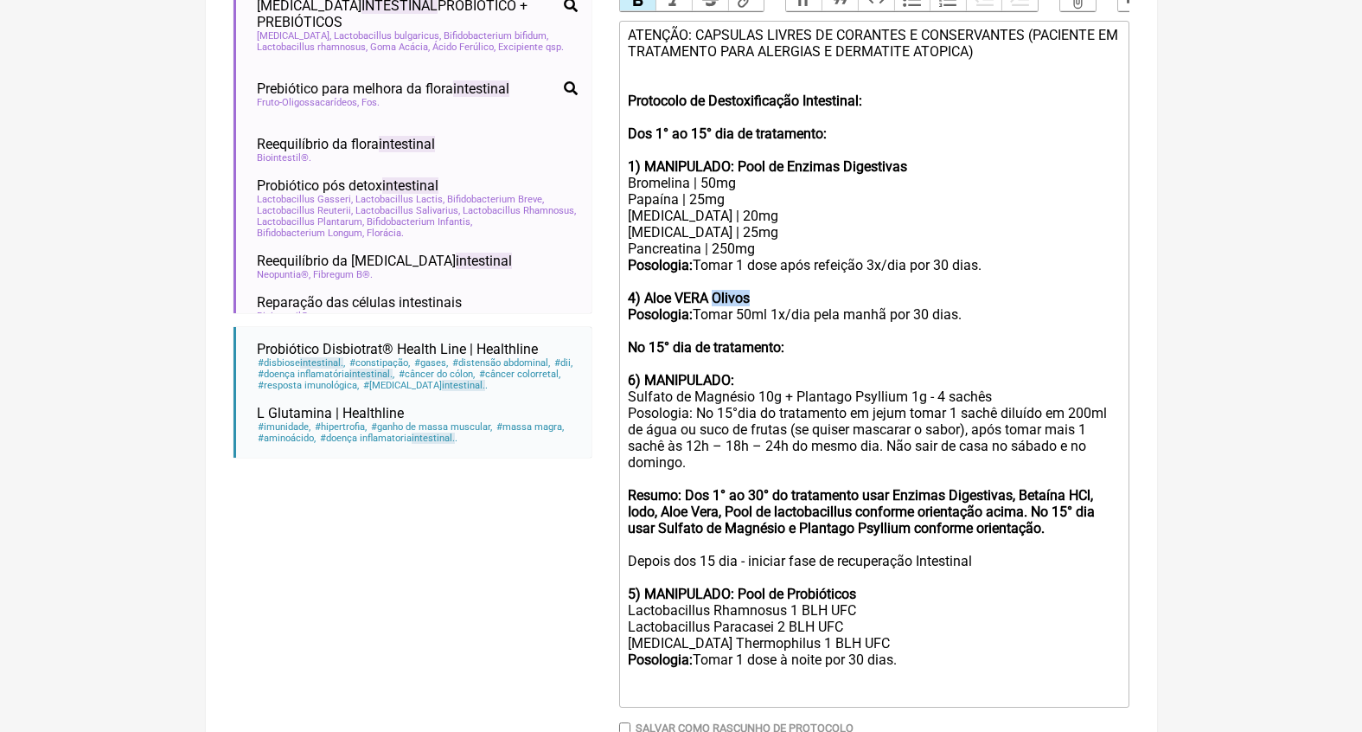
drag, startPoint x: 820, startPoint y: 278, endPoint x: 723, endPoint y: 276, distance: 96.9
click at [723, 276] on div "4) Aloe VERA Olivos" at bounding box center [873, 289] width 491 height 33
click at [707, 125] on strong "Dos 1° ao 15° dia de tratamento:" at bounding box center [727, 133] width 199 height 16
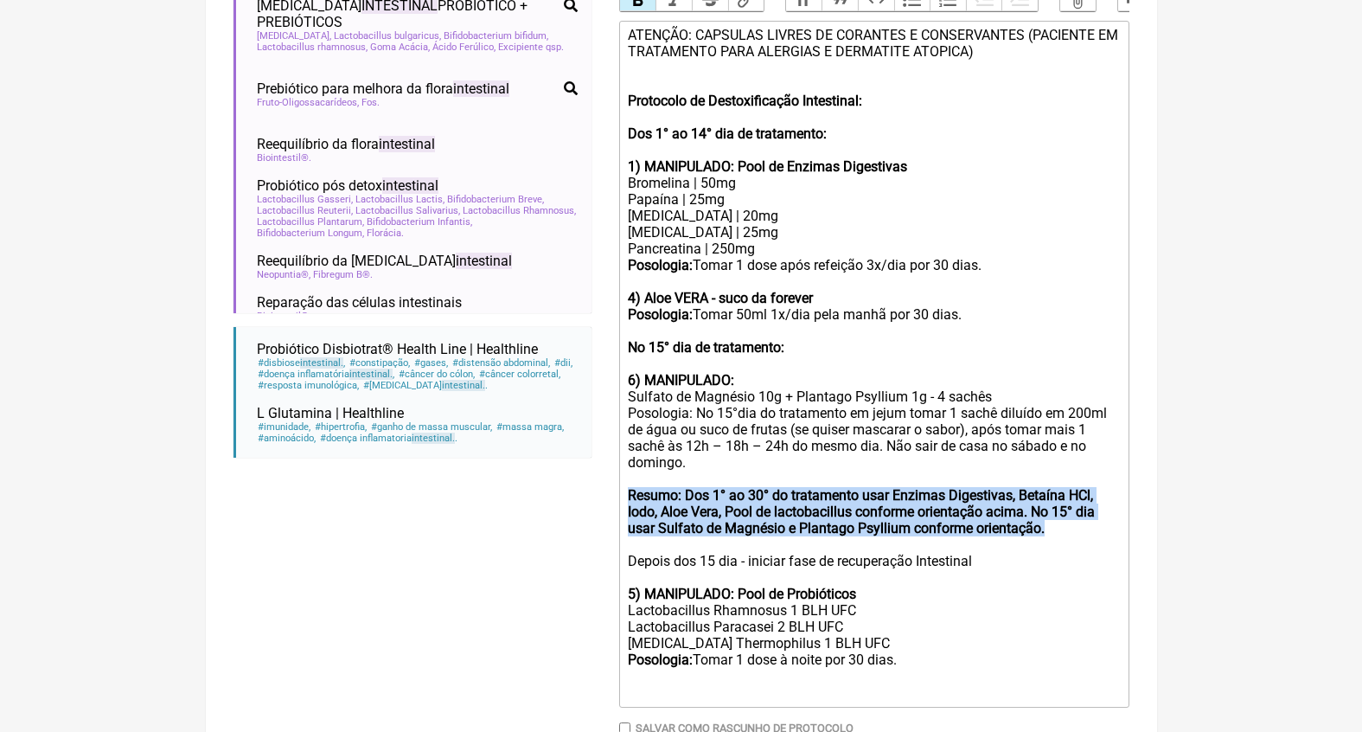
drag, startPoint x: 731, startPoint y: 511, endPoint x: 632, endPoint y: 464, distance: 109.5
click at [631, 487] on div "Resumo: Dos 1° ao 30° do tratamento usar Enzimas Digestivas, Betaína HCl, Iodo,…" at bounding box center [873, 511] width 491 height 49
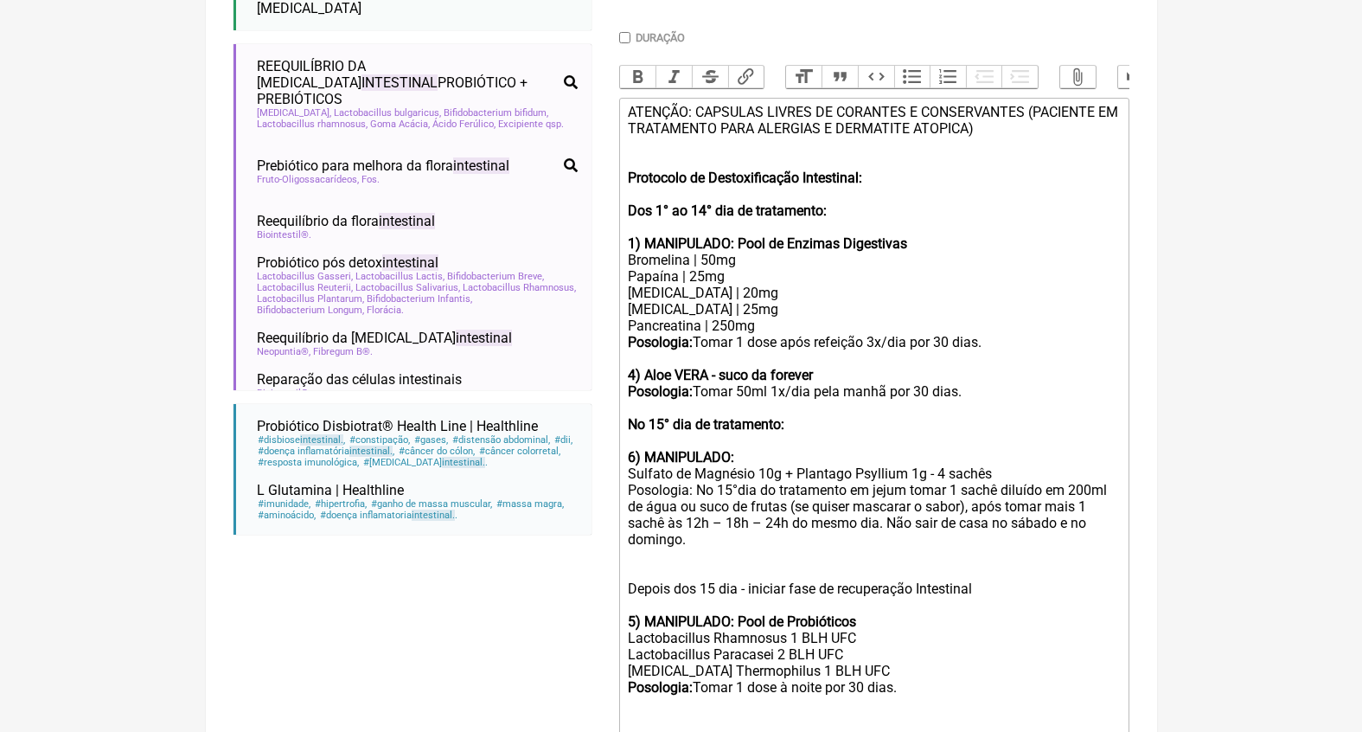
scroll to position [490, 0]
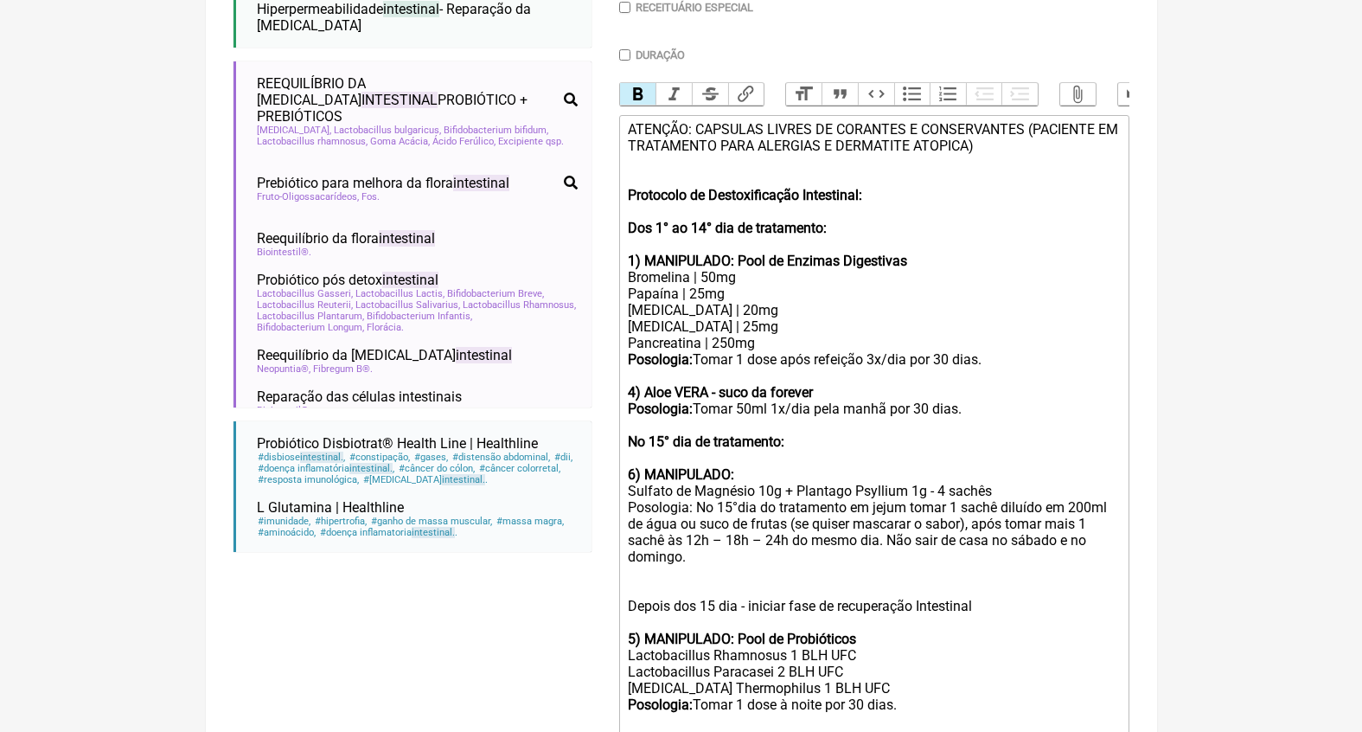
click at [636, 384] on strong "4) Aloe VERA - suco da forever" at bounding box center [720, 392] width 185 height 16
click at [638, 466] on strong "6) MANIPULADO:" at bounding box center [681, 474] width 106 height 16
click at [635, 631] on strong "5) MANIPULADO: Pool de Probióticos" at bounding box center [742, 639] width 228 height 16
type trix-editor "<div>ATENÇÃO: CAPSULAS LIVRES DE CORANTES E CONSERVANTES (PACIENTE EM TRATAMENT…"
click at [717, 584] on div "Depois dos 15 dia - iniciar fase de recuperação Intestinal 4 ) MANIPULADO: Pool…" at bounding box center [873, 614] width 491 height 66
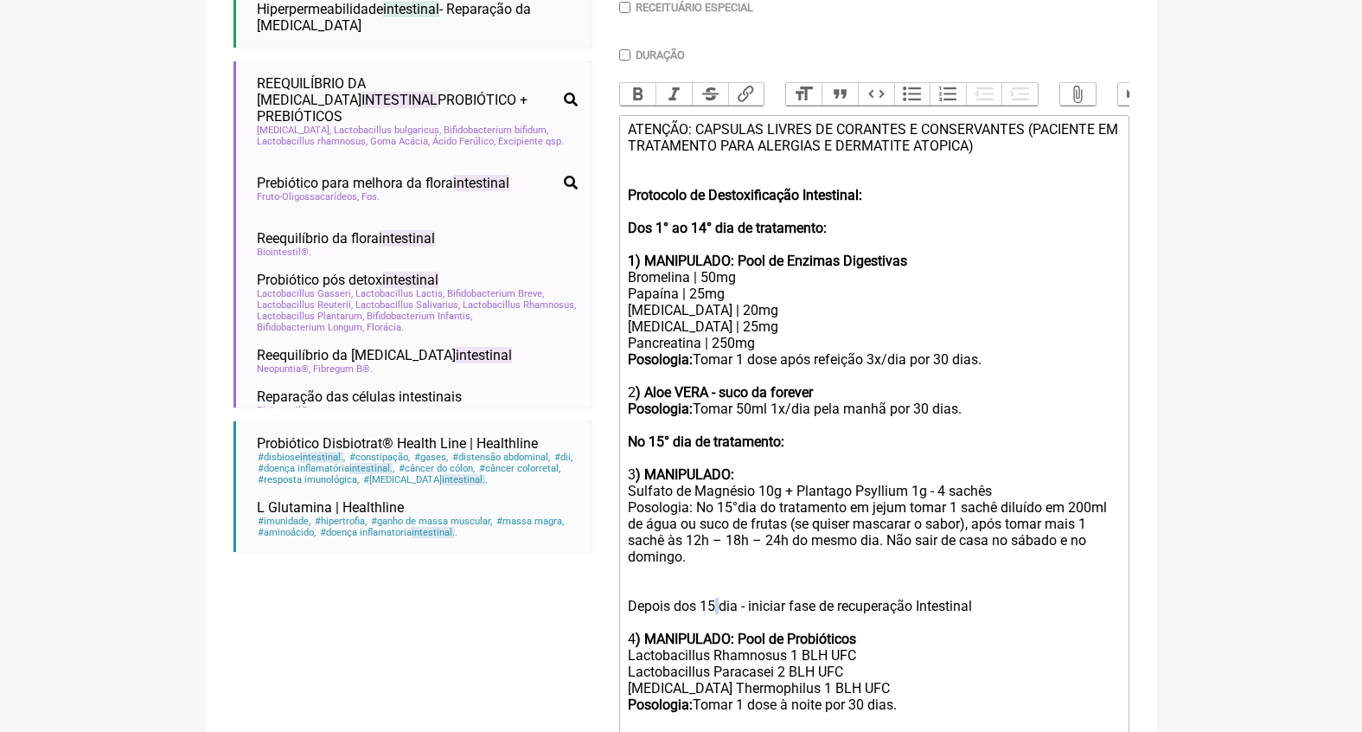
click at [717, 583] on div "Depois dos 15 dia - iniciar fase de recuperação Intestinal 4 ) MANIPULADO: Pool…" at bounding box center [873, 614] width 491 height 66
click at [638, 93] on button "Bold" at bounding box center [638, 94] width 36 height 22
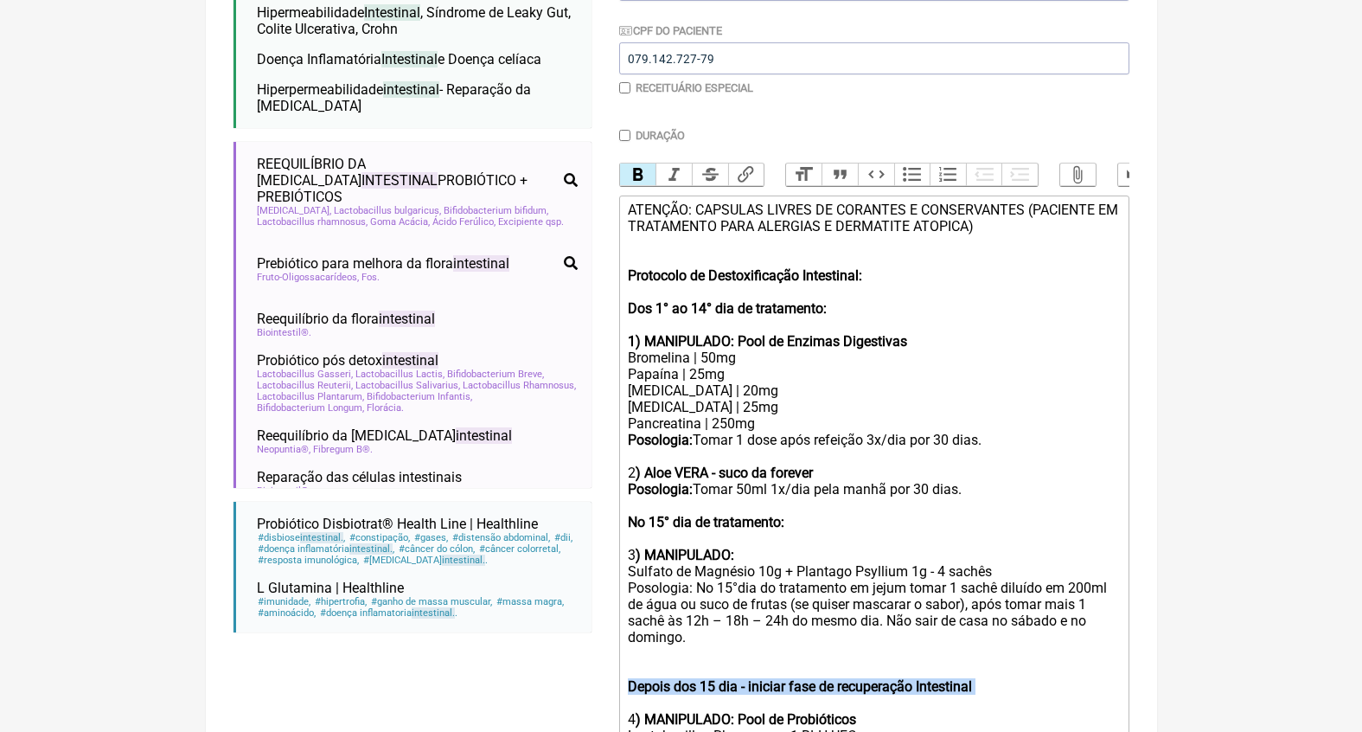
scroll to position [159, 0]
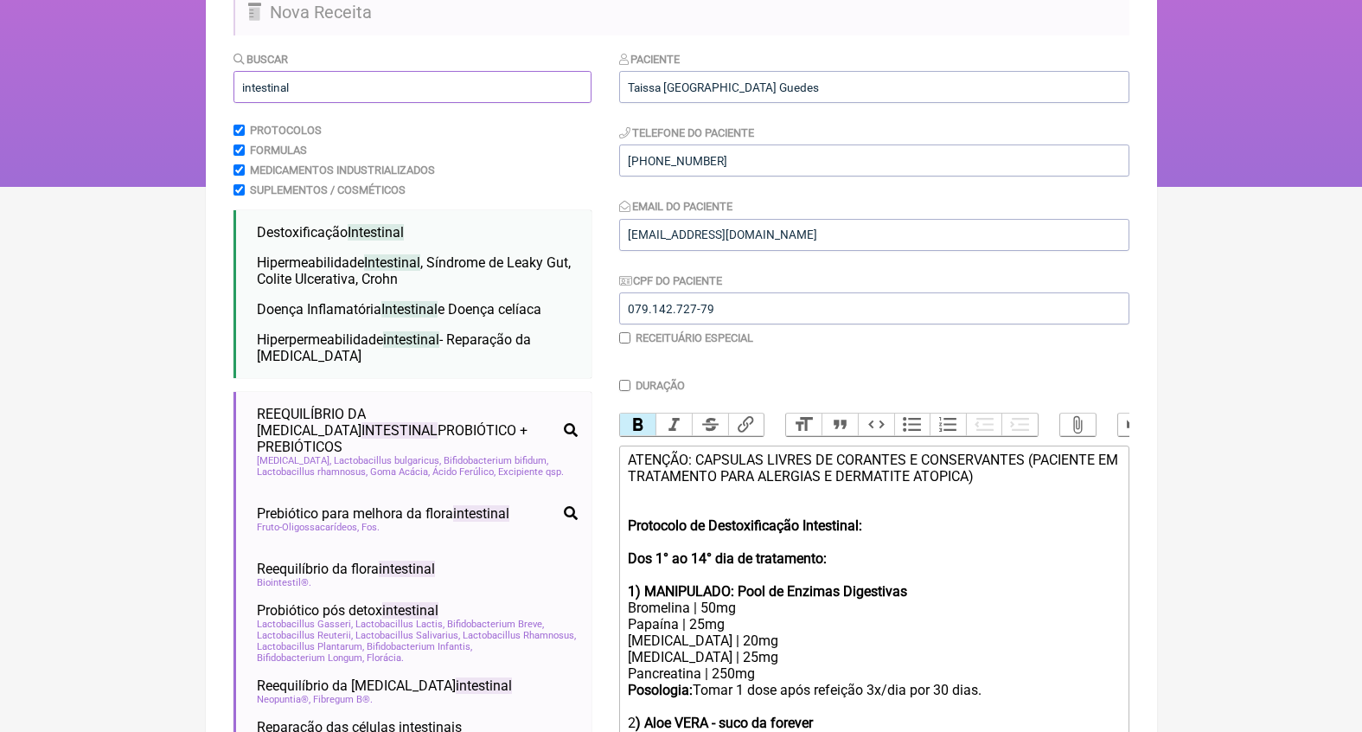
click at [368, 86] on input "intestinal" at bounding box center [413, 87] width 358 height 32
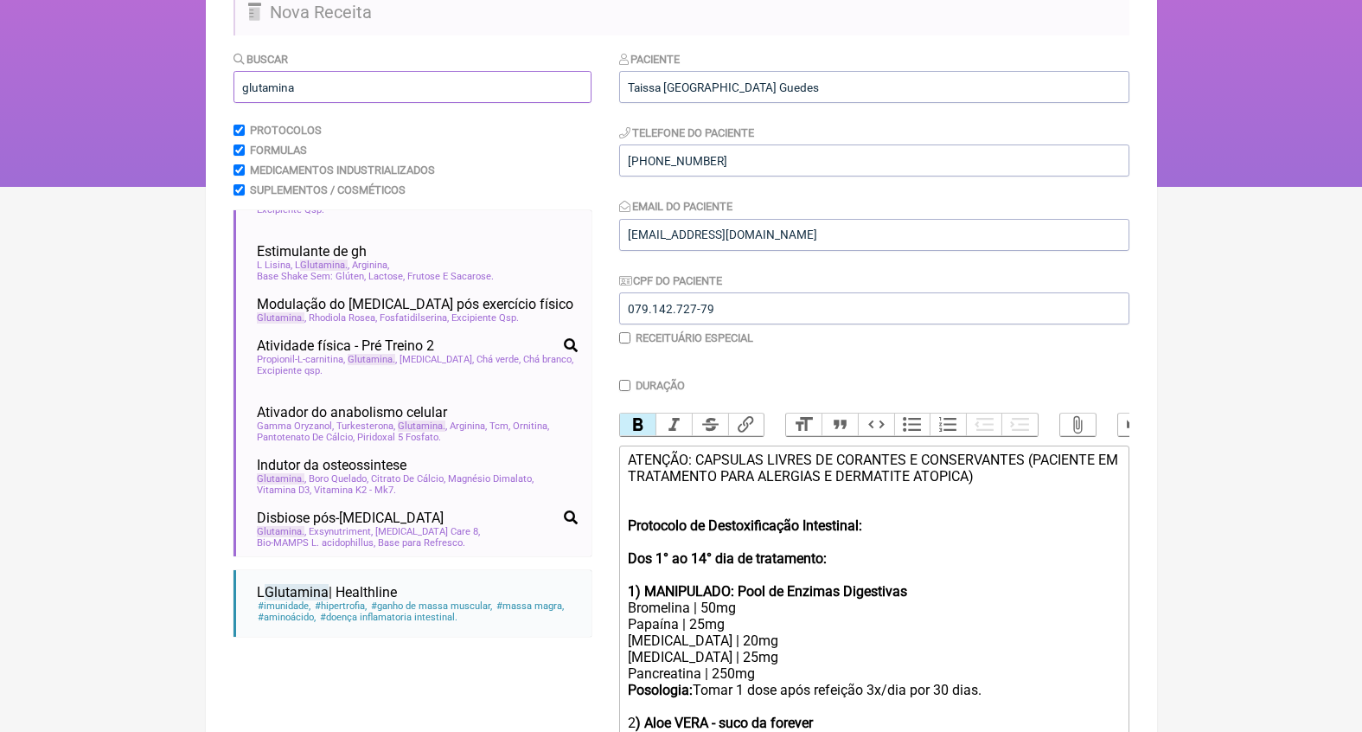
scroll to position [349, 0]
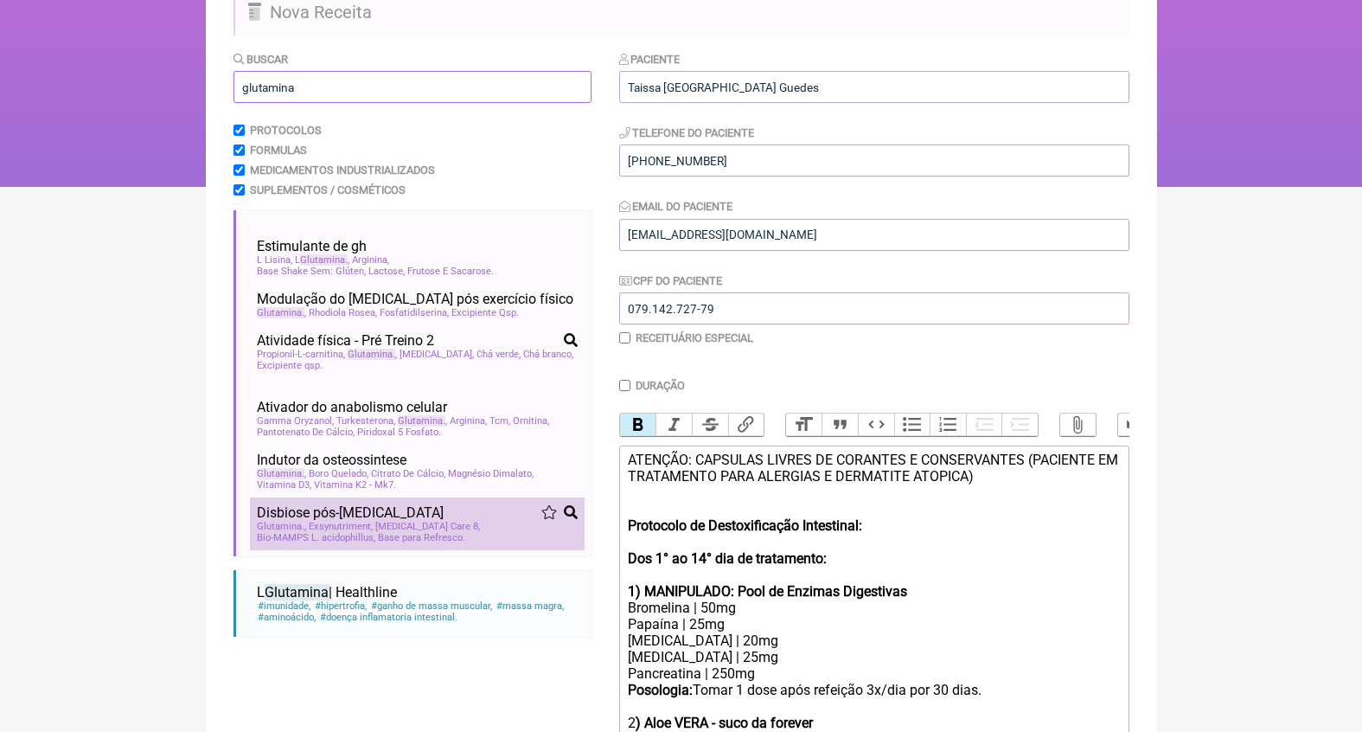
type input "glutamina"
click at [362, 521] on div "Glutamina Exsynutriment IBS Care 8 Bio-MAMPS L. acidophillus Base para Refresco" at bounding box center [417, 532] width 321 height 22
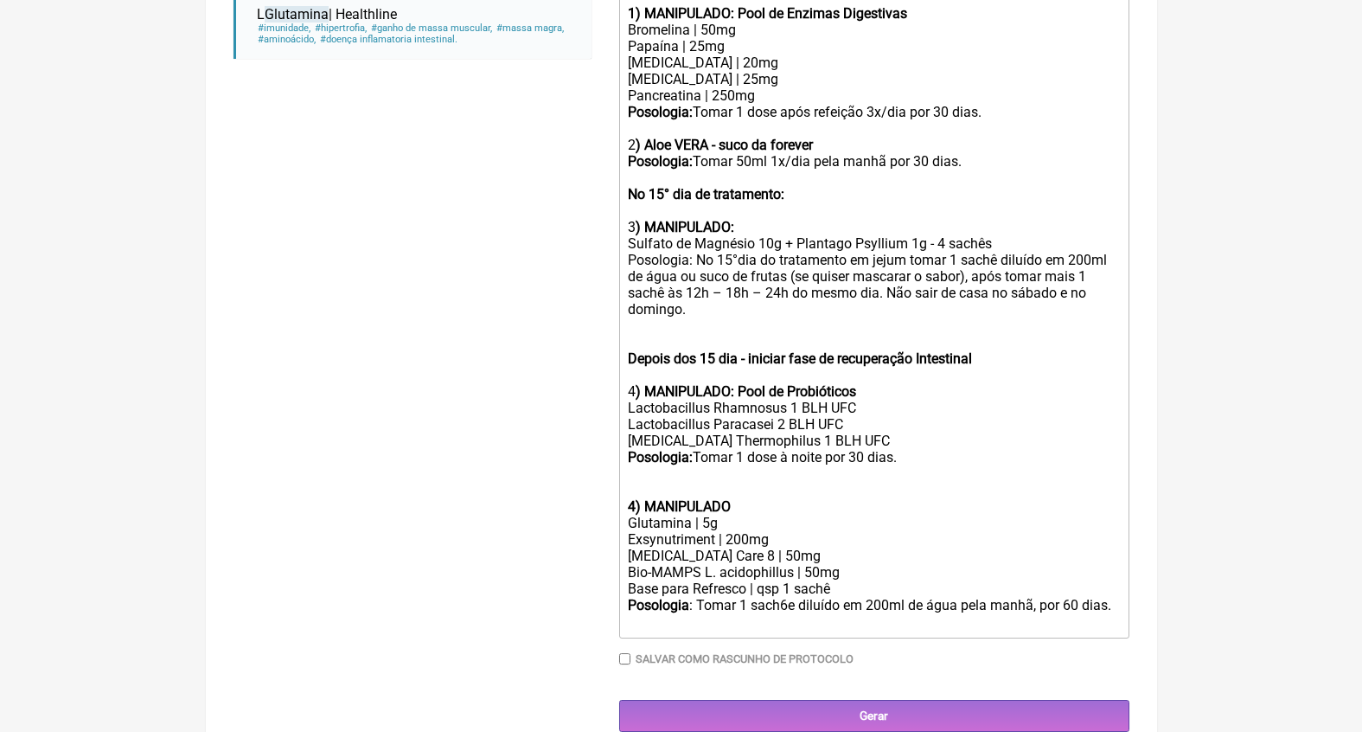
click at [743, 465] on div at bounding box center [873, 481] width 491 height 33
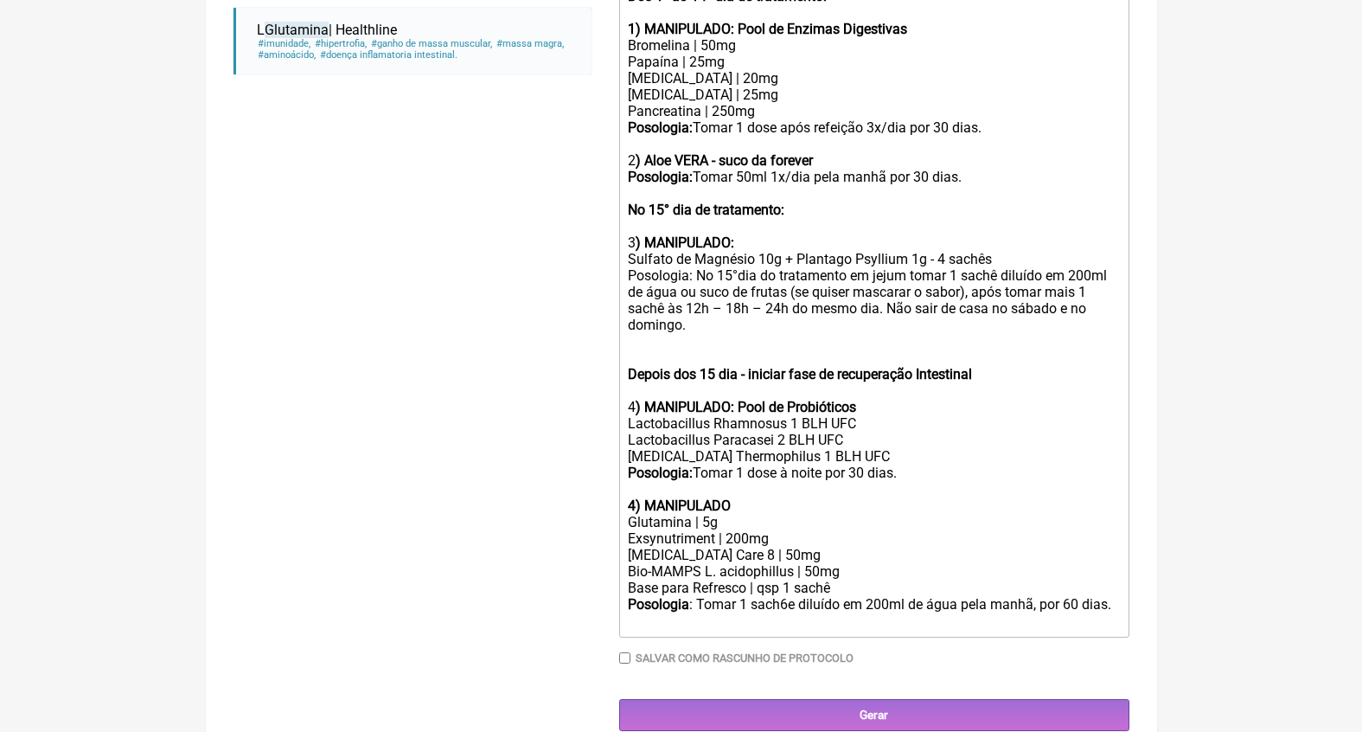
click at [636, 497] on strong "4) MANIPULADO" at bounding box center [679, 505] width 103 height 16
drag, startPoint x: 857, startPoint y: 530, endPoint x: 641, endPoint y: 524, distance: 216.3
click at [641, 563] on div "Bio-MAMPS L. acidophillus | 50mg" at bounding box center [873, 571] width 491 height 16
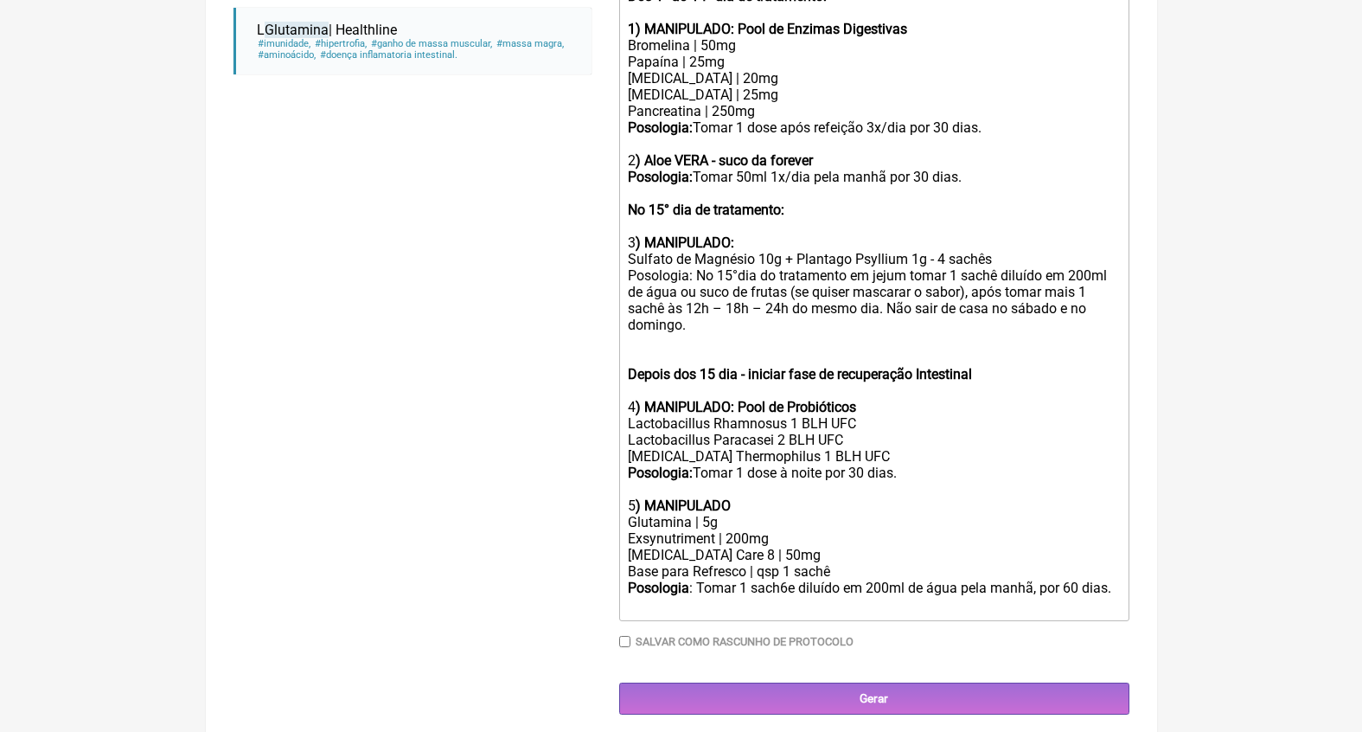
scroll to position [706, 0]
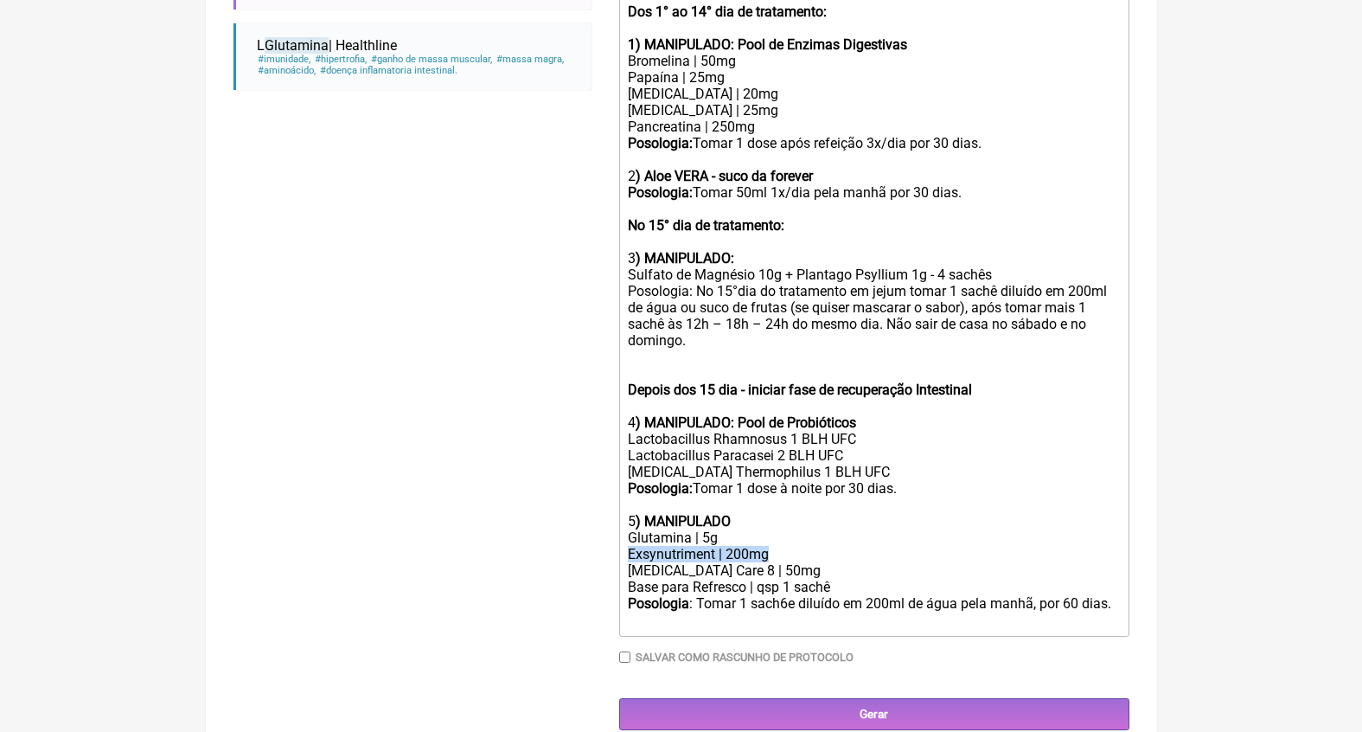
drag, startPoint x: 793, startPoint y: 519, endPoint x: 565, endPoint y: 515, distance: 228.4
click at [572, 519] on form "Buscar glutamina Protocolos Formulas Medicamentos Industrializados Suplementos …" at bounding box center [682, 117] width 896 height 1226
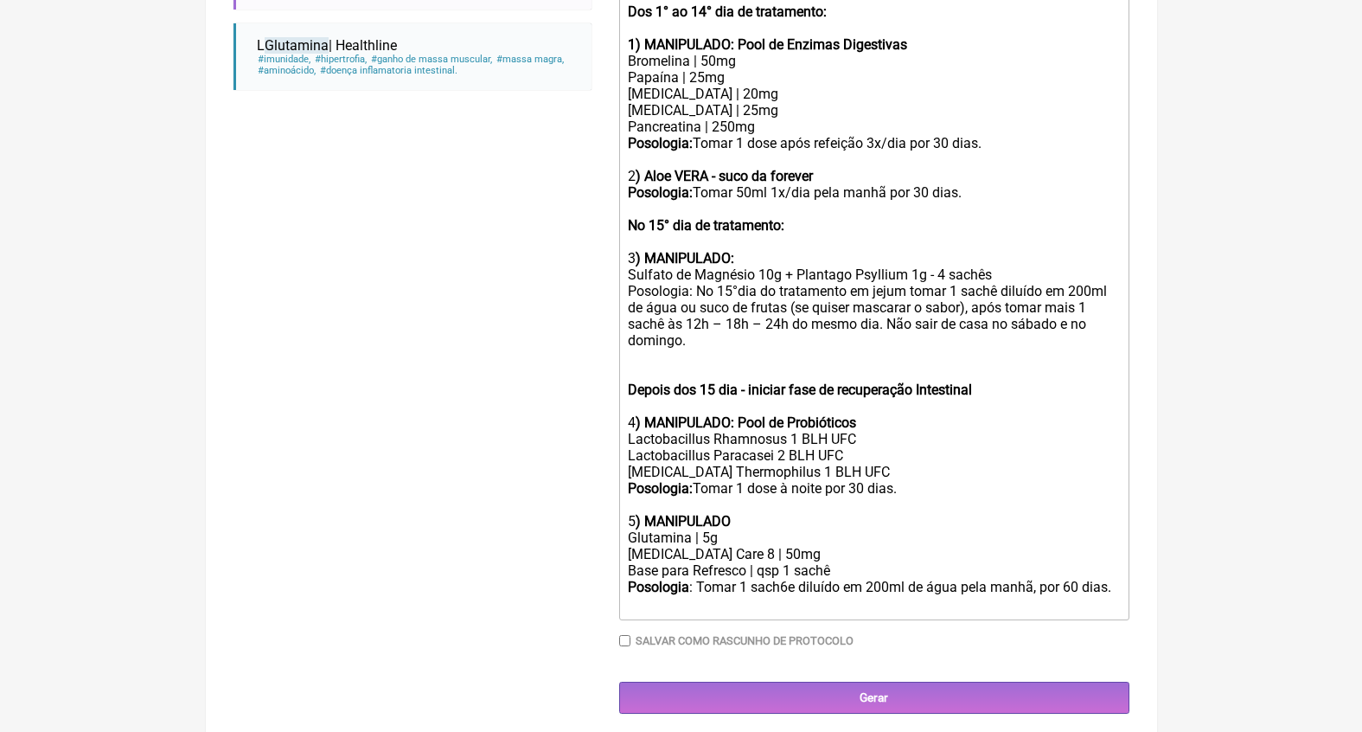
scroll to position [690, 0]
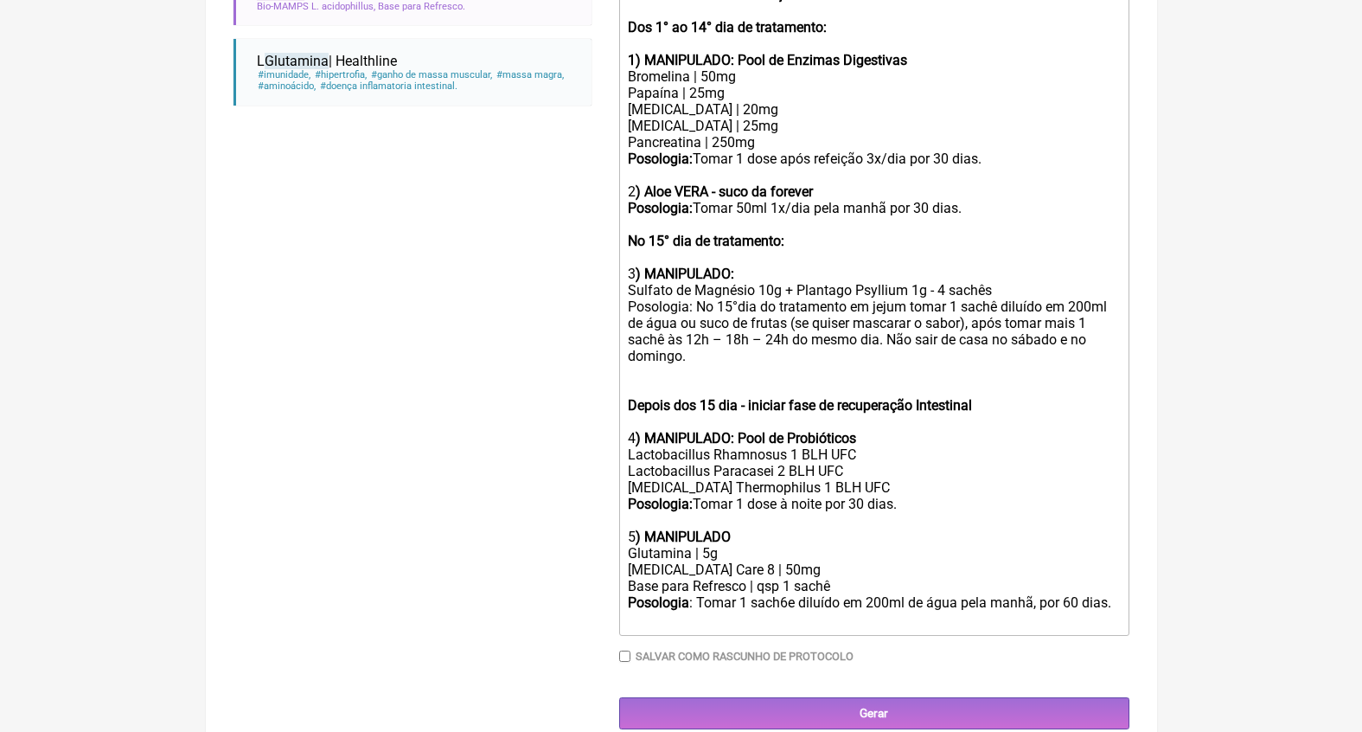
click at [789, 594] on div "Posologia : Tomar 1 sach6e diluído em 200ml de água pela manhã, por 60 dias. ㅤ" at bounding box center [873, 611] width 491 height 35
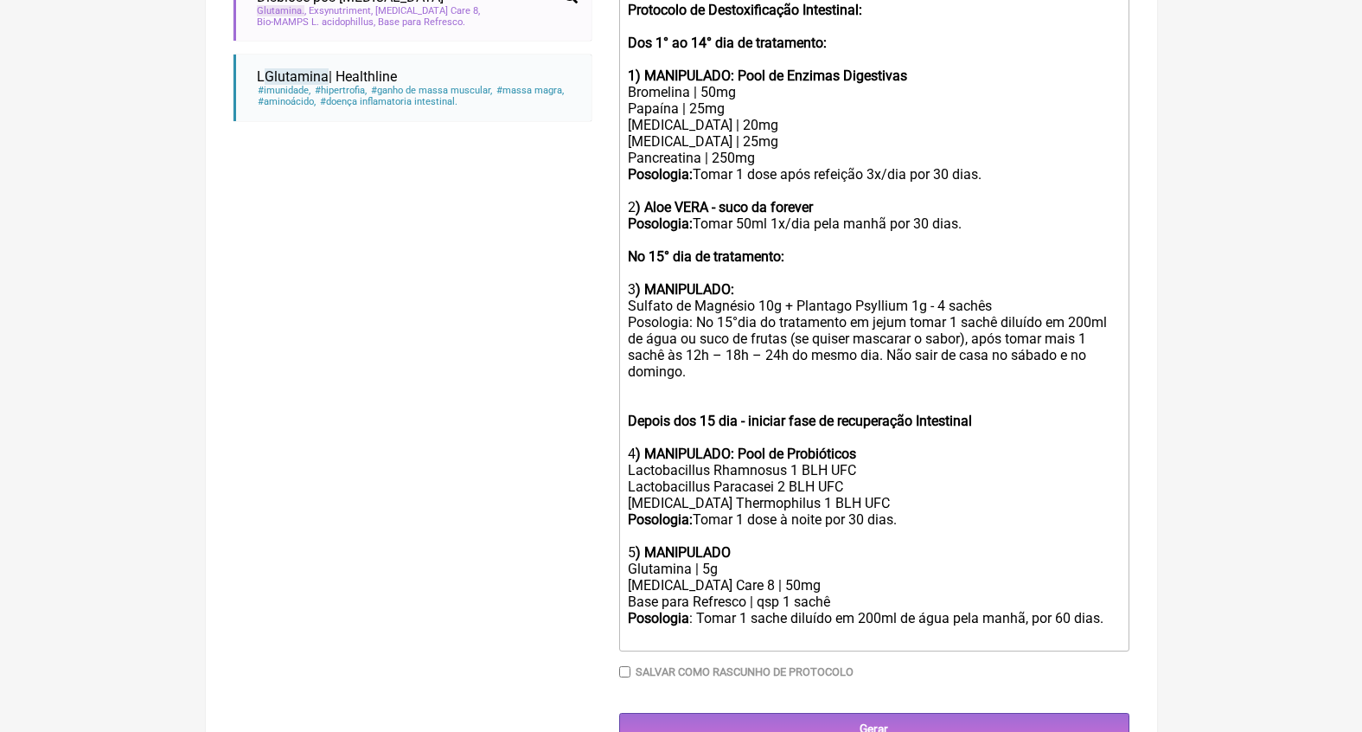
click at [1073, 610] on div "Posologia : Tomar 1 sache diluído em 200ml de água pela manhã, por 60 dias. ㅤ" at bounding box center [873, 627] width 491 height 35
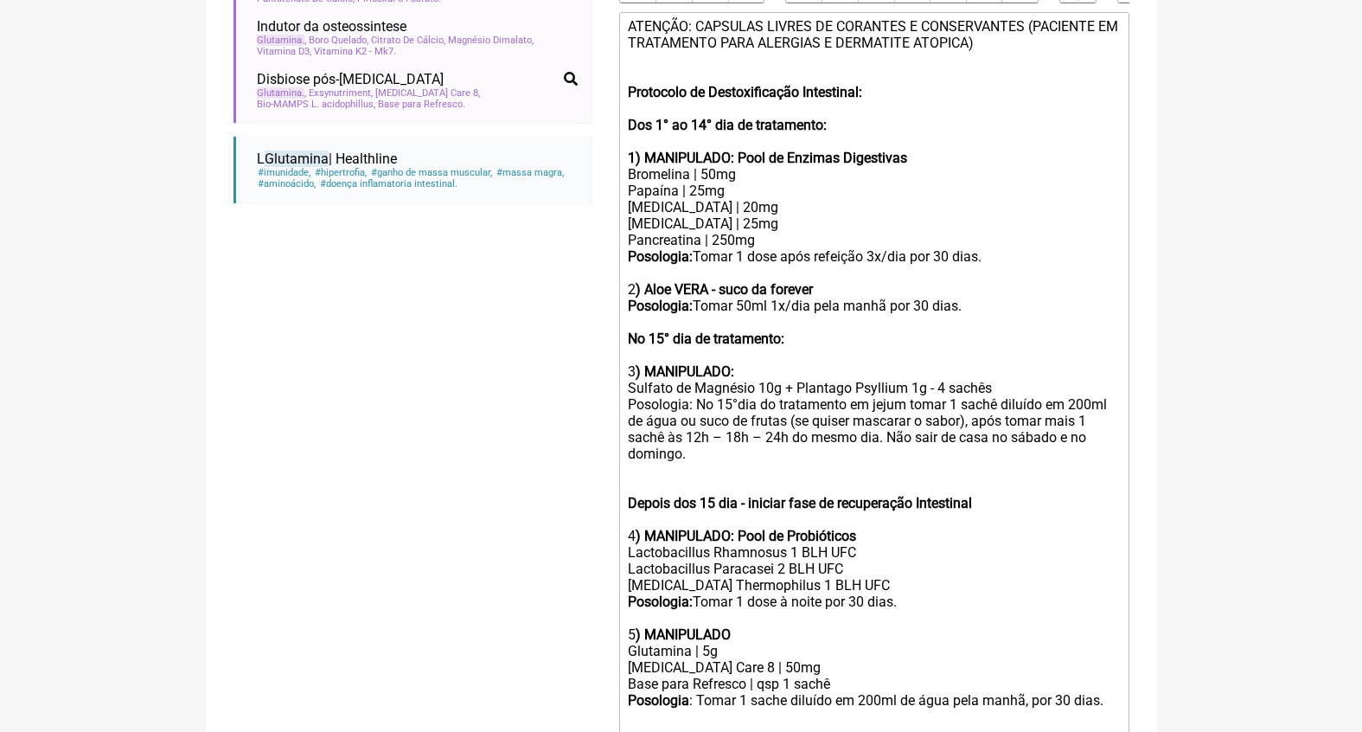
scroll to position [581, 0]
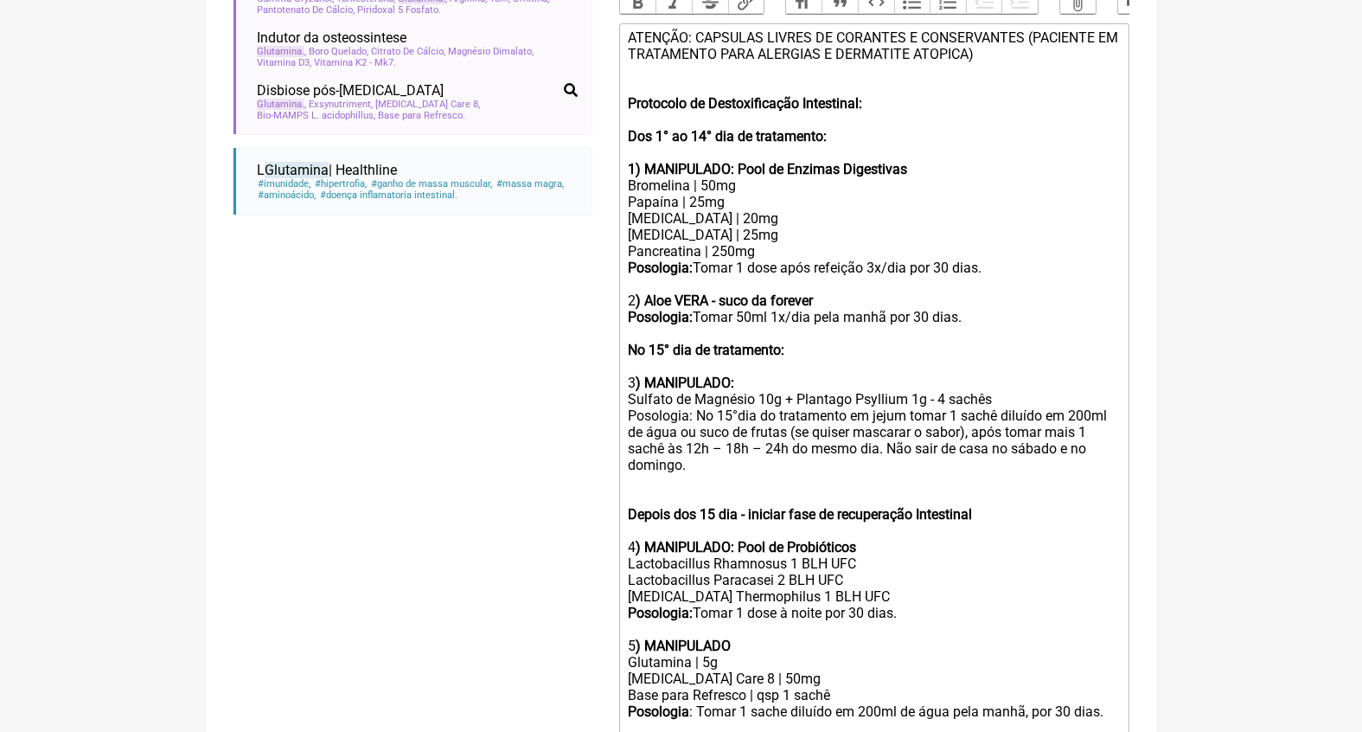
click at [729, 243] on div "Pancreatina | 250mg" at bounding box center [873, 251] width 491 height 16
click at [769, 259] on div "Posologia: Tomar 1 dose após refeição 3x/dia por 30 dias." at bounding box center [873, 267] width 491 height 16
click at [707, 177] on div "Bromelina | 50mg" at bounding box center [873, 185] width 491 height 16
type trix-editor "<div>ATENÇÃO: CAPSULAS LIVRES DE CORANTES E CONSERVANTES (PACIENTE EM TRATAMENT…"
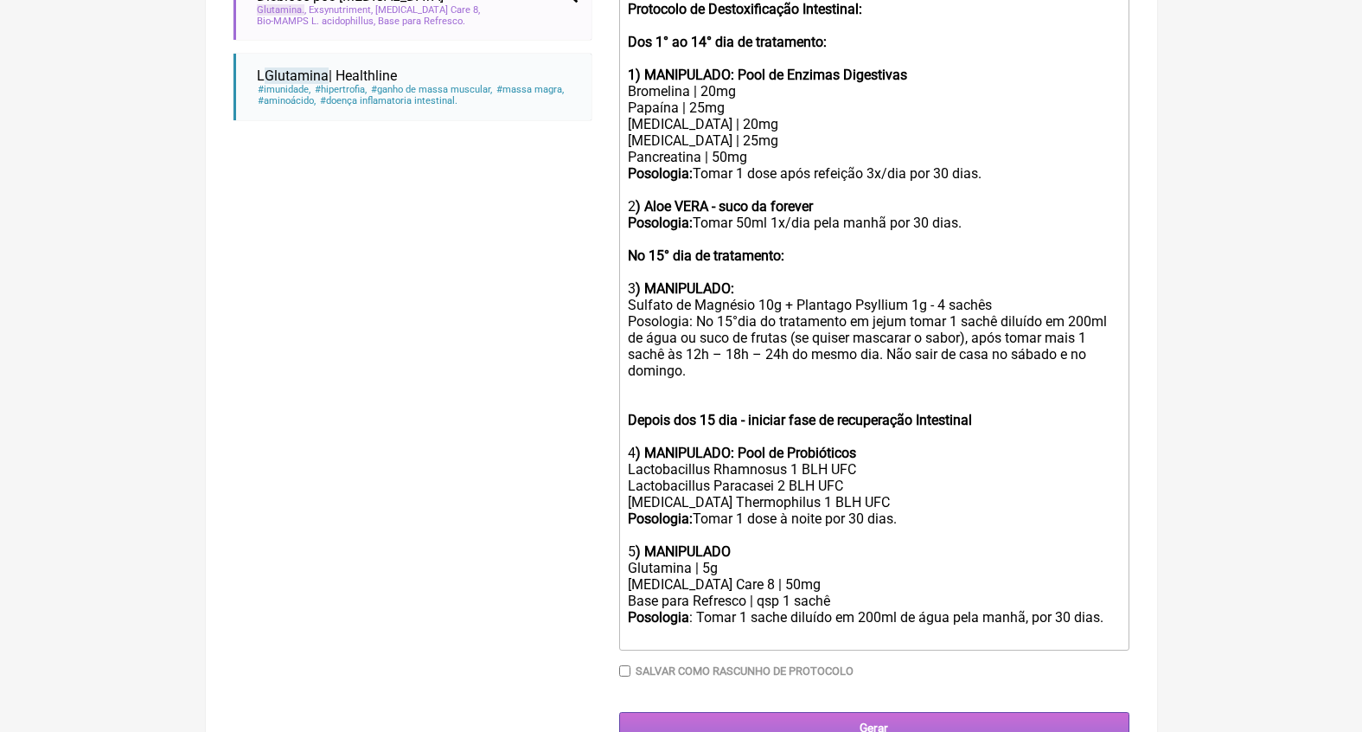
scroll to position [675, 0]
click at [876, 713] on input "Gerar" at bounding box center [874, 729] width 510 height 32
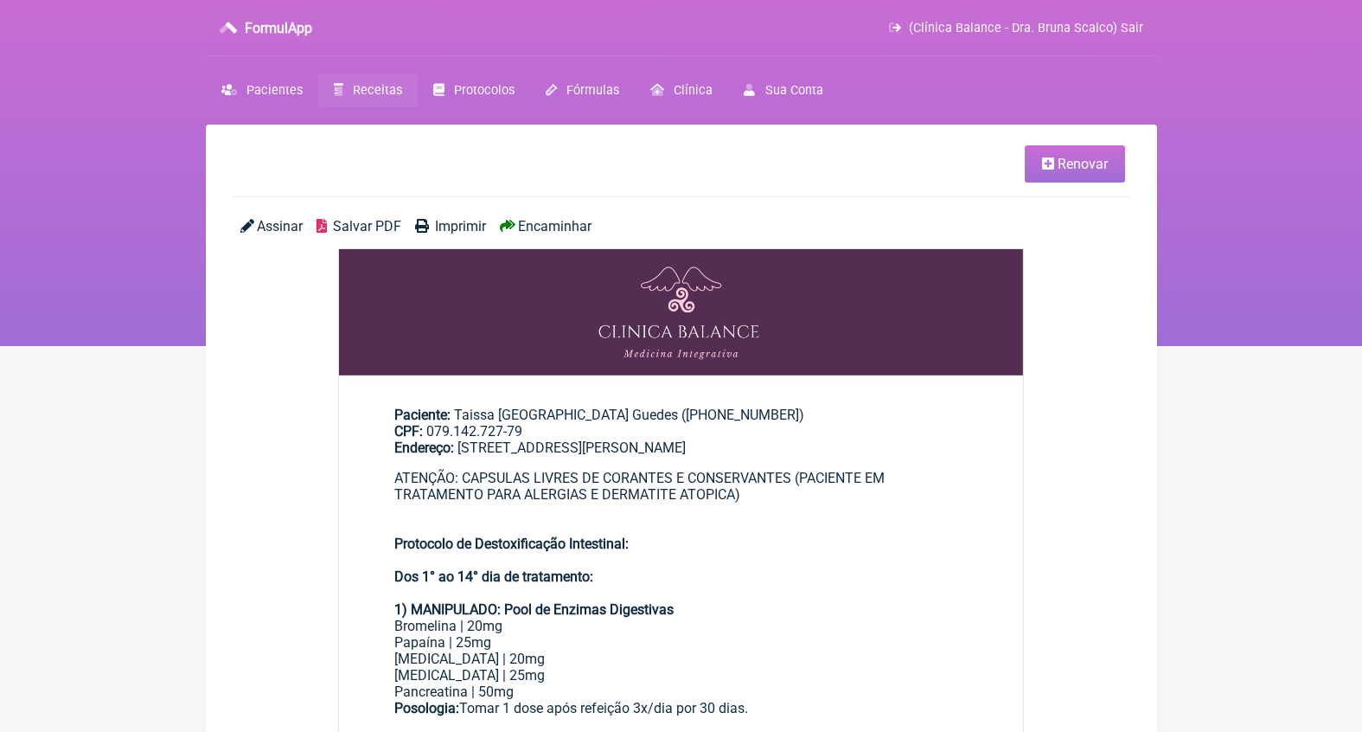
click at [575, 222] on span "Encaminhar" at bounding box center [555, 226] width 74 height 16
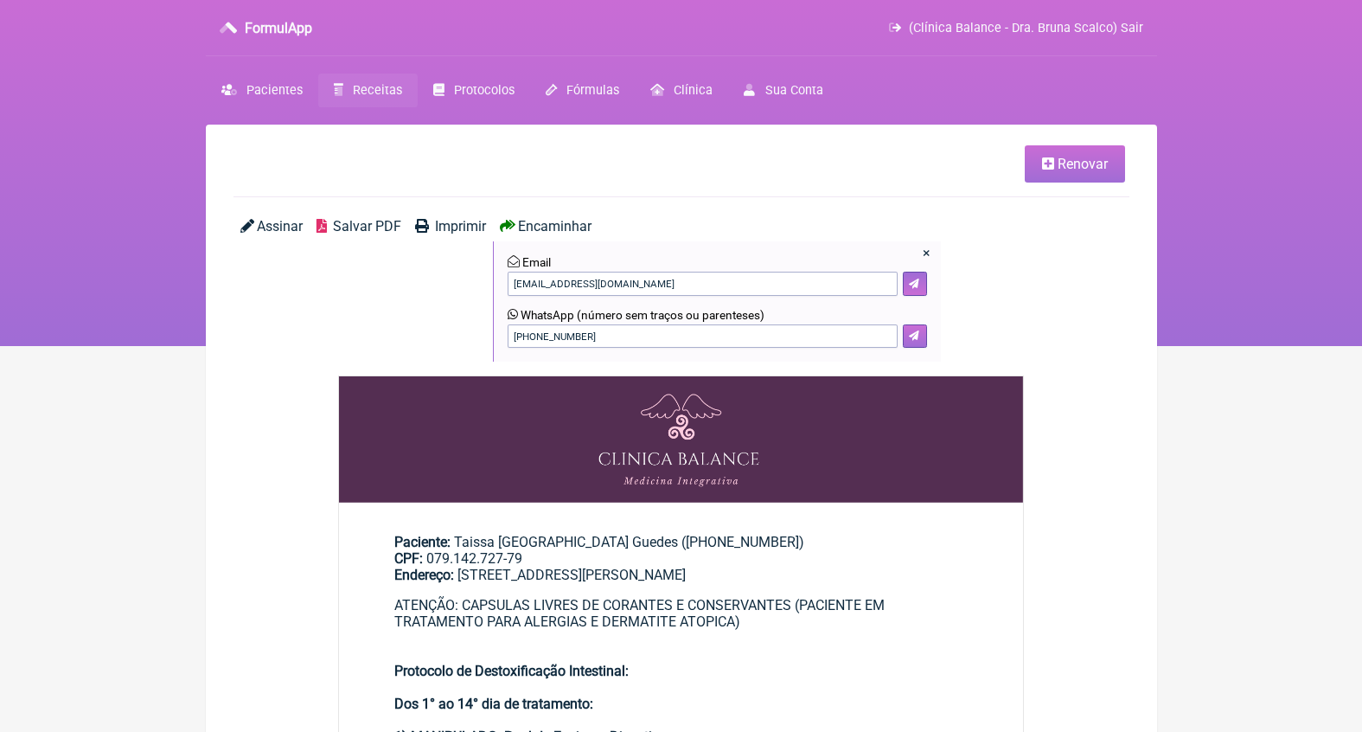
click at [918, 333] on icon at bounding box center [914, 335] width 10 height 10
click at [1085, 163] on span "Renovar" at bounding box center [1083, 164] width 50 height 16
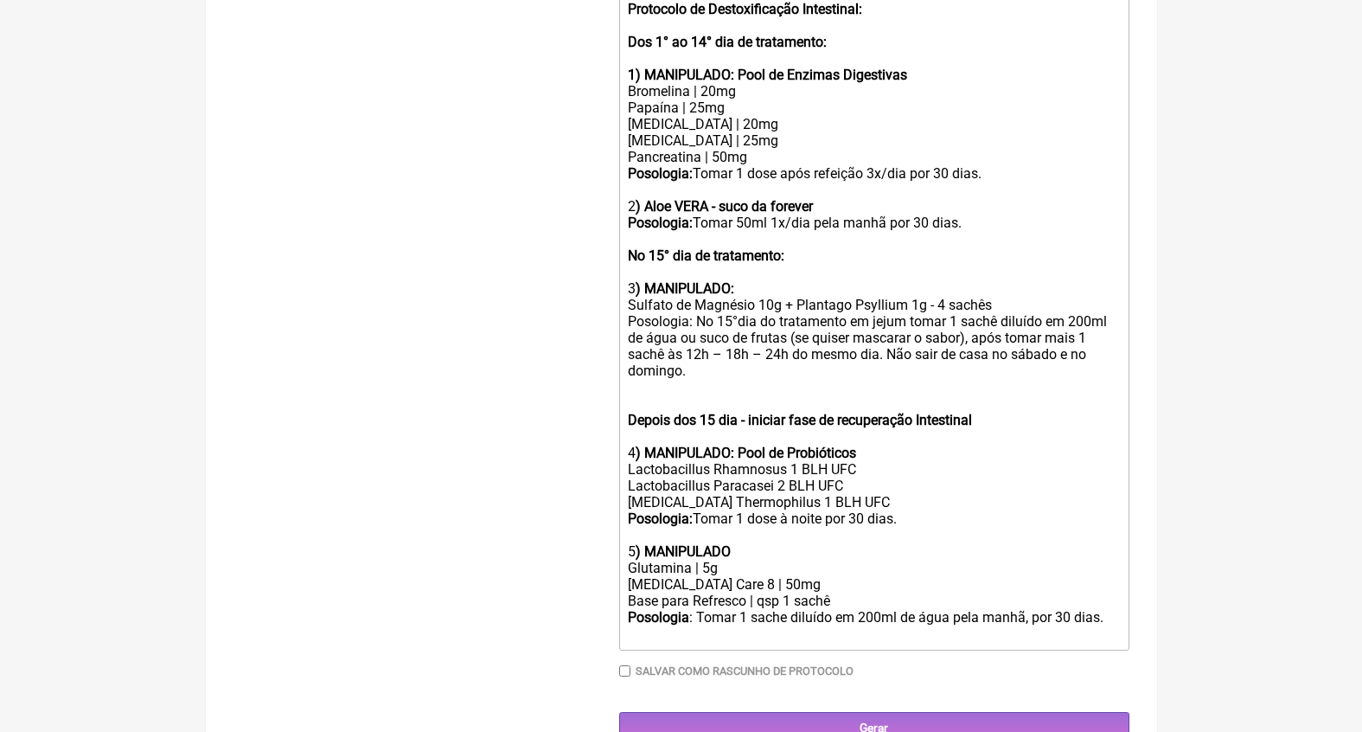
scroll to position [675, 0]
click at [630, 666] on input "Salvar como rascunho de Protocolo" at bounding box center [624, 671] width 11 height 11
checkbox input "true"
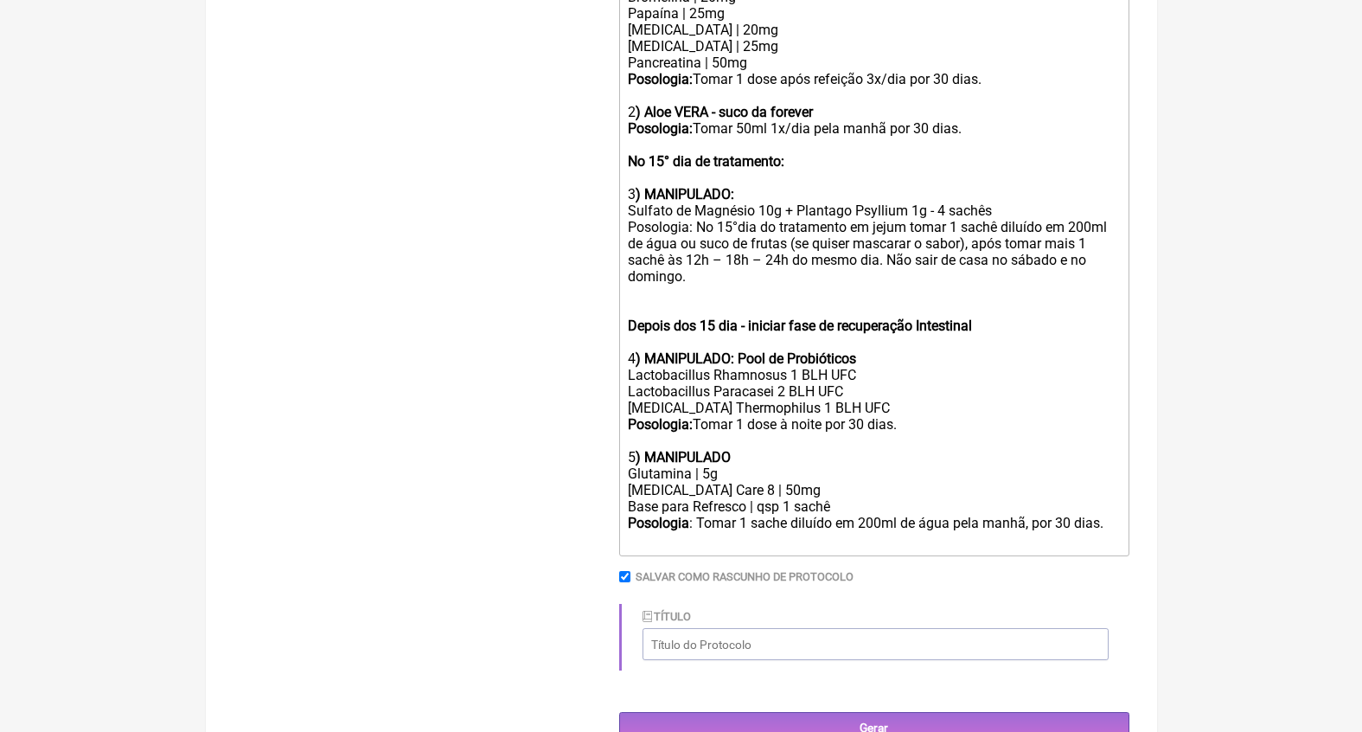
scroll to position [769, 0]
click at [768, 629] on input "Título" at bounding box center [876, 645] width 466 height 32
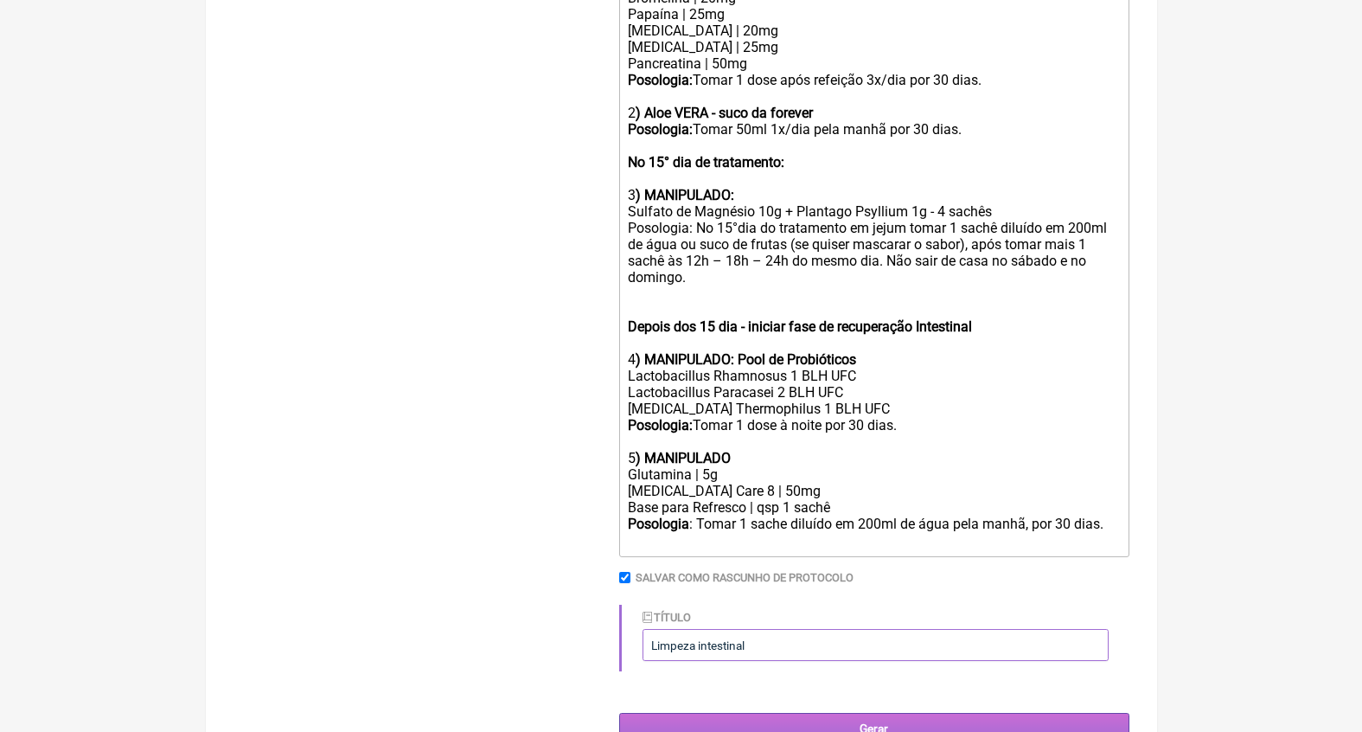
type input "Limpeza intestinal"
click at [899, 713] on input "Gerar" at bounding box center [874, 729] width 510 height 32
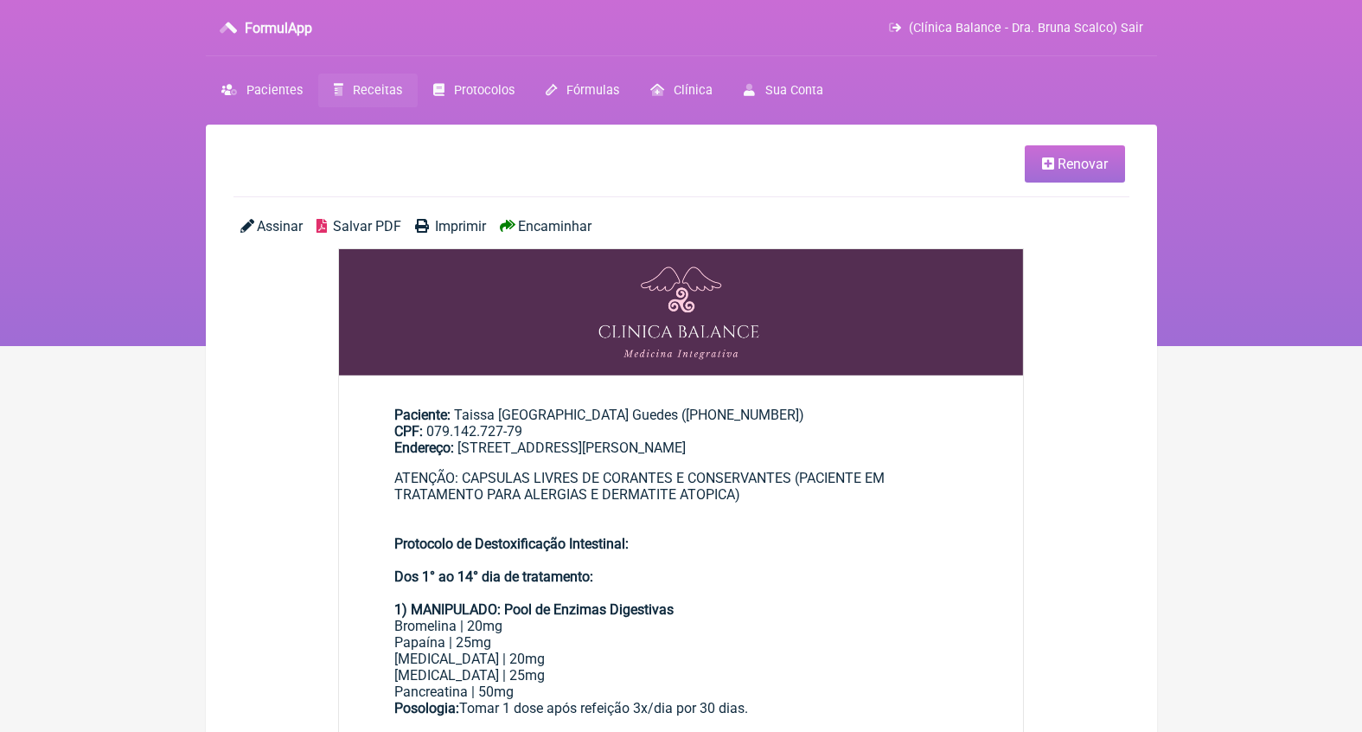
click at [391, 92] on span "Receitas" at bounding box center [377, 90] width 49 height 15
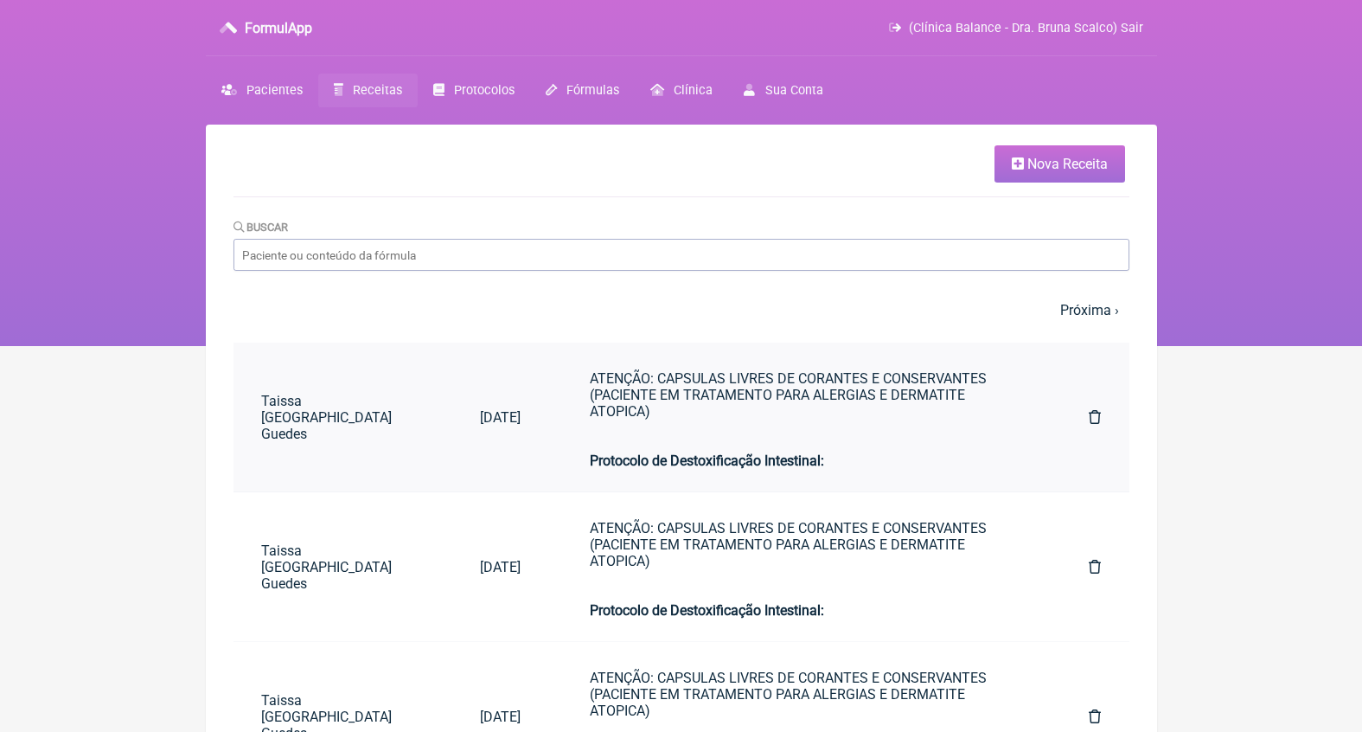
click at [1098, 410] on icon at bounding box center [1095, 417] width 12 height 14
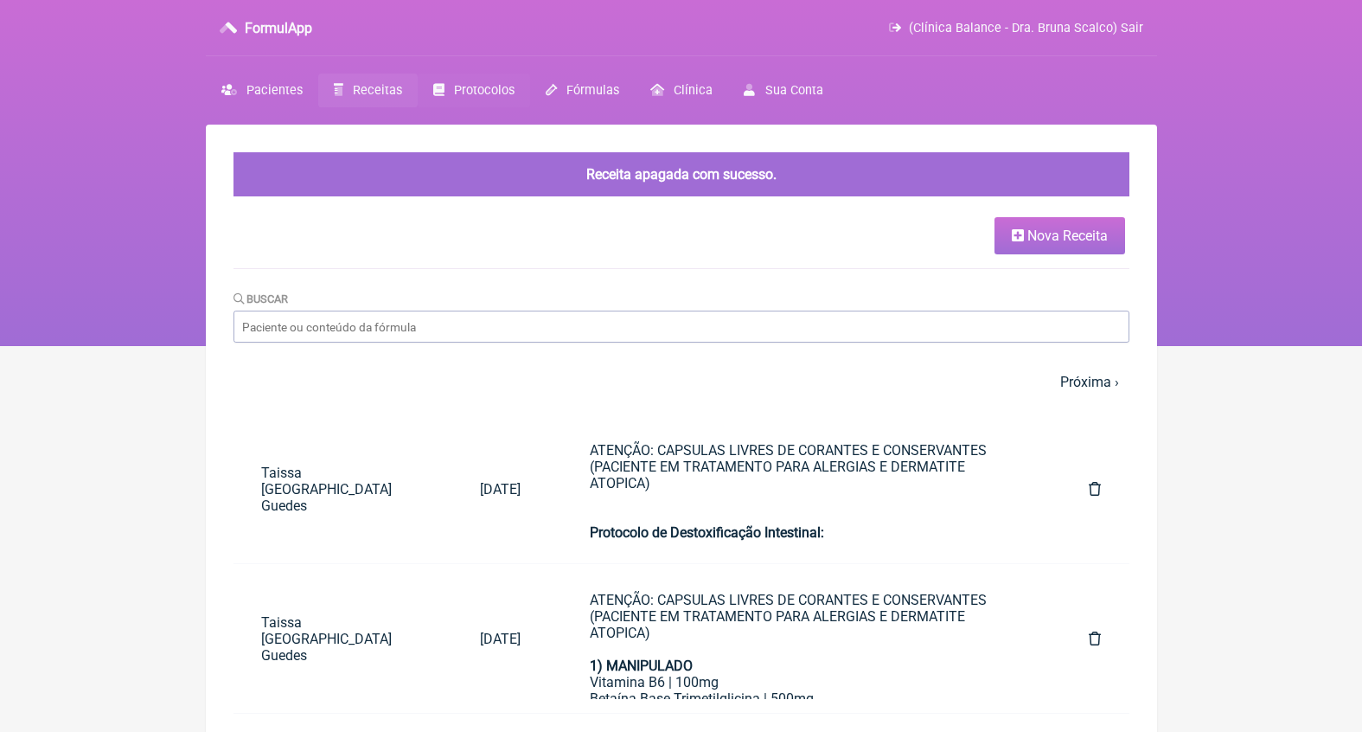
click at [497, 86] on span "Protocolos" at bounding box center [484, 90] width 61 height 15
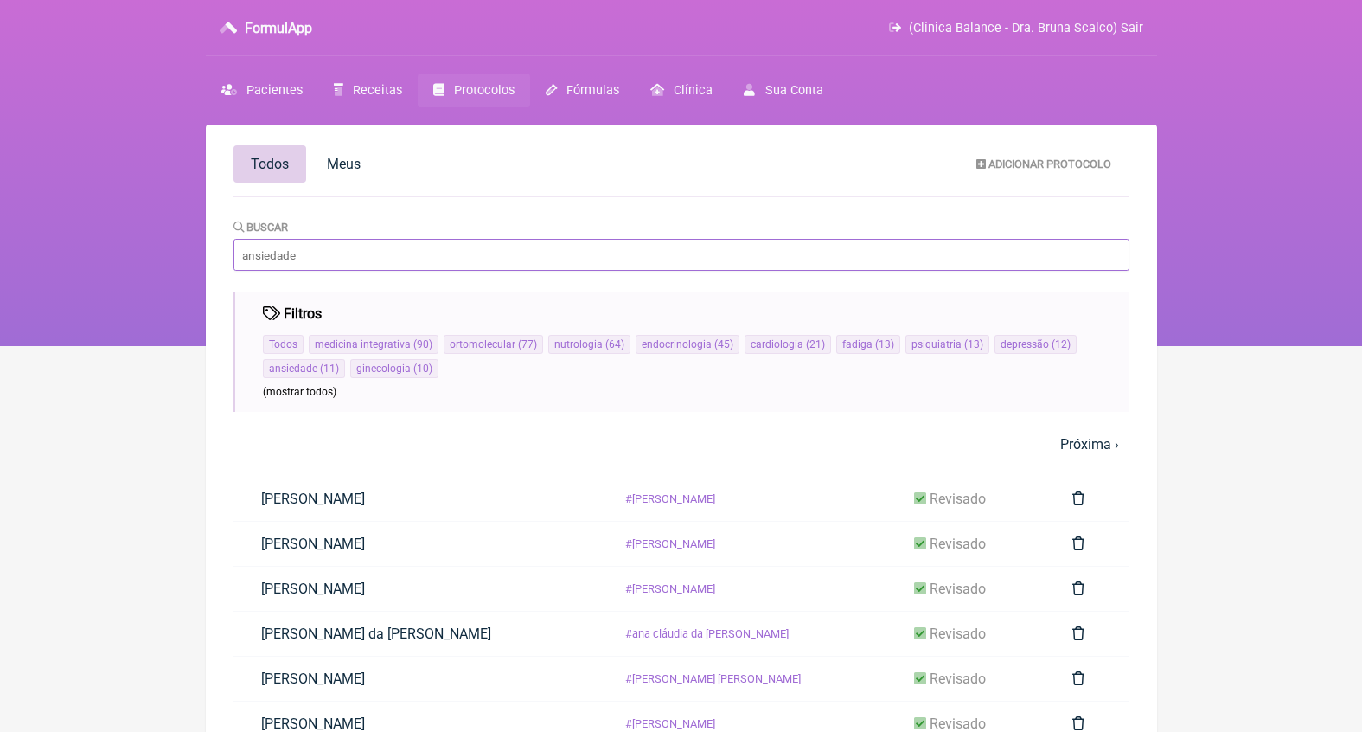
click at [541, 267] on input "Buscar" at bounding box center [682, 255] width 896 height 32
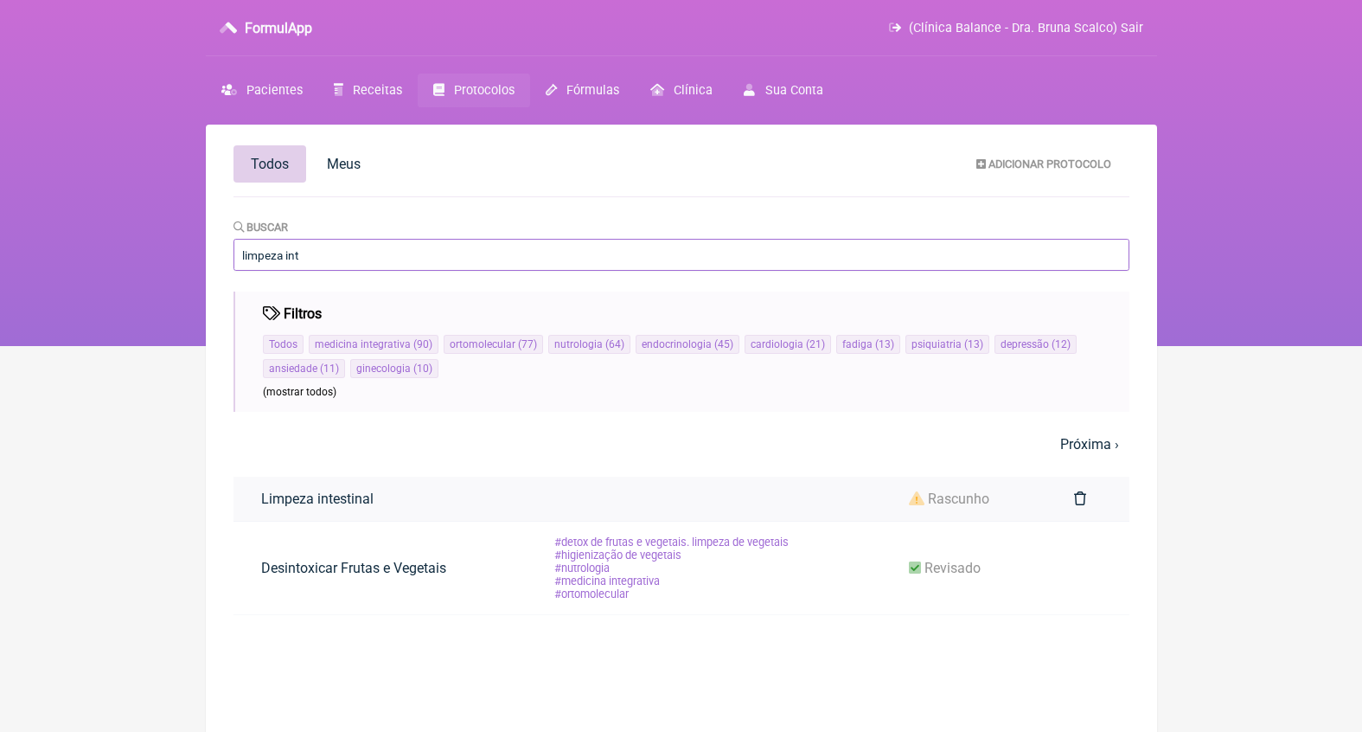
type input "limpeza int"
click at [973, 501] on span "rascunho" at bounding box center [958, 498] width 61 height 16
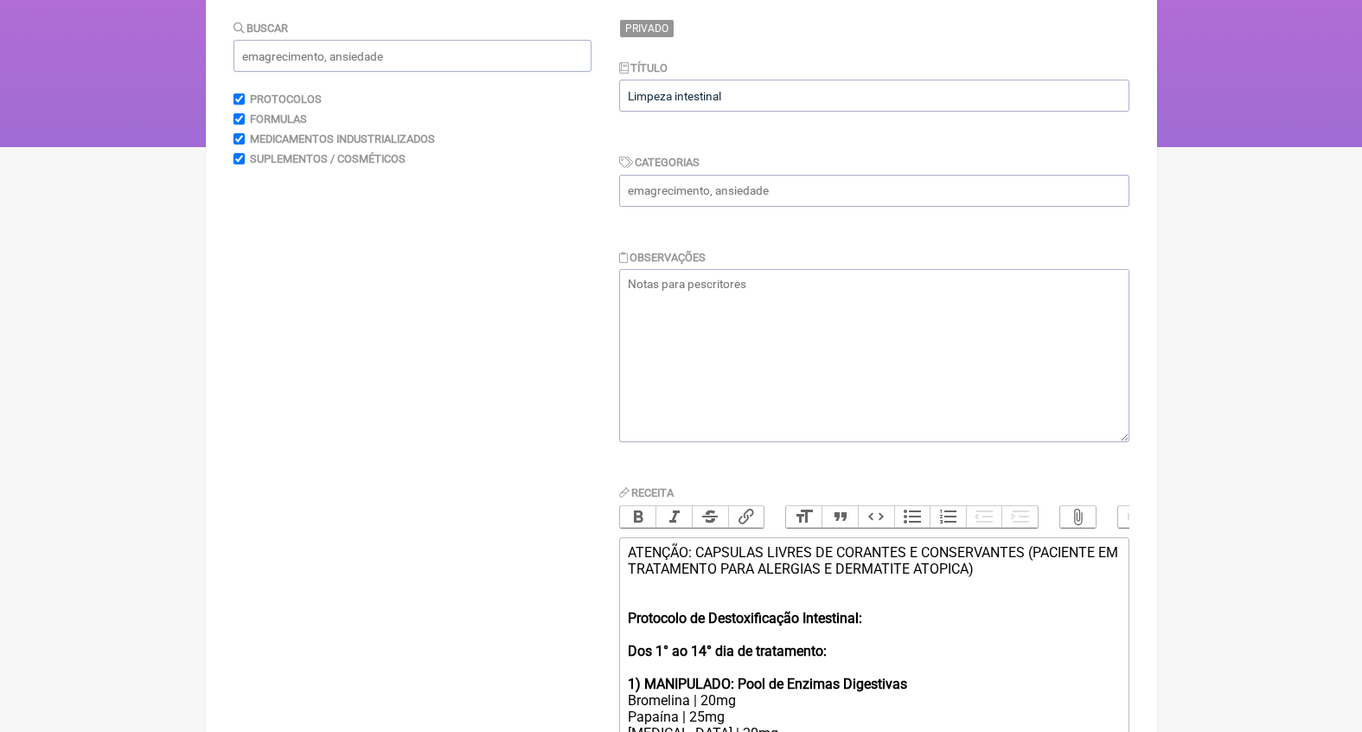
scroll to position [286, 0]
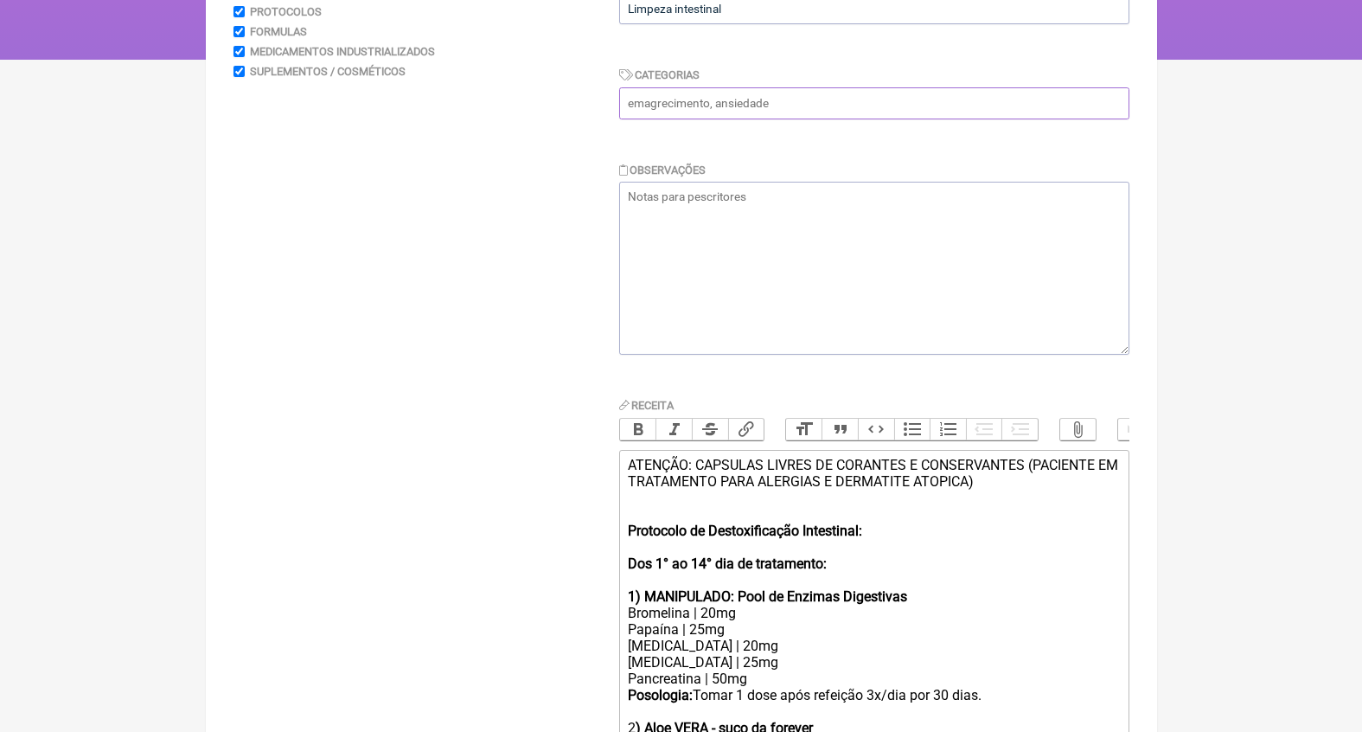
click at [758, 106] on input "text" at bounding box center [874, 103] width 510 height 32
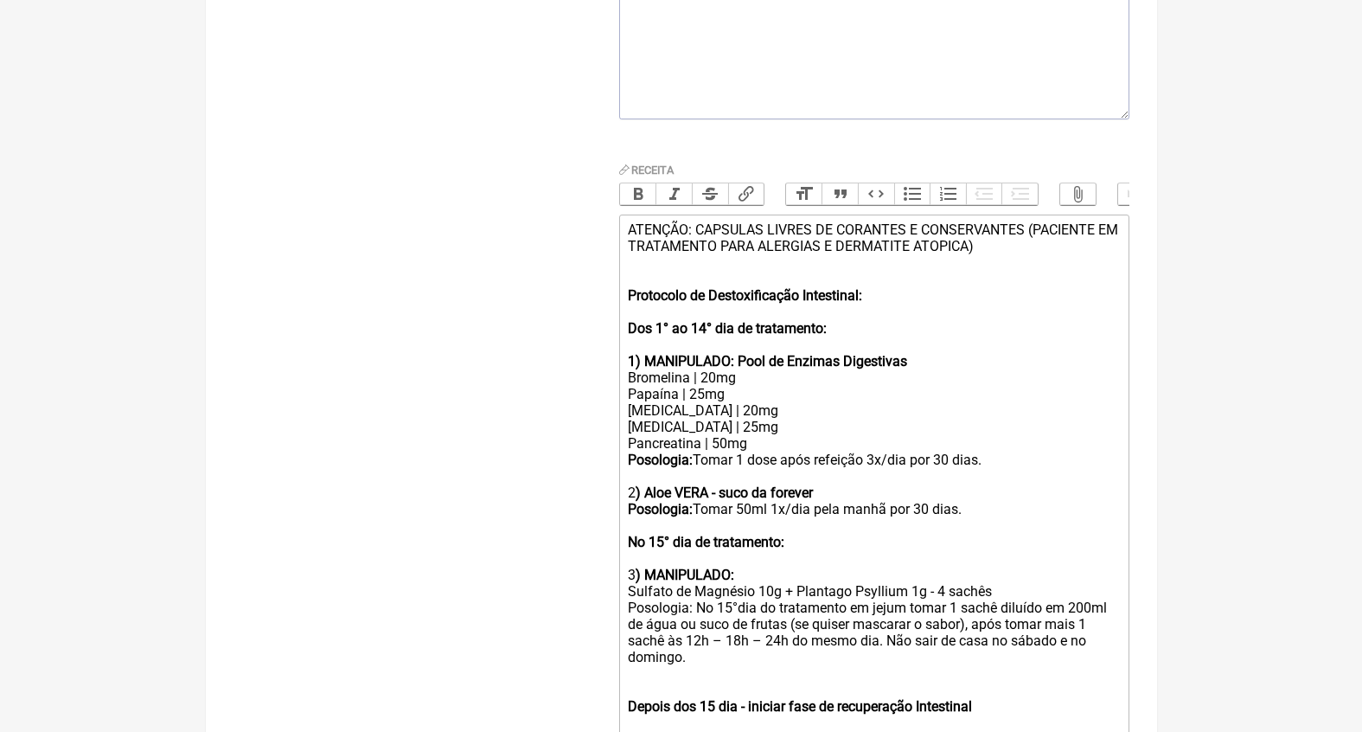
scroll to position [356, 0]
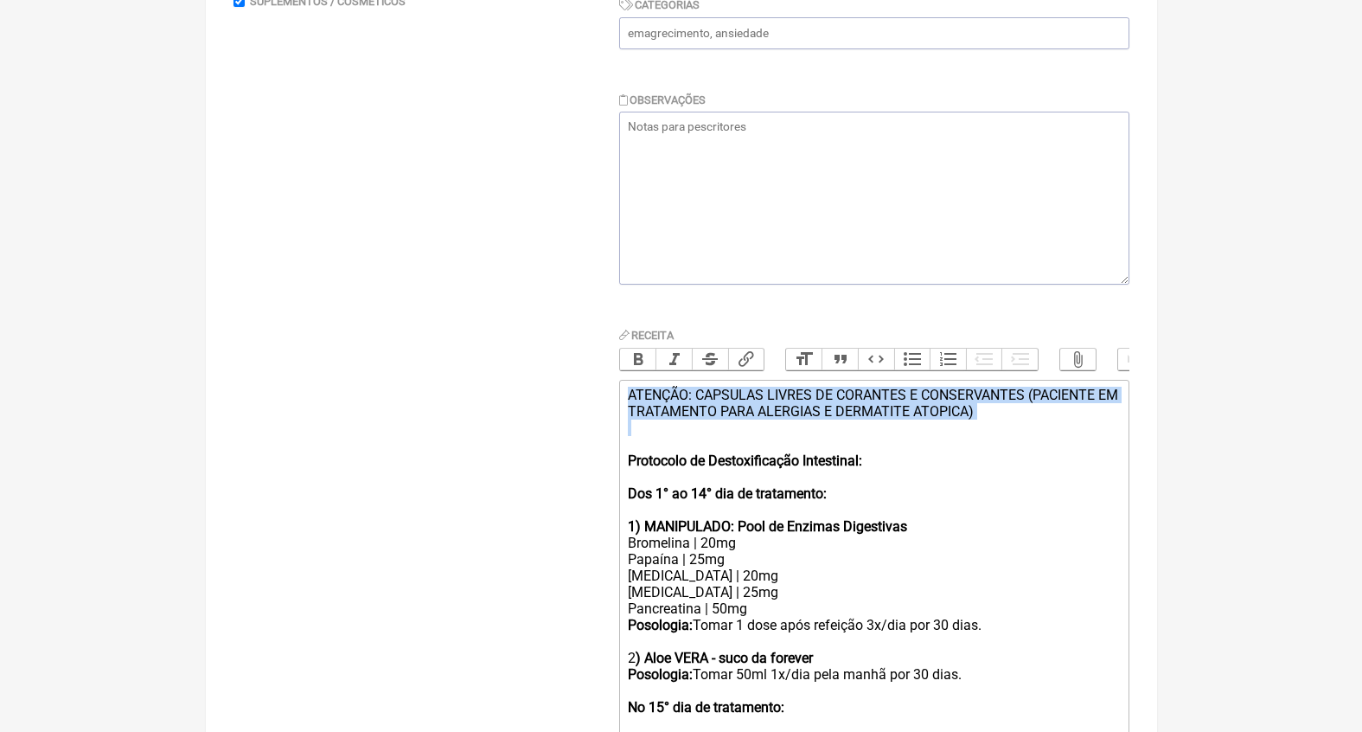
drag, startPoint x: 751, startPoint y: 431, endPoint x: 611, endPoint y: 310, distance: 184.5
click at [614, 316] on form "Buscar Protocolos Formulas Medicamentos Industrializados Suplementos / Cosmétic…" at bounding box center [682, 508] width 896 height 1292
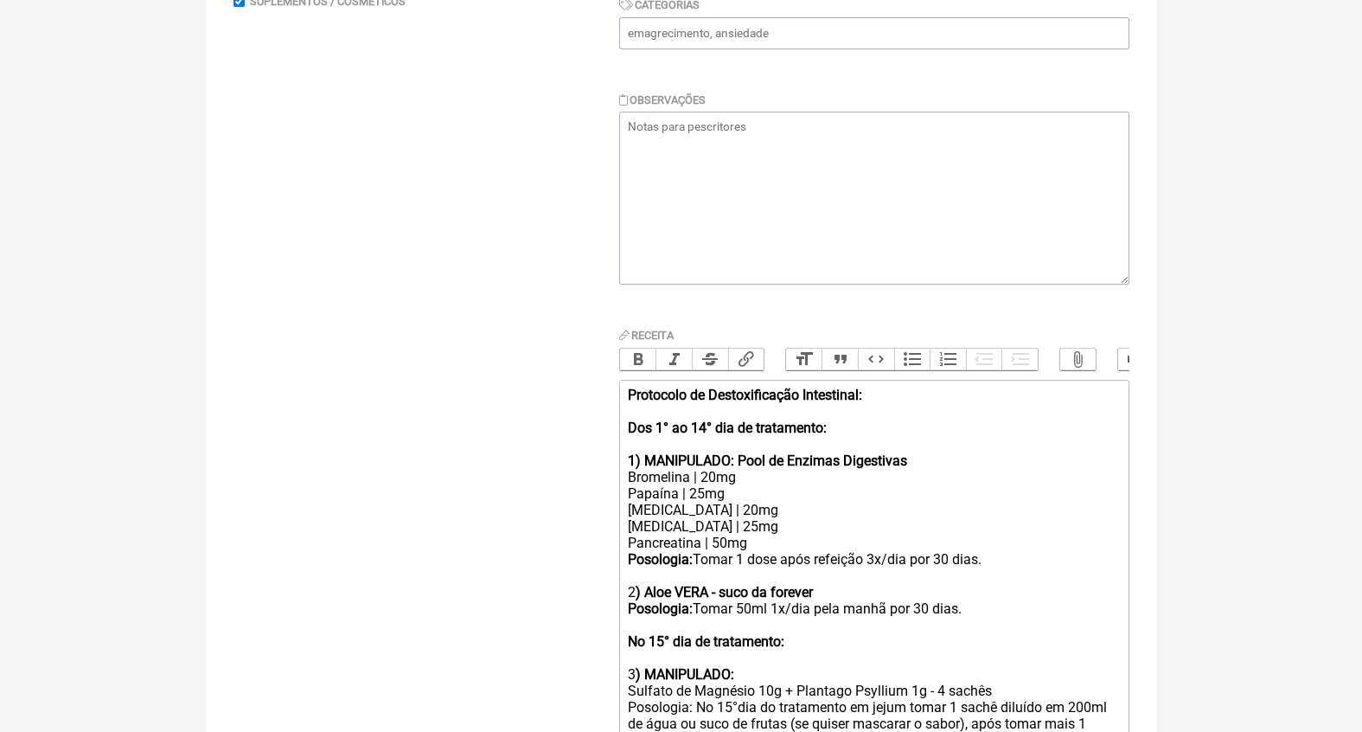
type trix-editor "<div><strong>Protocolo de Destoxificação Intestinal: <br></strong><br><strong>D…"
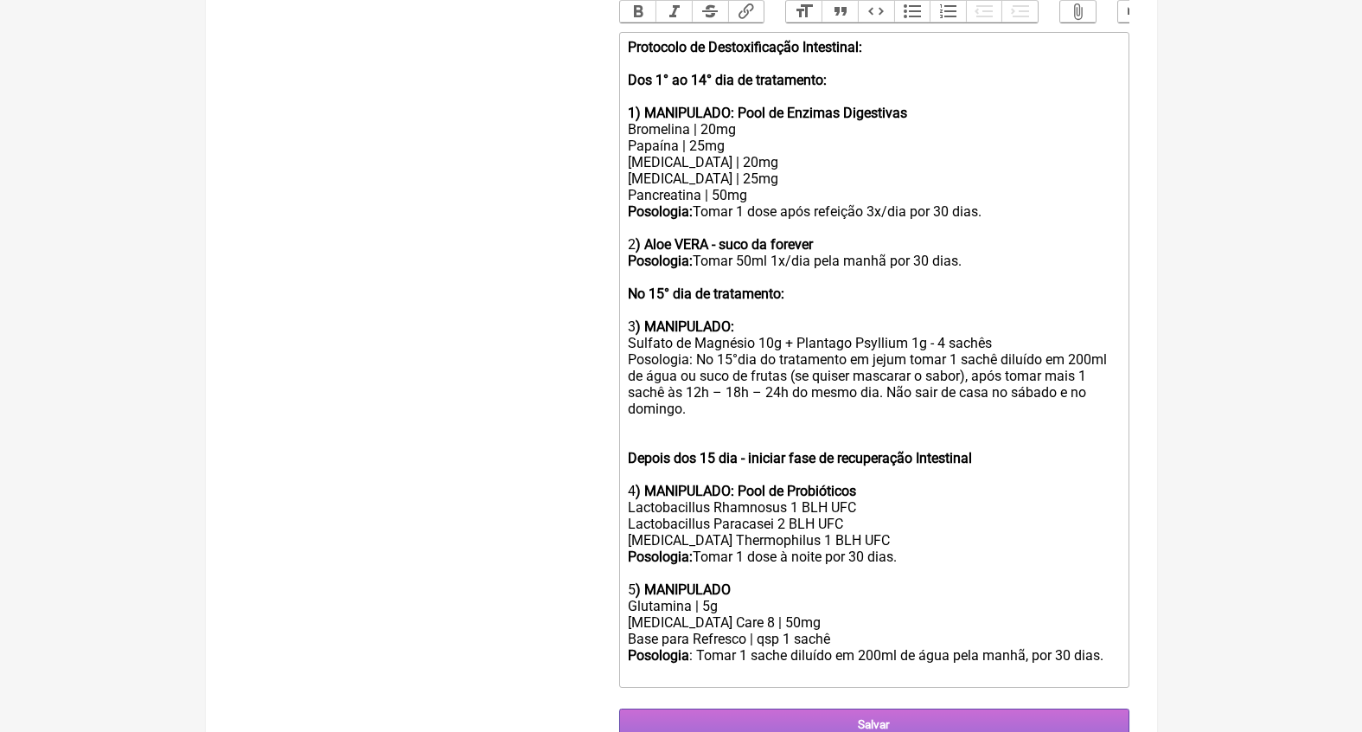
click at [896, 708] on input "Salvar" at bounding box center [874, 724] width 510 height 32
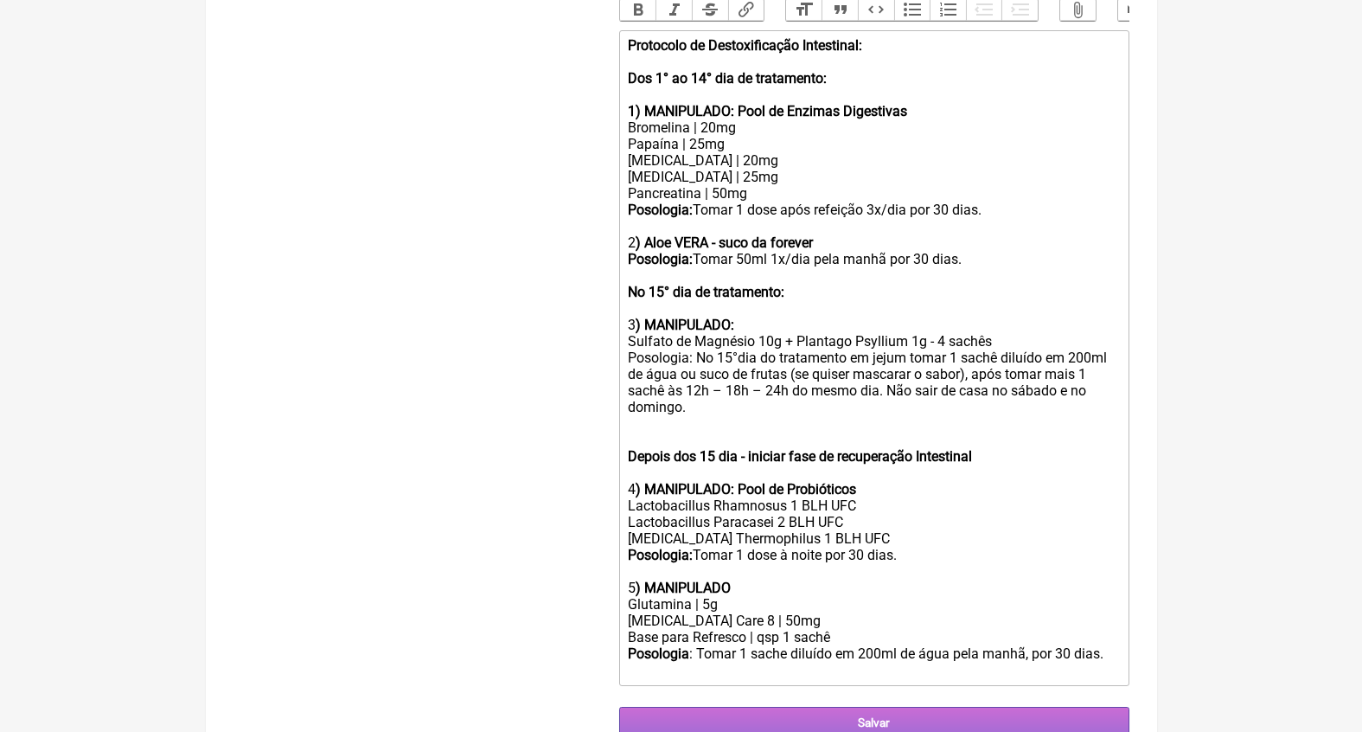
scroll to position [704, 0]
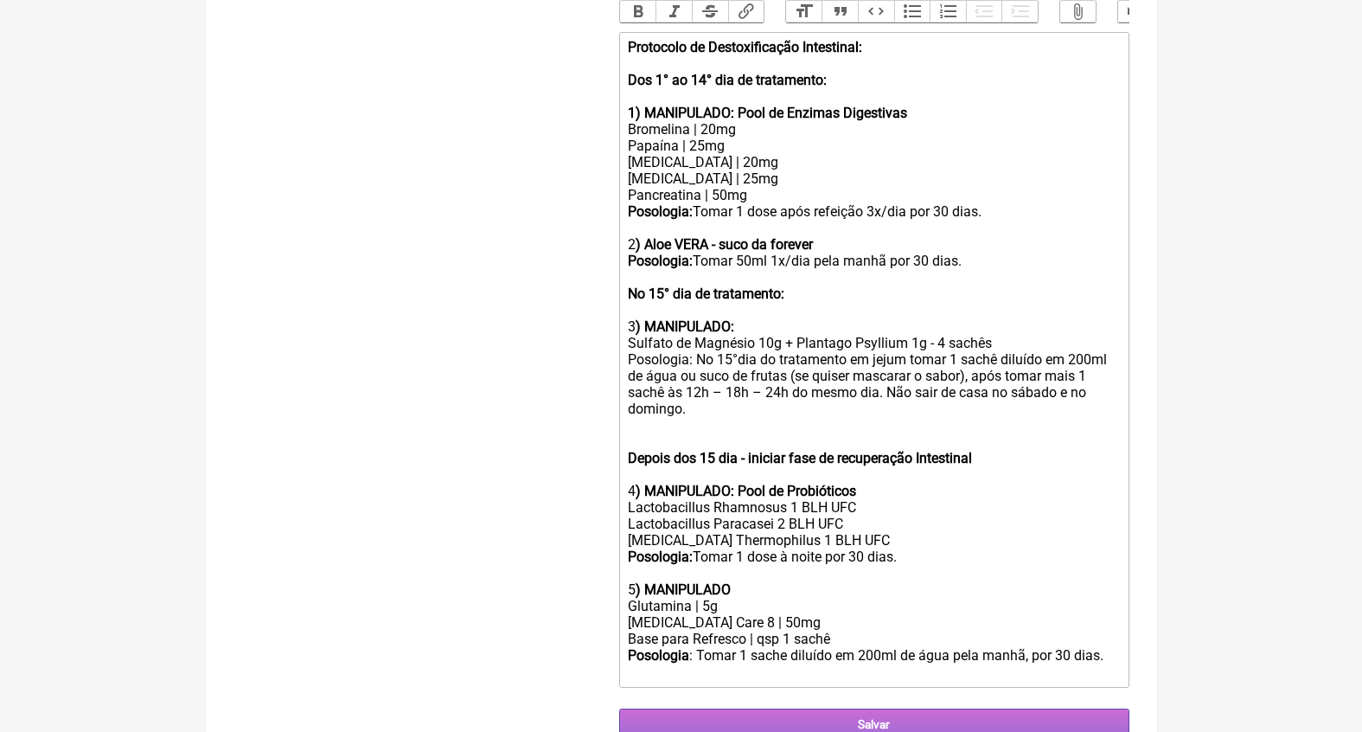
type input "limpeza intestinal, detox intestinal"
click at [866, 708] on input "Salvar" at bounding box center [874, 724] width 510 height 32
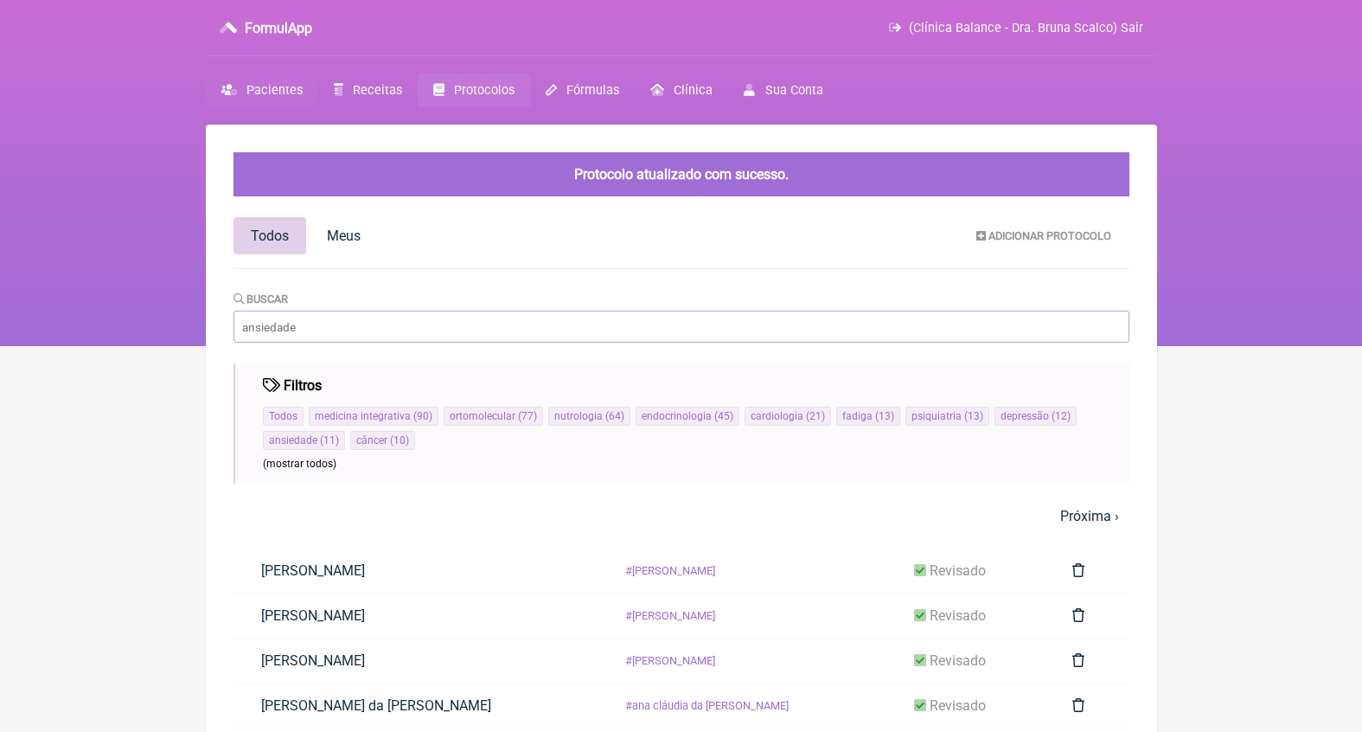
click at [264, 88] on span "Pacientes" at bounding box center [274, 90] width 56 height 15
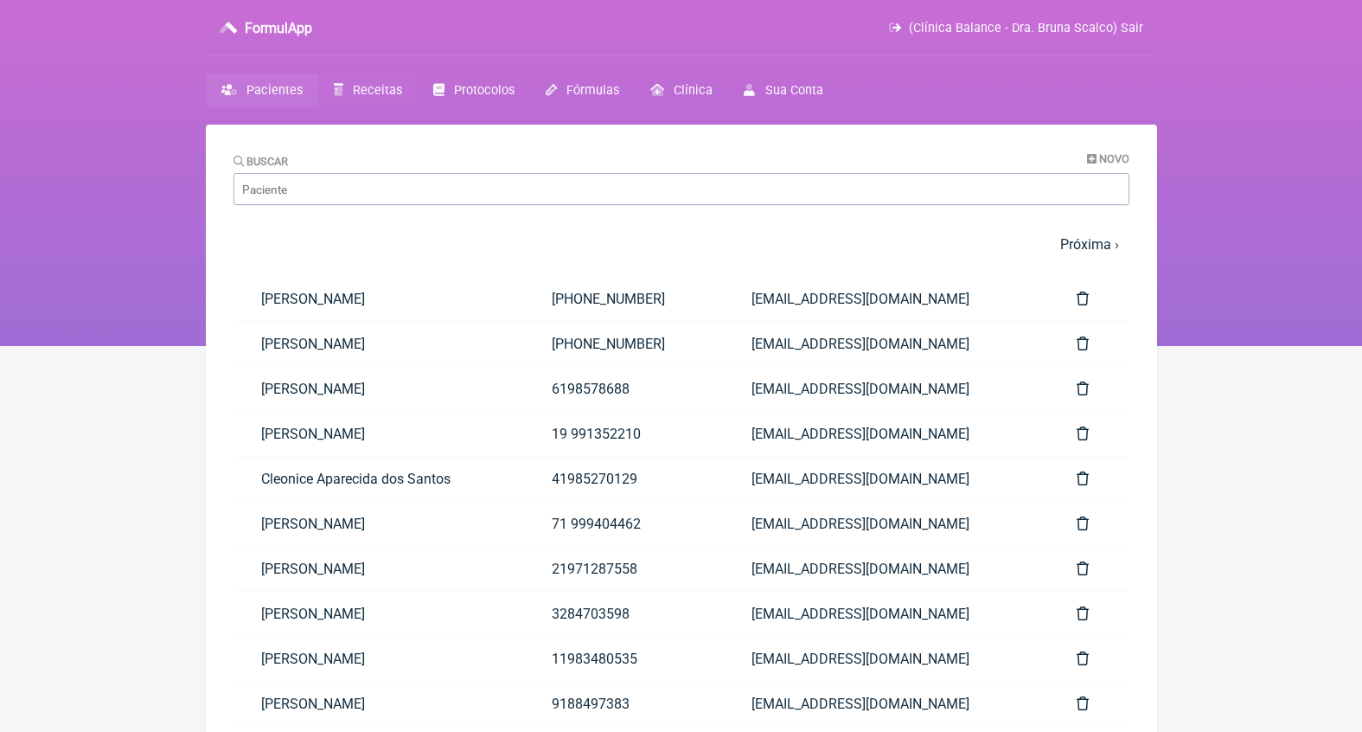
click at [379, 93] on span "Receitas" at bounding box center [377, 90] width 49 height 15
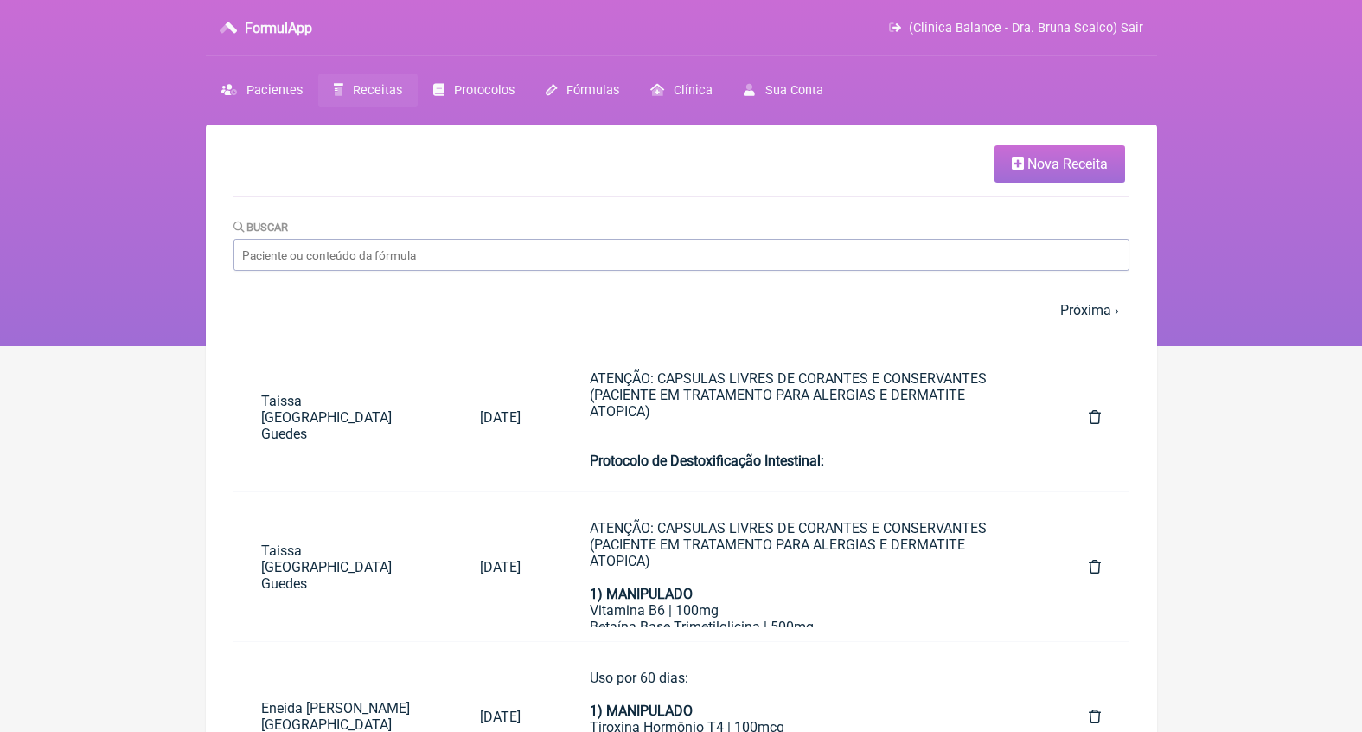
click at [1012, 181] on link "Nova Receita" at bounding box center [1060, 163] width 131 height 37
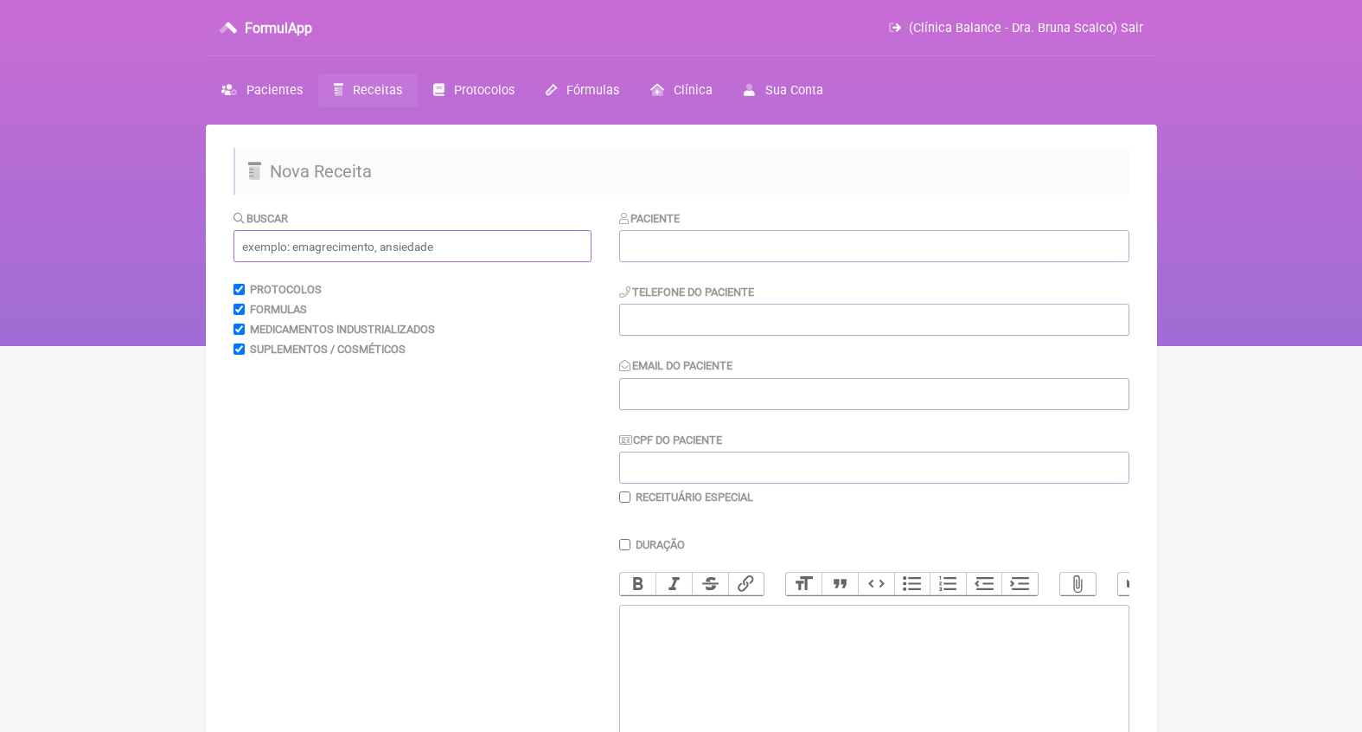
click at [406, 252] on input "text" at bounding box center [413, 246] width 358 height 32
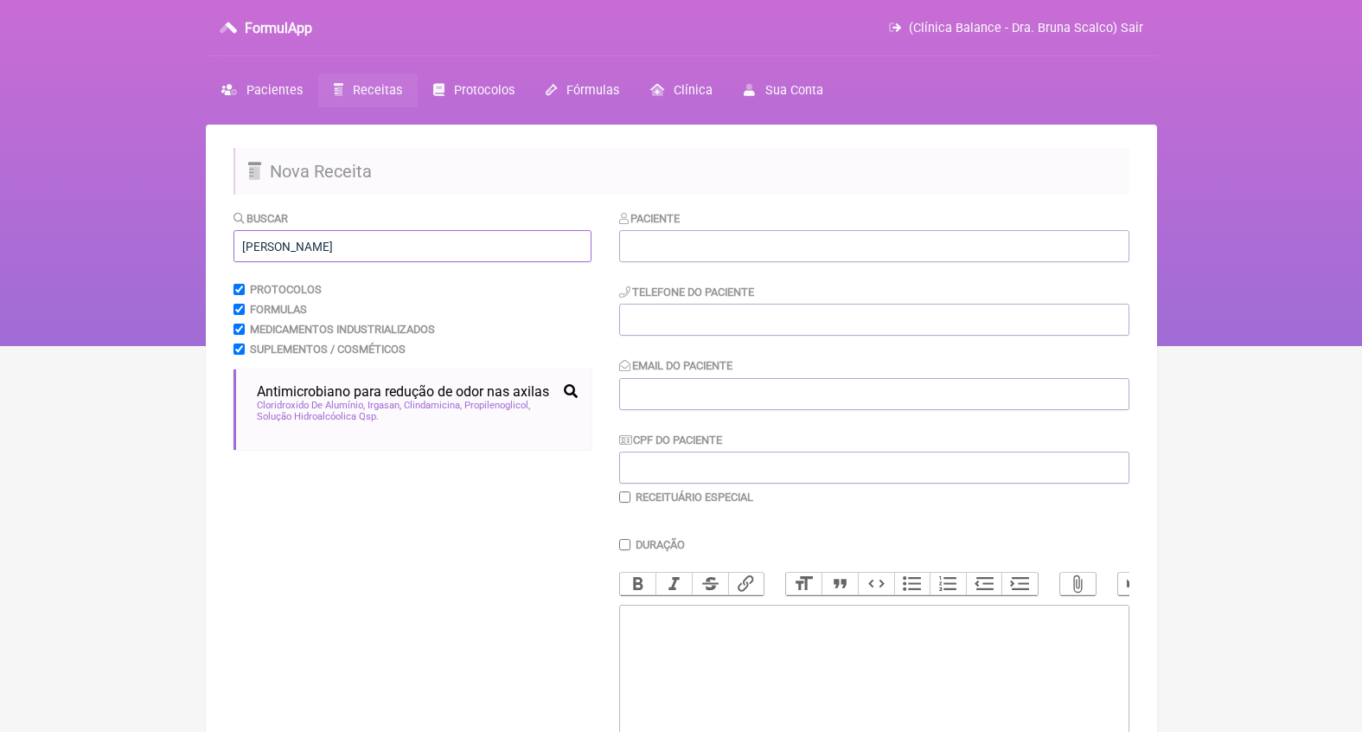
click at [265, 249] on input "odor axila" at bounding box center [413, 246] width 358 height 32
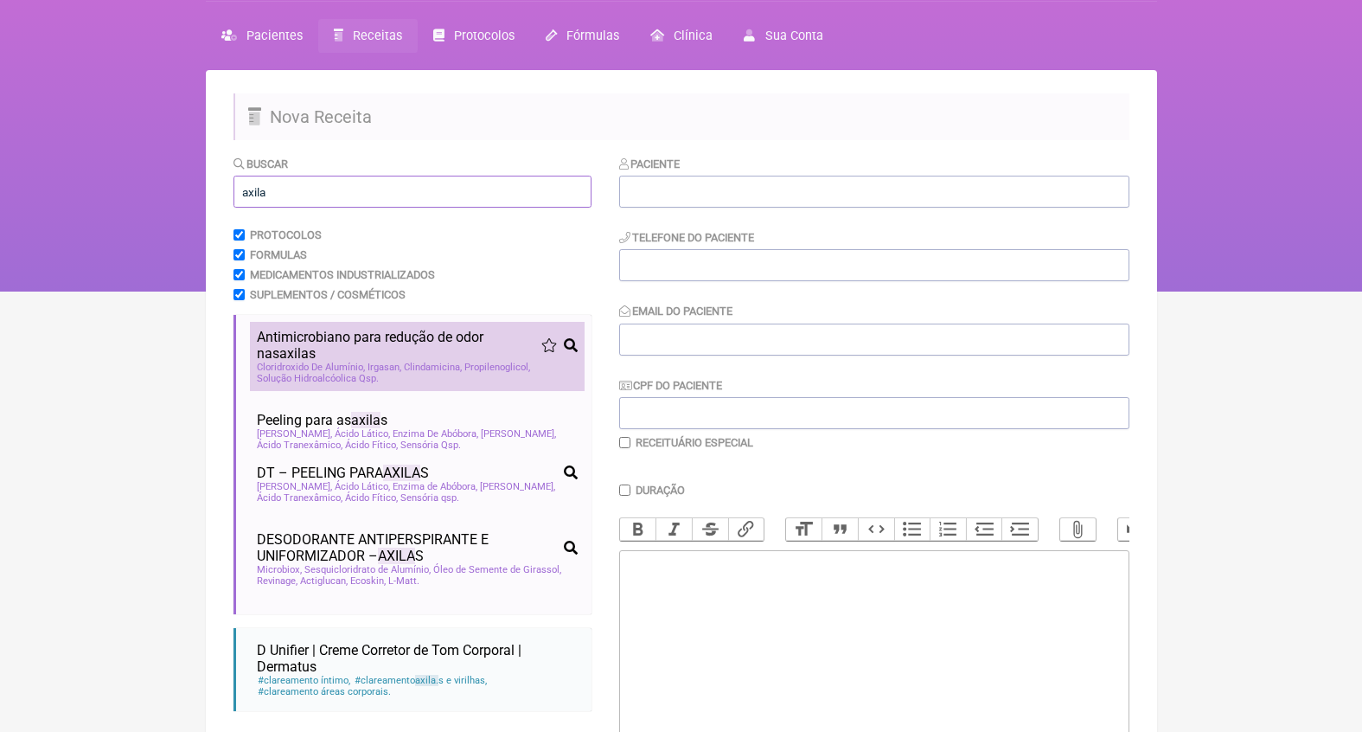
type input "axila"
click at [400, 353] on span "Antimicrobiano para redução de odor nas axila s" at bounding box center [399, 345] width 285 height 33
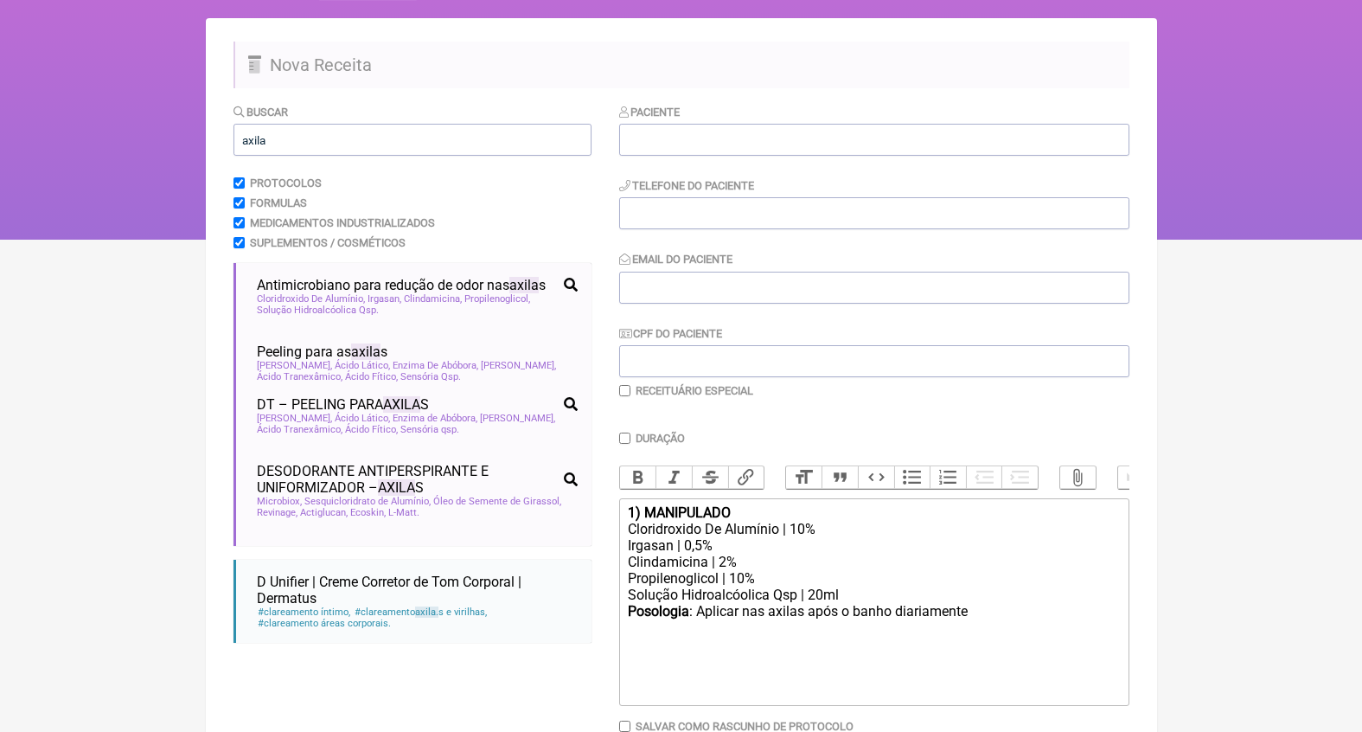
scroll to position [109, 0]
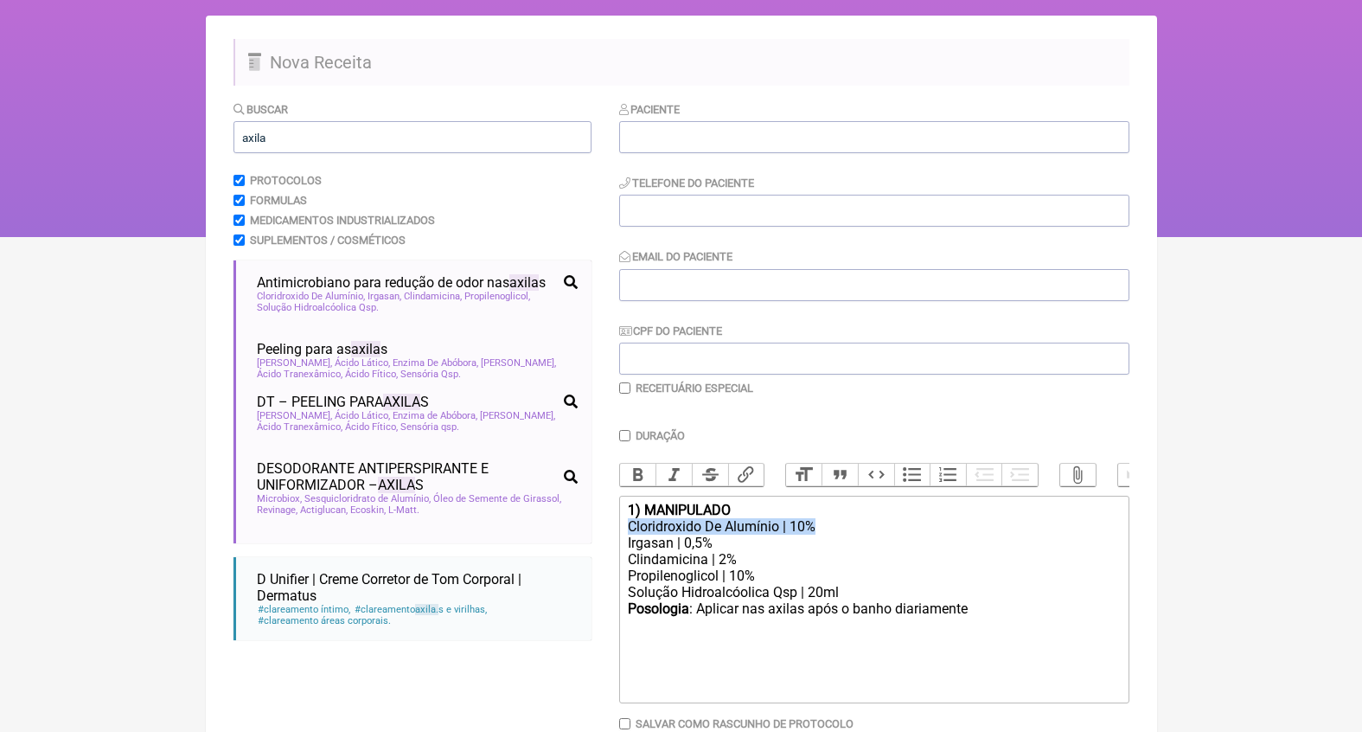
drag, startPoint x: 835, startPoint y: 520, endPoint x: 608, endPoint y: 515, distance: 226.6
click at [609, 518] on form "Buscar axila Protocolos Formulas Medicamentos Industrializados Suplementos / Co…" at bounding box center [682, 448] width 896 height 697
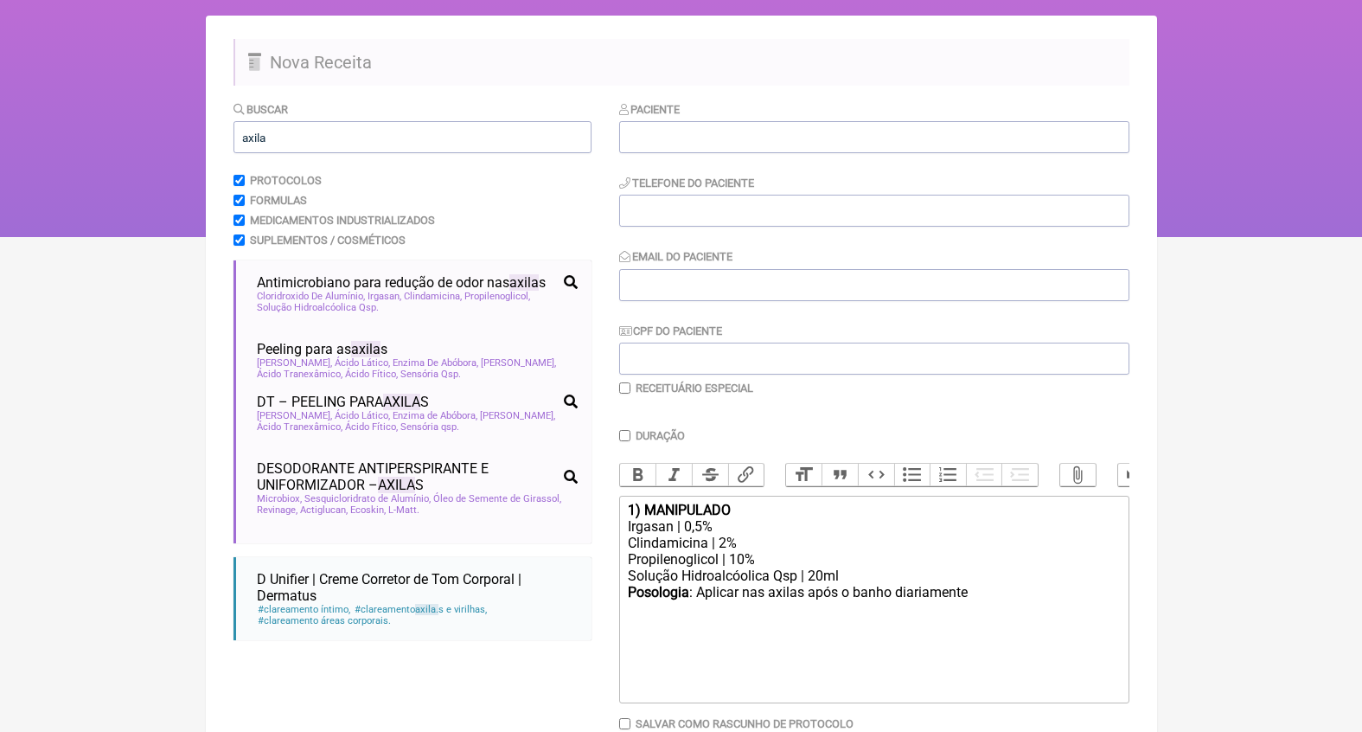
click at [985, 591] on div "Posologia : Aplicar nas axilas após o banho diariamente ㅤ" at bounding box center [873, 601] width 491 height 35
type trix-editor "<div><strong>1) MANIPULADO</strong></div><div>Irgasan | 0,5%</div><div>Clindami…"
click at [626, 387] on input "checkbox" at bounding box center [624, 387] width 11 height 11
checkbox input "true"
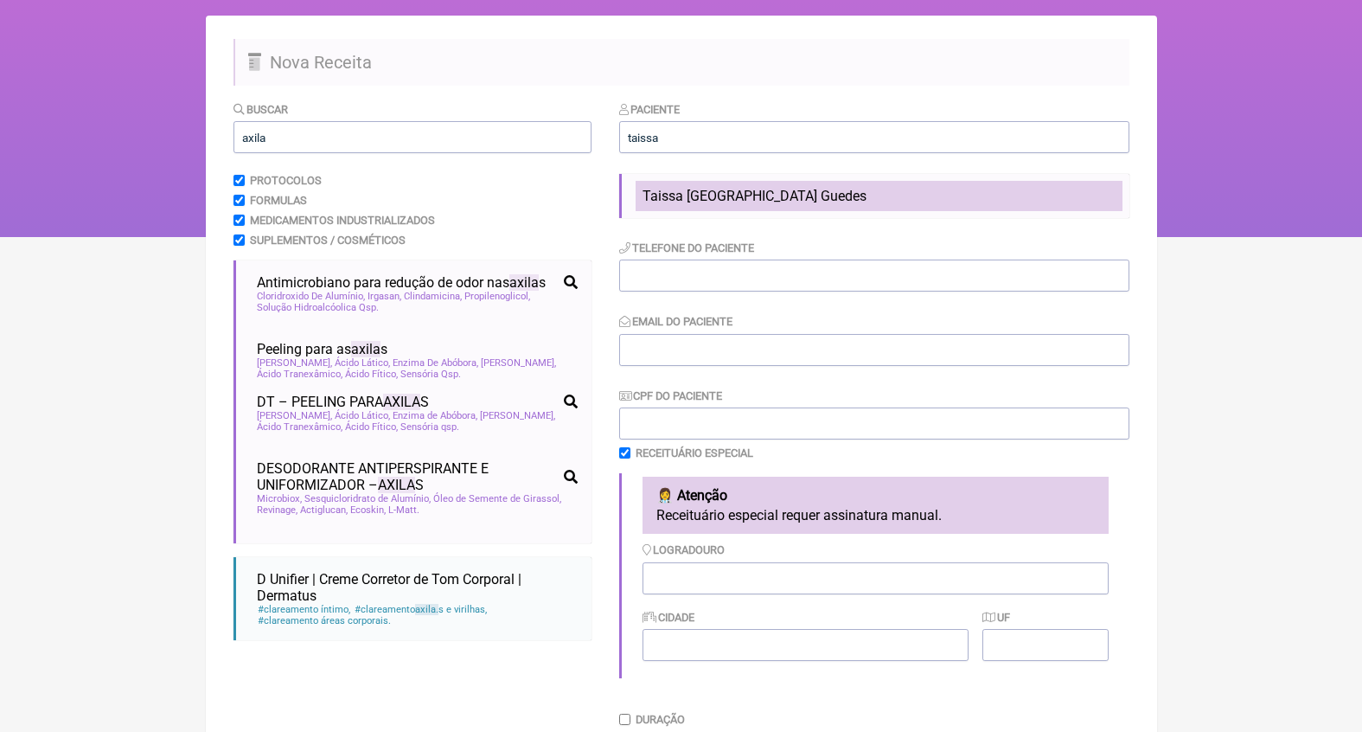
click at [714, 194] on span "Taissa [GEOGRAPHIC_DATA] Guedes" at bounding box center [755, 196] width 224 height 16
type input "Taissa [GEOGRAPHIC_DATA] Guedes"
type input "[PHONE_NUMBER]"
type input "taissabg@hotmail.com"
type input "079.142.727-79"
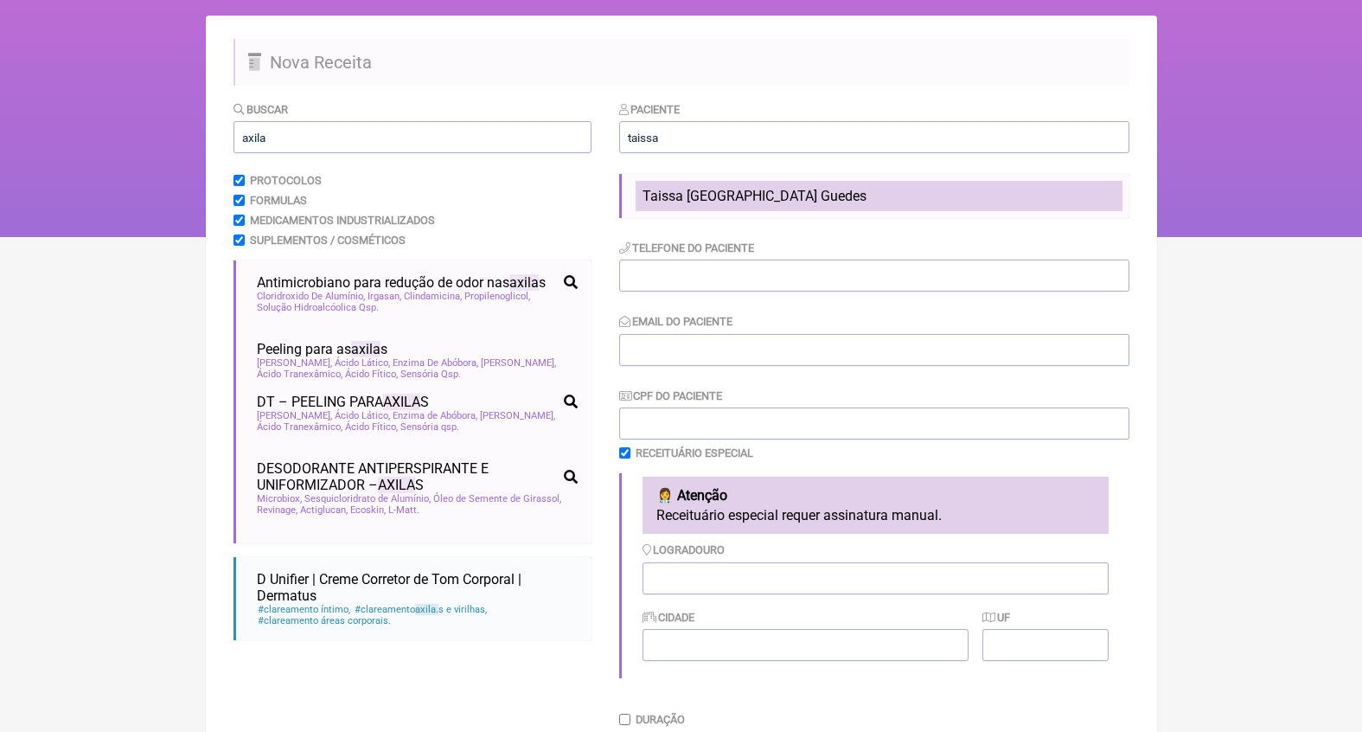
type input "[STREET_ADDRESS][PERSON_NAME]"
type input "[GEOGRAPHIC_DATA]"
type input "RJ"
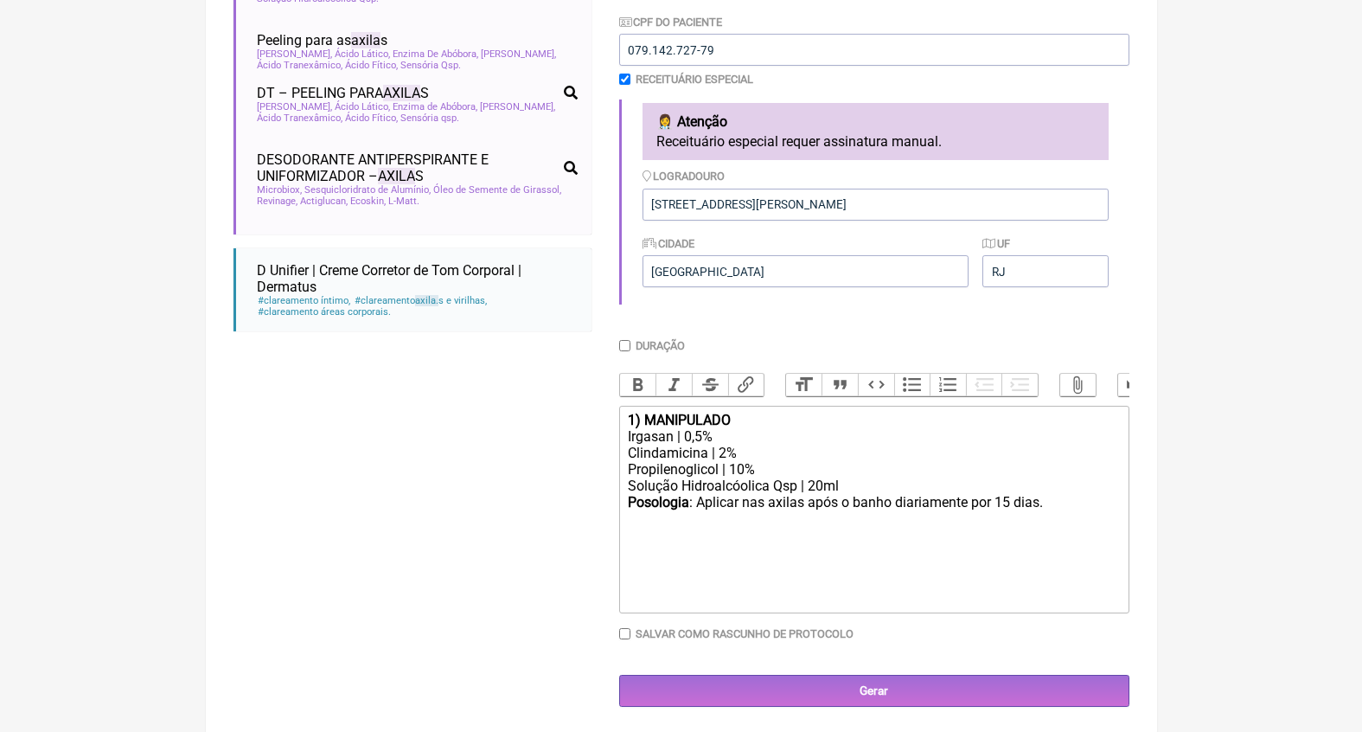
scroll to position [417, 0]
click at [844, 585] on trix-editor "1) MANIPULADO Irgasan | 0,5% Clindamicina | 2% Propilenoglicol | 10% Solução Hi…" at bounding box center [874, 511] width 510 height 208
type trix-editor "<div><strong>1) MANIPULADO</strong></div><div>Irgasan | 0,5%</div><div>Clindami…"
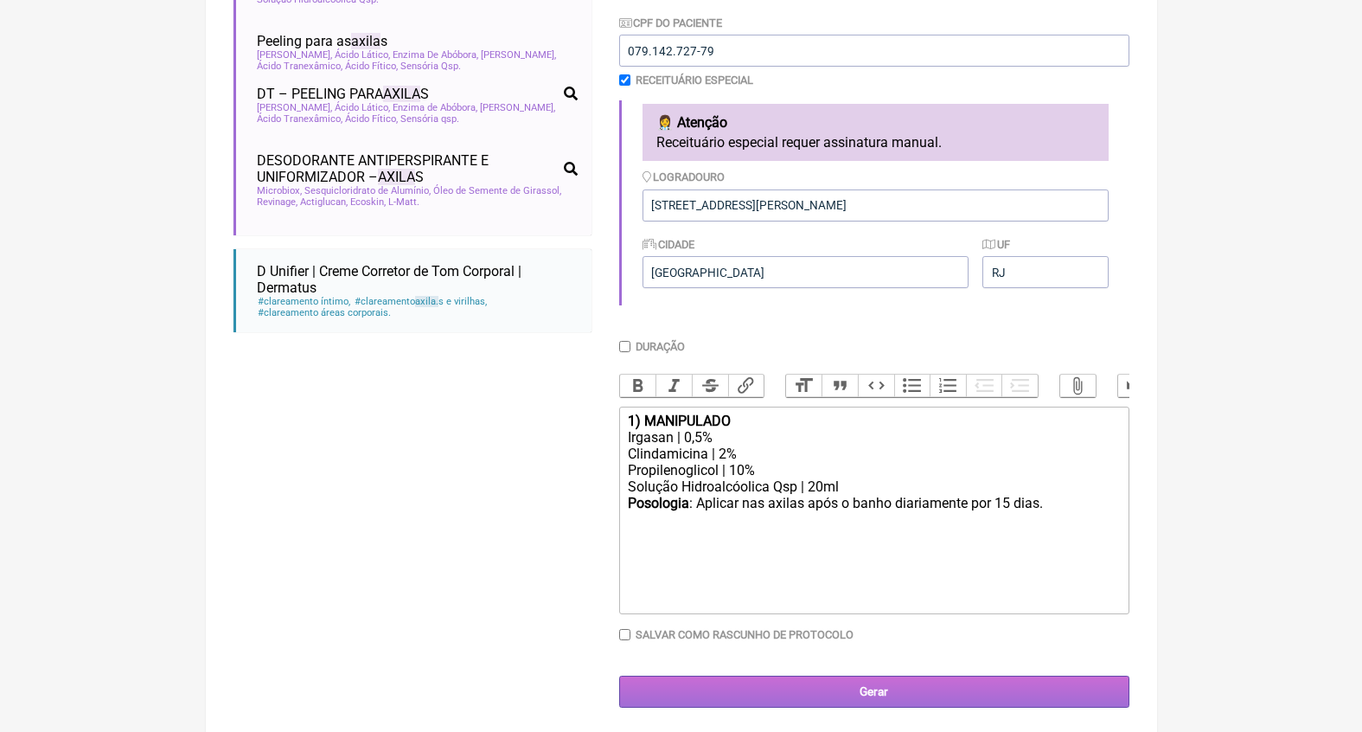
click at [904, 688] on input "Gerar" at bounding box center [874, 691] width 510 height 32
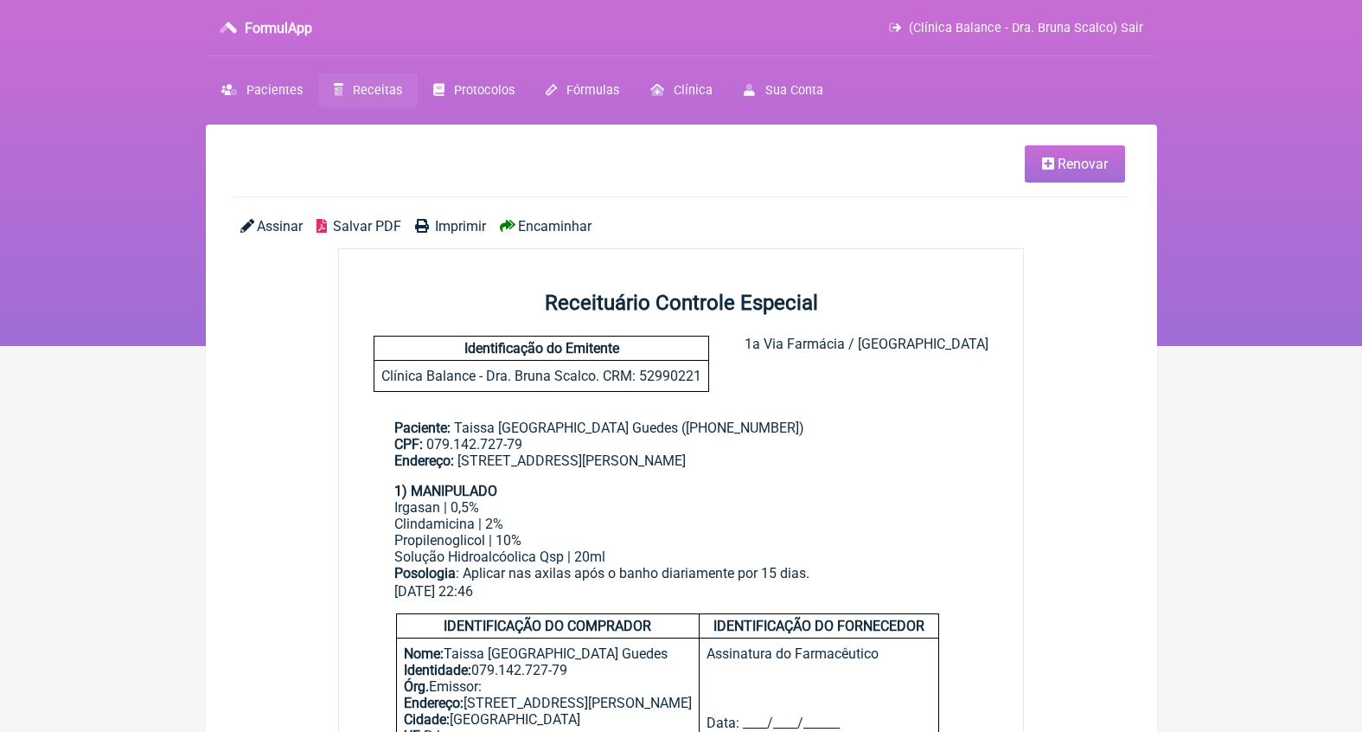
click at [278, 230] on span "Assinar" at bounding box center [280, 226] width 46 height 16
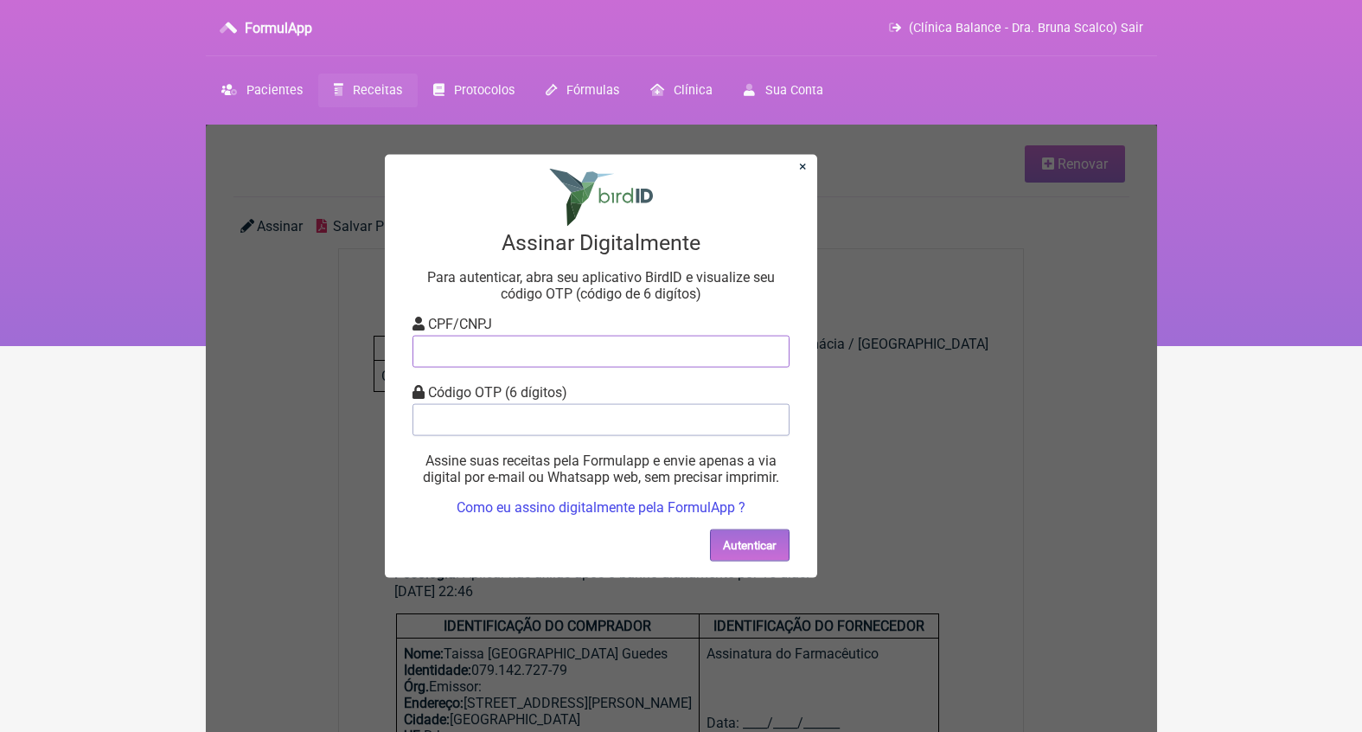
click at [559, 354] on input "tel" at bounding box center [600, 351] width 377 height 32
click at [803, 171] on link "×" at bounding box center [802, 166] width 8 height 16
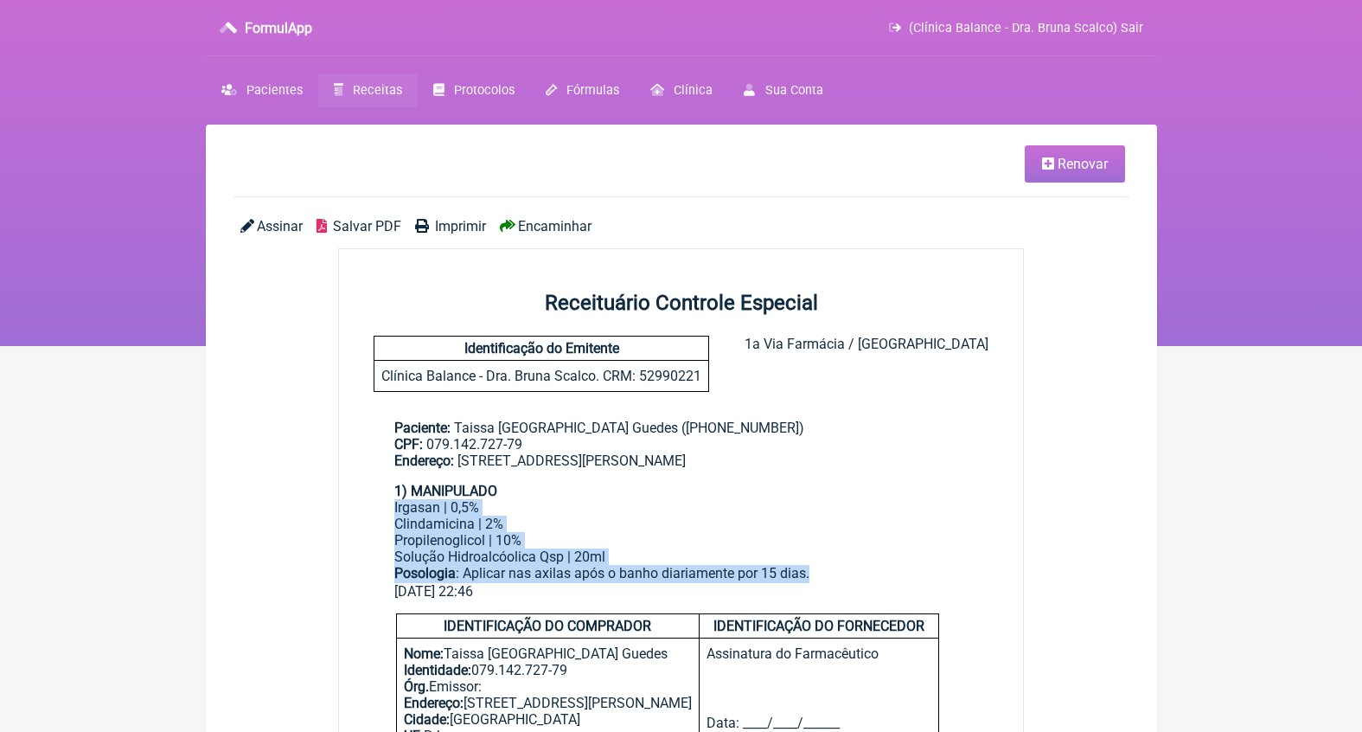
drag, startPoint x: 831, startPoint y: 562, endPoint x: 394, endPoint y: 497, distance: 441.6
click at [394, 497] on div "1) MANIPULADO Irgasan | 0,5% Clindamicina | 2% Propilenoglicol | 10% Solução Hi…" at bounding box center [681, 533] width 574 height 100
copy div "Irgasan | 0,5% Clindamicina | 2% Propilenoglicol | 10% Solução Hidroalcóolica Q…"
